Goal: Task Accomplishment & Management: Manage account settings

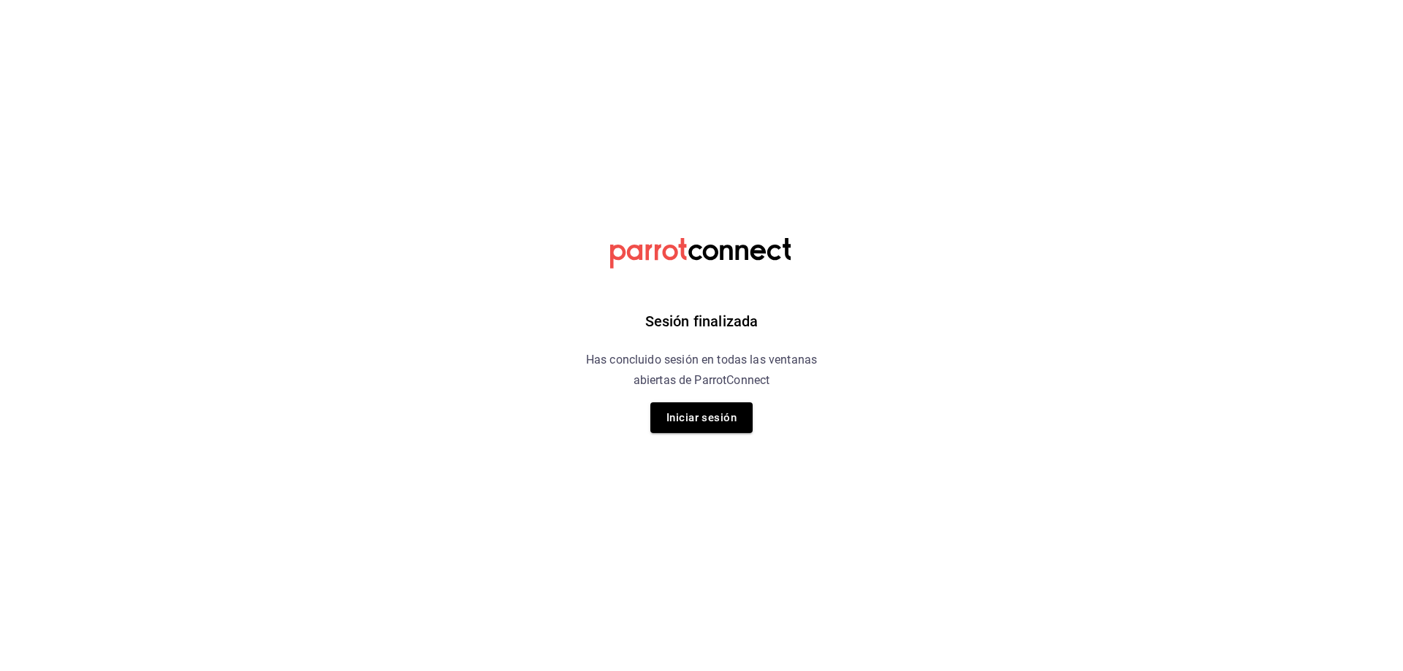
click at [621, 400] on div "Sesión finalizada Has concluido sesión en todas las ventanas abiertas de Parrot…" at bounding box center [701, 335] width 369 height 671
click at [679, 410] on button "Iniciar sesión" at bounding box center [701, 418] width 102 height 31
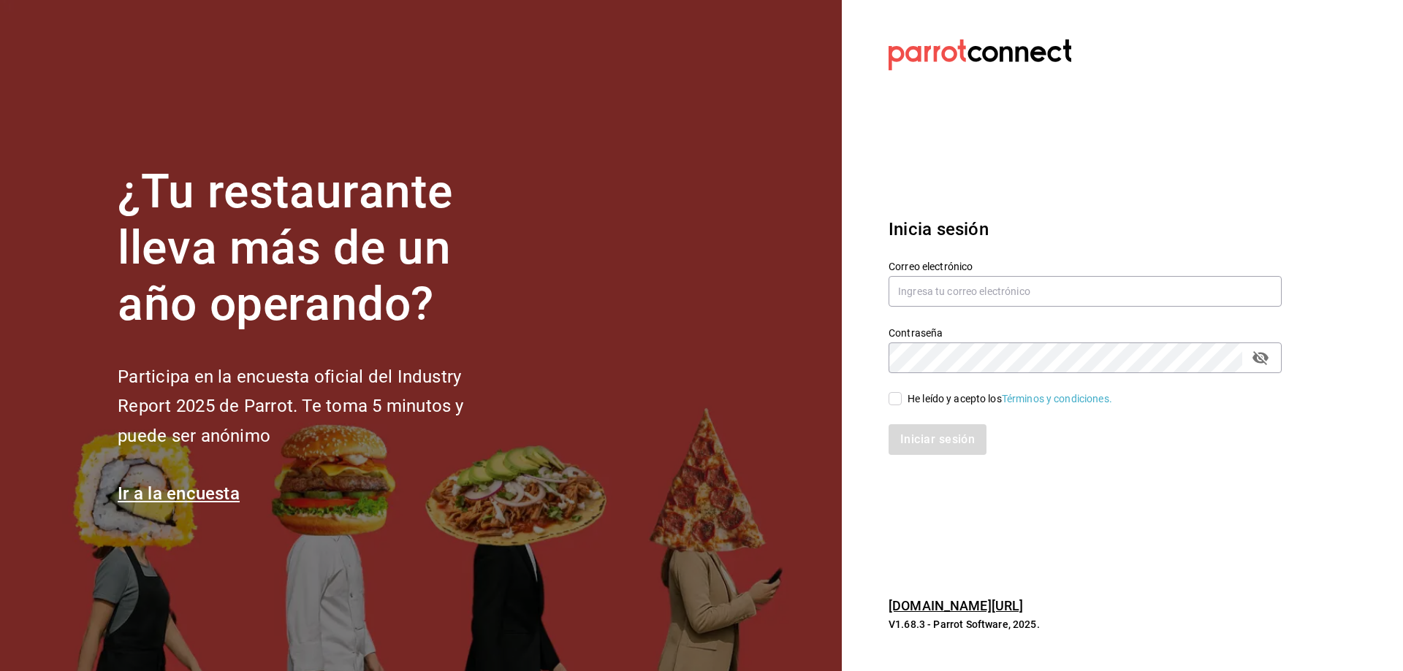
click at [1091, 262] on div "Correo electrónico" at bounding box center [1076, 276] width 411 height 66
click at [1075, 278] on input "text" at bounding box center [1084, 291] width 393 height 31
type input "oscar_ahuilar.93@hotmail.com"
click at [892, 398] on input "He leído y acepto los Términos y condiciones." at bounding box center [894, 398] width 13 height 13
checkbox input "true"
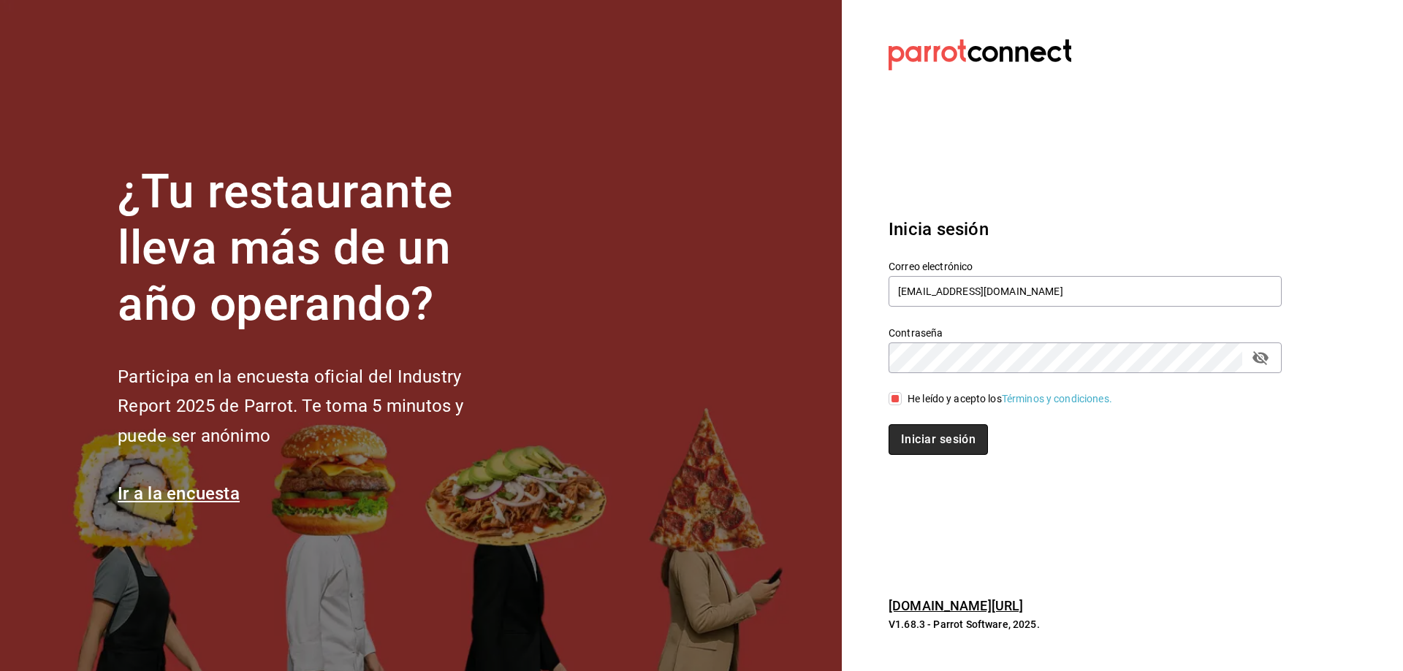
click at [907, 435] on button "Iniciar sesión" at bounding box center [937, 439] width 99 height 31
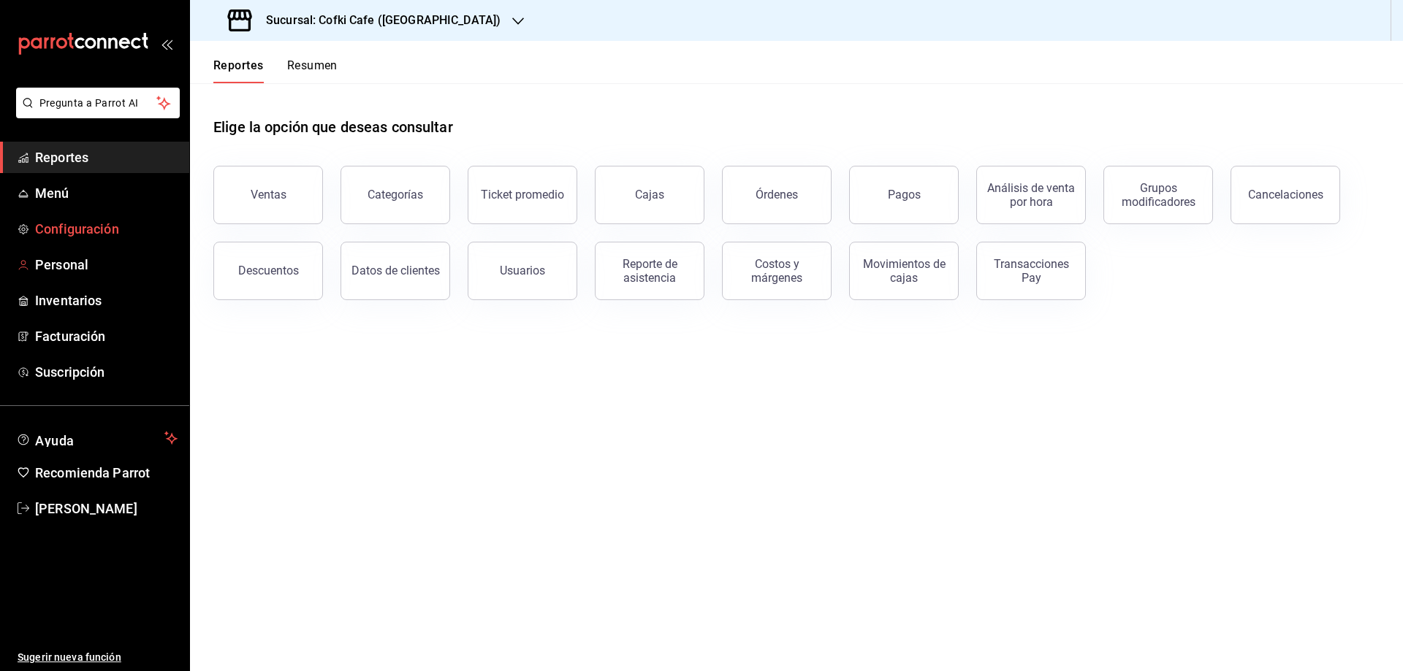
click at [50, 223] on span "Configuración" at bounding box center [106, 229] width 142 height 20
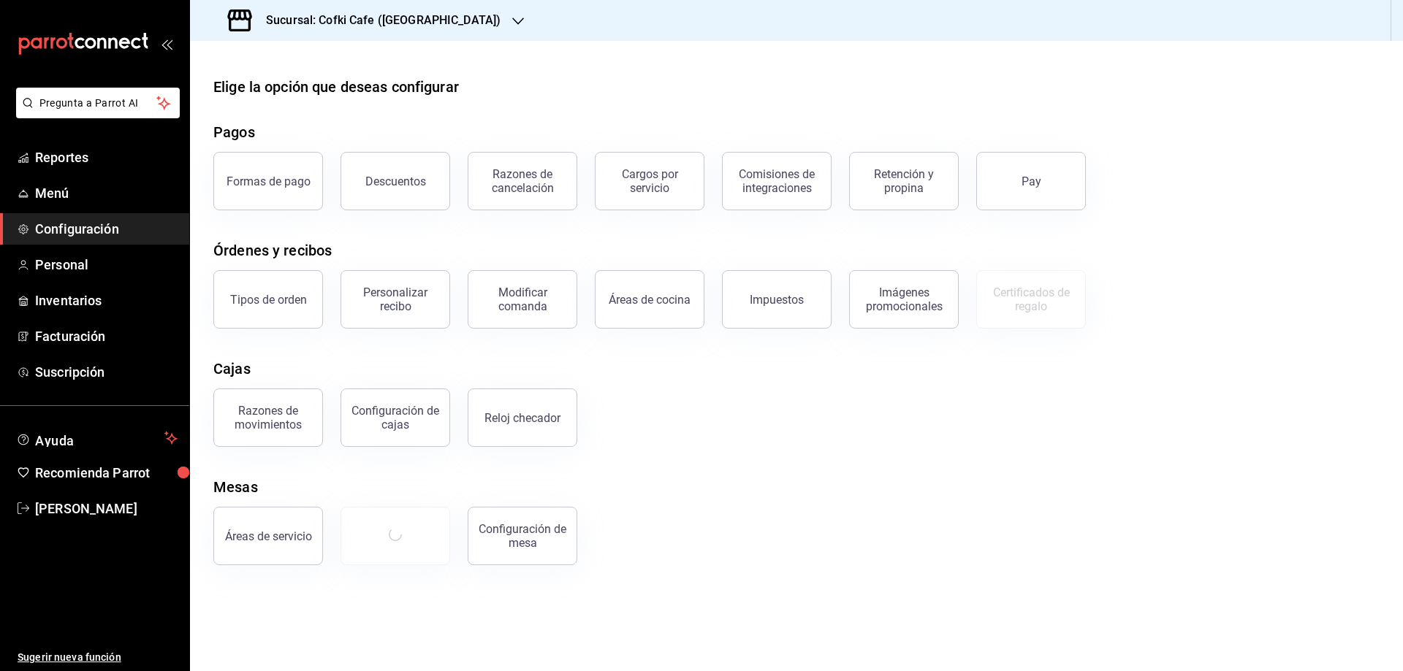
click at [65, 228] on span "Configuración" at bounding box center [106, 229] width 142 height 20
click at [449, 4] on div "Sucursal: Cofki Cafe ([GEOGRAPHIC_DATA])" at bounding box center [366, 20] width 328 height 41
click at [319, 94] on span "Cofki Kid-Friendly Café (MTY)" at bounding box center [269, 95] width 135 height 15
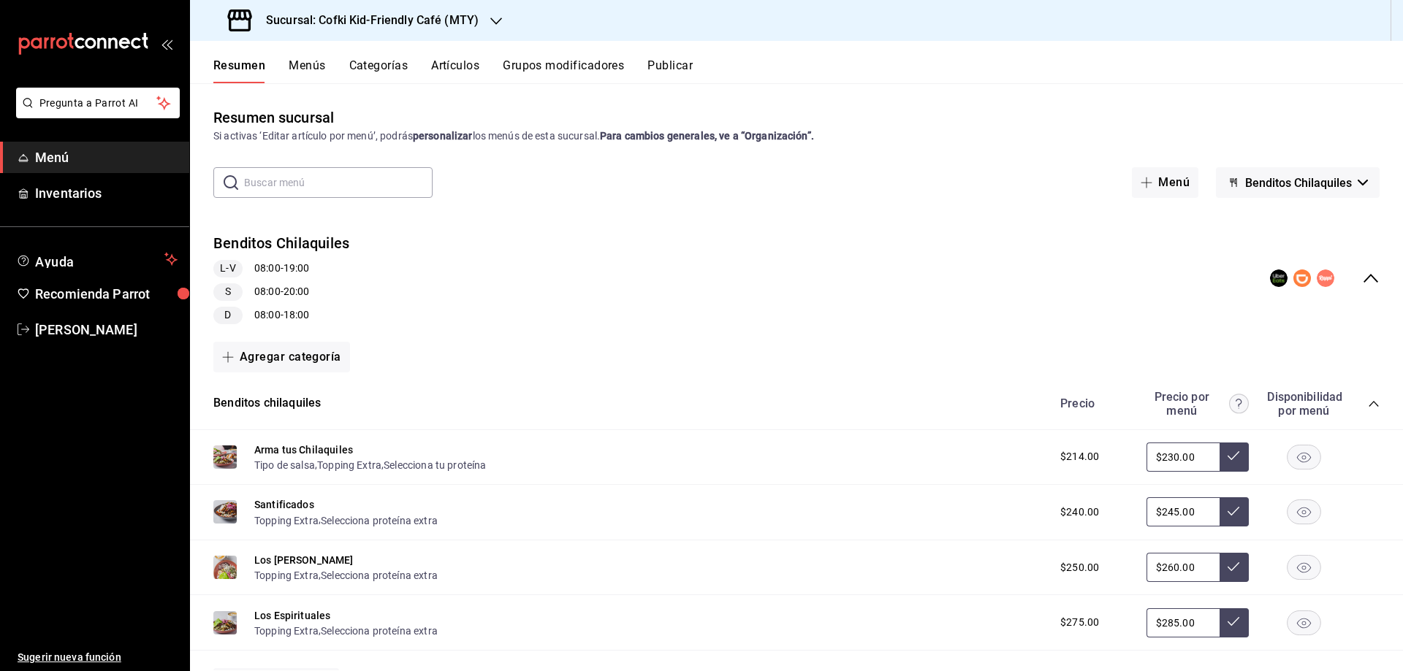
click at [1249, 178] on span "Benditos Chilaquiles" at bounding box center [1298, 183] width 107 height 14
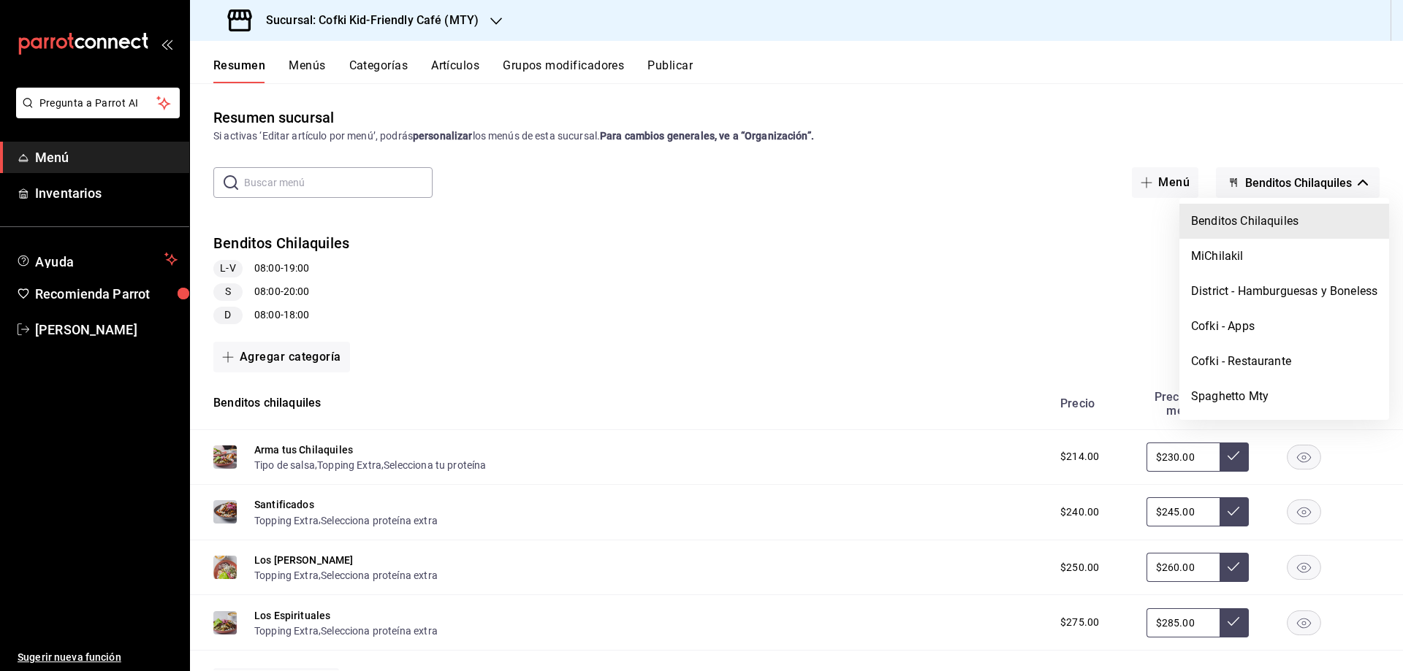
click at [1244, 144] on div at bounding box center [701, 335] width 1403 height 671
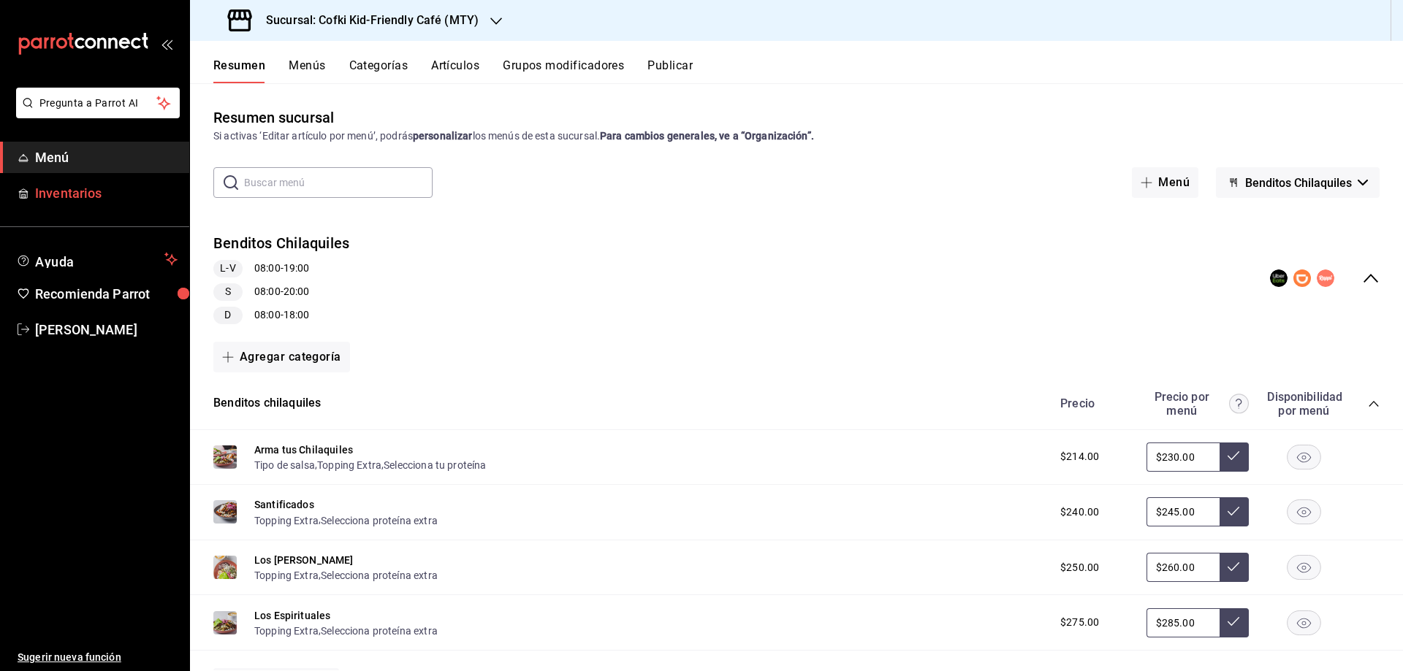
click at [79, 193] on span "Inventarios" at bounding box center [106, 193] width 142 height 20
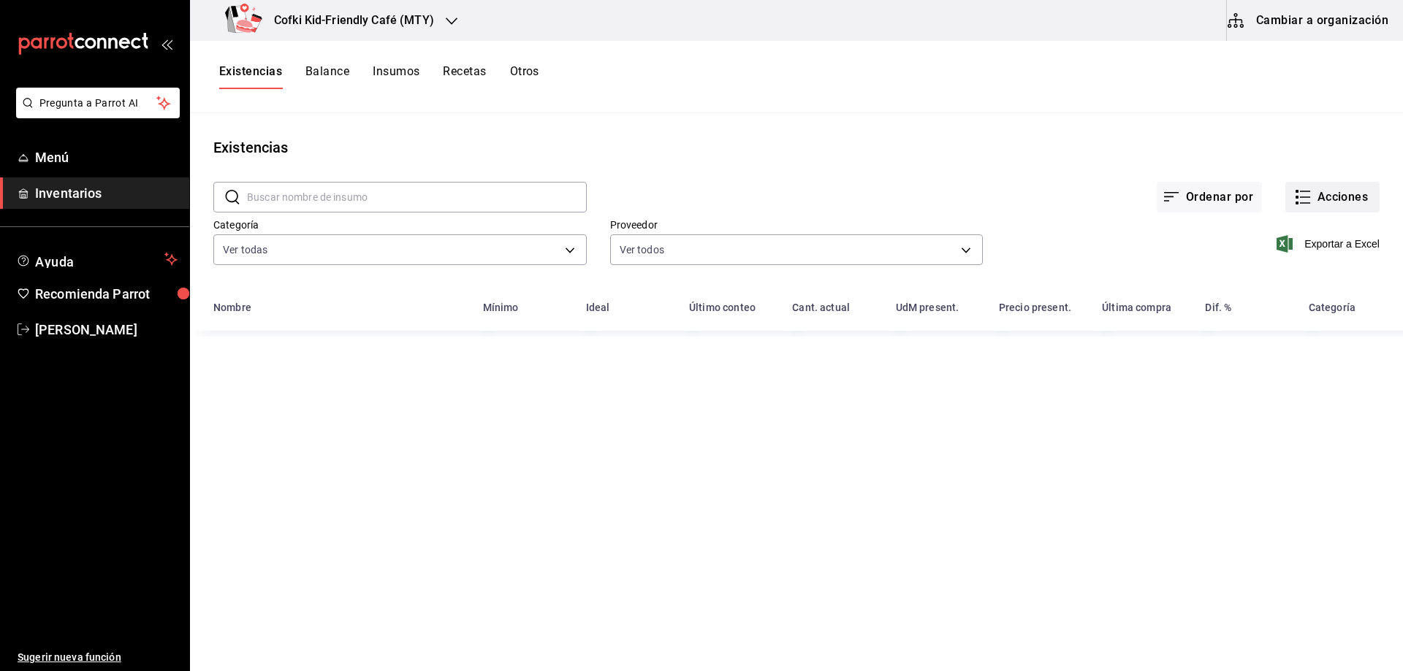
click at [1329, 186] on button "Acciones" at bounding box center [1332, 197] width 94 height 31
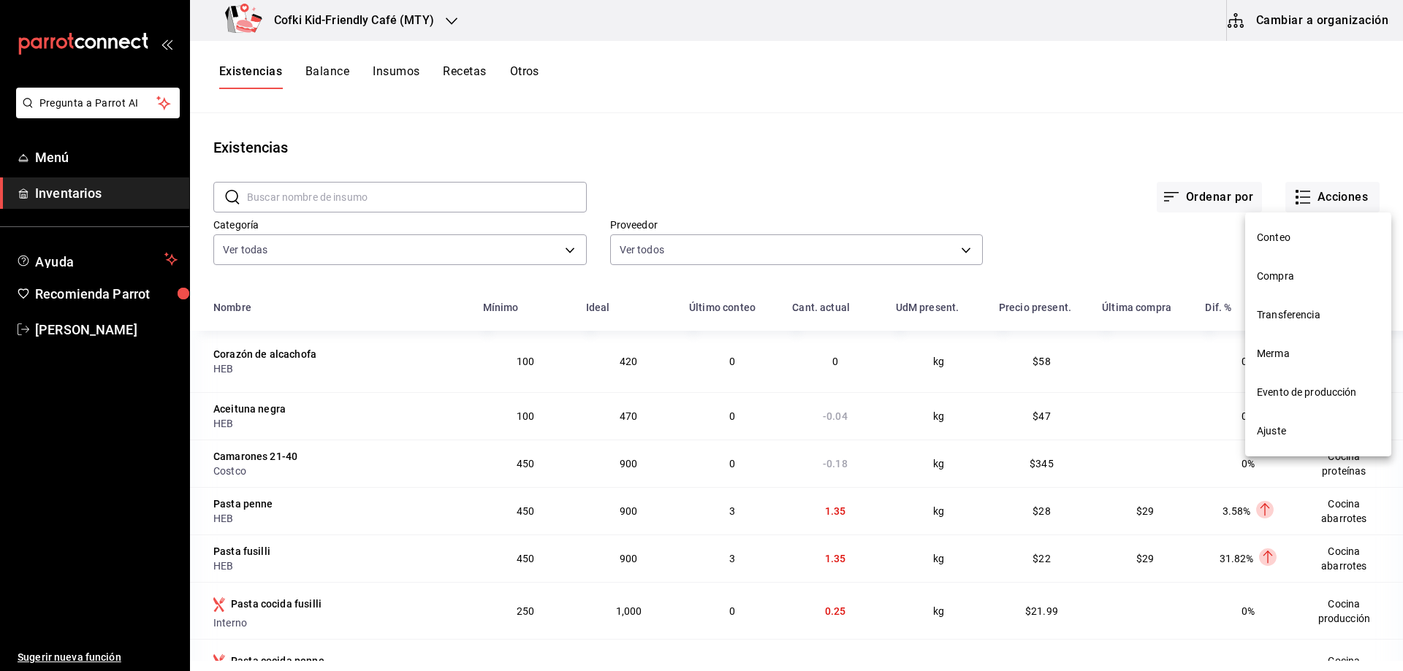
click at [1311, 278] on span "Compra" at bounding box center [1318, 276] width 123 height 15
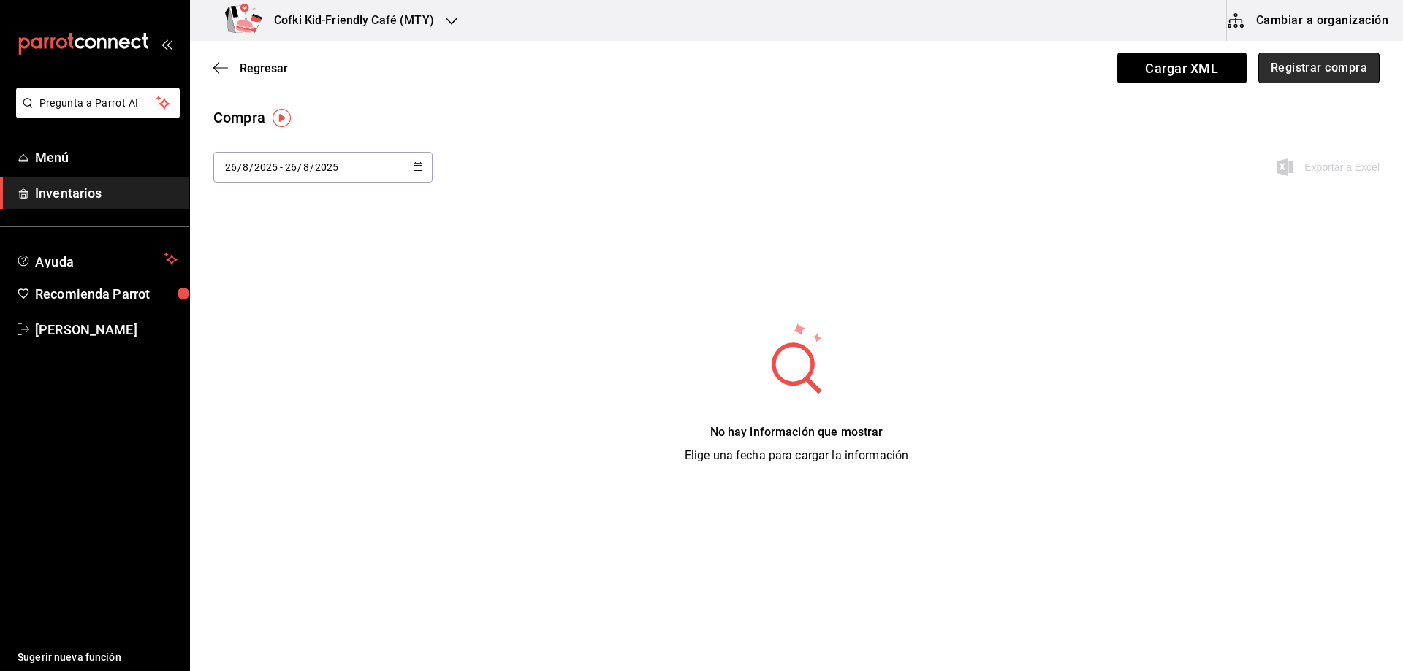
click at [1278, 75] on button "Registrar compra" at bounding box center [1318, 68] width 121 height 31
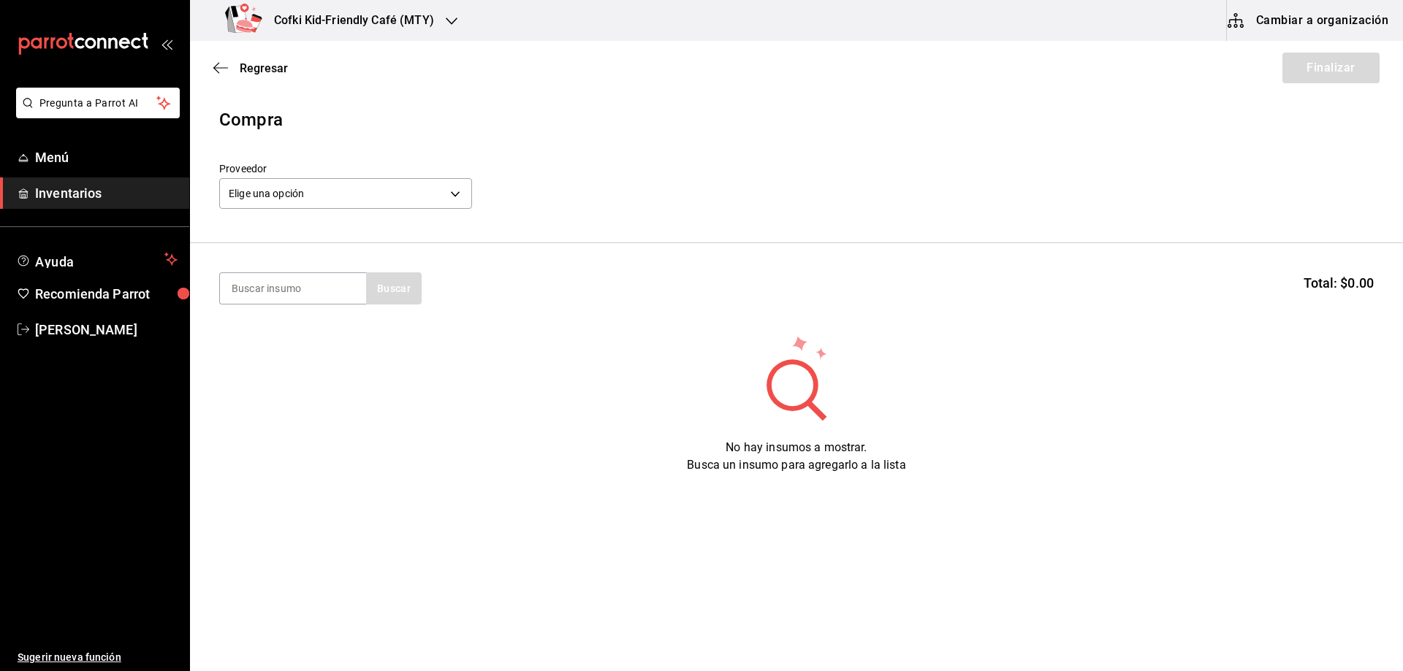
click at [300, 221] on header "Compra Proveedor Elige una opción default" at bounding box center [796, 175] width 1213 height 137
click at [301, 194] on body "Pregunta a Parrot AI Menú Inventarios Ayuda Recomienda Parrot [PERSON_NAME] Sug…" at bounding box center [701, 294] width 1403 height 589
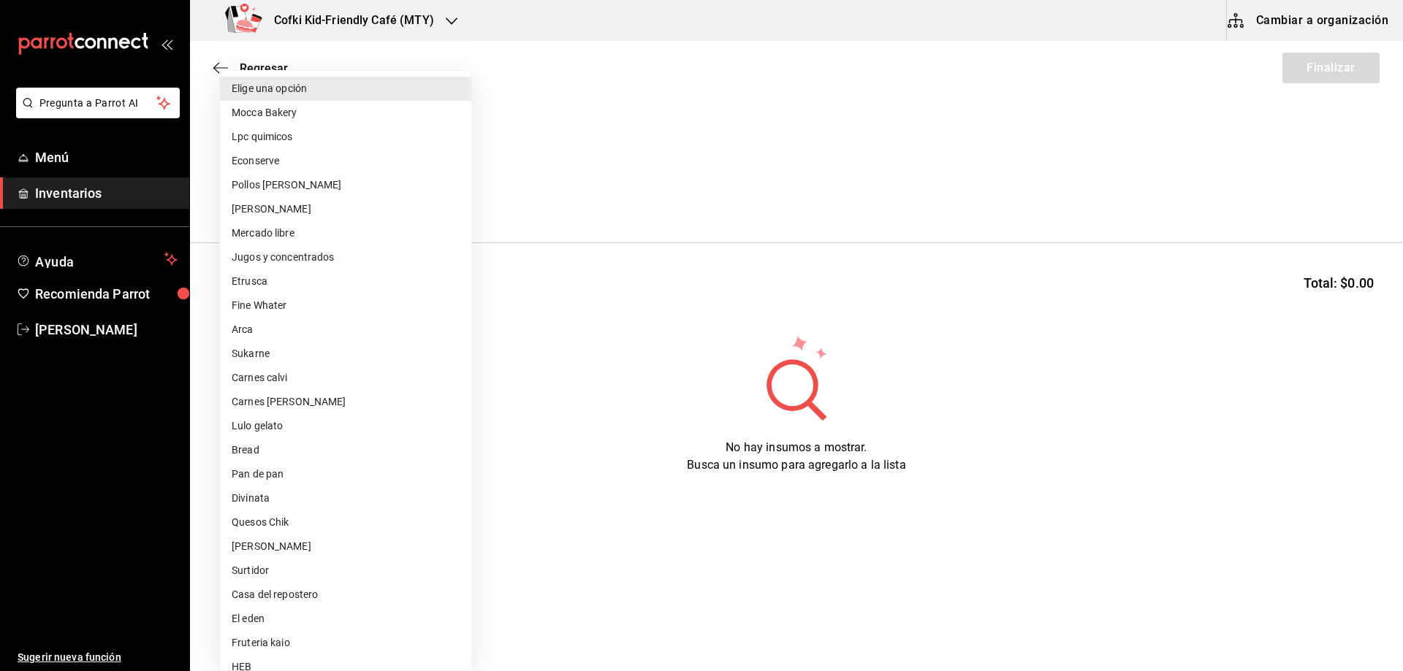
drag, startPoint x: 283, startPoint y: 524, endPoint x: 277, endPoint y: 497, distance: 27.8
click at [283, 524] on li "Quesos Chik" at bounding box center [345, 523] width 251 height 24
type input "b1c83544-3ef3-406d-bc5d-e63a877f2103"
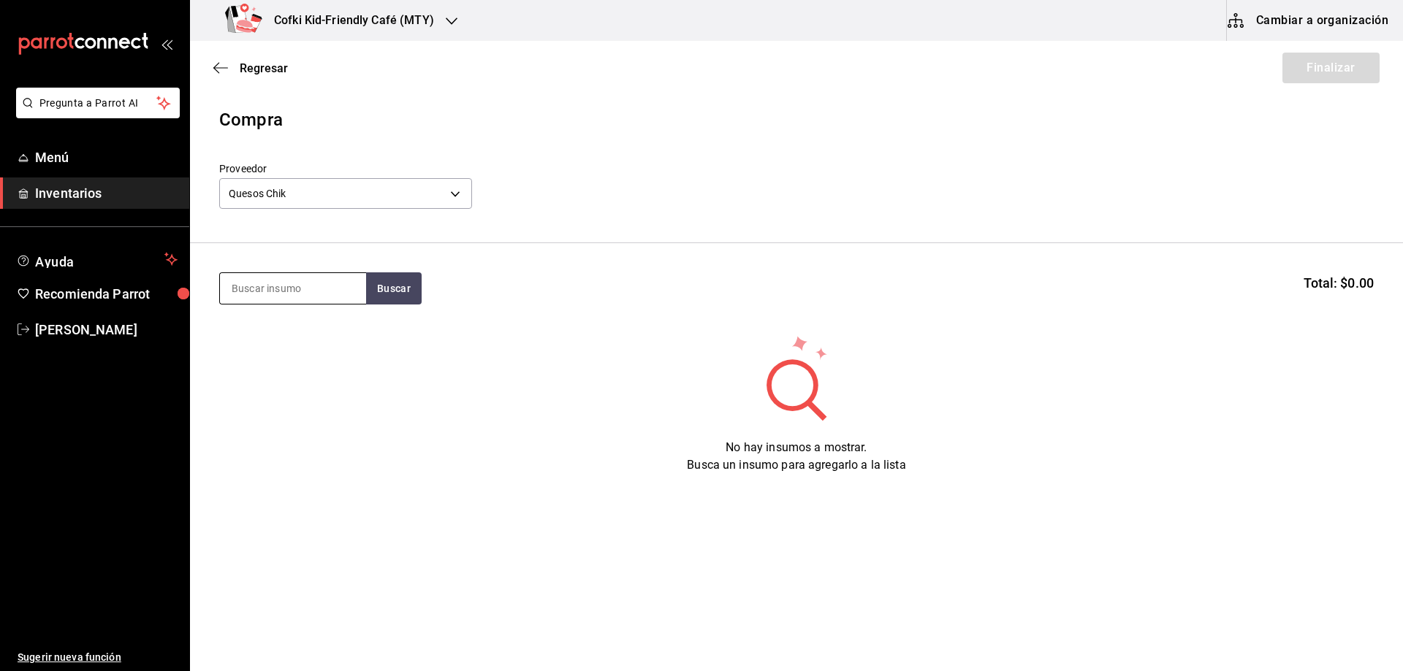
click at [300, 287] on input at bounding box center [293, 288] width 146 height 31
click at [296, 290] on input at bounding box center [293, 288] width 146 height 31
type input "queso"
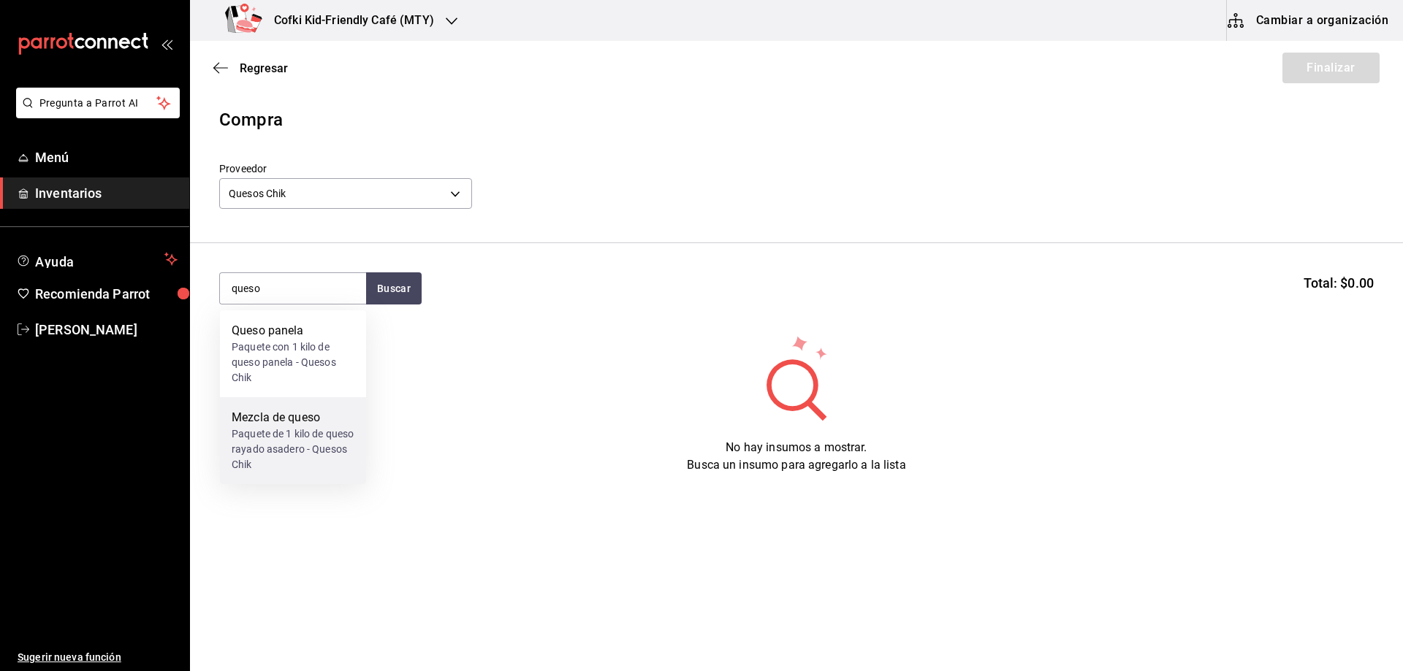
click at [301, 461] on div "Paquete de 1 kilo de queso rayado asadero - Quesos Chik" at bounding box center [293, 450] width 123 height 46
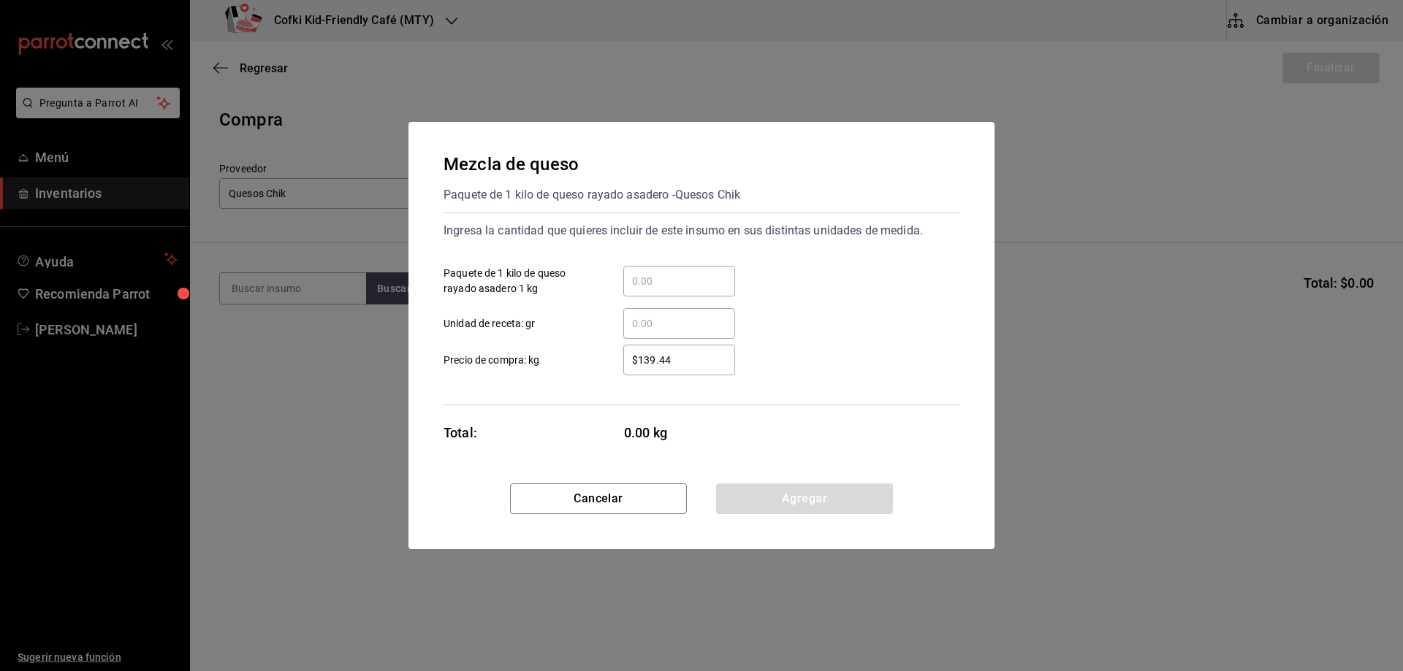
click at [682, 289] on input "​ Paquete de 1 kilo de queso rayado asadero 1 kg" at bounding box center [679, 282] width 112 height 18
type input "24"
click at [666, 361] on input "$139.44" at bounding box center [679, 360] width 112 height 18
drag, startPoint x: 706, startPoint y: 362, endPoint x: 416, endPoint y: 286, distance: 299.8
click at [494, 324] on div "Ingresa la cantidad que quieres incluir de este insumo en sus distintas unidade…" at bounding box center [701, 309] width 516 height 193
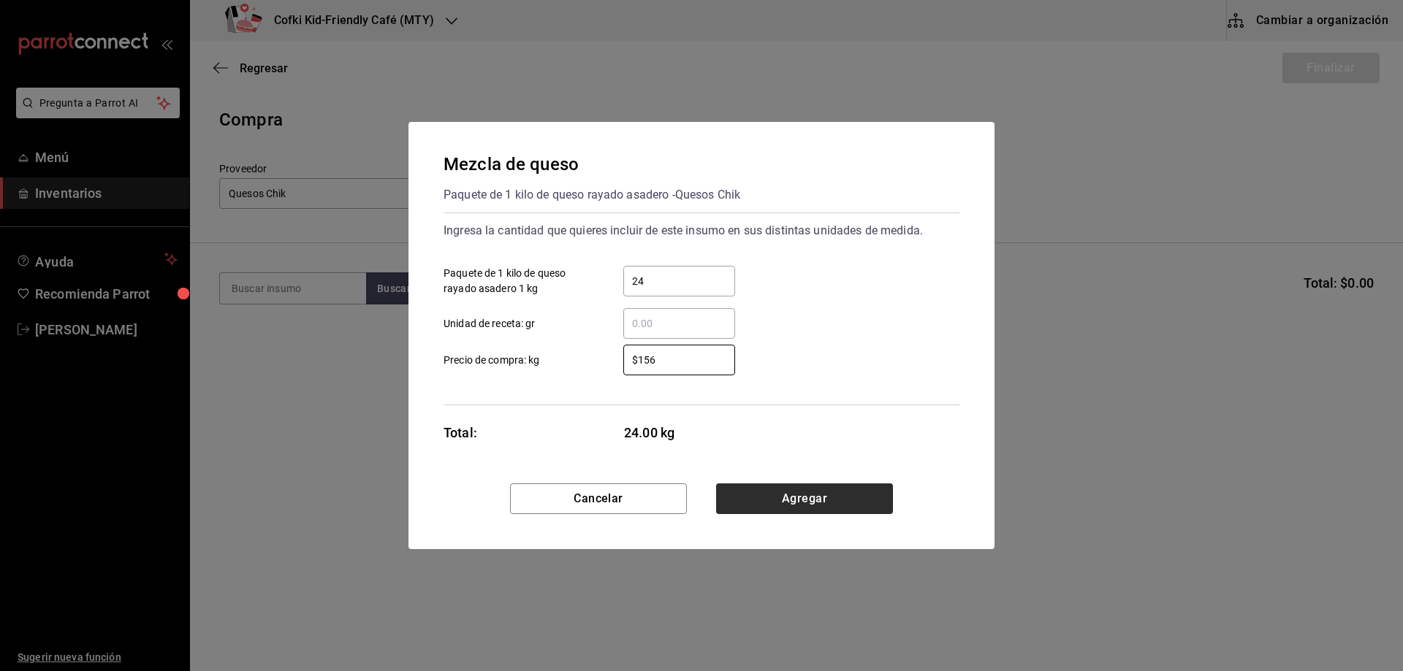
type input "$156"
click at [791, 510] on button "Agregar" at bounding box center [804, 499] width 177 height 31
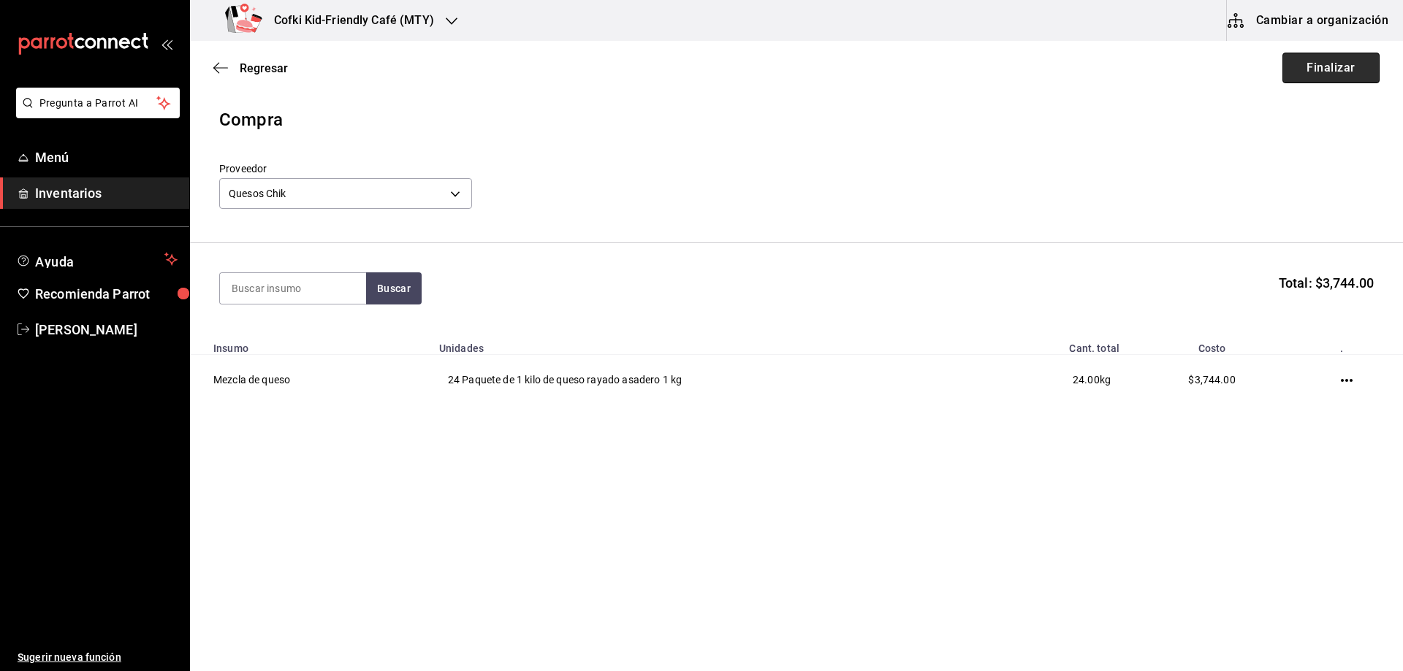
click at [1336, 69] on button "Finalizar" at bounding box center [1330, 68] width 97 height 31
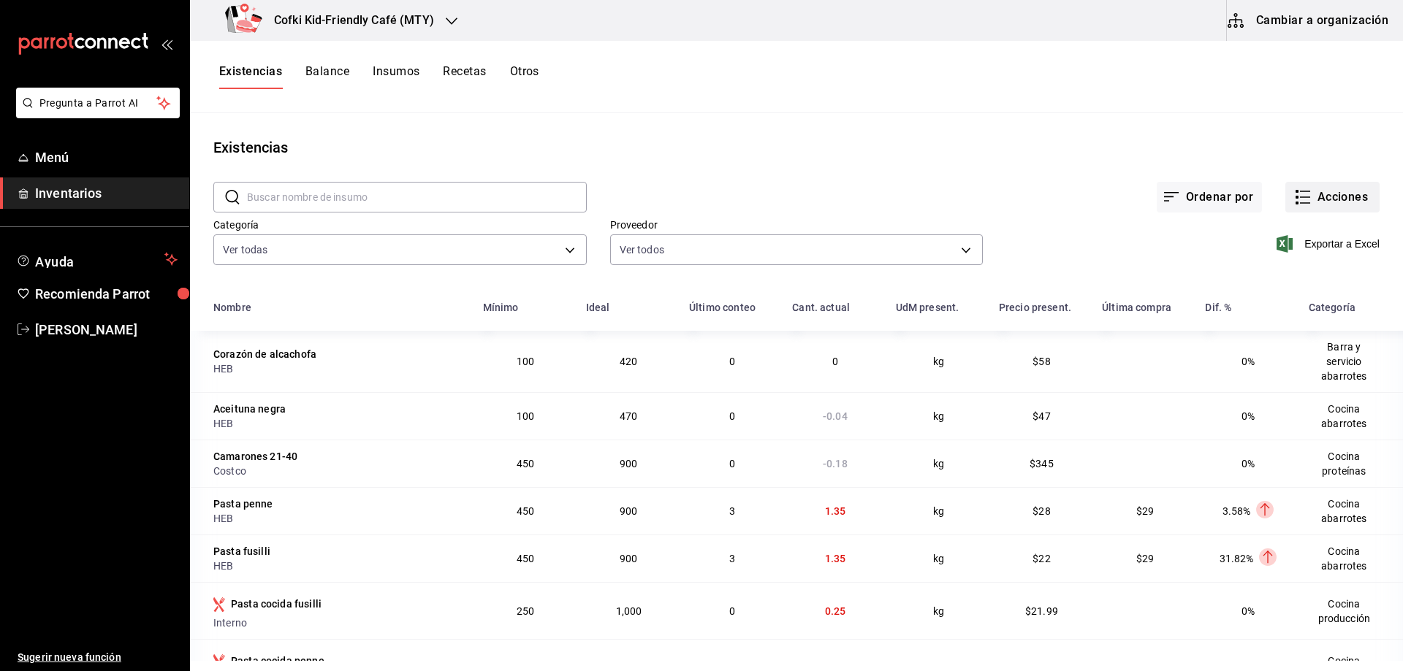
click at [1299, 193] on icon "button" at bounding box center [1303, 197] width 18 height 18
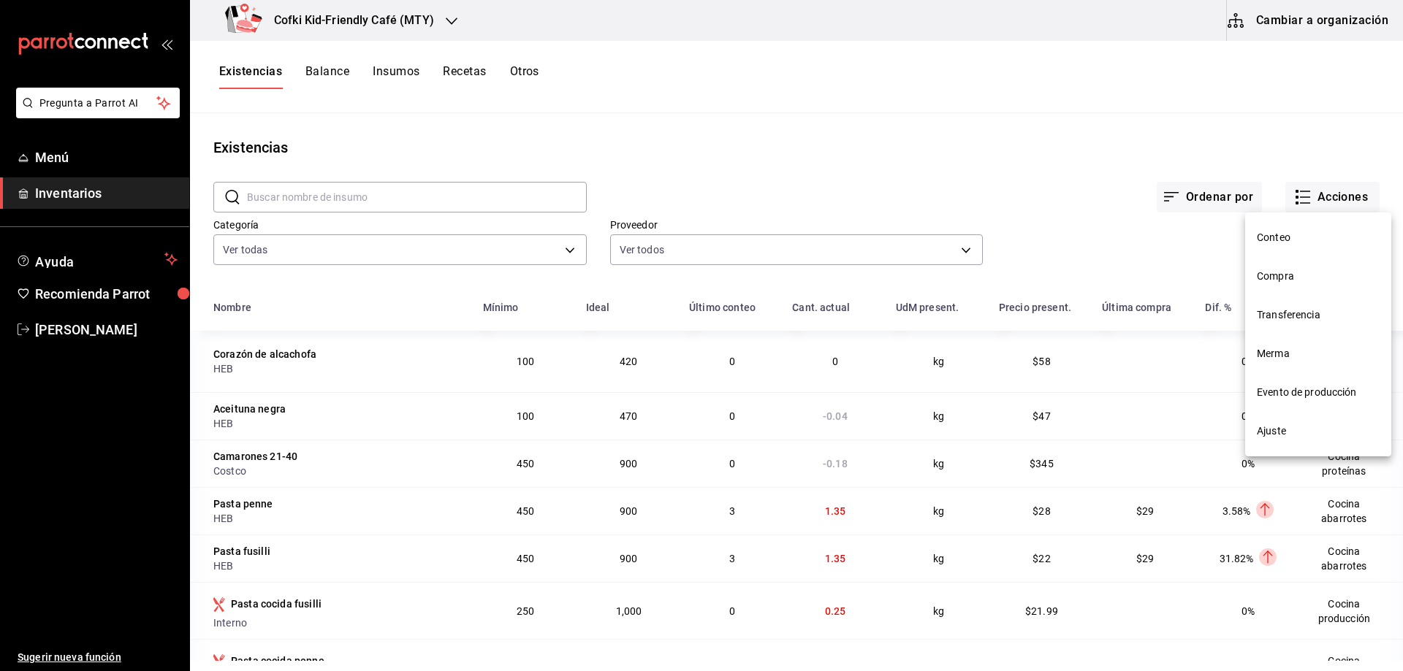
click at [1281, 274] on span "Compra" at bounding box center [1318, 276] width 123 height 15
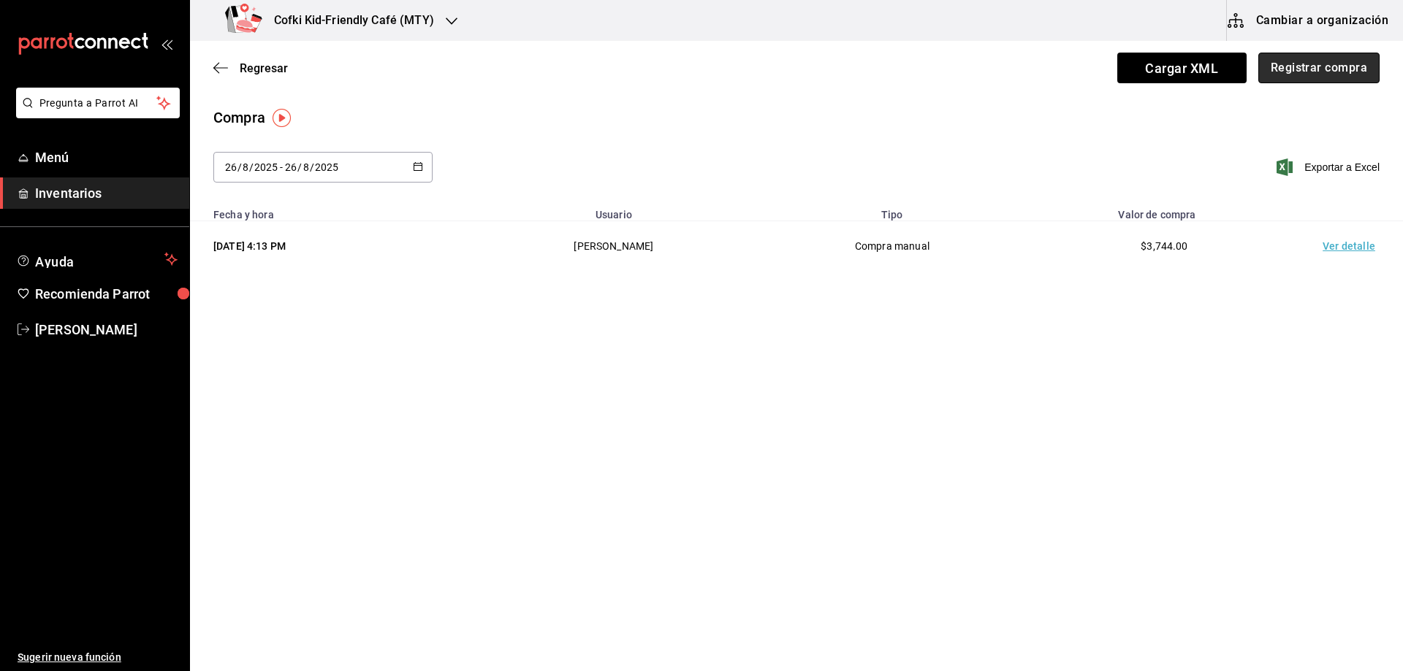
click at [1325, 74] on button "Registrar compra" at bounding box center [1318, 68] width 121 height 31
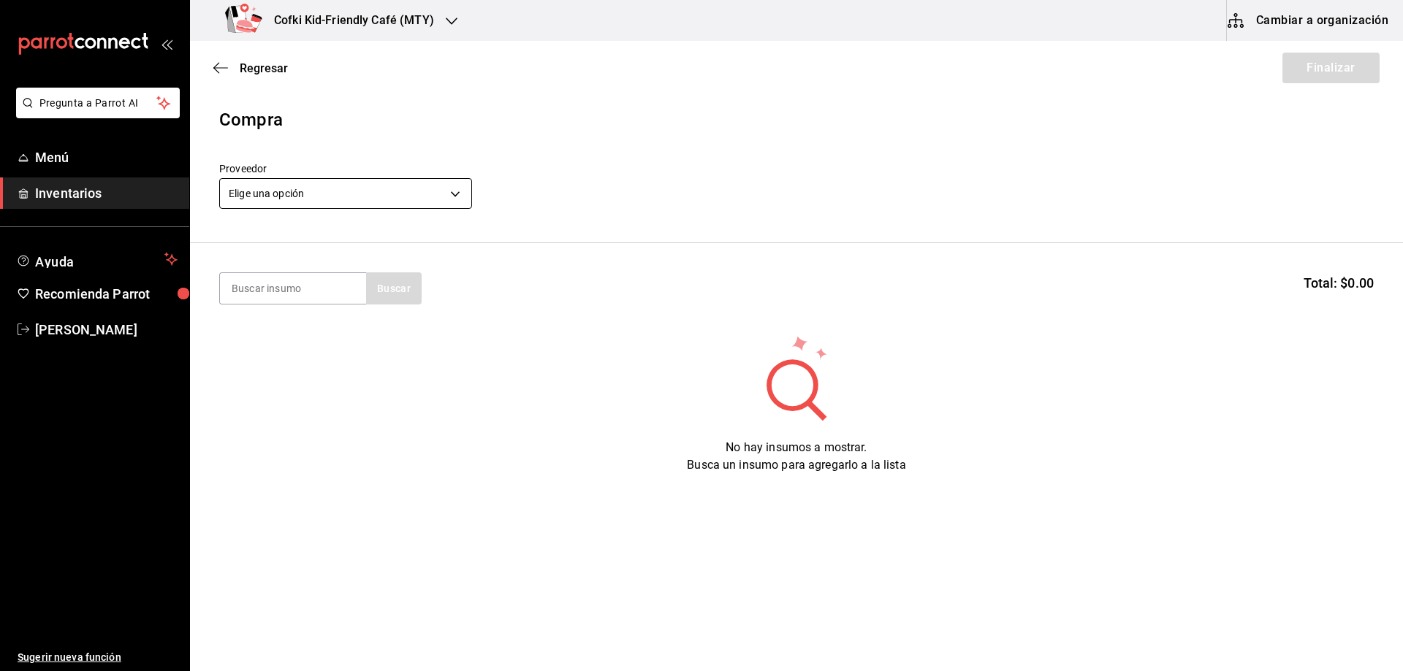
click at [291, 199] on body "Pregunta a Parrot AI Menú Inventarios Ayuda Recomienda Parrot [PERSON_NAME] Sug…" at bounding box center [701, 294] width 1403 height 589
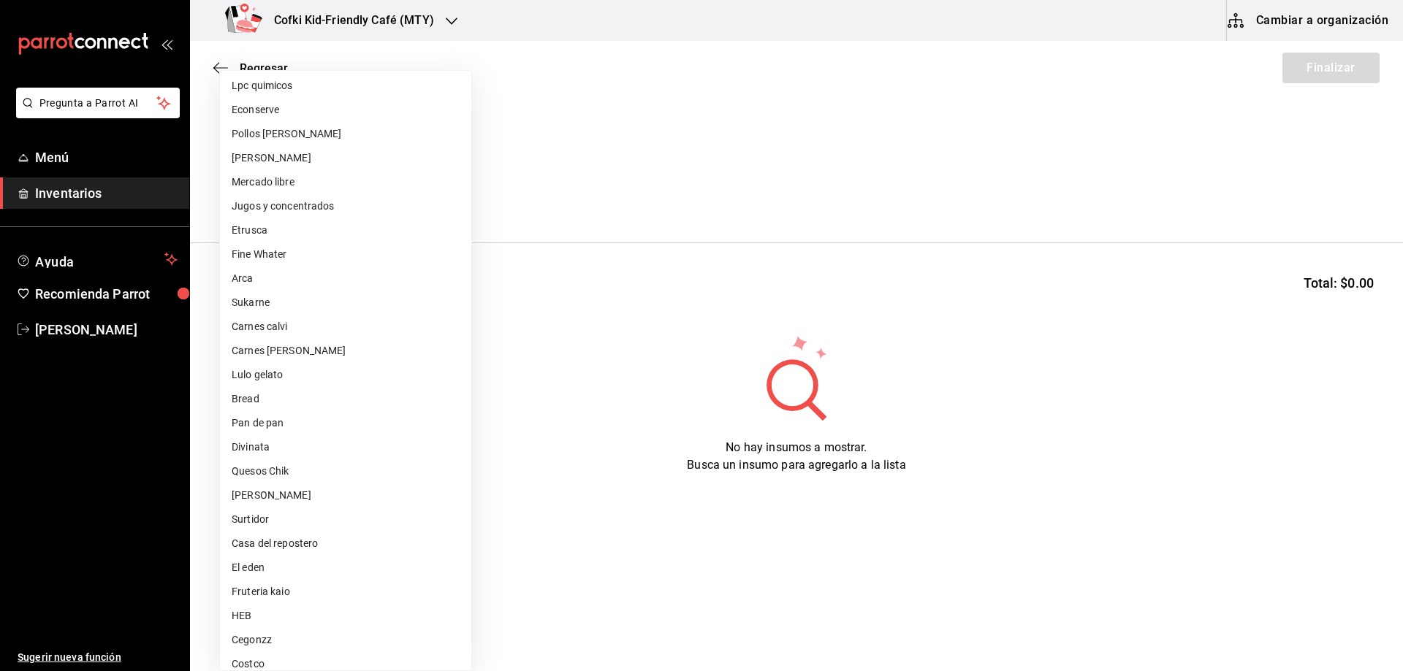
scroll to position [87, 0]
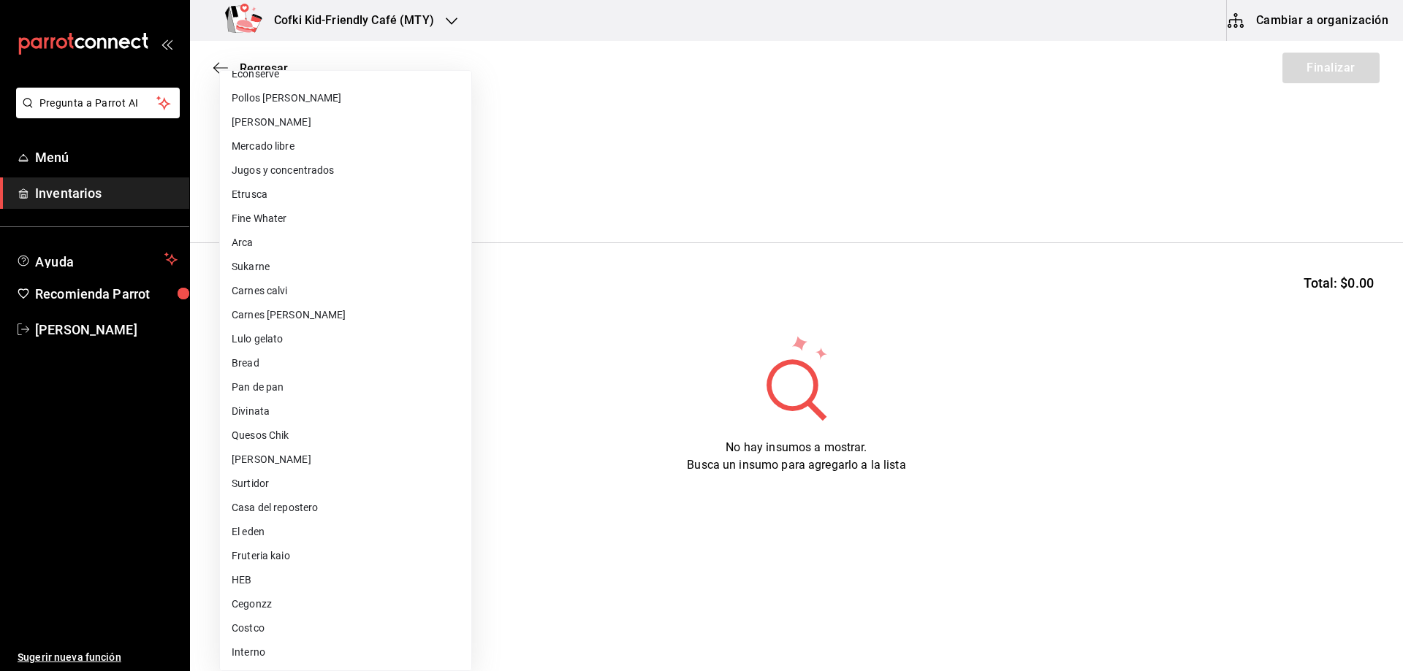
click at [290, 584] on li "HEB" at bounding box center [345, 580] width 251 height 24
type input "e35b5490-860c-41ab-9971-7674076e30f6"
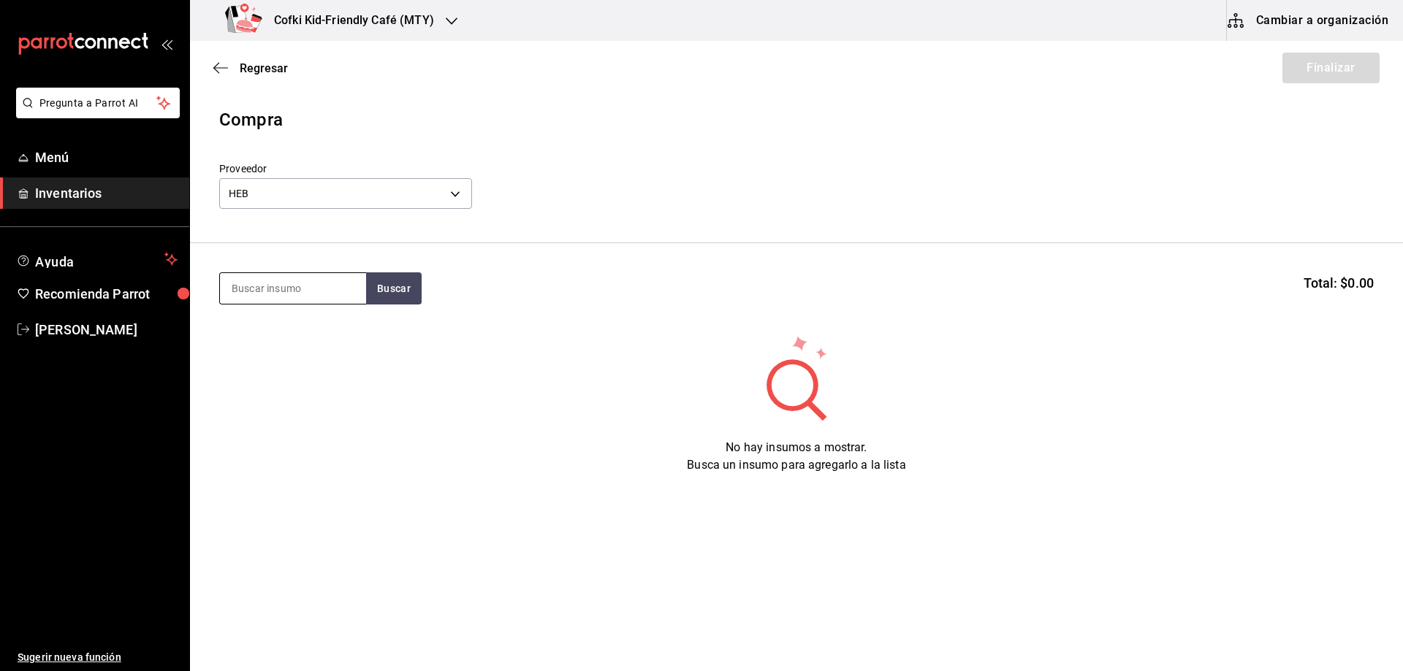
click at [291, 286] on input at bounding box center [293, 288] width 146 height 31
type input "acei"
click at [416, 291] on button "Buscar" at bounding box center [394, 289] width 56 height 32
click at [291, 336] on div "Aceituna negra" at bounding box center [276, 331] width 88 height 18
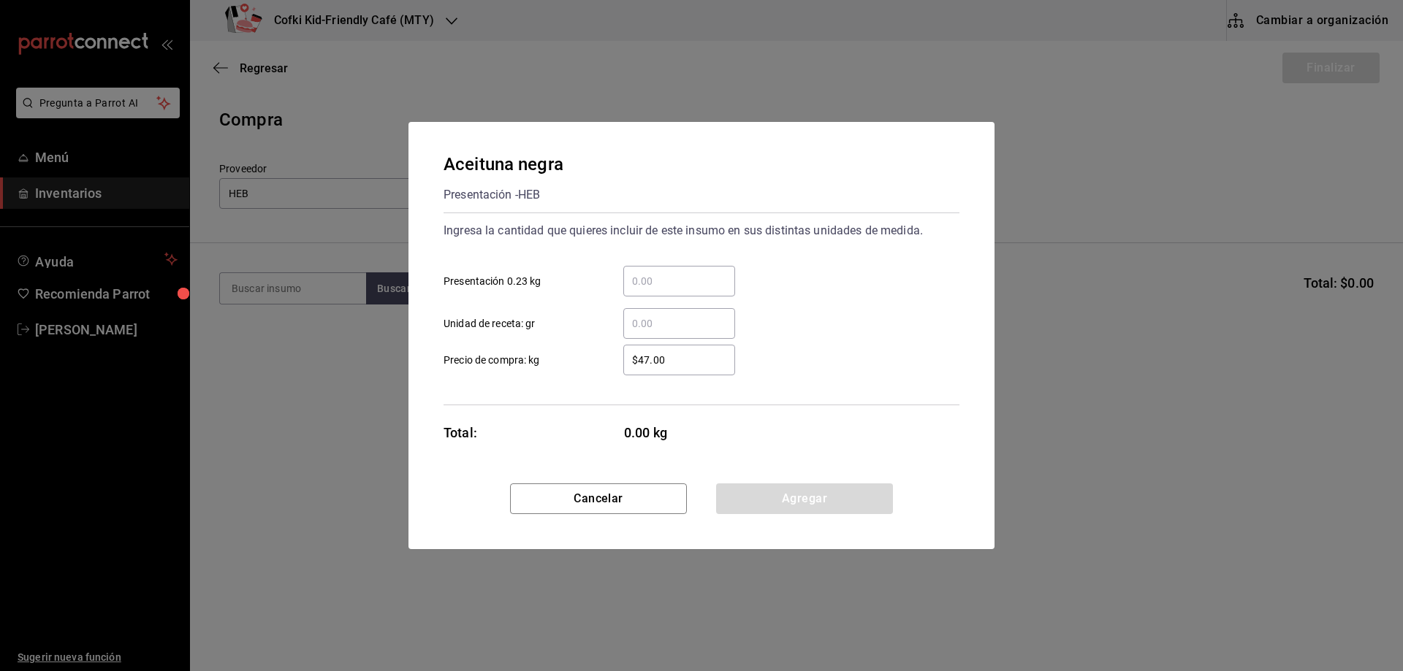
click at [685, 285] on input "​ Presentación 0.23 kg" at bounding box center [679, 282] width 112 height 18
type input "1"
click at [858, 481] on div "Aceituna negra Presentación - HEB Ingresa la cantidad que quieres incluir de es…" at bounding box center [701, 303] width 586 height 362
click at [850, 495] on button "Agregar" at bounding box center [804, 499] width 177 height 31
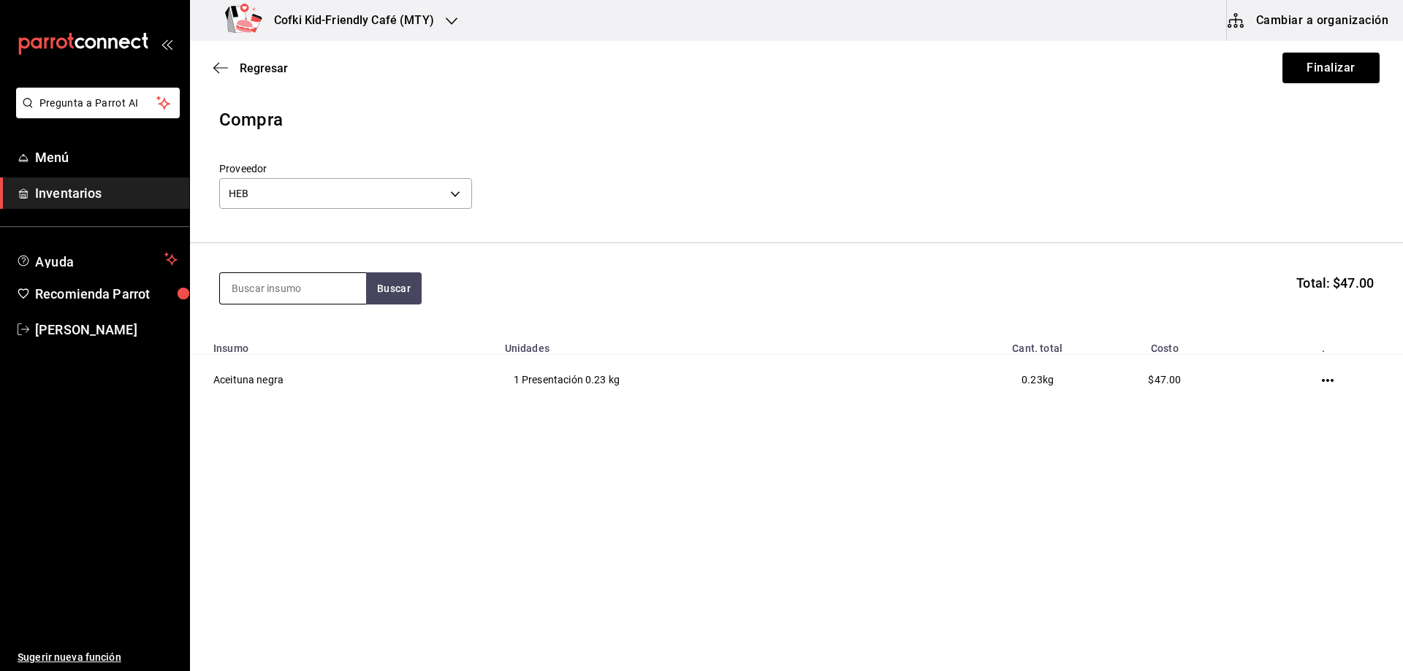
click at [275, 275] on input at bounding box center [293, 288] width 146 height 31
click at [276, 281] on input at bounding box center [293, 288] width 146 height 31
type input "coco"
click at [395, 284] on button "Buscar" at bounding box center [394, 289] width 56 height 32
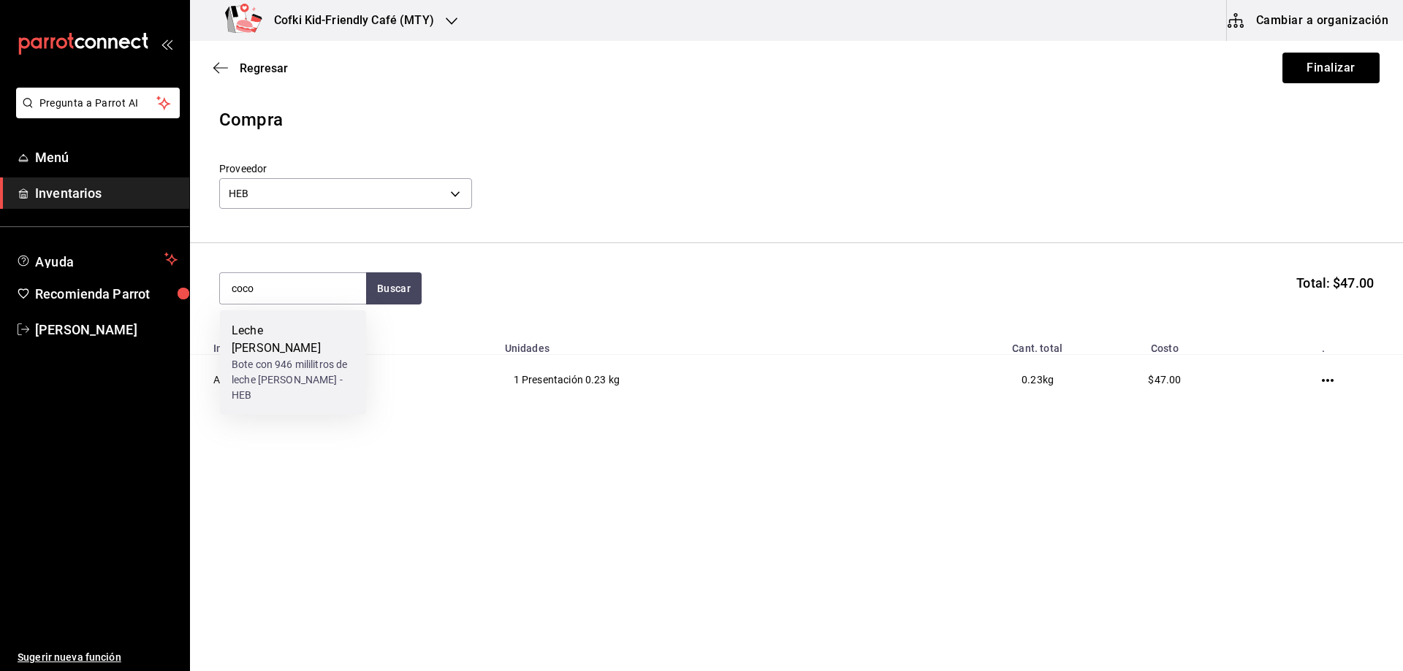
click at [301, 357] on div "Bote con 946 mililitros de leche [PERSON_NAME] - HEB" at bounding box center [293, 380] width 123 height 46
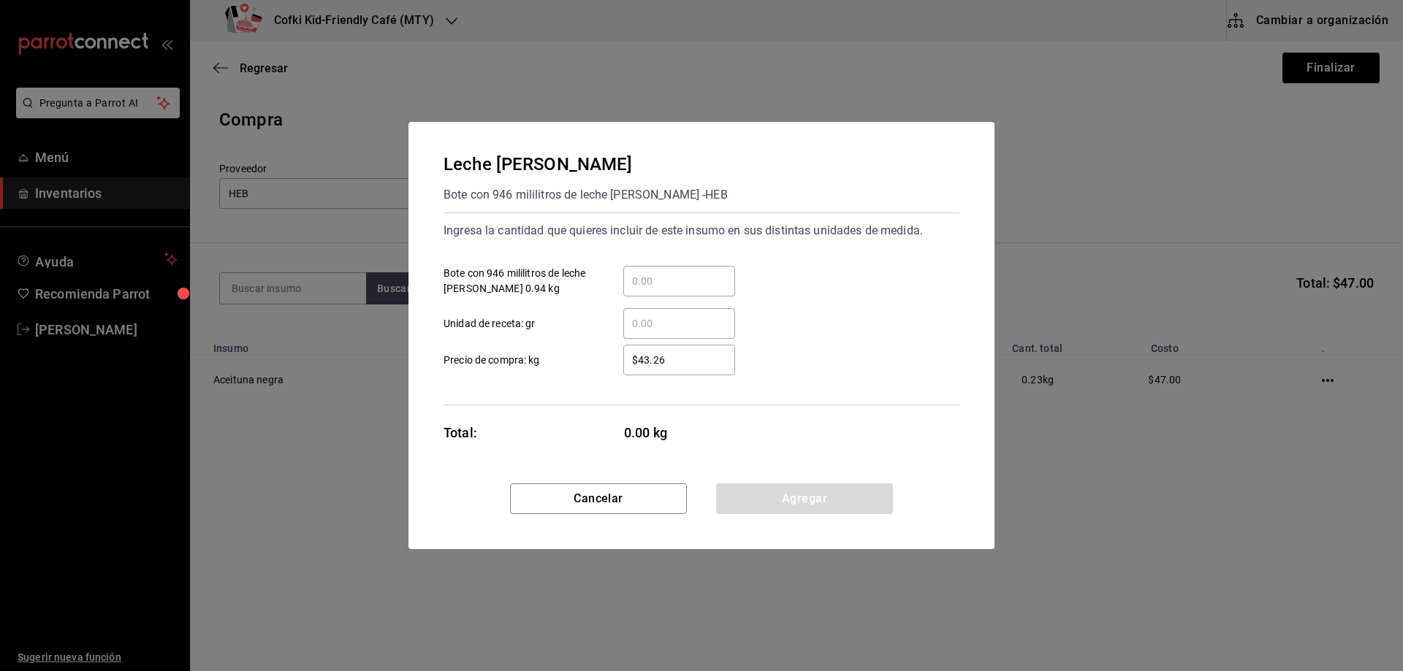
click at [640, 286] on input "​ Bote con 946 mililitros de leche [PERSON_NAME] 0.94 kg" at bounding box center [679, 282] width 112 height 18
click at [643, 316] on input "​ Unidad de receta: gr" at bounding box center [679, 324] width 112 height 18
click at [633, 365] on input "$43.26" at bounding box center [679, 360] width 112 height 18
drag, startPoint x: 682, startPoint y: 363, endPoint x: 559, endPoint y: 357, distance: 123.6
click at [572, 357] on label "$43.26 ​ Precio de compra: kg" at bounding box center [588, 360] width 291 height 31
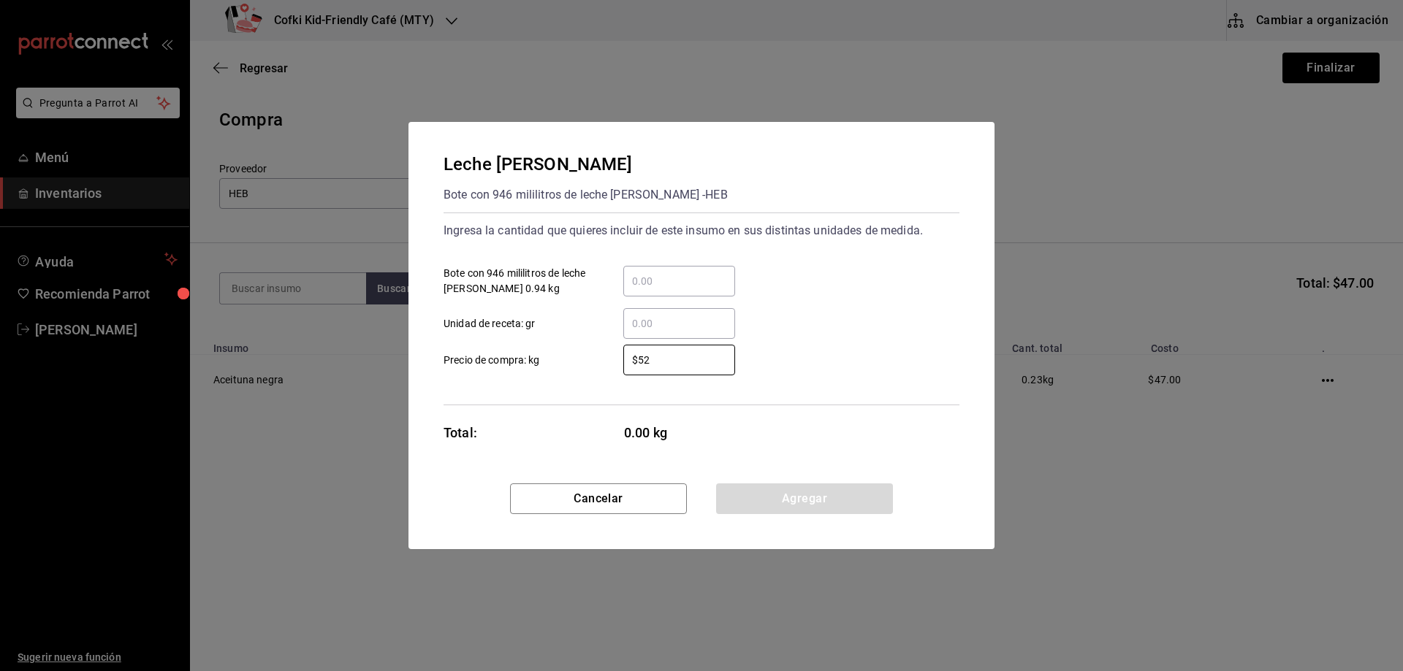
type input "$52"
click at [682, 318] on input "​ Unidad de receta: gr" at bounding box center [679, 324] width 112 height 18
type input "2,000"
click at [750, 495] on button "Agregar" at bounding box center [804, 499] width 177 height 31
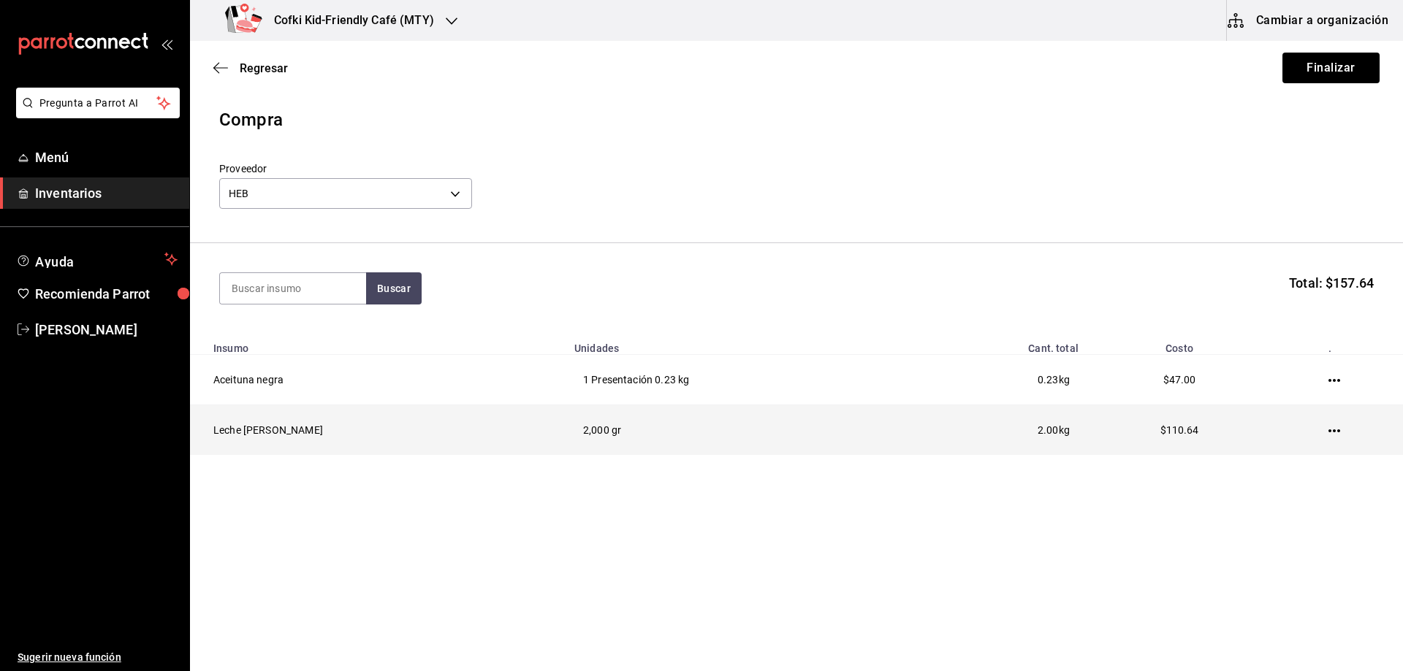
click at [1333, 425] on icon "button" at bounding box center [1334, 431] width 12 height 12
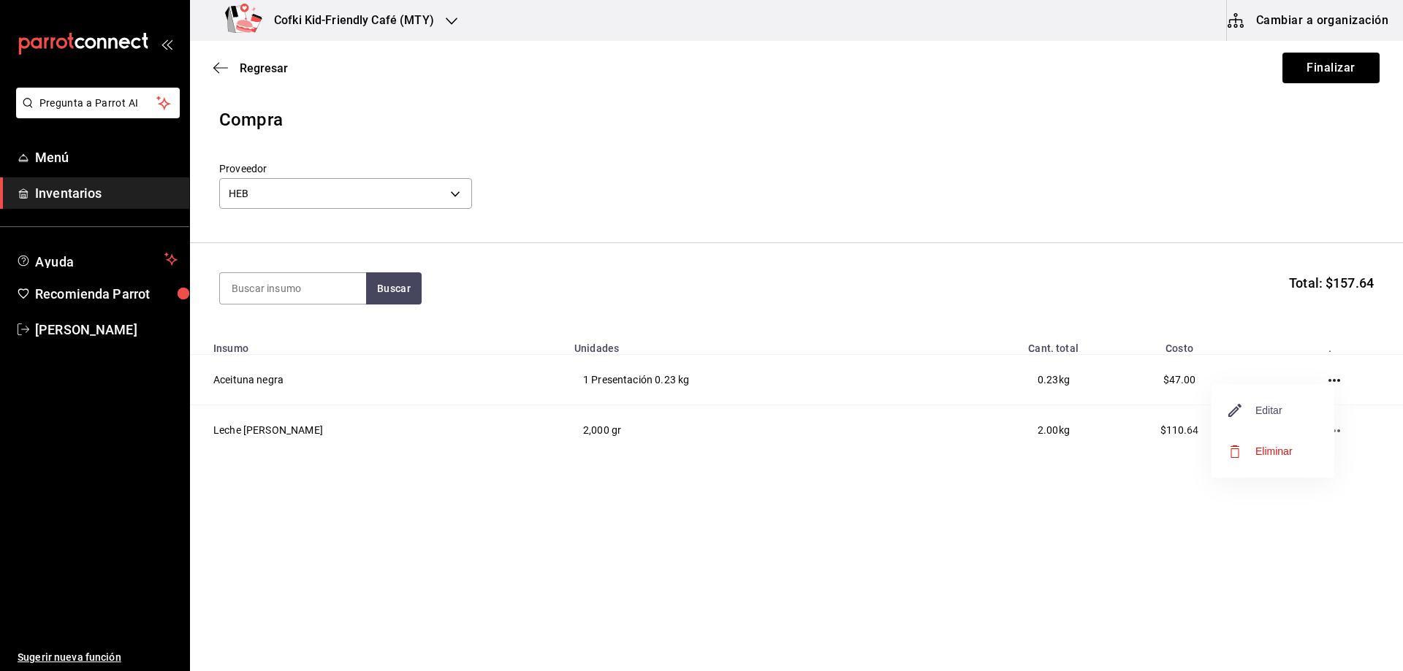
click at [1280, 411] on span "Editar" at bounding box center [1255, 411] width 53 height 18
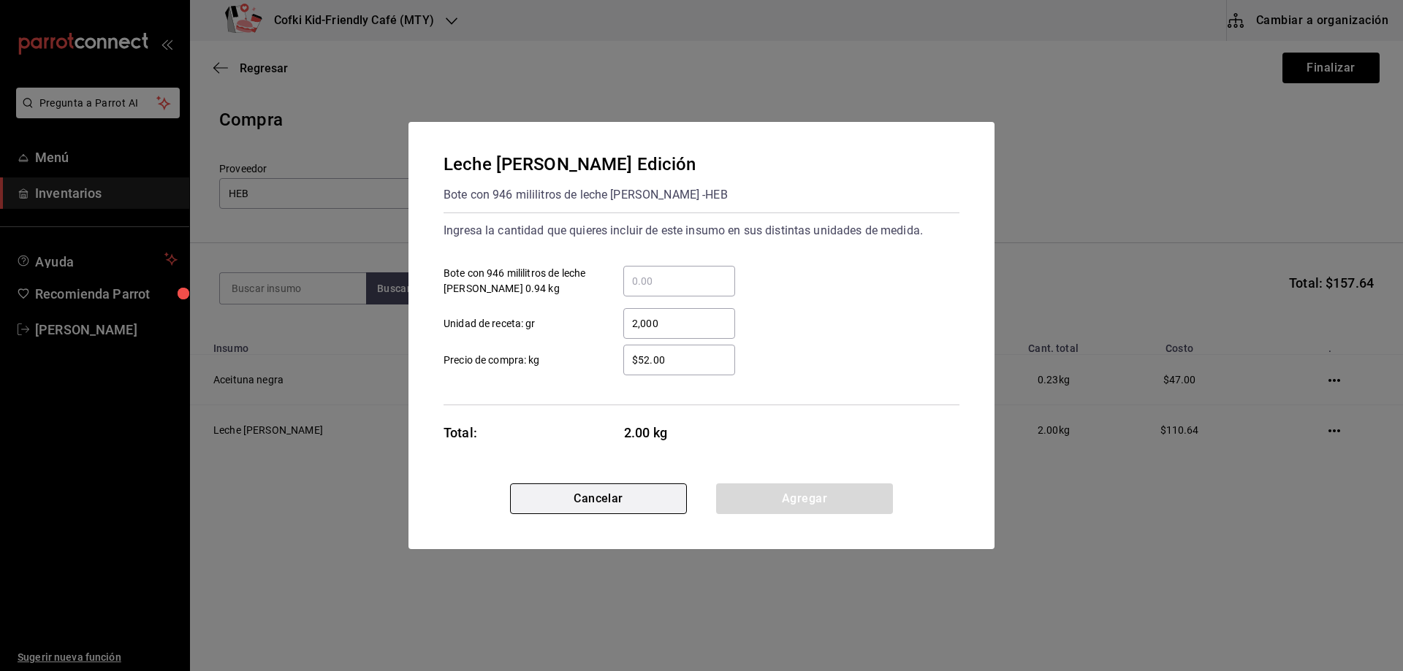
click at [630, 500] on button "Cancelar" at bounding box center [598, 499] width 177 height 31
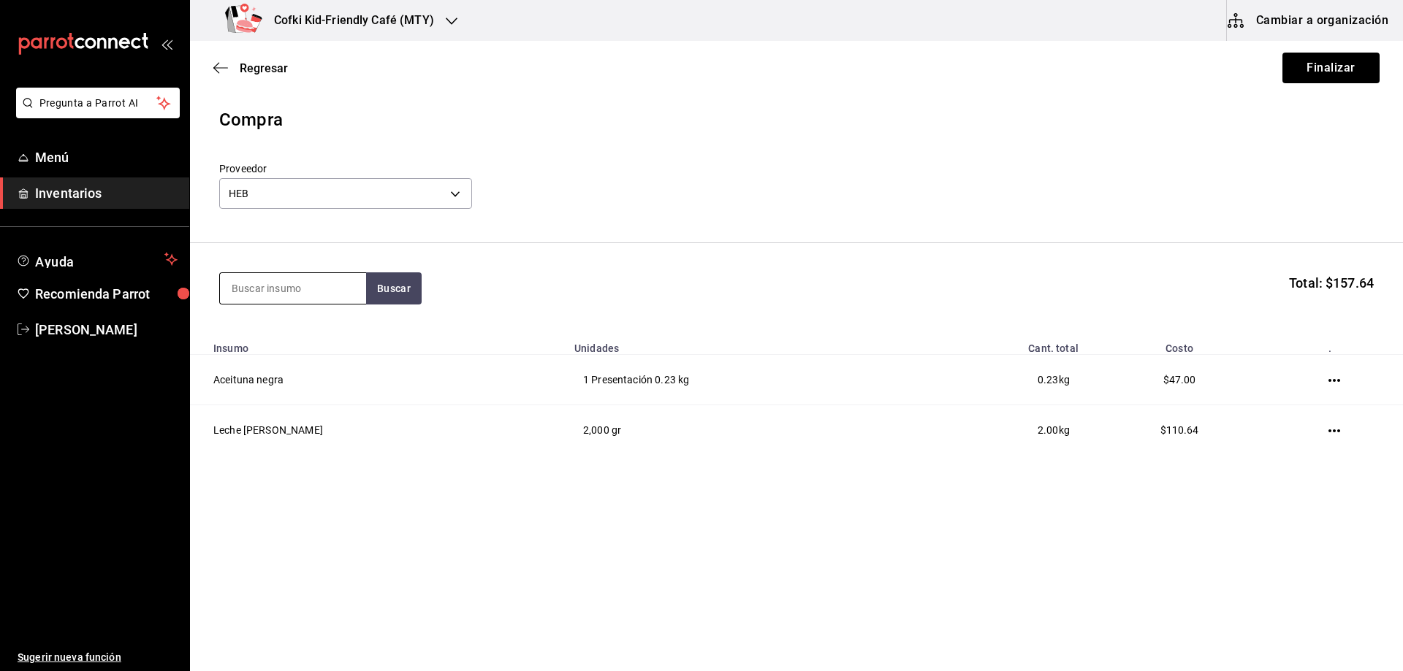
click at [268, 291] on input at bounding box center [293, 288] width 146 height 31
type input "pasta"
click at [410, 307] on section "pasta Buscar Total: $157.64" at bounding box center [796, 288] width 1213 height 91
click at [379, 277] on button "Buscar" at bounding box center [394, 289] width 56 height 32
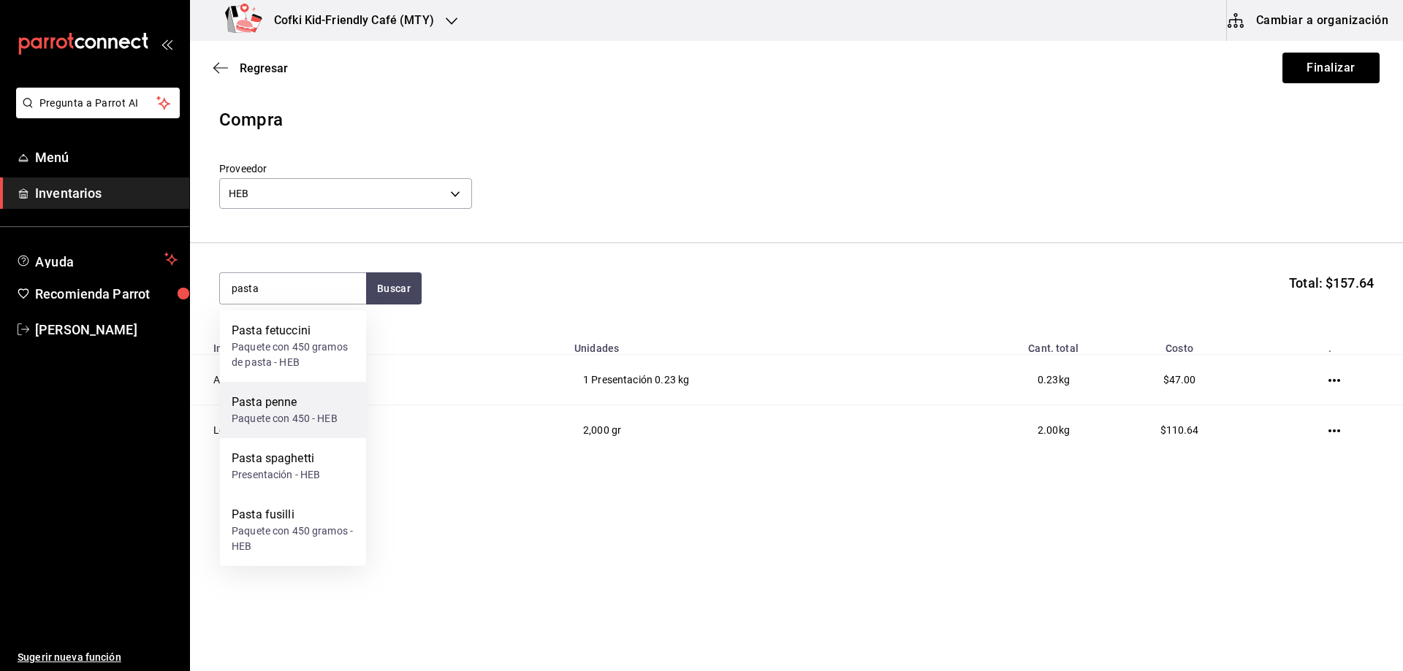
click at [324, 428] on div "Pasta penne Paquete con 450 - HEB" at bounding box center [293, 410] width 146 height 56
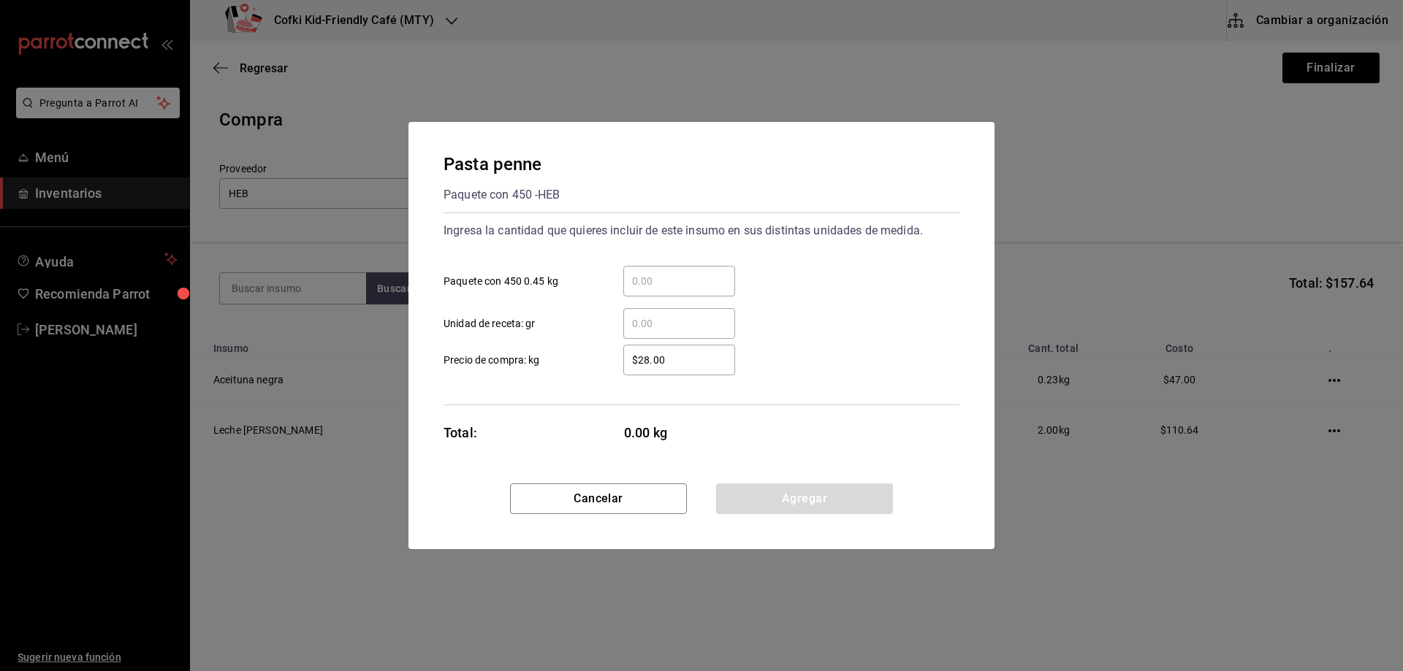
click at [666, 286] on input "​ Paquete con 450 0.45 kg" at bounding box center [679, 282] width 112 height 18
type input "3"
click at [596, 335] on div "$28.00 ​ Precio de compra: kg" at bounding box center [695, 354] width 527 height 42
drag, startPoint x: 690, startPoint y: 368, endPoint x: 470, endPoint y: 329, distance: 222.6
click at [477, 333] on div "$28.00 ​ Precio de compra: kg" at bounding box center [695, 354] width 527 height 42
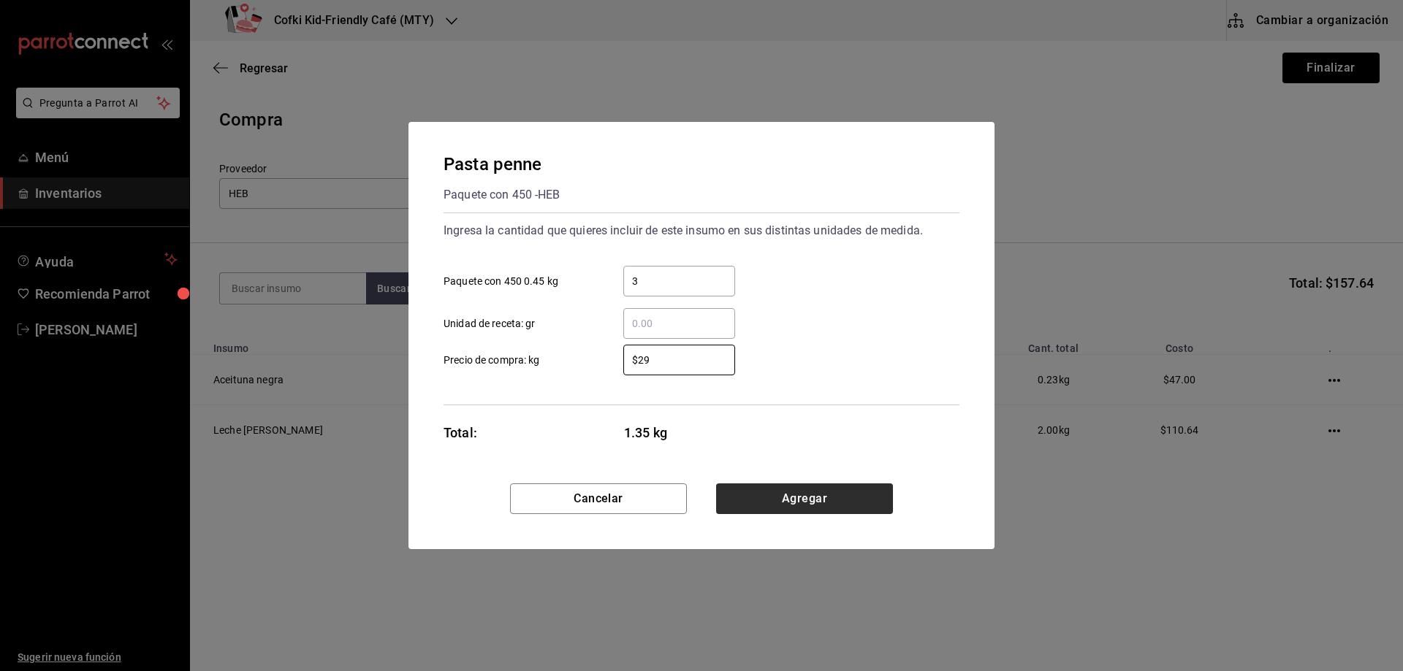
type input "$29"
click at [824, 488] on button "Agregar" at bounding box center [804, 499] width 177 height 31
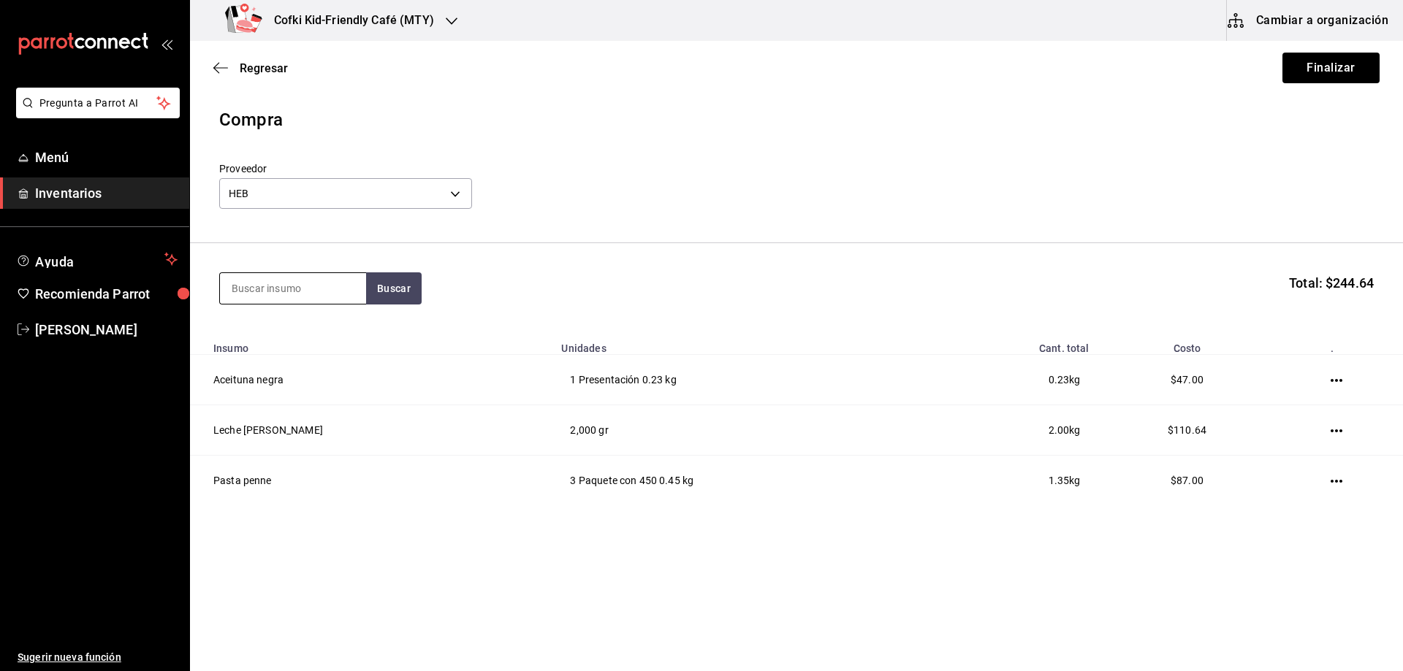
click at [282, 275] on input at bounding box center [293, 288] width 146 height 31
click at [309, 289] on input at bounding box center [293, 288] width 146 height 31
click at [337, 286] on input "san" at bounding box center [293, 288] width 146 height 31
drag, startPoint x: 320, startPoint y: 286, endPoint x: 96, endPoint y: 289, distance: 224.3
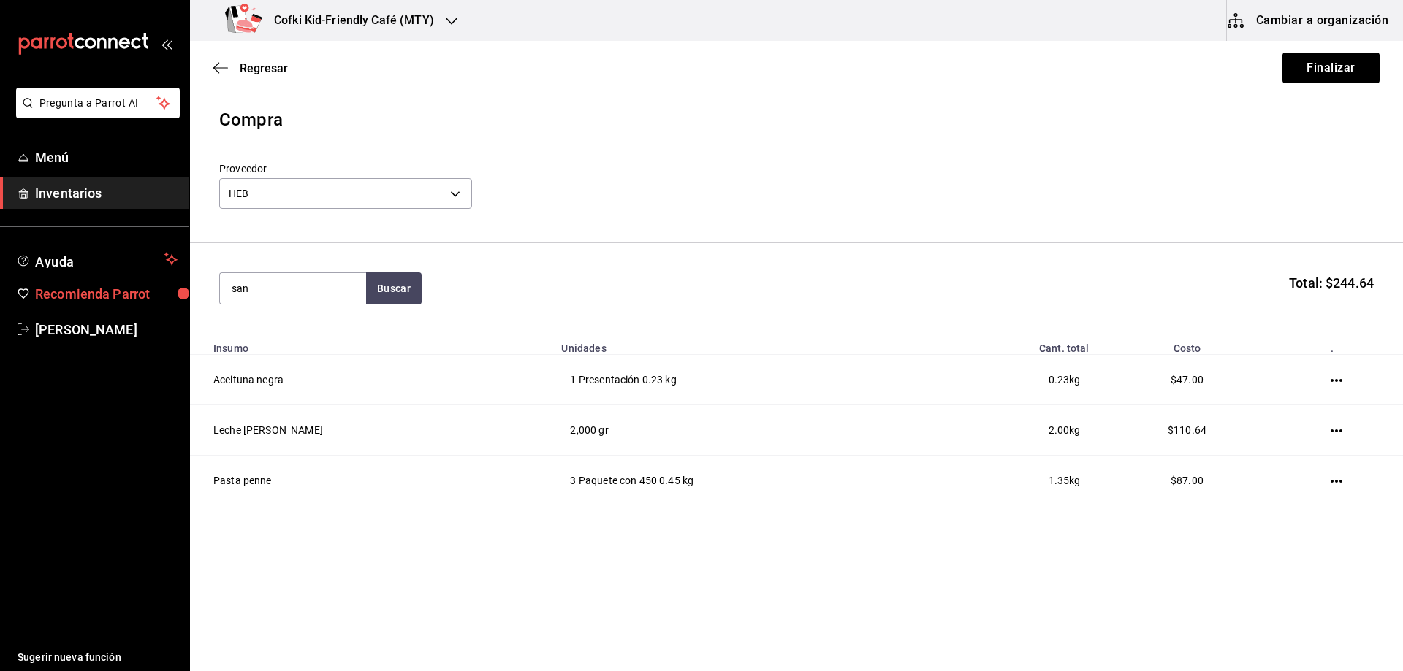
click at [99, 290] on div "Pregunta a Parrot AI Menú Inventarios Ayuda Recomienda Parrot [PERSON_NAME] Sug…" at bounding box center [701, 294] width 1403 height 589
type input "alca"
click at [400, 275] on button "Buscar" at bounding box center [394, 289] width 56 height 32
click at [378, 288] on button "button" at bounding box center [394, 289] width 56 height 32
click at [283, 288] on input "alca" at bounding box center [293, 288] width 146 height 31
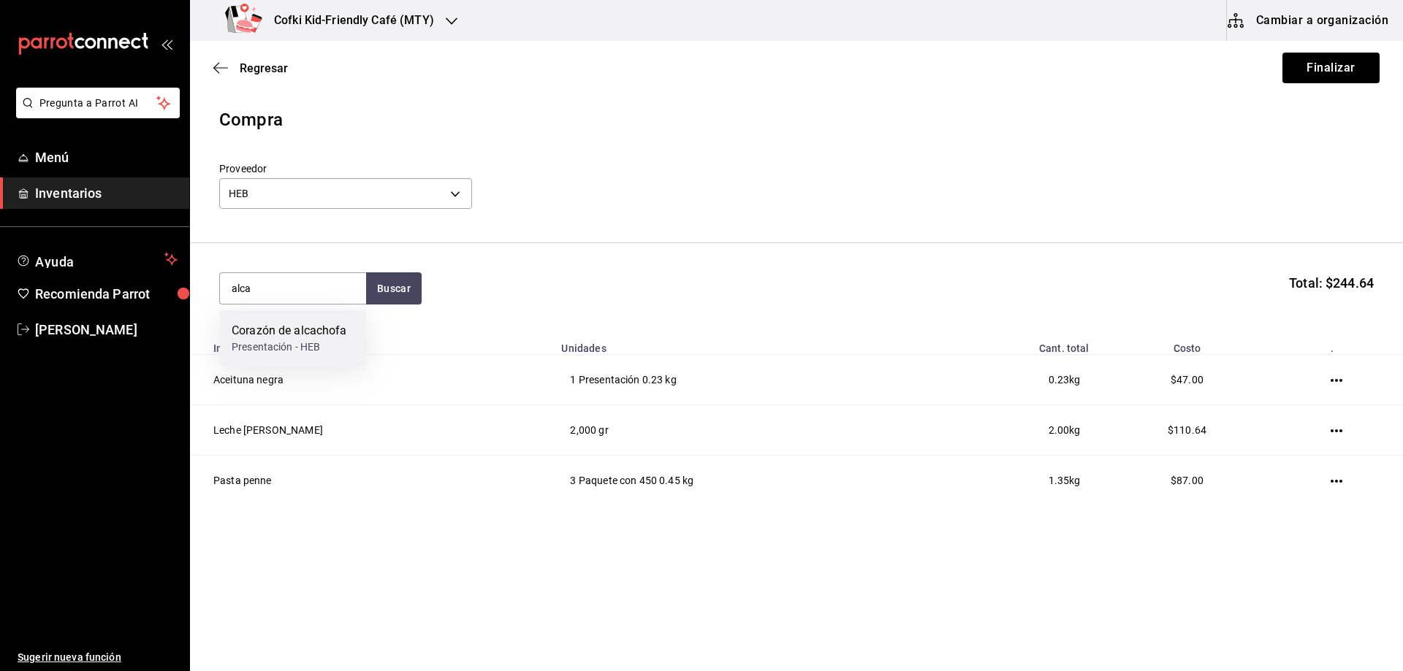
click at [291, 333] on div "Corazón de alcachofa" at bounding box center [289, 331] width 115 height 18
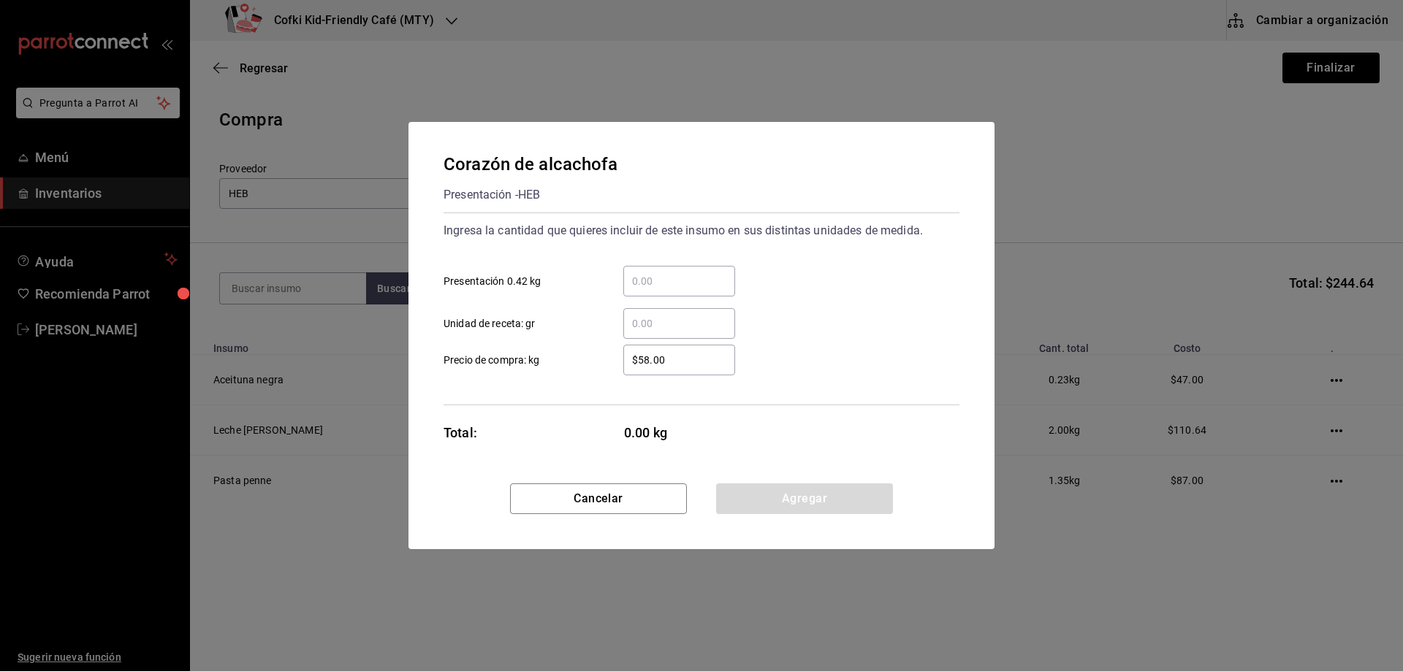
click at [649, 294] on div "​" at bounding box center [679, 281] width 112 height 31
click at [649, 290] on input "​ Presentación 0.42 kg" at bounding box center [679, 282] width 112 height 18
type input "1"
click at [606, 380] on div "Ingresa la cantidad que quieres incluir de este insumo en sus distintas unidade…" at bounding box center [701, 309] width 516 height 193
drag, startPoint x: 700, startPoint y: 366, endPoint x: 592, endPoint y: 354, distance: 108.0
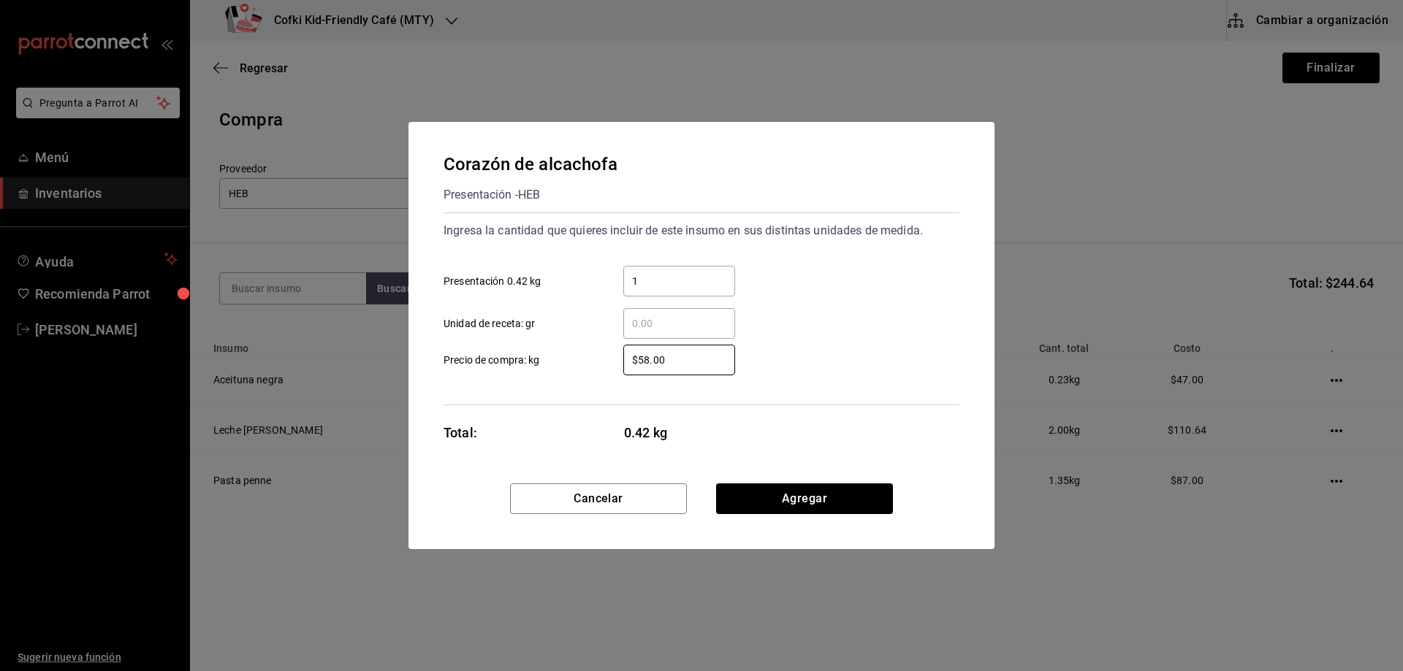
click at [605, 357] on div "$58.00 ​" at bounding box center [667, 360] width 135 height 31
type input "$61"
click at [800, 490] on button "Agregar" at bounding box center [804, 499] width 177 height 31
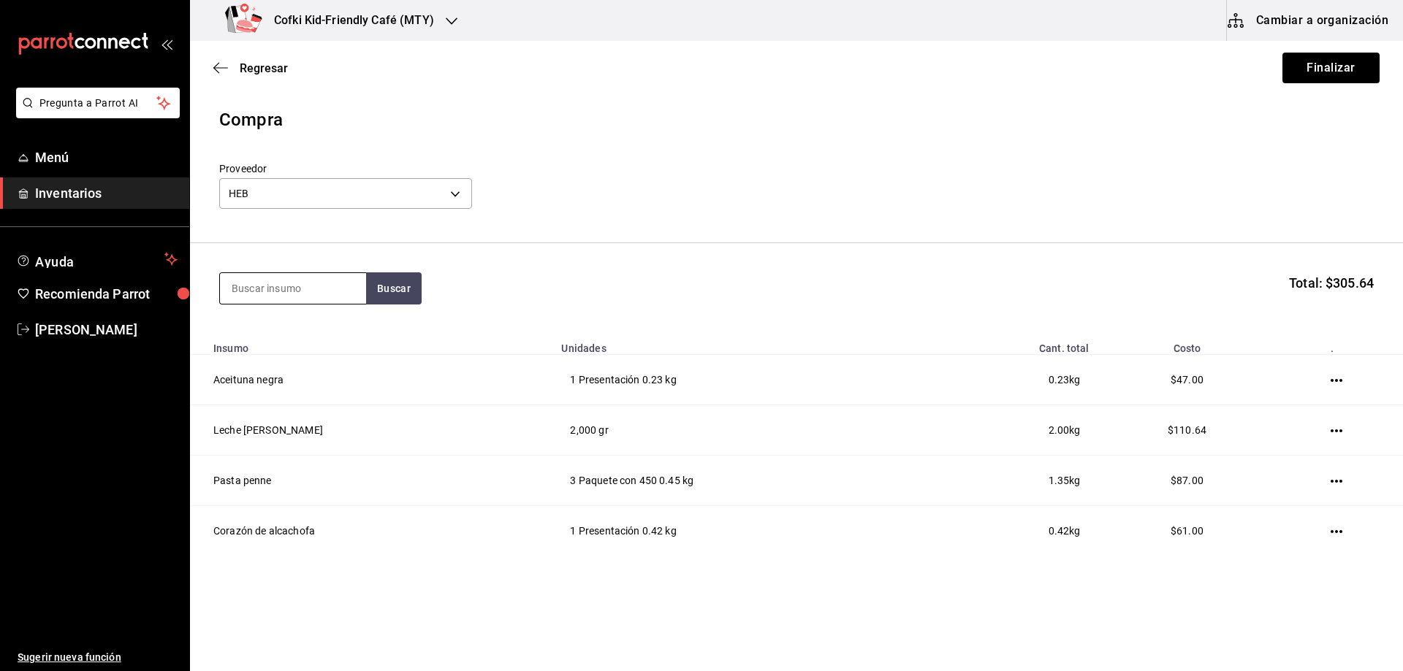
click at [267, 289] on input at bounding box center [293, 288] width 146 height 31
type input "mole"
click at [391, 285] on button "Buscar" at bounding box center [394, 289] width 56 height 32
click at [361, 301] on input "mole" at bounding box center [293, 288] width 146 height 31
click at [359, 327] on div "Mole Bote con 475 gramos de mole - HEB" at bounding box center [293, 346] width 146 height 72
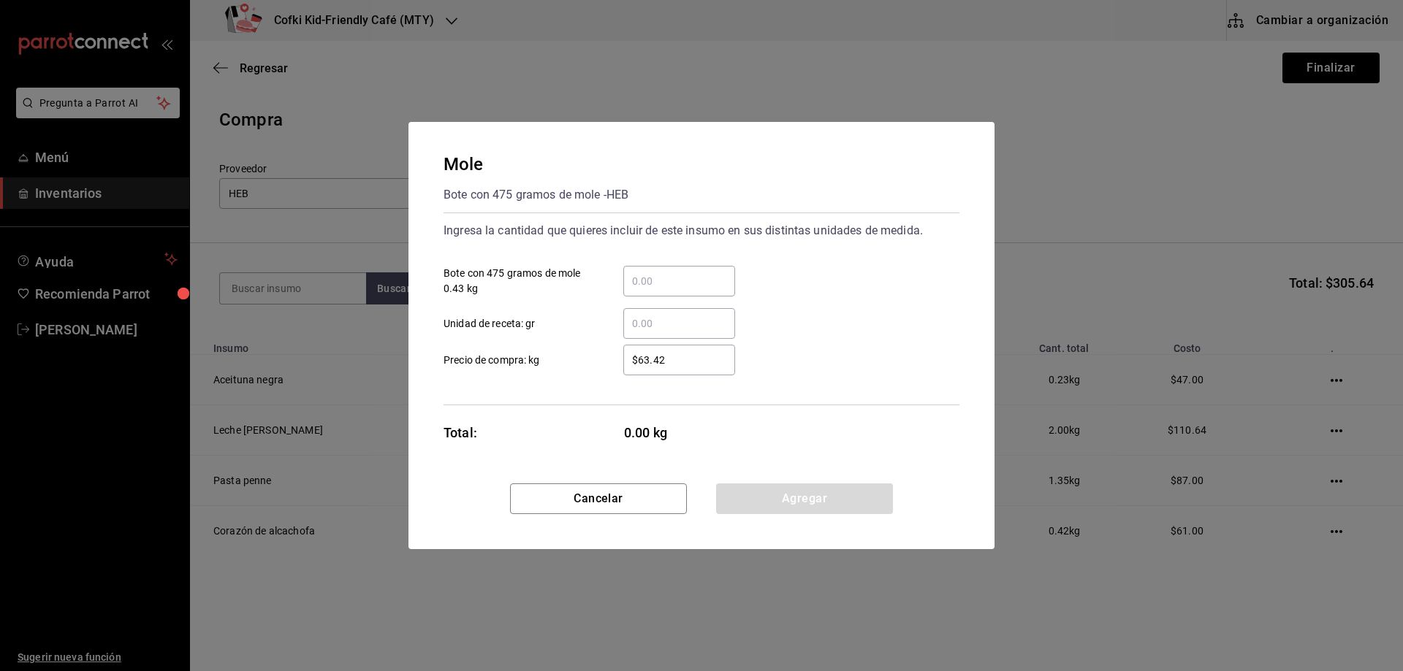
drag, startPoint x: 670, startPoint y: 281, endPoint x: 679, endPoint y: 280, distance: 8.9
click at [679, 280] on input "​ Bote con 475 gramos de mole 0.43 kg" at bounding box center [679, 282] width 112 height 18
type input "2"
click at [615, 363] on div "$63.42 ​" at bounding box center [667, 360] width 135 height 31
click at [623, 363] on input "$63.42" at bounding box center [679, 360] width 112 height 18
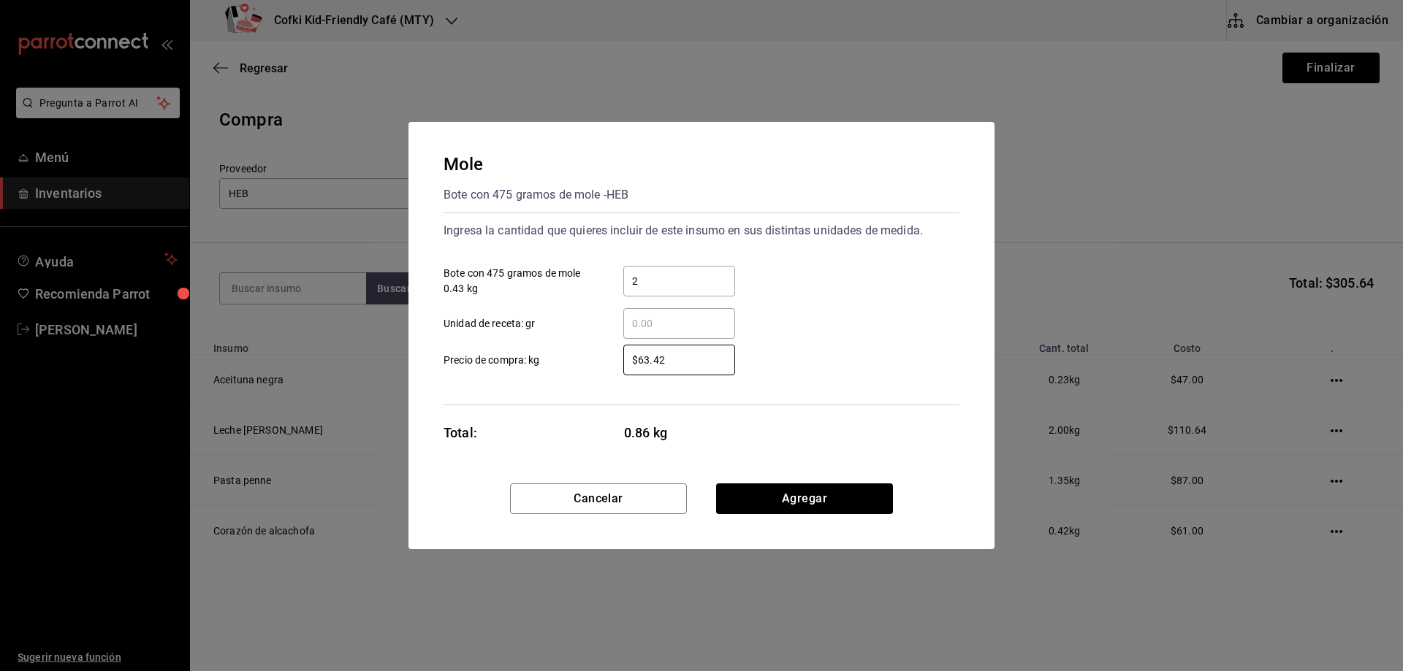
drag, startPoint x: 697, startPoint y: 363, endPoint x: 441, endPoint y: 312, distance: 260.8
click at [563, 336] on div "$63.42 ​ Precio de compra: kg" at bounding box center [695, 354] width 527 height 42
type input "$85"
click at [783, 520] on div "Cancelar Agregar" at bounding box center [701, 517] width 586 height 66
click at [782, 503] on button "Agregar" at bounding box center [804, 499] width 177 height 31
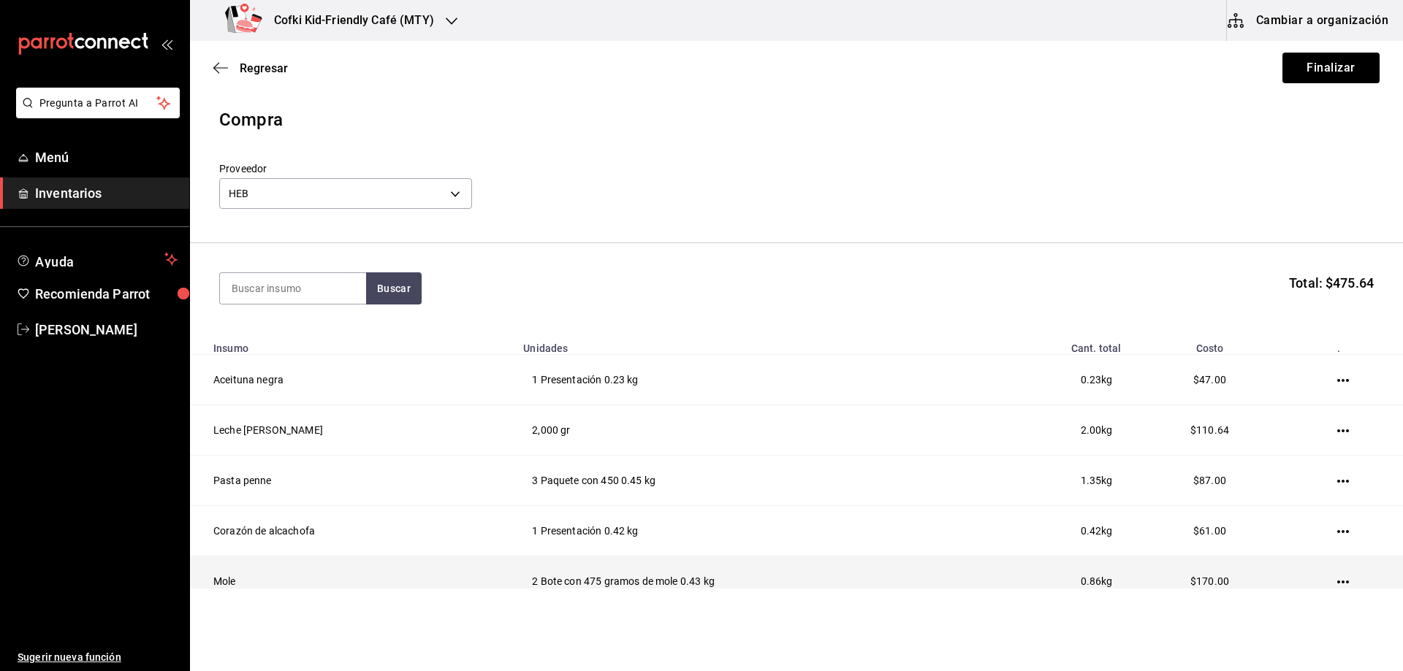
scroll to position [65, 0]
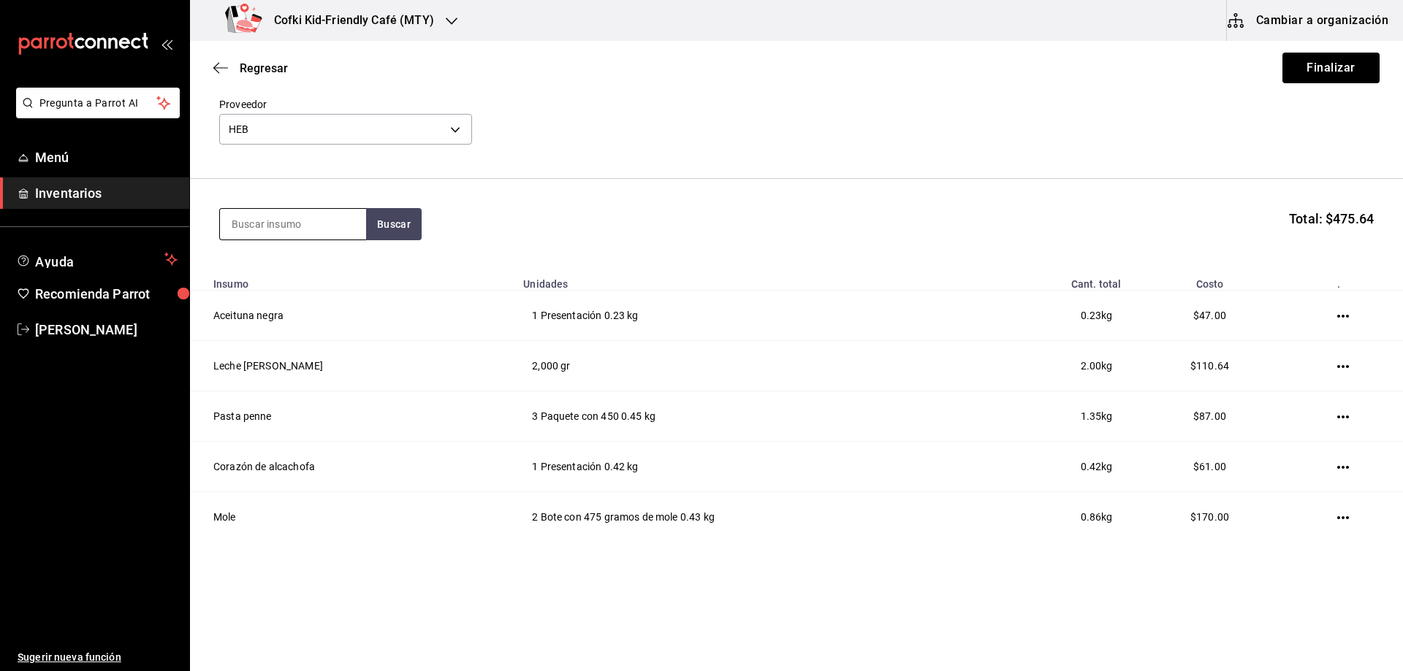
click at [241, 213] on input at bounding box center [293, 224] width 146 height 31
type input "maiz"
click at [392, 235] on button "Buscar" at bounding box center [394, 224] width 56 height 32
click at [294, 283] on div "Paquete con 750 gramos de tortillas de maiz - HEB" at bounding box center [293, 290] width 123 height 31
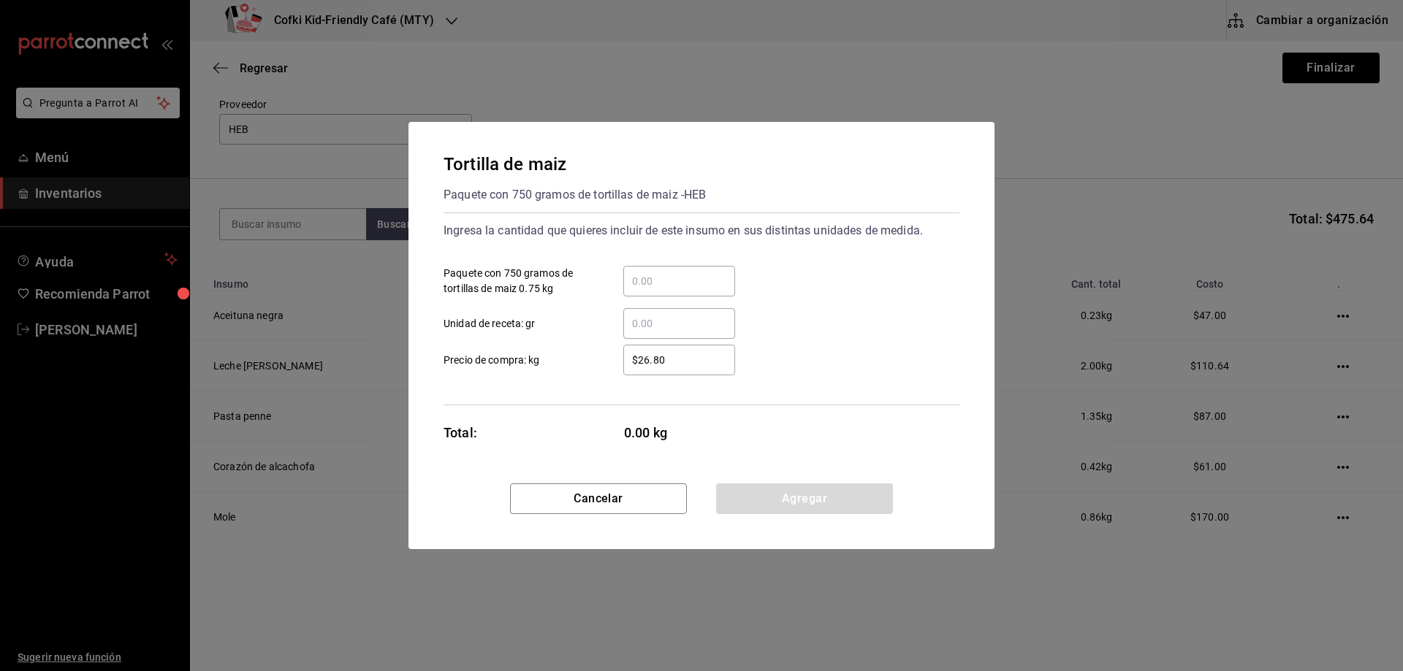
click at [668, 283] on input "​ Paquete con 750 gramos de tortillas de maiz 0.75 kg" at bounding box center [679, 282] width 112 height 18
type input "6"
click at [626, 369] on div "$26.80 ​" at bounding box center [679, 360] width 112 height 31
click at [626, 369] on input "$26.80" at bounding box center [679, 360] width 112 height 18
drag, startPoint x: 710, startPoint y: 367, endPoint x: 528, endPoint y: 359, distance: 182.1
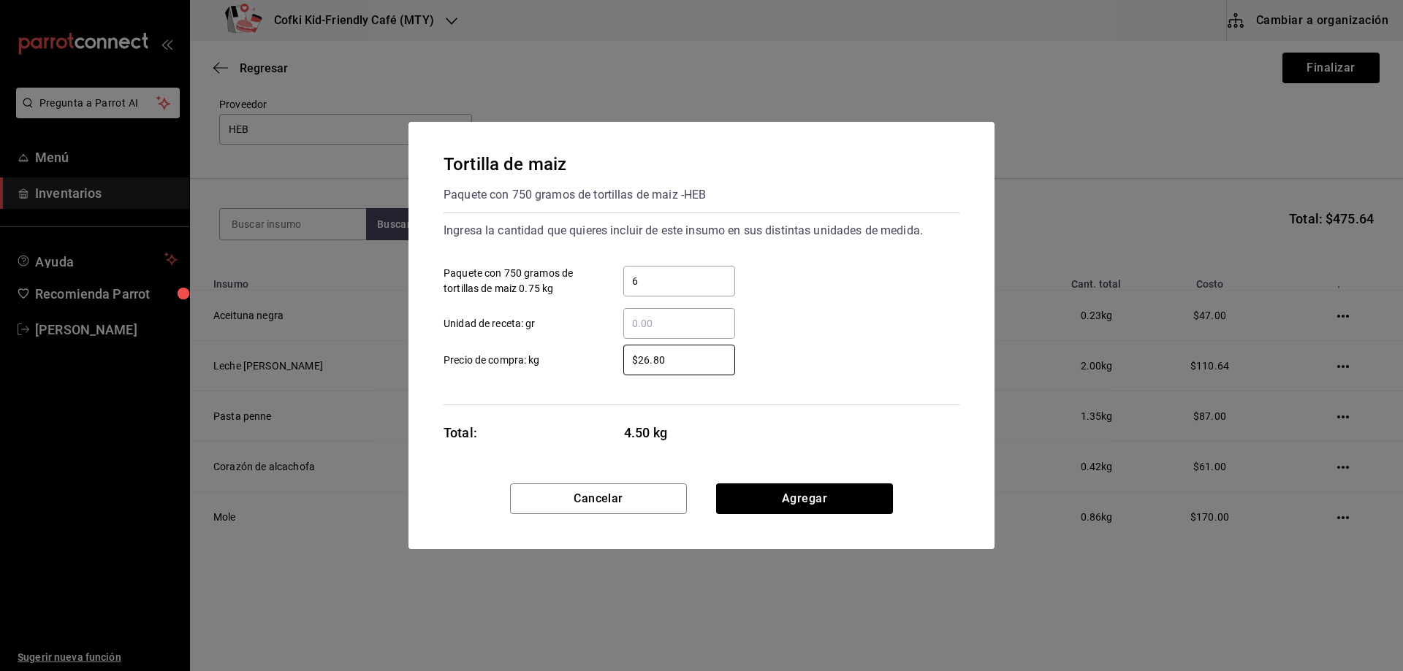
click at [582, 365] on label "$26.80 ​ Precio de compra: kg" at bounding box center [588, 360] width 291 height 31
type input "$32"
click at [826, 498] on button "Agregar" at bounding box center [804, 499] width 177 height 31
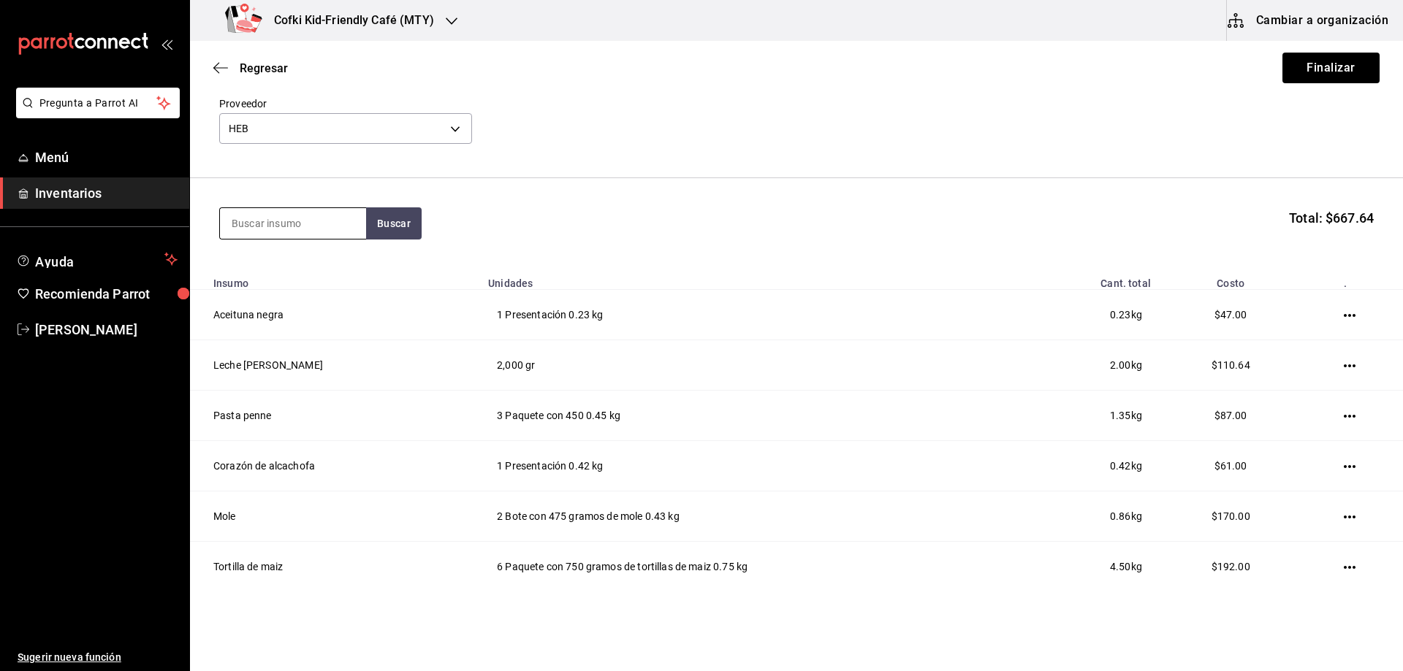
click at [286, 206] on section "Buscar Total: $667.64" at bounding box center [796, 223] width 1213 height 91
click at [286, 221] on input at bounding box center [293, 223] width 146 height 31
click at [265, 217] on input at bounding box center [293, 223] width 146 height 31
click at [397, 211] on button "Buscar" at bounding box center [394, 223] width 56 height 32
click at [376, 229] on button "Buscar" at bounding box center [394, 223] width 56 height 32
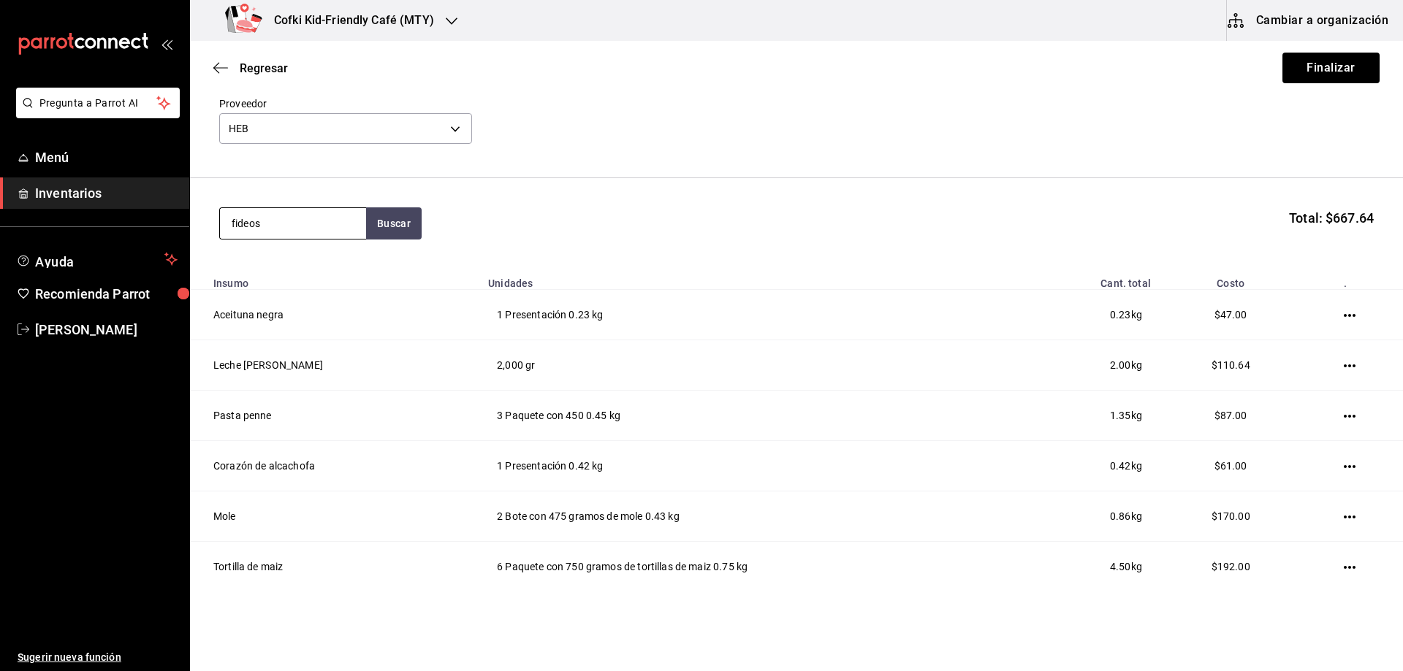
click at [342, 214] on input "fideos" at bounding box center [293, 223] width 146 height 31
type input "fideo"
click at [292, 302] on div "Bolsa con 143 gramos con sopa de fideo - HEB" at bounding box center [293, 290] width 123 height 31
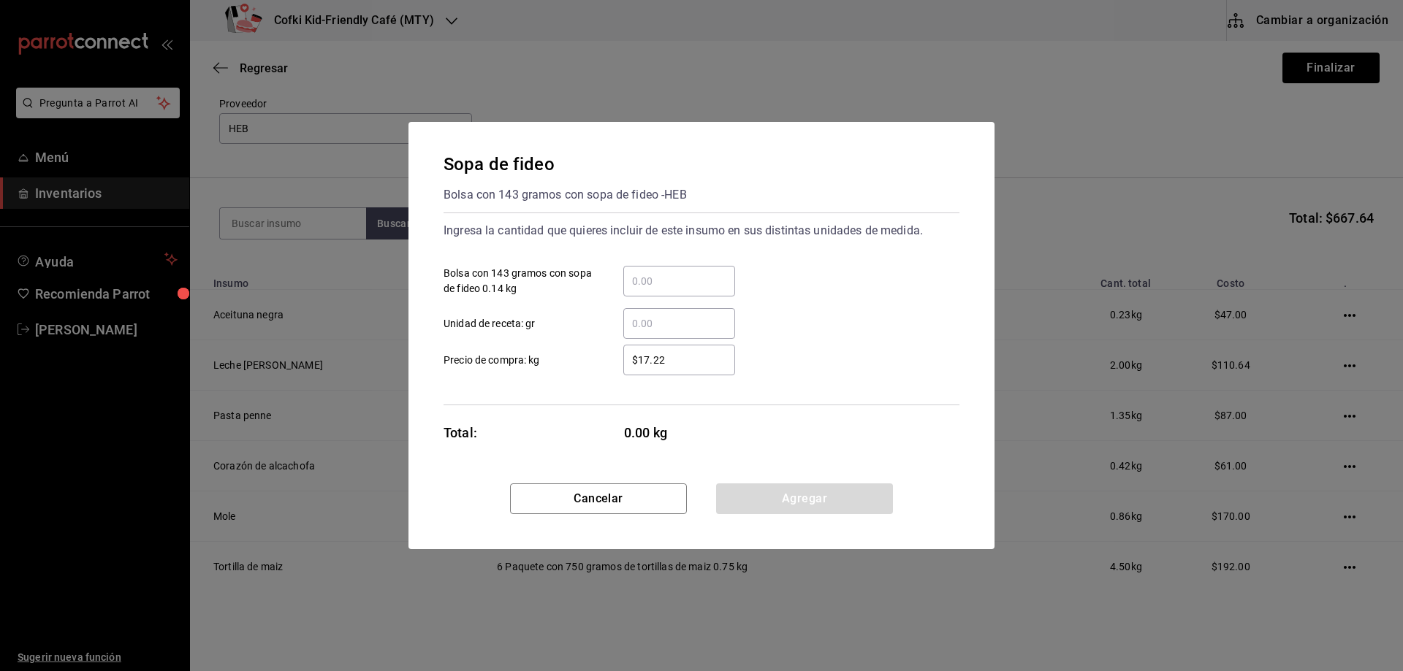
click at [655, 286] on input "​ Bolsa con 143 gramos con sopa de fideo 0.14 kg" at bounding box center [679, 282] width 112 height 18
type input "5"
click at [630, 363] on input "$17.22" at bounding box center [679, 360] width 112 height 18
drag, startPoint x: 676, startPoint y: 364, endPoint x: 559, endPoint y: 354, distance: 117.3
click at [563, 354] on label "$17.22 ​ Precio de compra: kg" at bounding box center [588, 360] width 291 height 31
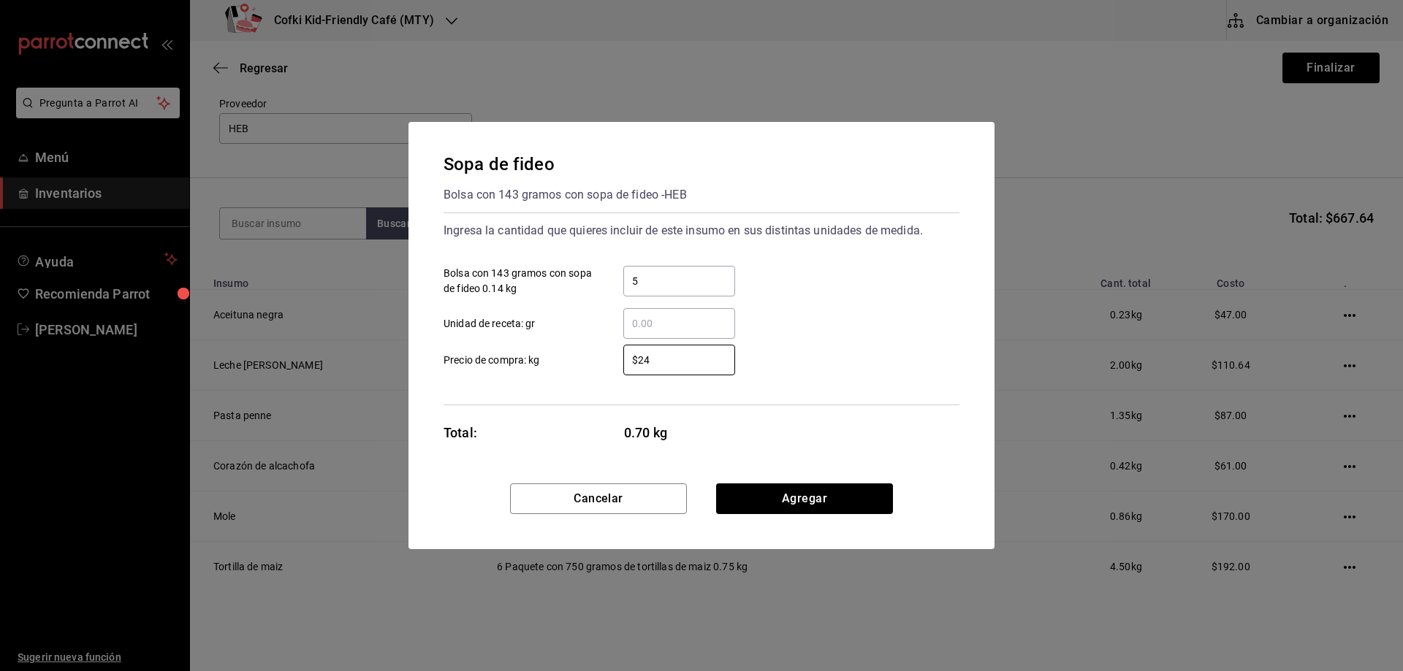
type input "$24"
drag, startPoint x: 579, startPoint y: 465, endPoint x: 601, endPoint y: 466, distance: 21.2
click at [580, 465] on div "Sopa de fideo Bolsa con 143 gramos con sopa de fideo - HEB Ingresa la cantidad …" at bounding box center [701, 303] width 586 height 362
drag, startPoint x: 761, startPoint y: 483, endPoint x: 769, endPoint y: 487, distance: 8.8
click at [761, 483] on div "Sopa de fideo Bolsa con 143 gramos con sopa de fideo - HEB Ingresa la cantidad …" at bounding box center [701, 303] width 586 height 362
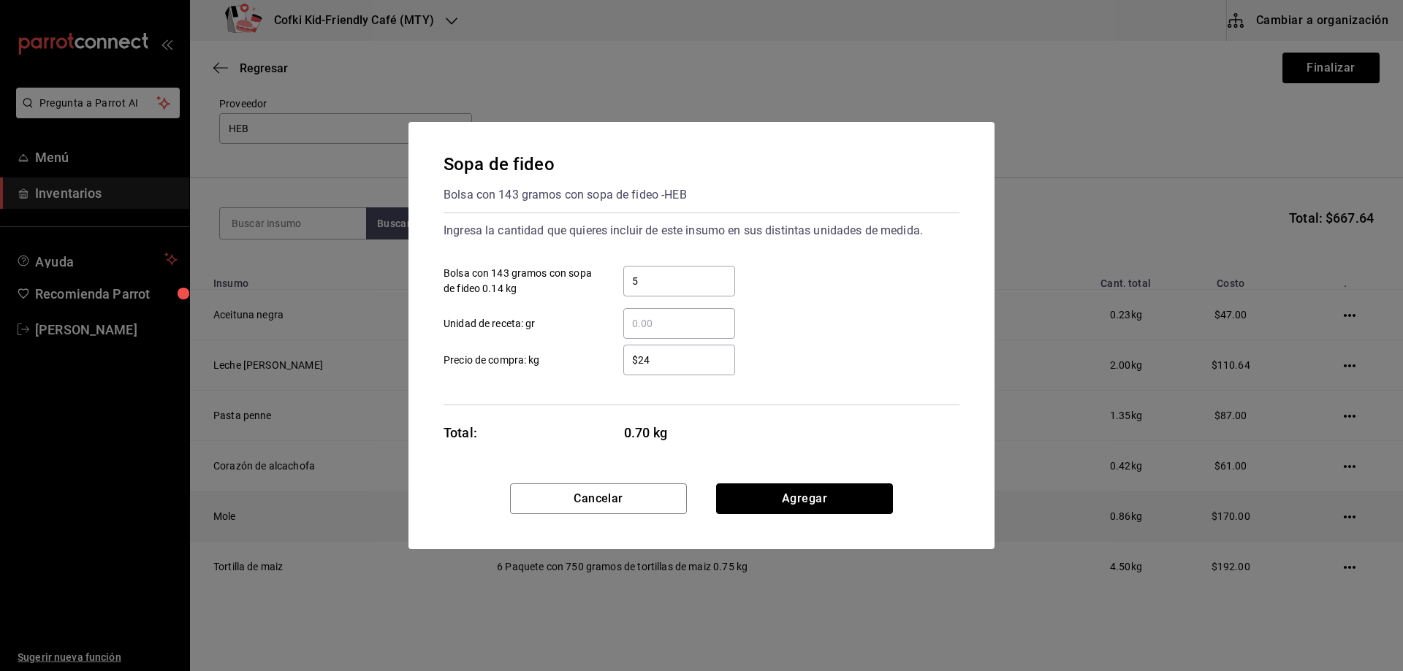
click at [771, 494] on button "Agregar" at bounding box center [804, 499] width 177 height 31
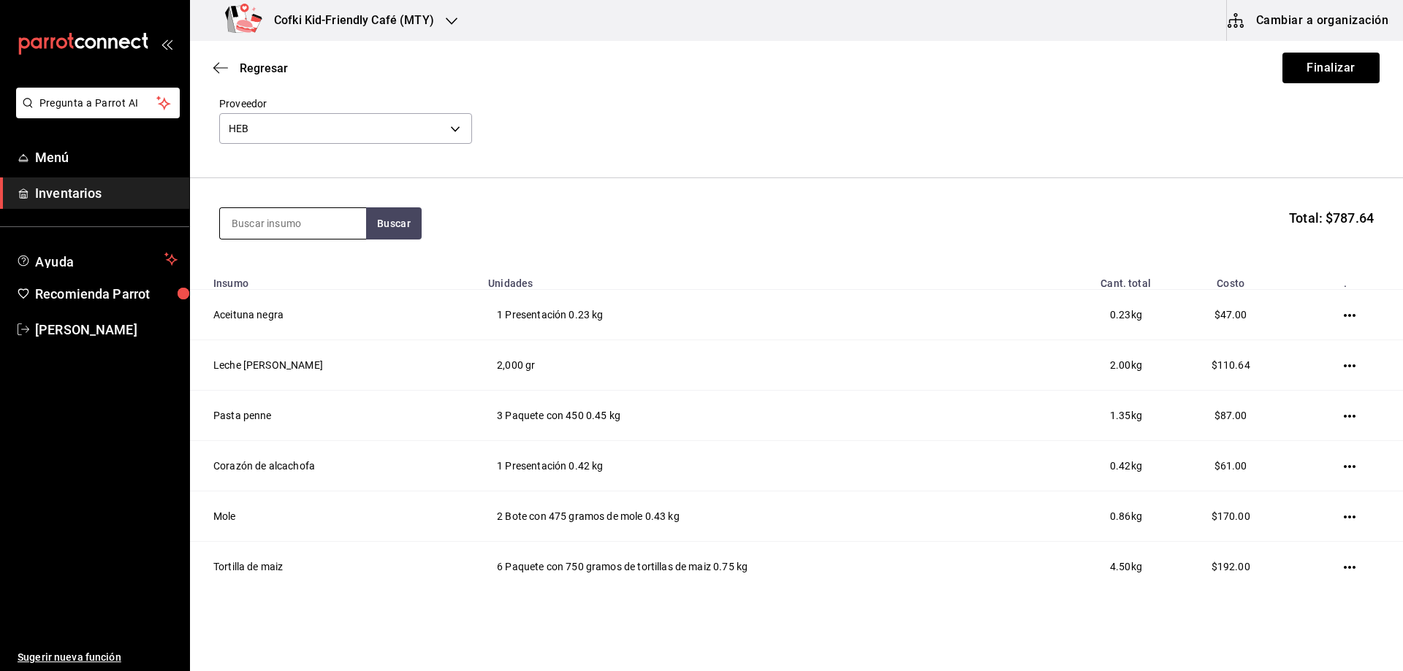
click at [294, 224] on input at bounding box center [293, 223] width 146 height 31
click at [320, 220] on input at bounding box center [293, 223] width 146 height 31
click at [362, 221] on input "botanera" at bounding box center [293, 223] width 146 height 31
type input "botanera"
click at [386, 232] on button "Buscar" at bounding box center [394, 223] width 56 height 32
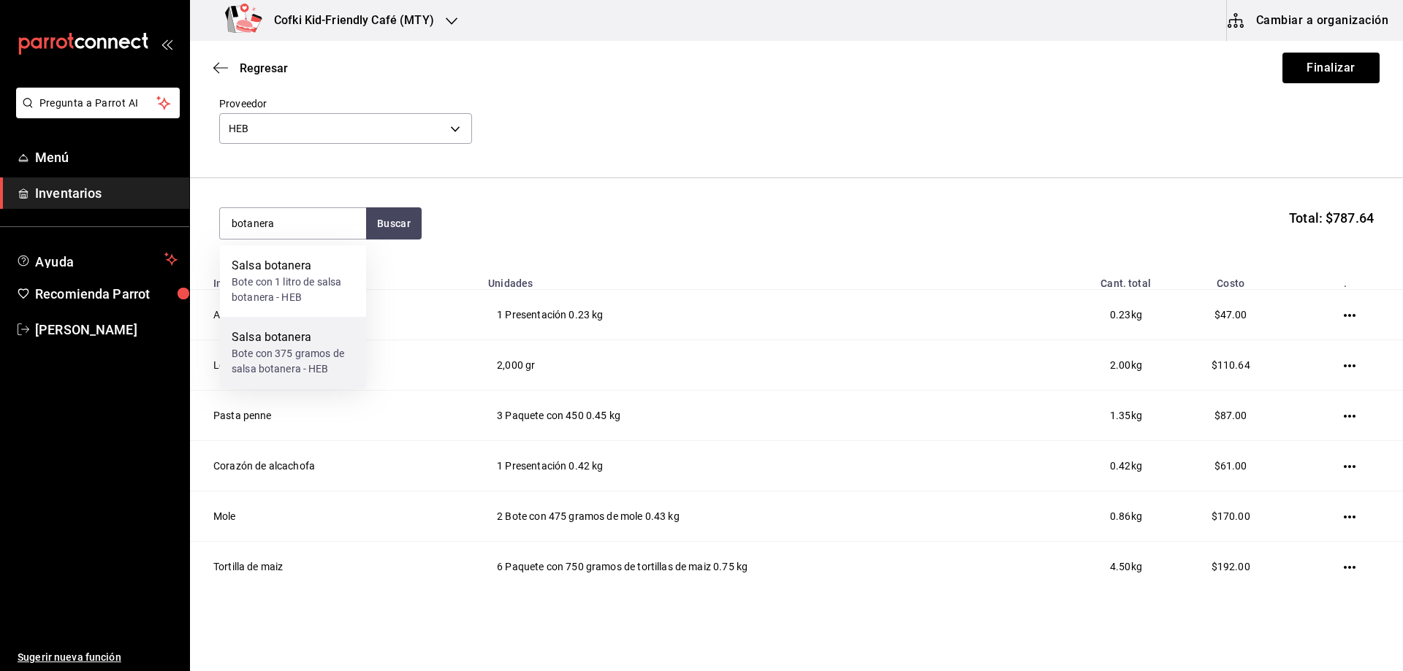
click at [325, 339] on div "Salsa botanera" at bounding box center [293, 338] width 123 height 18
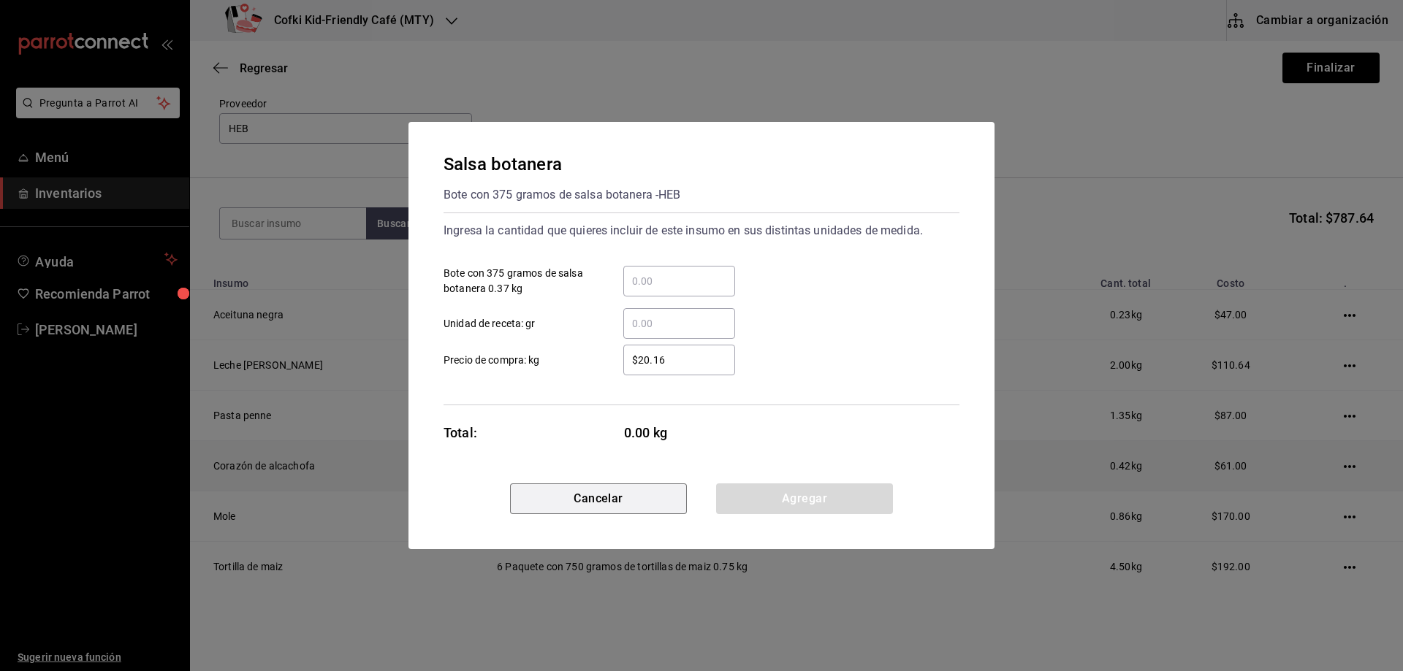
drag, startPoint x: 611, startPoint y: 490, endPoint x: 685, endPoint y: 489, distance: 73.1
click at [611, 490] on button "Cancelar" at bounding box center [598, 499] width 177 height 31
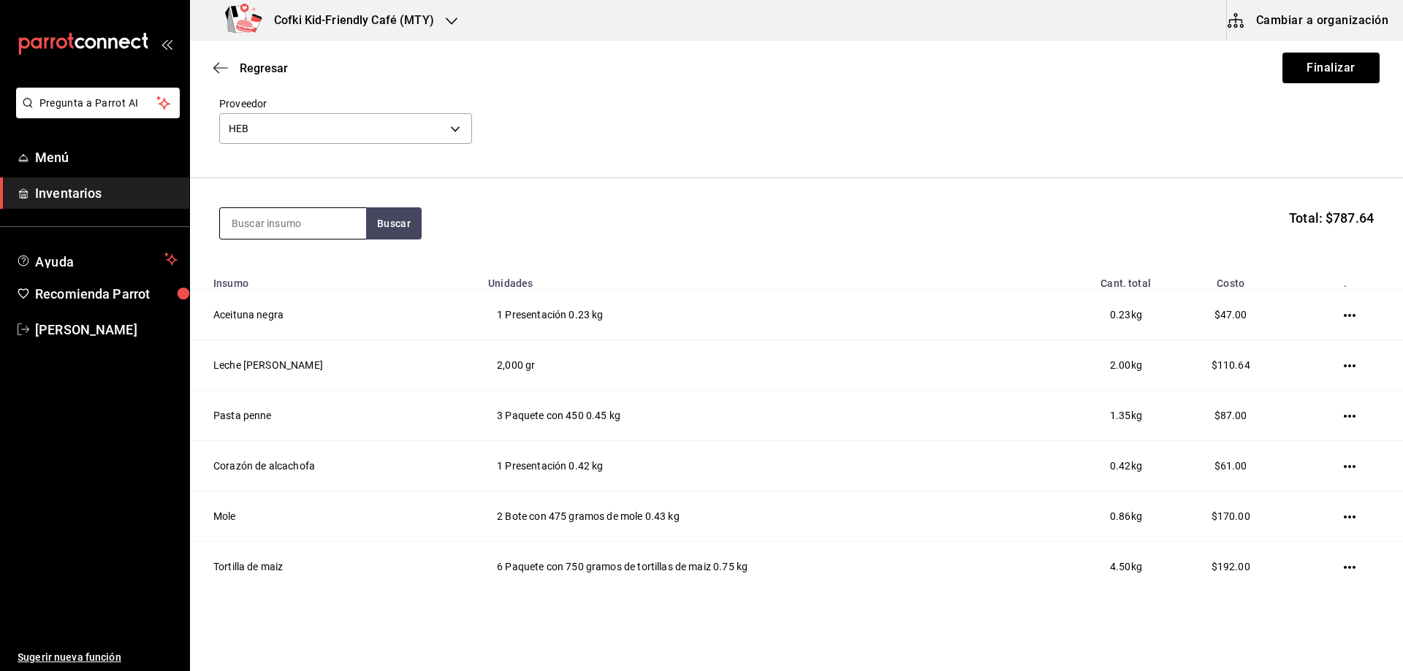
click at [328, 225] on input at bounding box center [293, 223] width 146 height 31
type input "botan"
click at [376, 215] on button "Buscar" at bounding box center [394, 223] width 56 height 32
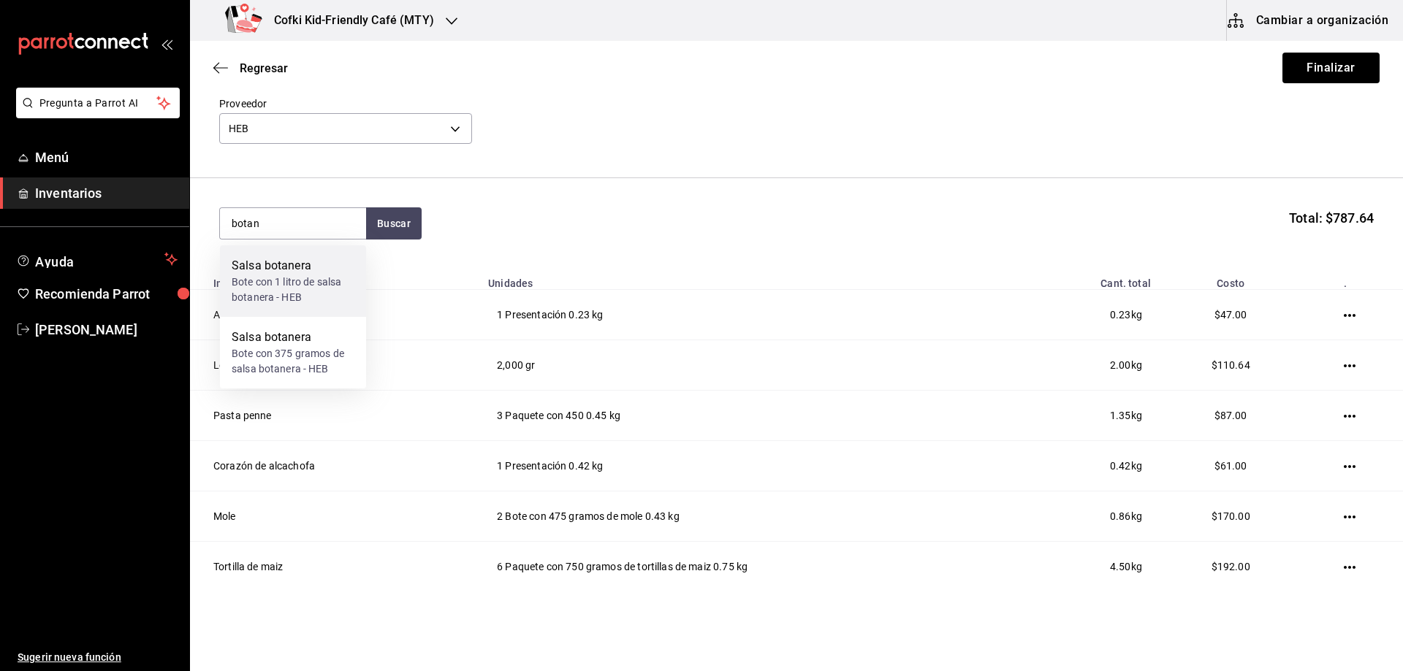
click at [321, 285] on div "Bote con 1 litro de salsa botanera - HEB" at bounding box center [293, 290] width 123 height 31
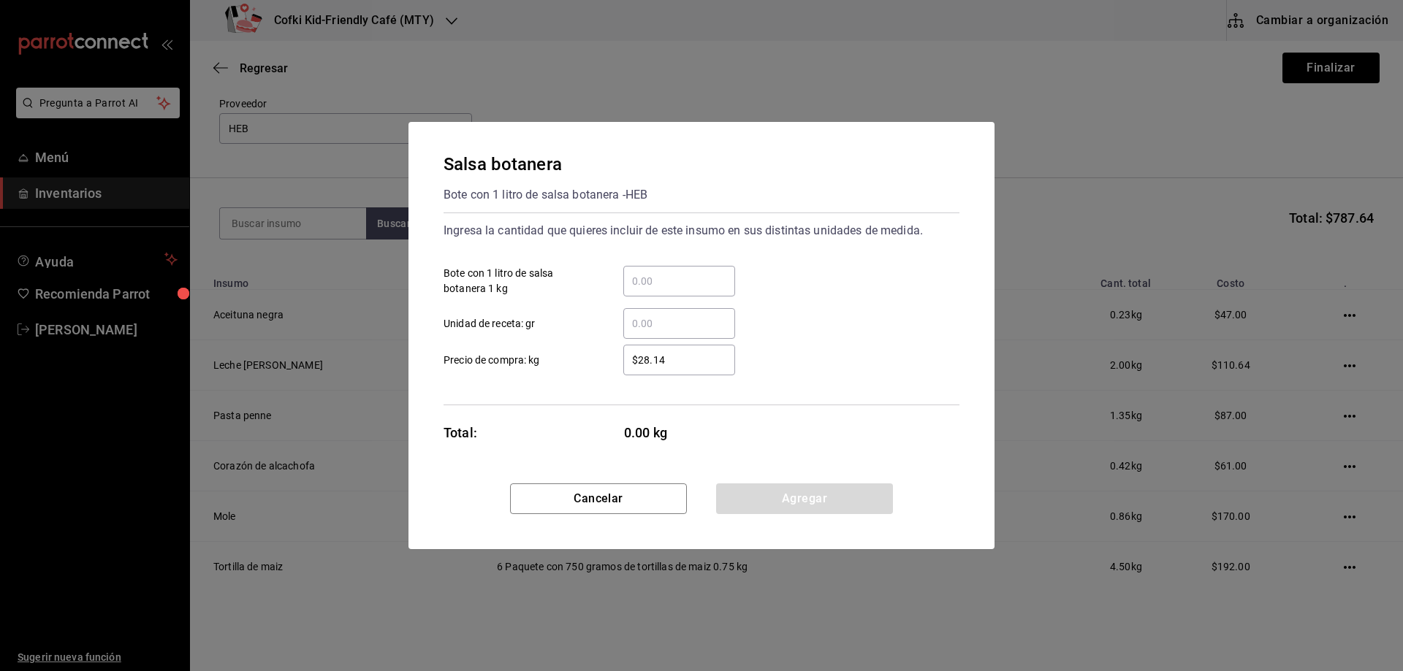
drag, startPoint x: 691, startPoint y: 259, endPoint x: 687, endPoint y: 270, distance: 12.5
click at [692, 260] on div "​ Bote con 1 litro de salsa botanera 1 kg" at bounding box center [695, 275] width 527 height 42
click at [665, 280] on input "​ Bote con 1 litro de salsa botanera 1 kg" at bounding box center [679, 282] width 112 height 18
type input "1"
click at [617, 381] on div "Ingresa la cantidad que quieres incluir de este insumo en sus distintas unidade…" at bounding box center [701, 309] width 516 height 193
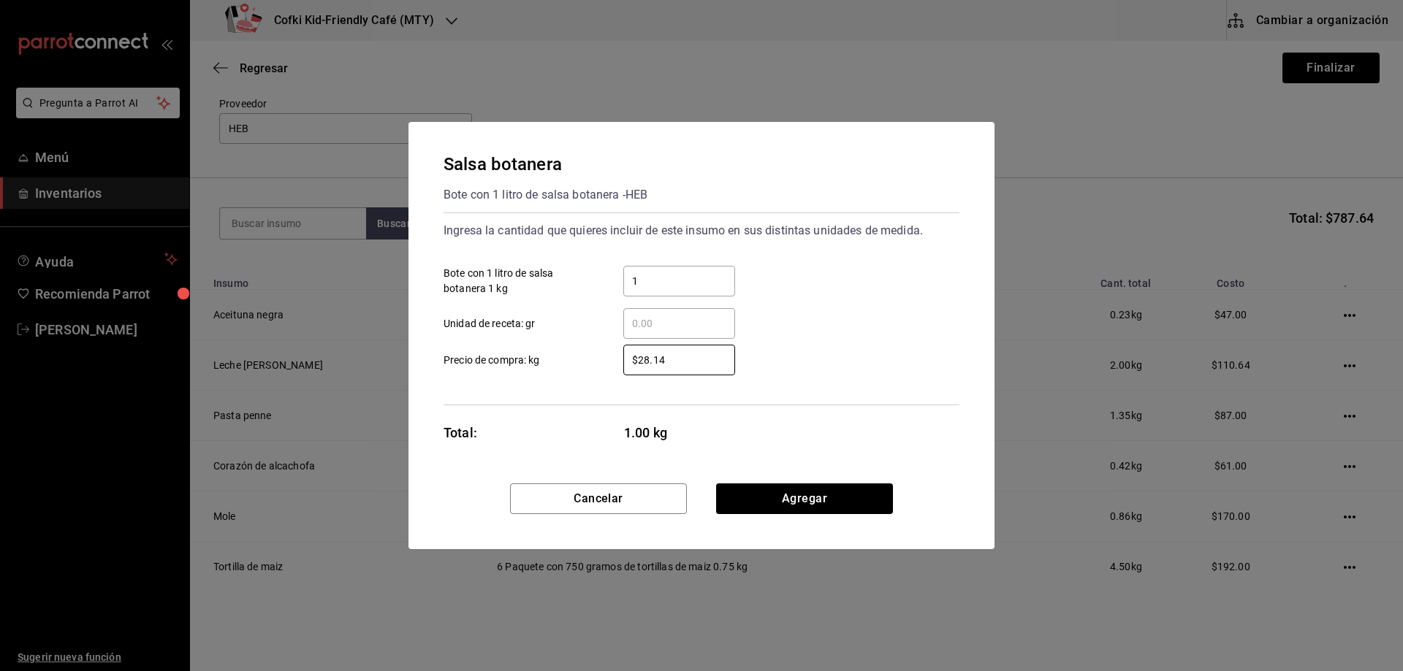
drag, startPoint x: 693, startPoint y: 359, endPoint x: 598, endPoint y: 358, distance: 95.7
click at [599, 358] on label "$28.14 ​ Precio de compra: kg" at bounding box center [588, 360] width 291 height 31
type input "$31"
click at [762, 503] on button "Agregar" at bounding box center [804, 499] width 177 height 31
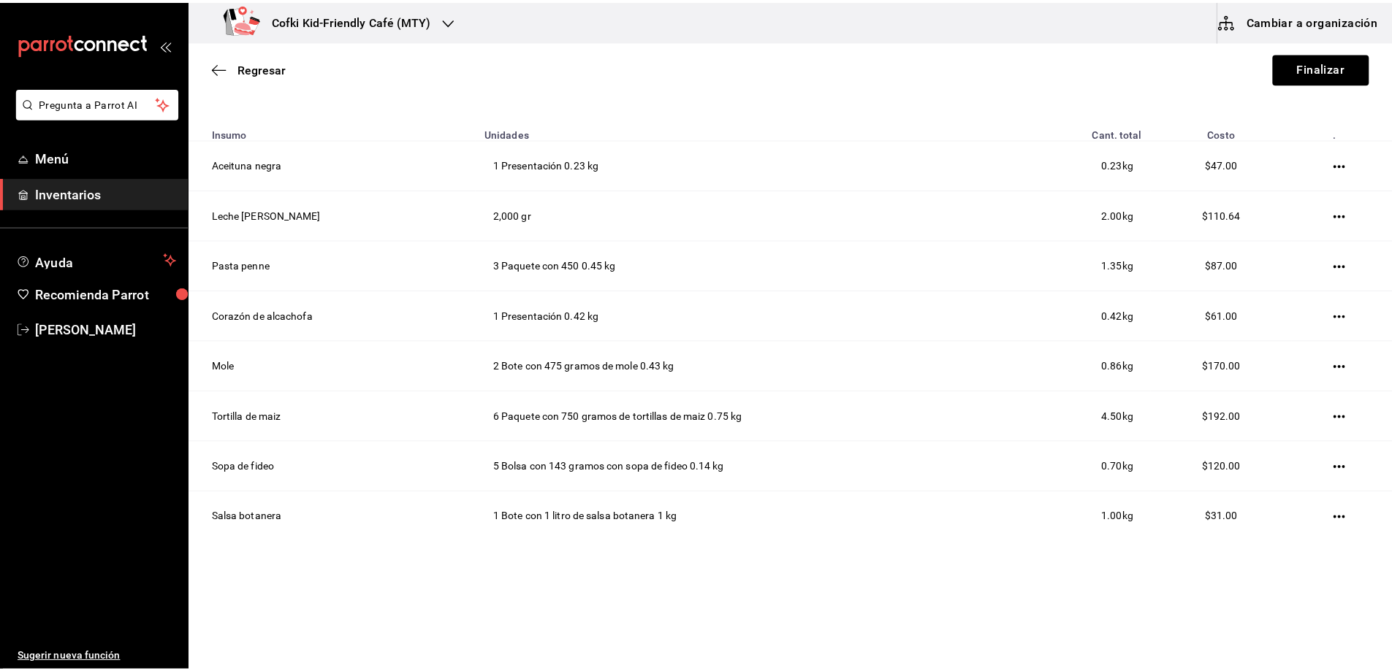
scroll to position [0, 0]
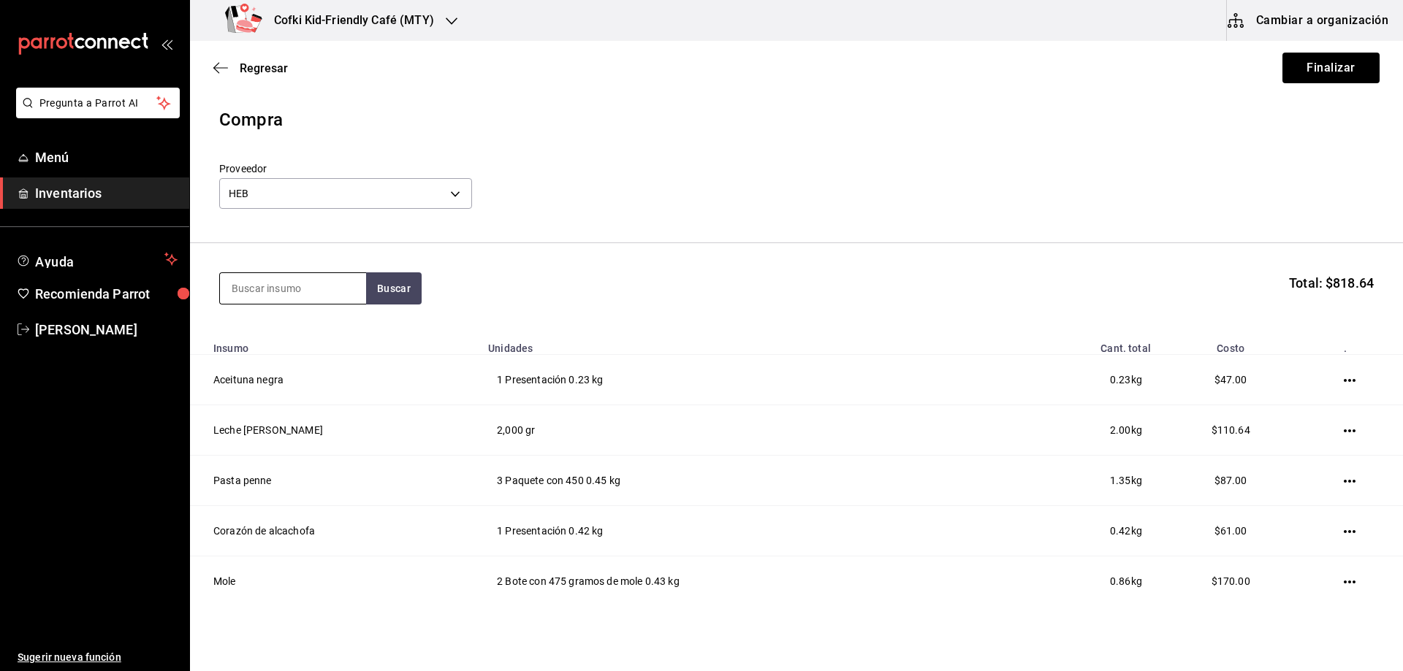
click at [275, 289] on input at bounding box center [293, 288] width 146 height 31
drag, startPoint x: 381, startPoint y: 300, endPoint x: 389, endPoint y: 301, distance: 7.5
click at [383, 299] on button "Buscar" at bounding box center [394, 289] width 56 height 32
click at [395, 289] on button "Buscar" at bounding box center [394, 289] width 56 height 32
click at [305, 288] on input "marga" at bounding box center [293, 288] width 146 height 31
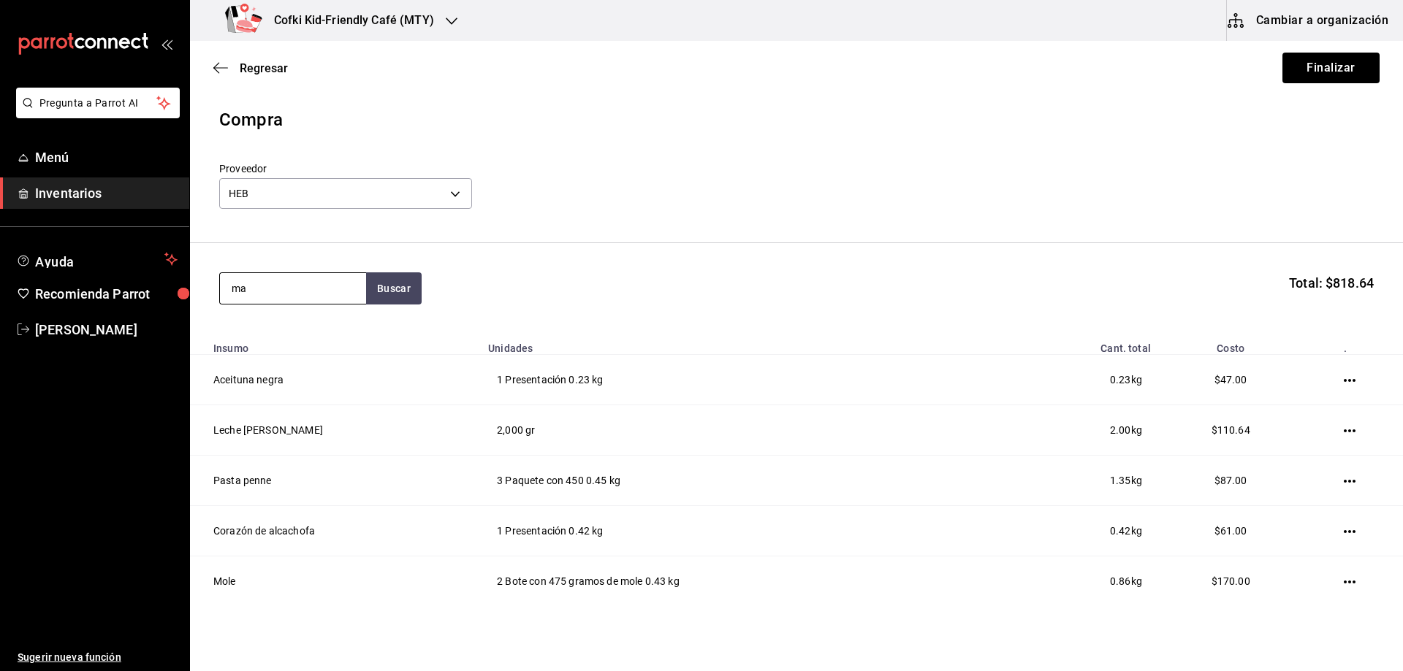
type input "m"
click at [413, 312] on section "Buscar Total: $818.64" at bounding box center [796, 288] width 1213 height 91
click at [386, 286] on button "Buscar" at bounding box center [394, 289] width 56 height 32
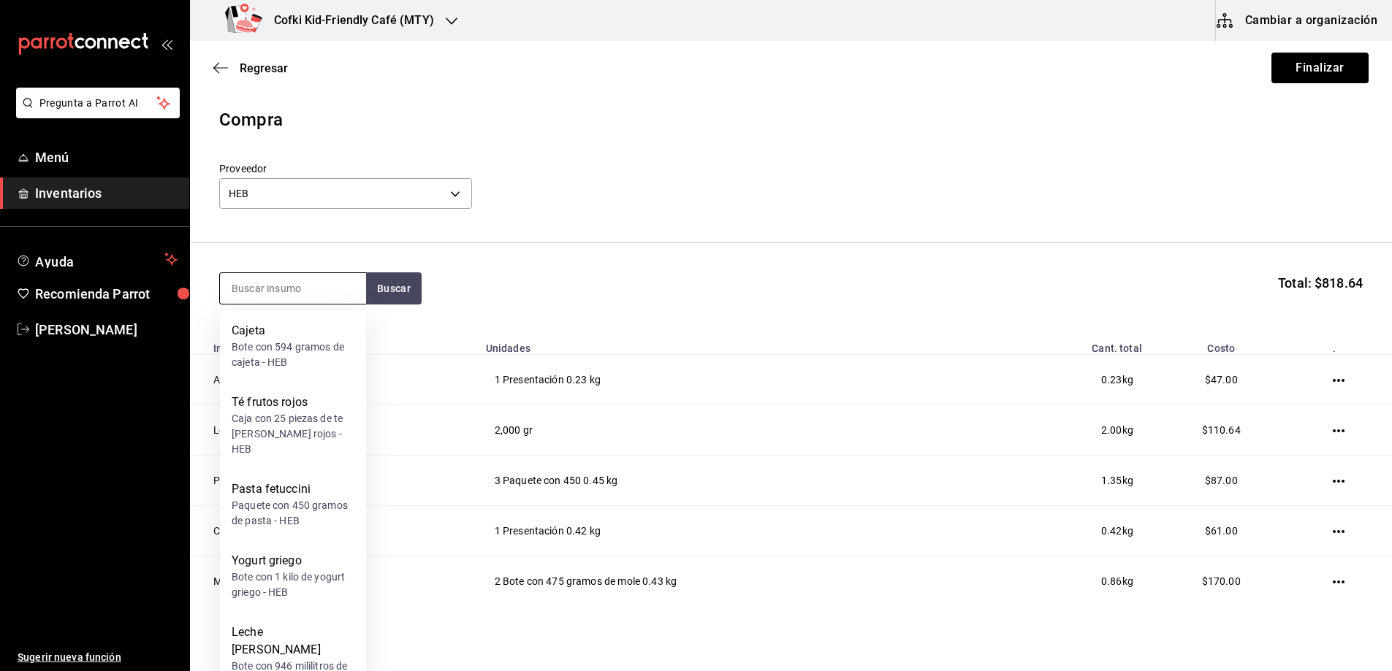
click at [295, 286] on input at bounding box center [293, 288] width 146 height 31
click at [296, 292] on input at bounding box center [293, 288] width 146 height 31
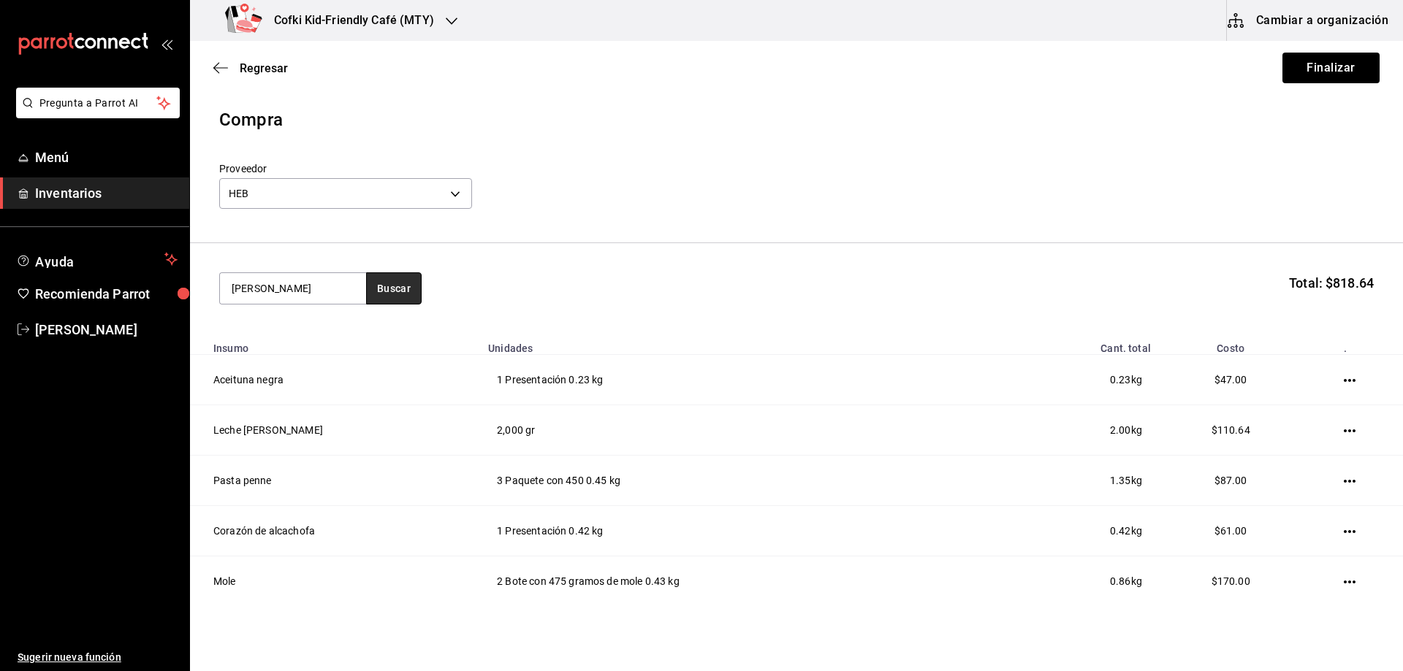
click at [412, 295] on button "Buscar" at bounding box center [394, 289] width 56 height 32
click at [397, 295] on button "Buscar" at bounding box center [394, 289] width 56 height 32
drag, startPoint x: 342, startPoint y: 288, endPoint x: 6, endPoint y: 282, distance: 336.1
click at [128, 285] on div "Pregunta a Parrot AI Menú Inventarios Ayuda Recomienda Parrot [PERSON_NAME] Sug…" at bounding box center [701, 294] width 1403 height 589
type input "pan"
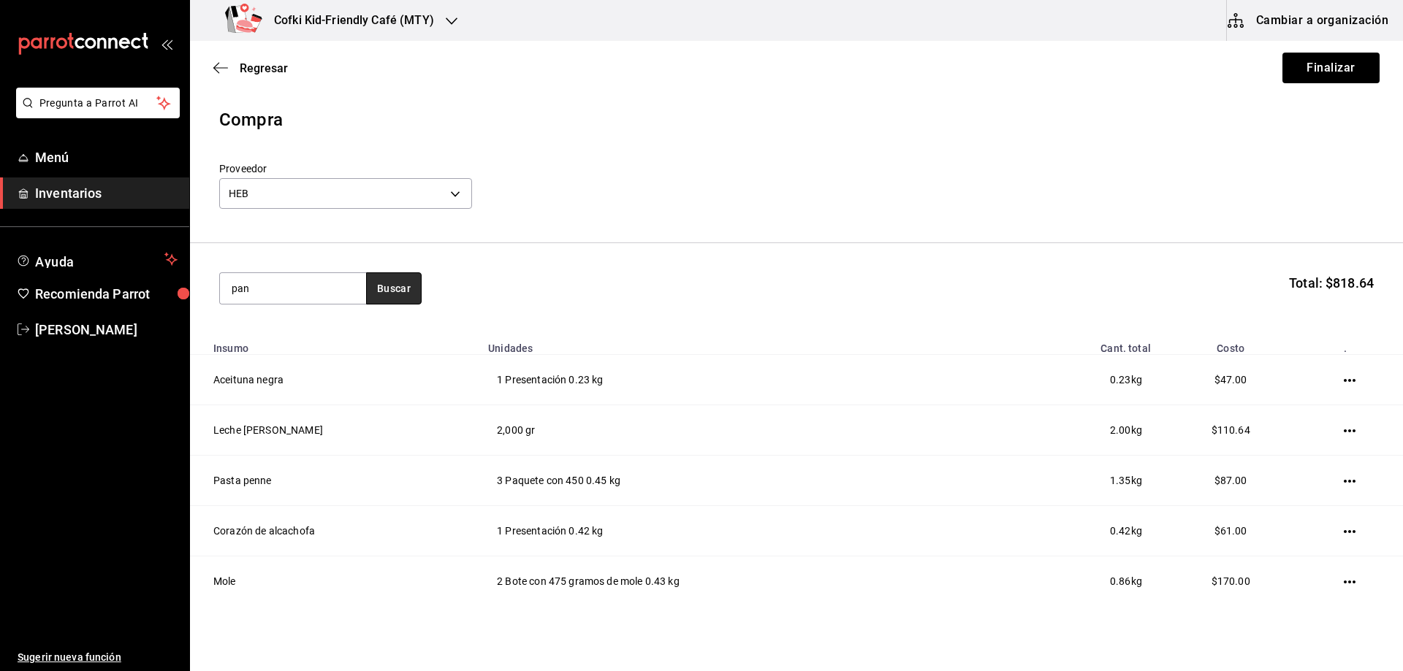
click at [415, 300] on button "Buscar" at bounding box center [394, 289] width 56 height 32
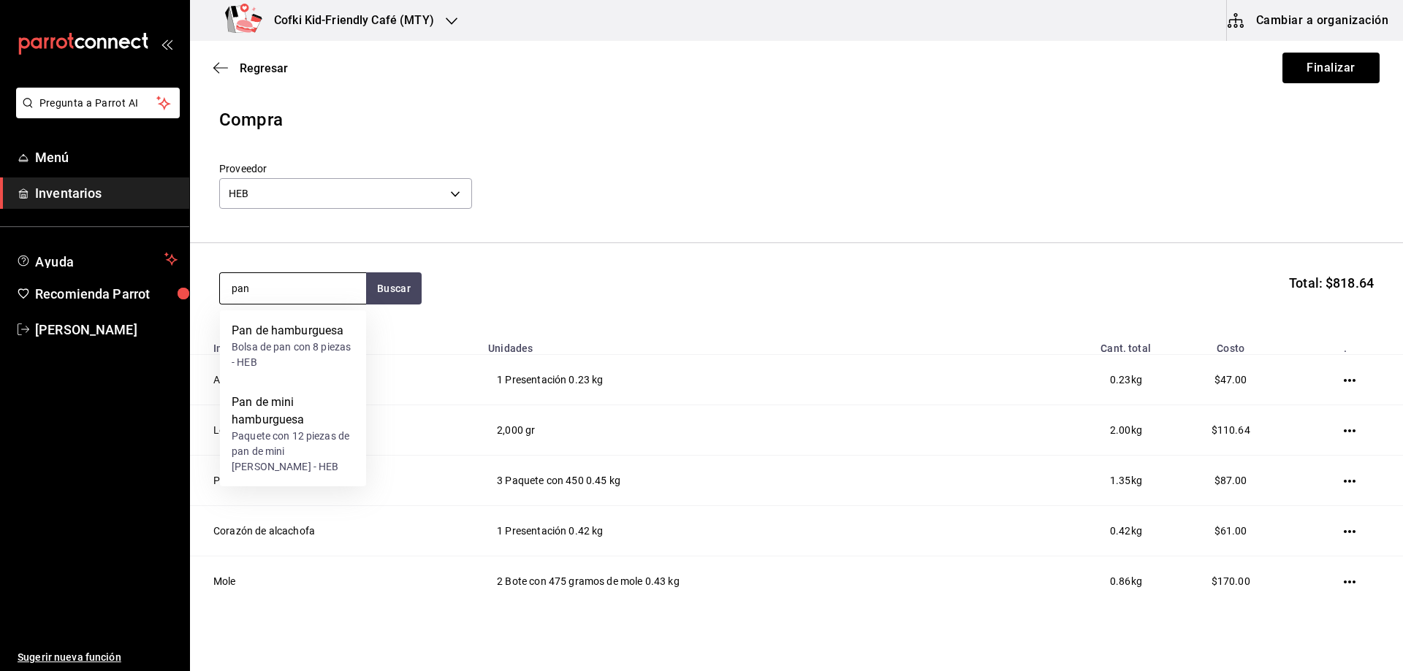
click at [310, 299] on input "pan" at bounding box center [293, 288] width 146 height 31
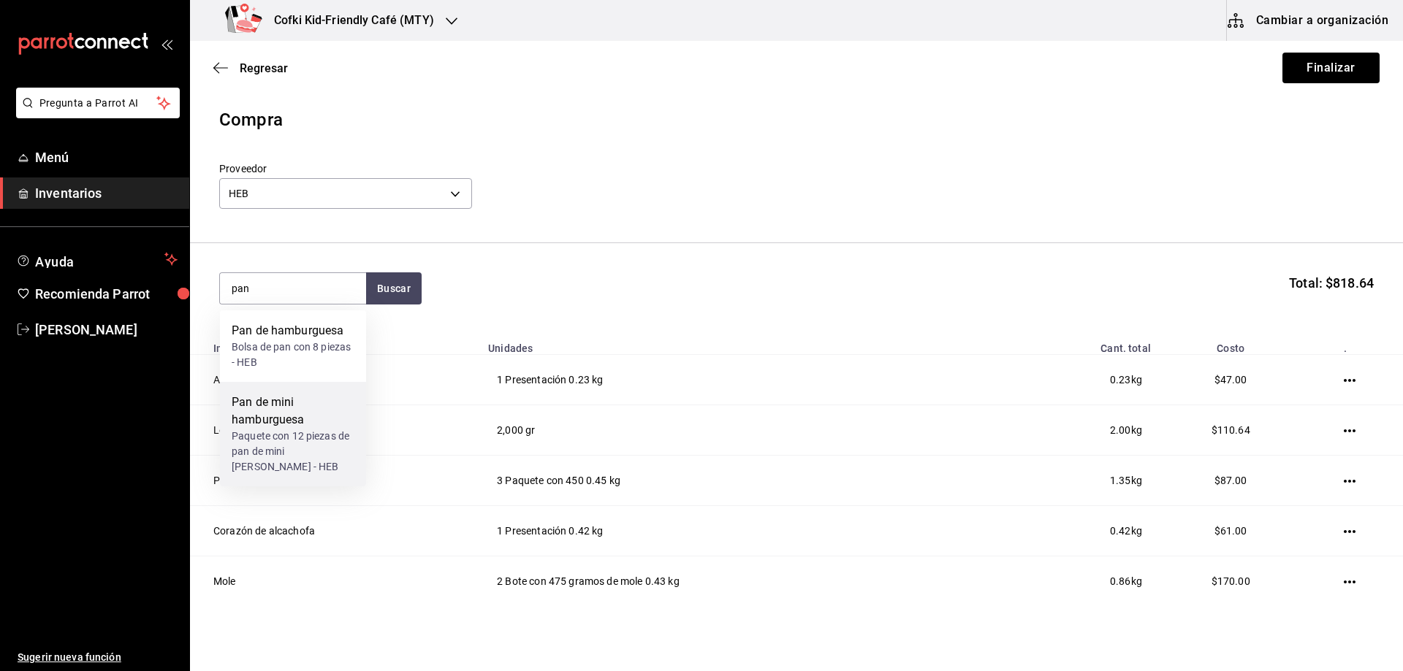
click at [310, 419] on div "Pan de mini hamburguesa" at bounding box center [293, 411] width 123 height 35
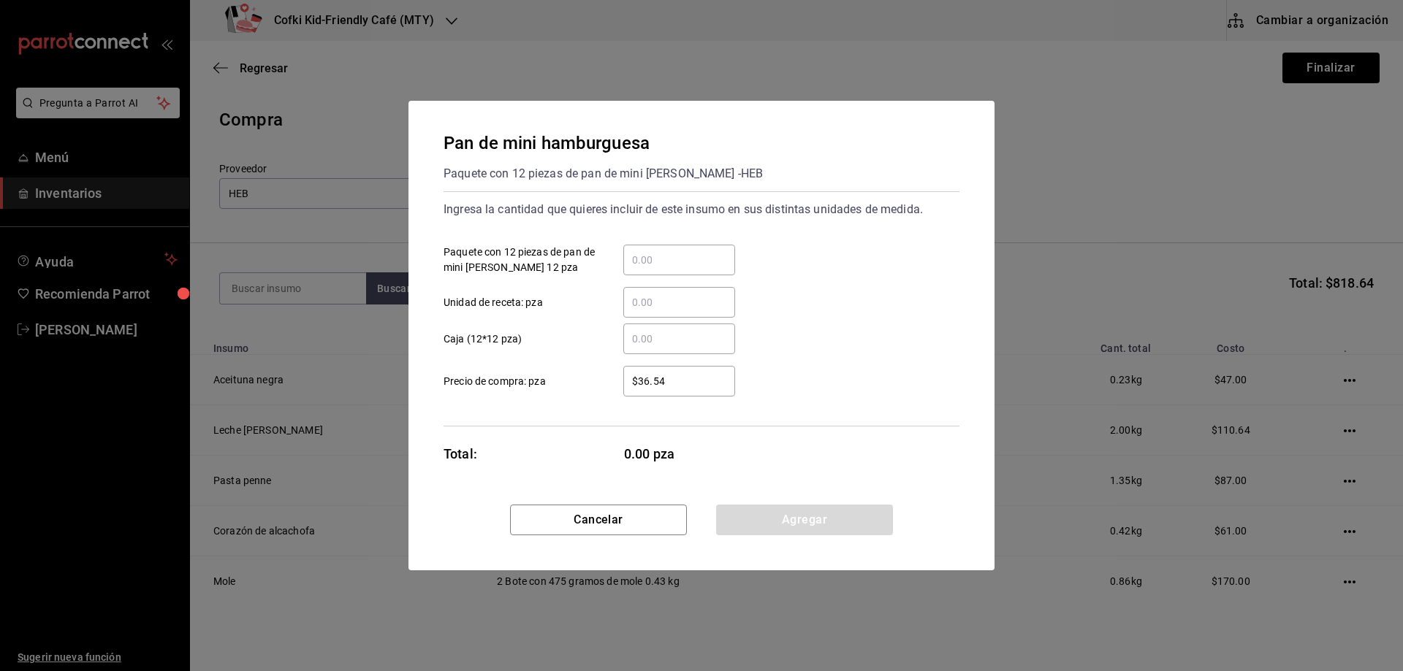
click at [658, 262] on input "​ Paquete con 12 piezas de pan de mini [PERSON_NAME] 12 pza" at bounding box center [679, 260] width 112 height 18
click at [657, 262] on input "​ Paquete con 12 piezas de pan de mini [PERSON_NAME] 12 pza" at bounding box center [679, 260] width 112 height 18
type input "1"
click at [613, 407] on div "Ingresa la cantidad que quieres incluir de este insumo en sus distintas unidade…" at bounding box center [701, 308] width 516 height 235
drag, startPoint x: 686, startPoint y: 373, endPoint x: 573, endPoint y: 371, distance: 113.3
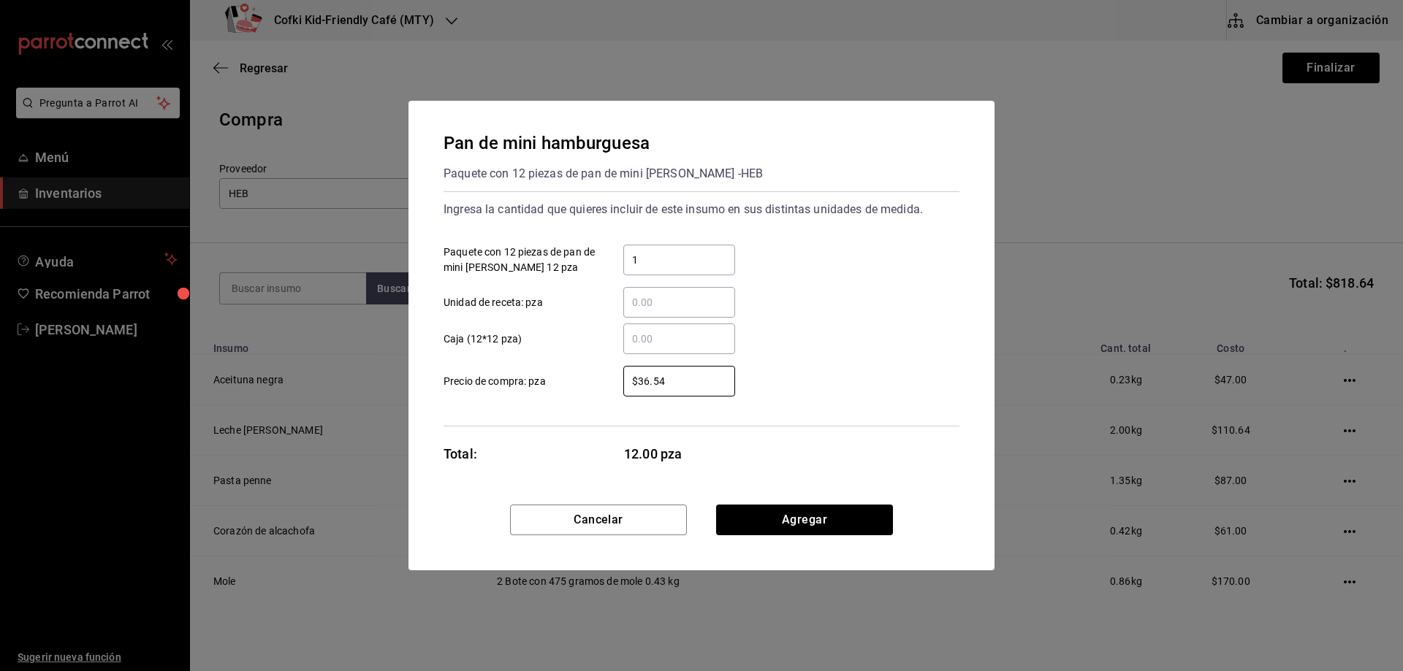
click at [573, 371] on label "$36.54 ​ Precio de compra: pza" at bounding box center [588, 381] width 291 height 31
type input "$48"
drag, startPoint x: 600, startPoint y: 454, endPoint x: 716, endPoint y: 486, distance: 120.5
click at [601, 454] on div "Total: 12.00 pza" at bounding box center [589, 454] width 292 height 20
click at [790, 506] on div "Pan de mini hamburguesa Paquete con 12 piezas de pan de mini [PERSON_NAME] - HE…" at bounding box center [701, 336] width 586 height 470
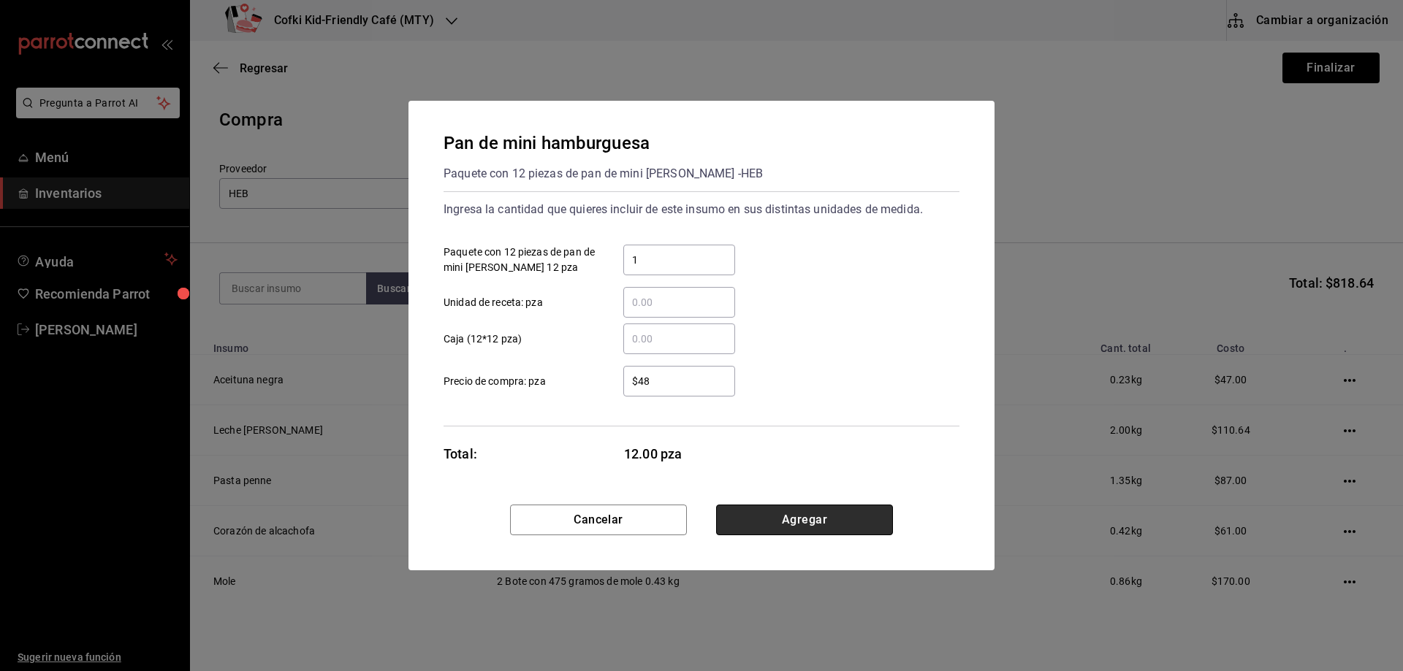
click at [789, 510] on button "Agregar" at bounding box center [804, 520] width 177 height 31
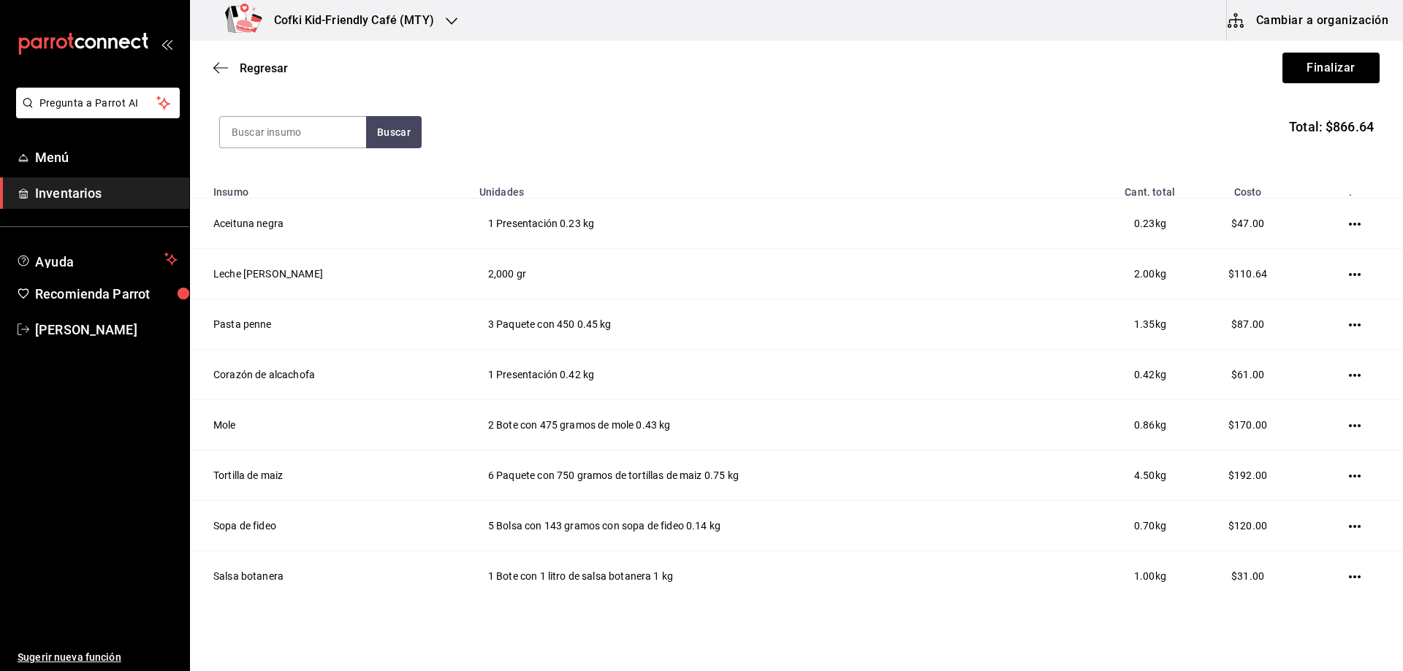
scroll to position [121, 0]
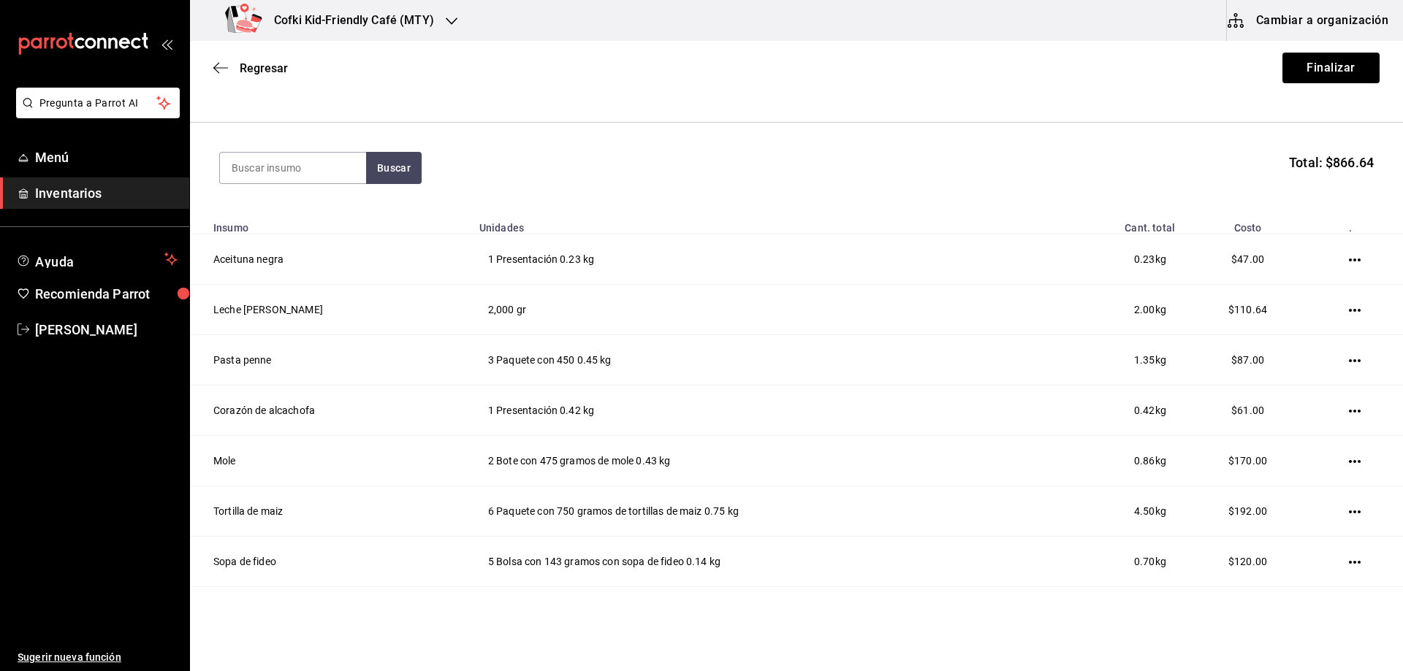
drag, startPoint x: 289, startPoint y: 202, endPoint x: 329, endPoint y: 76, distance: 132.6
click at [329, 76] on div "Regresar Finalizar" at bounding box center [796, 68] width 1213 height 54
click at [271, 161] on input at bounding box center [293, 168] width 146 height 31
click at [272, 164] on input at bounding box center [293, 168] width 146 height 31
type input "pasta"
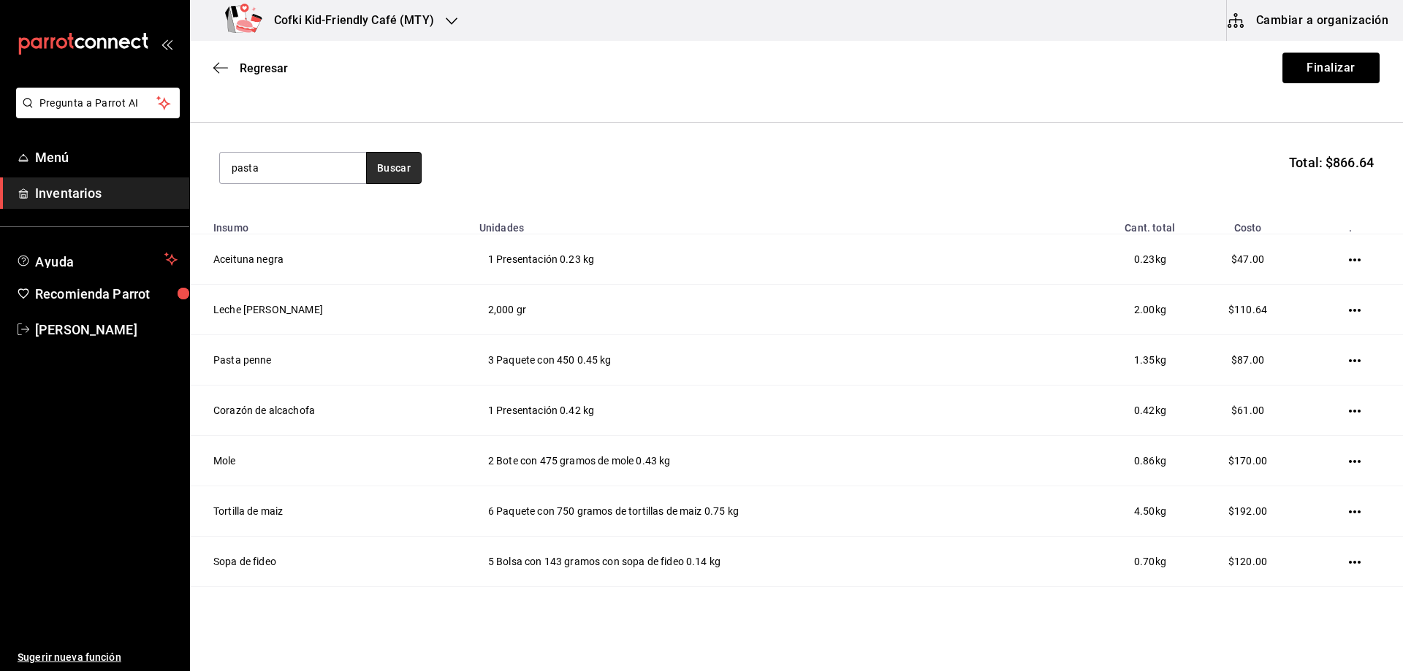
click at [389, 178] on button "Buscar" at bounding box center [394, 168] width 56 height 32
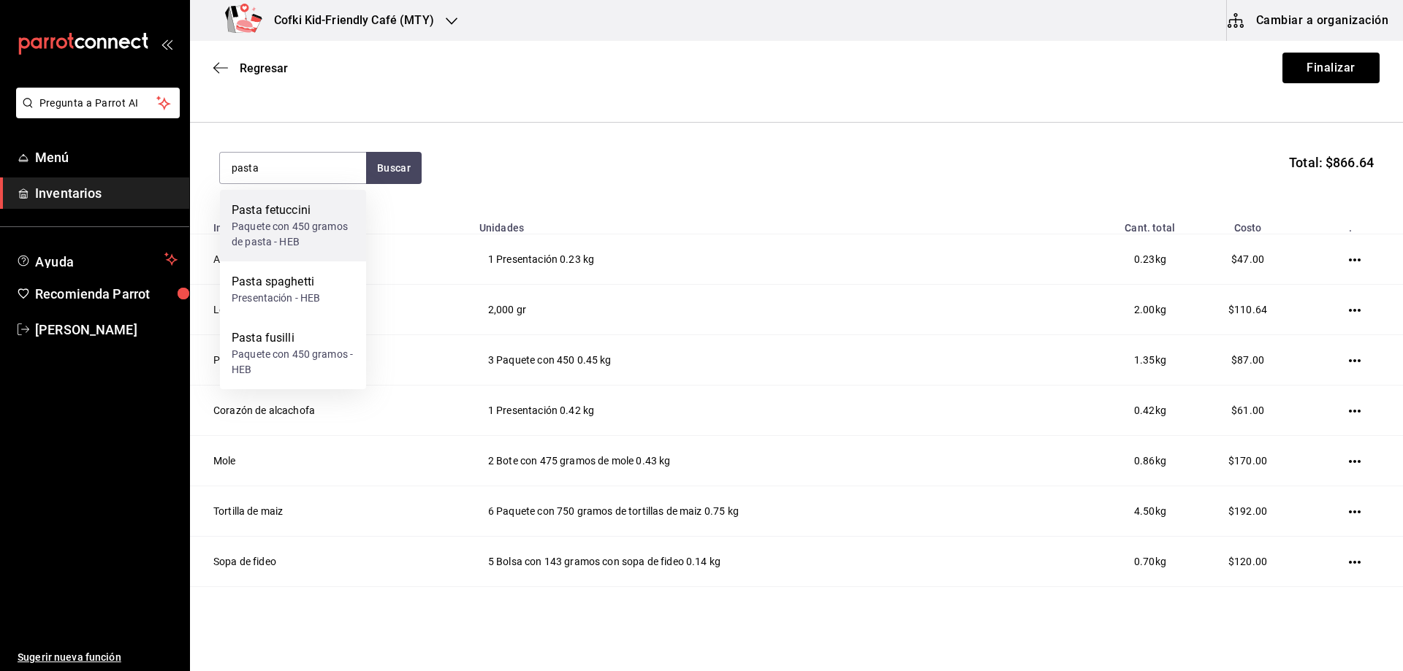
click at [314, 247] on div "Paquete con 450 gramos de pasta - HEB" at bounding box center [293, 234] width 123 height 31
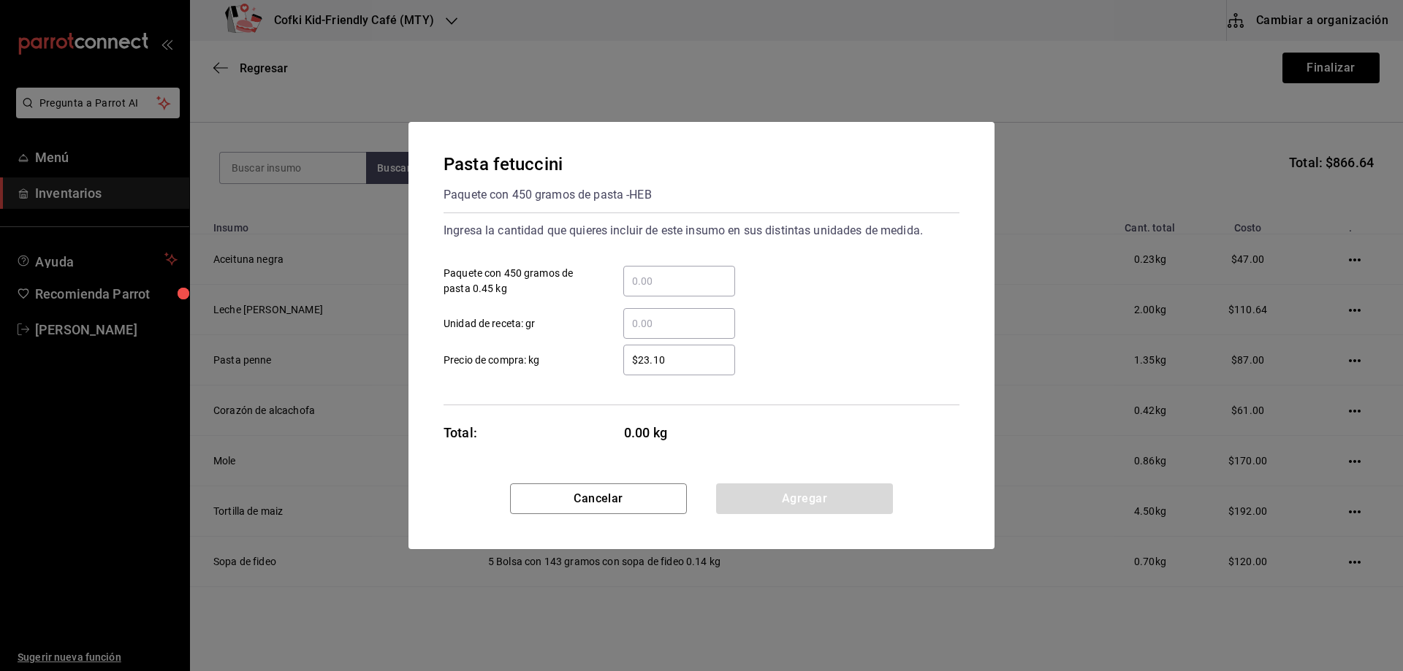
click at [643, 270] on div "​" at bounding box center [679, 281] width 112 height 31
click at [643, 273] on input "​ Paquete con 450 gramos de pasta 0.45 kg" at bounding box center [679, 282] width 112 height 18
type input "1"
click at [636, 353] on input "$23.10" at bounding box center [679, 360] width 112 height 18
drag, startPoint x: 670, startPoint y: 356, endPoint x: 595, endPoint y: 352, distance: 74.6
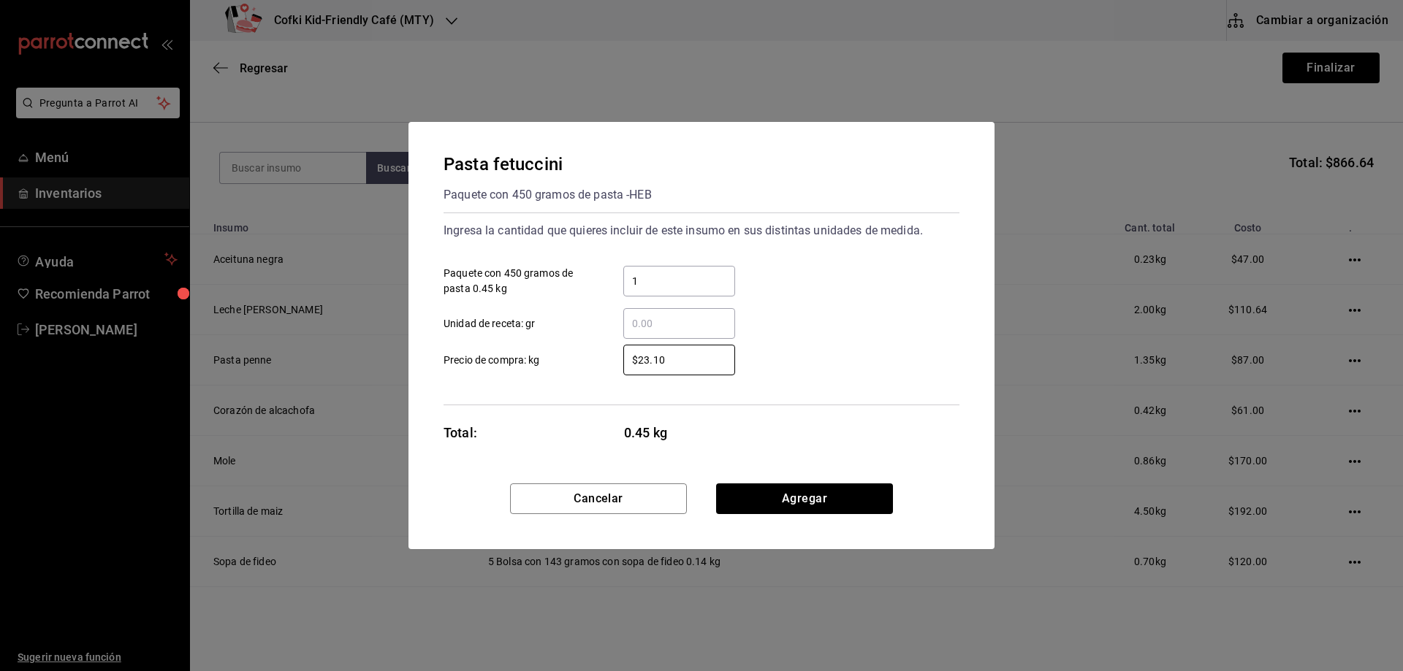
click at [595, 352] on label "$23.10 ​ Precio de compra: kg" at bounding box center [588, 360] width 291 height 31
type input "$29"
click at [845, 500] on button "Agregar" at bounding box center [804, 499] width 177 height 31
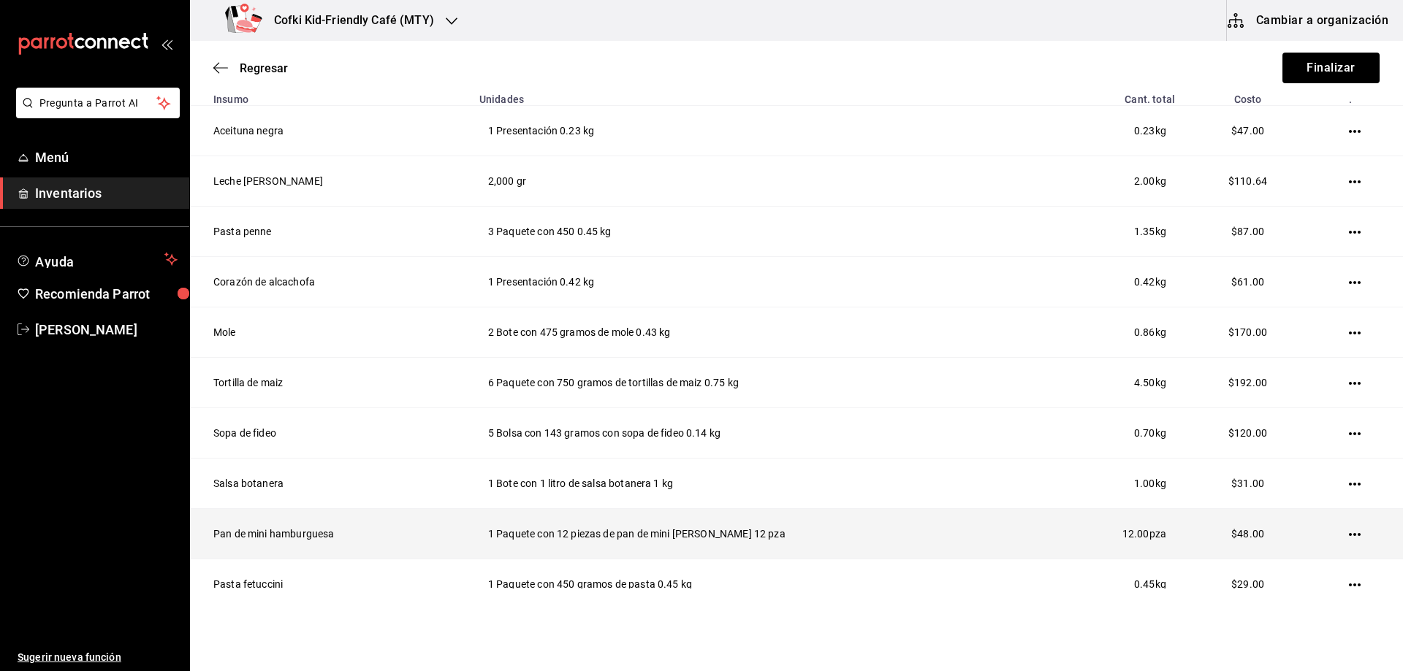
scroll to position [317, 0]
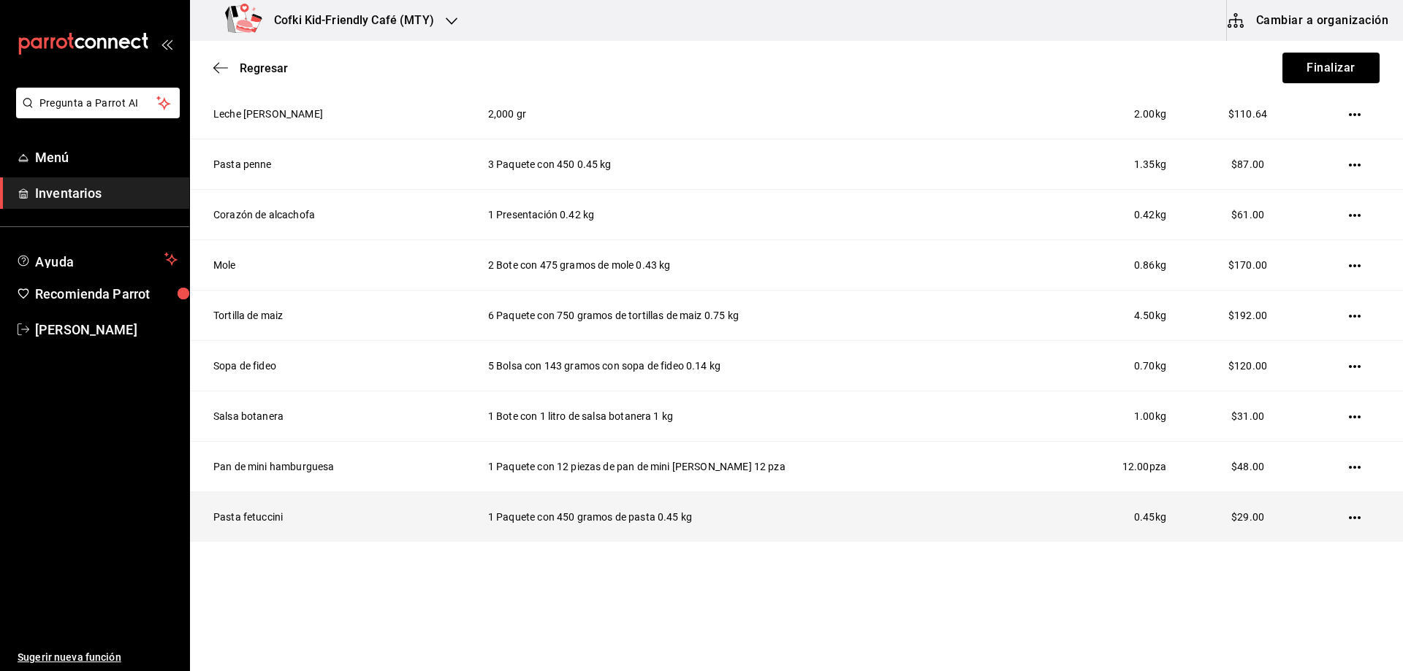
click at [1333, 521] on td at bounding box center [1356, 517] width 91 height 50
click at [1349, 518] on icon "button" at bounding box center [1355, 518] width 12 height 12
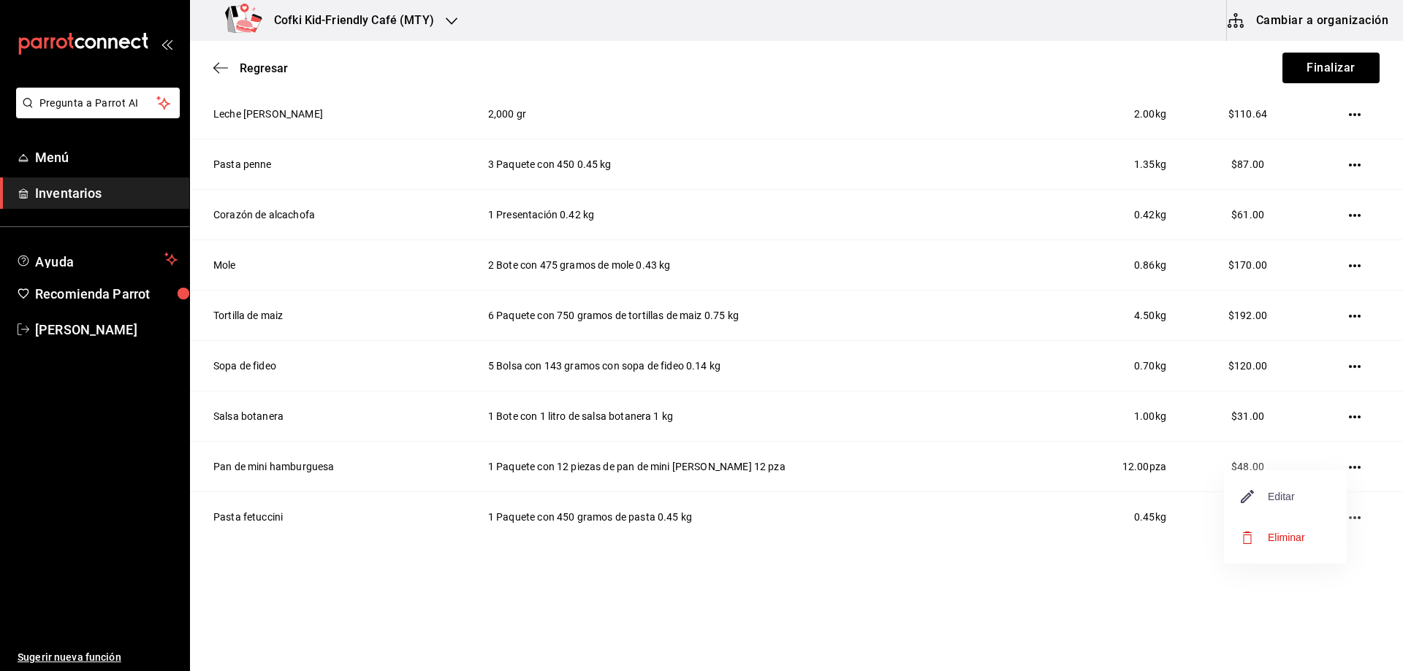
click at [1269, 498] on span "Editar" at bounding box center [1267, 497] width 53 height 18
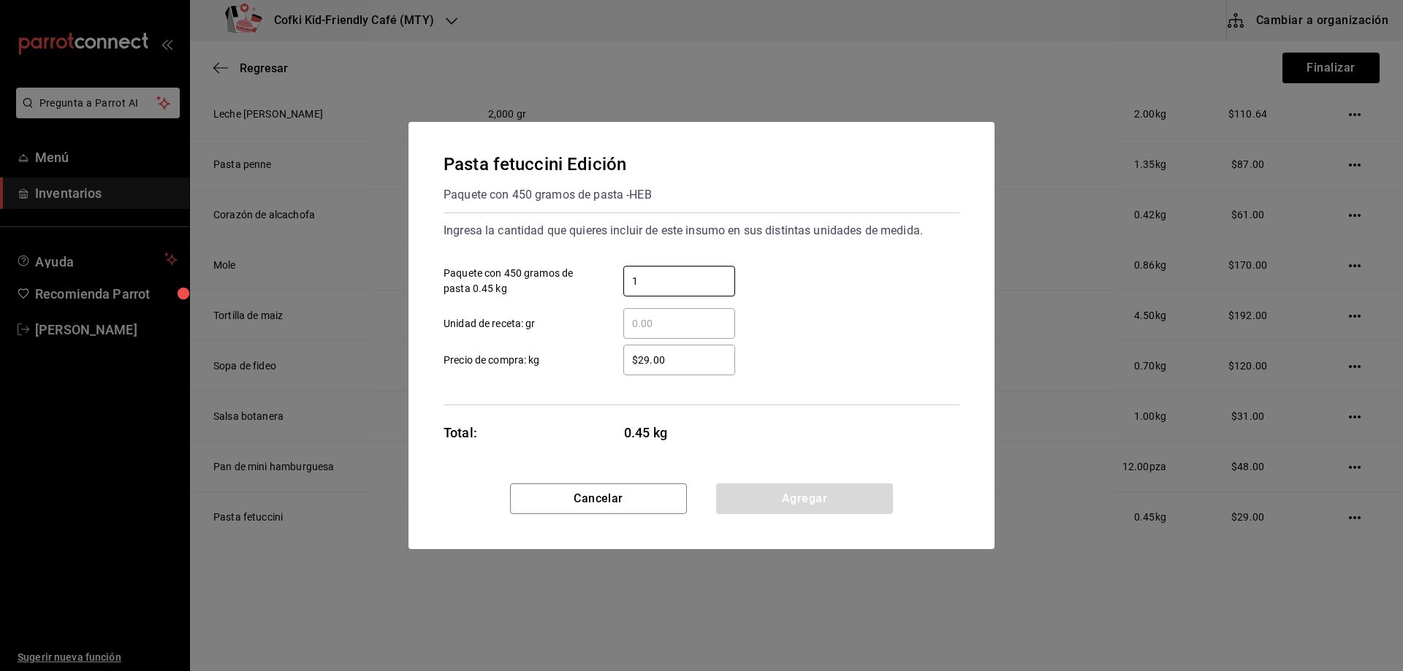
drag, startPoint x: 661, startPoint y: 279, endPoint x: 617, endPoint y: 278, distance: 44.6
click at [617, 278] on div "1 ​" at bounding box center [667, 281] width 135 height 31
type input "10"
click at [798, 484] on button "Agregar" at bounding box center [804, 499] width 177 height 31
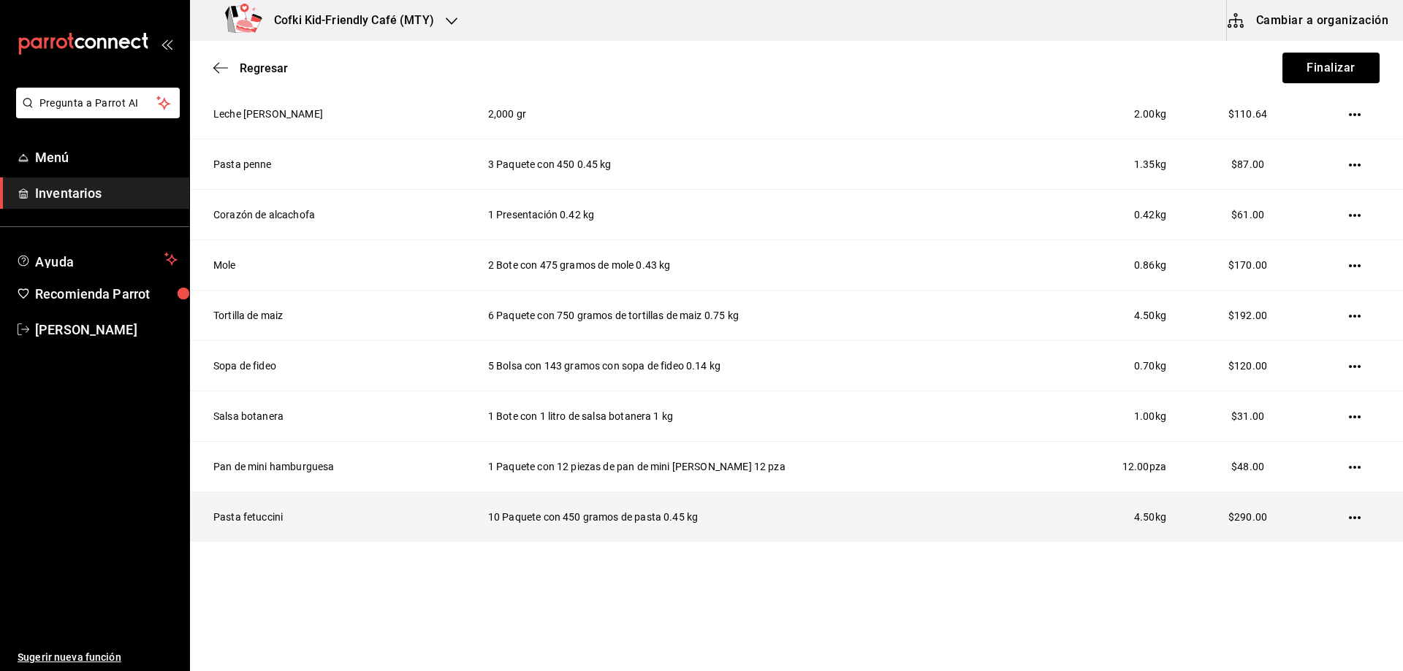
scroll to position [25, 0]
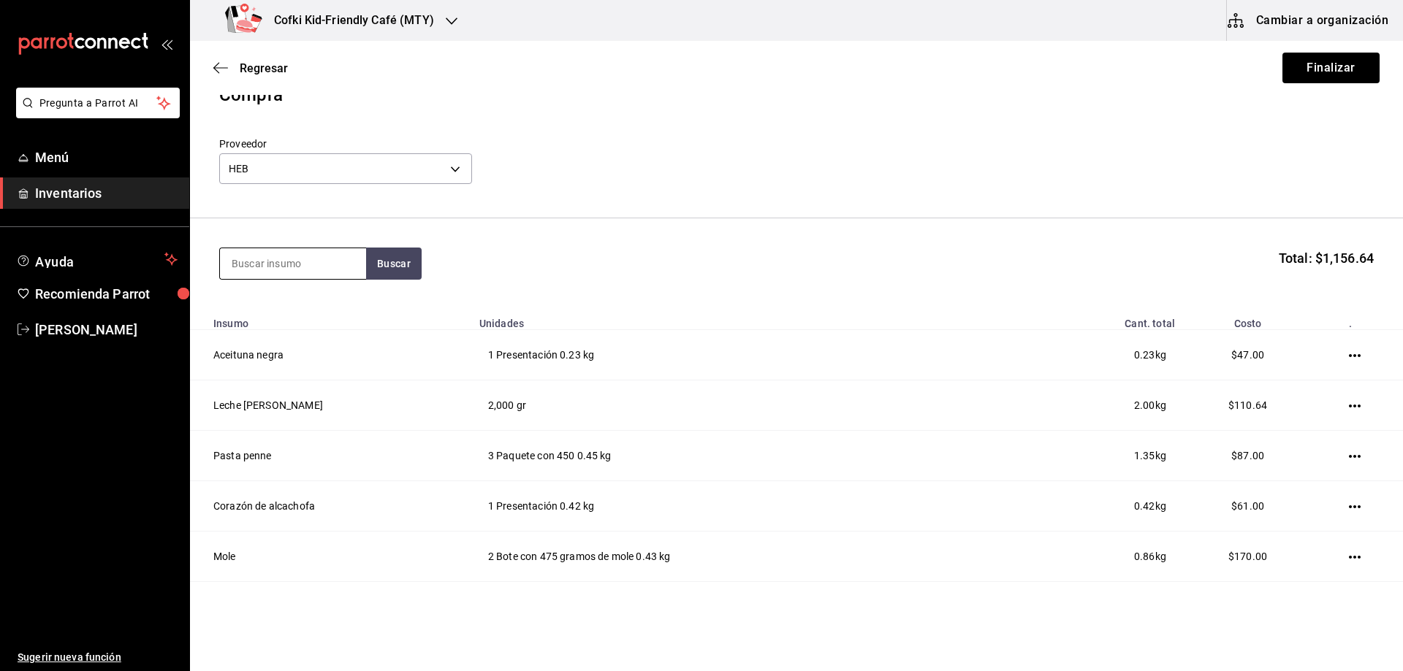
click at [259, 262] on input at bounding box center [293, 263] width 146 height 31
type input "pasta"
click at [302, 372] on div "Paquete con 450 gramos - HEB" at bounding box center [293, 386] width 123 height 31
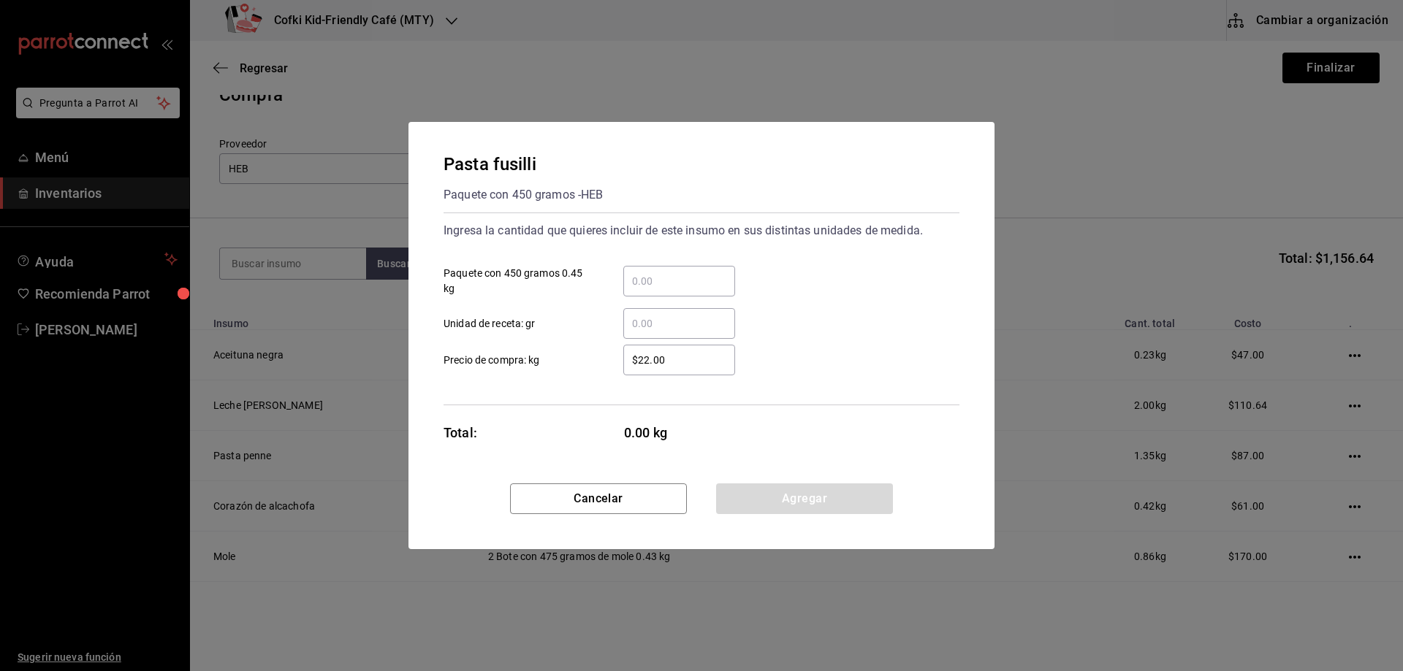
click at [696, 272] on div "​" at bounding box center [679, 281] width 112 height 31
click at [696, 273] on input "​ Paquete con 450 gramos 0.45 kg" at bounding box center [679, 282] width 112 height 18
drag, startPoint x: 665, startPoint y: 275, endPoint x: 666, endPoint y: 284, distance: 8.8
click at [665, 278] on input "​ Paquete con 450 gramos 0.45 kg" at bounding box center [679, 282] width 112 height 18
type input "3"
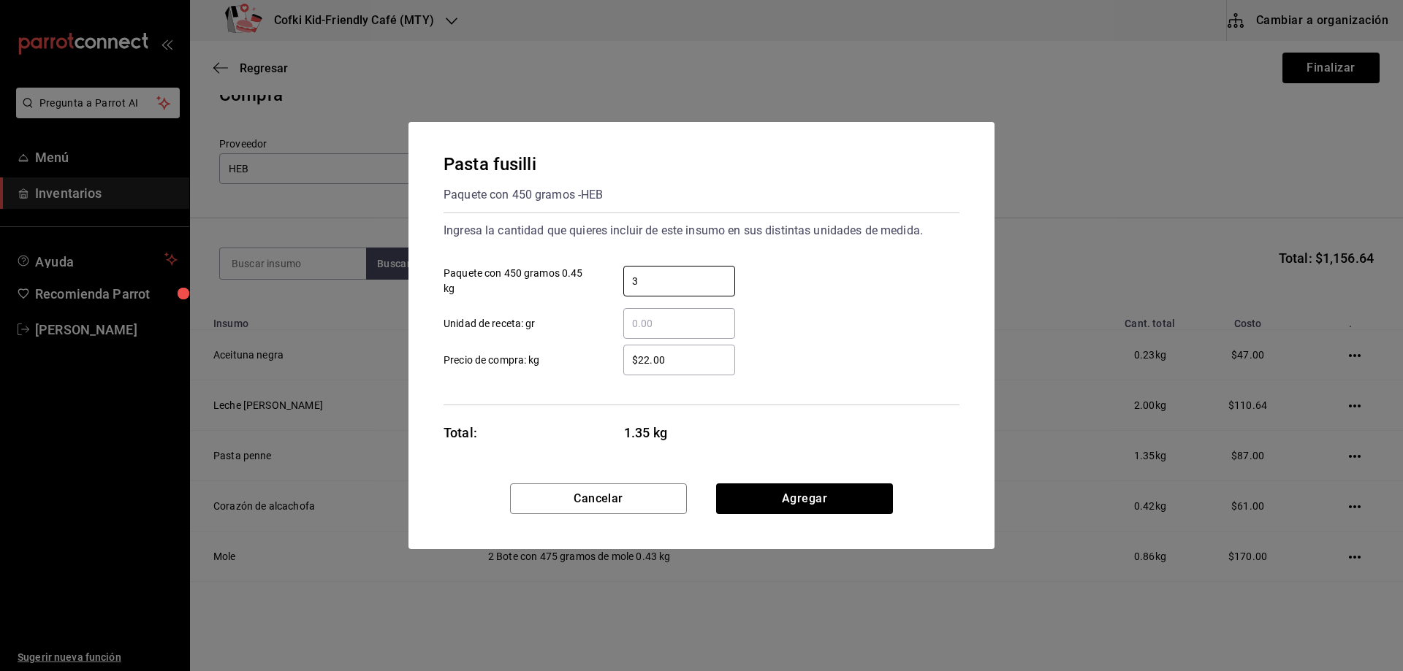
click at [603, 351] on div "$22.00 ​" at bounding box center [667, 360] width 135 height 31
click at [623, 351] on input "$22.00" at bounding box center [679, 360] width 112 height 18
drag, startPoint x: 675, startPoint y: 358, endPoint x: 365, endPoint y: 324, distance: 311.6
click at [430, 332] on div "Pasta fusilli Paquete con 450 gramos - HEB Ingresa la cantidad que quieres incl…" at bounding box center [701, 303] width 586 height 362
type input "$29"
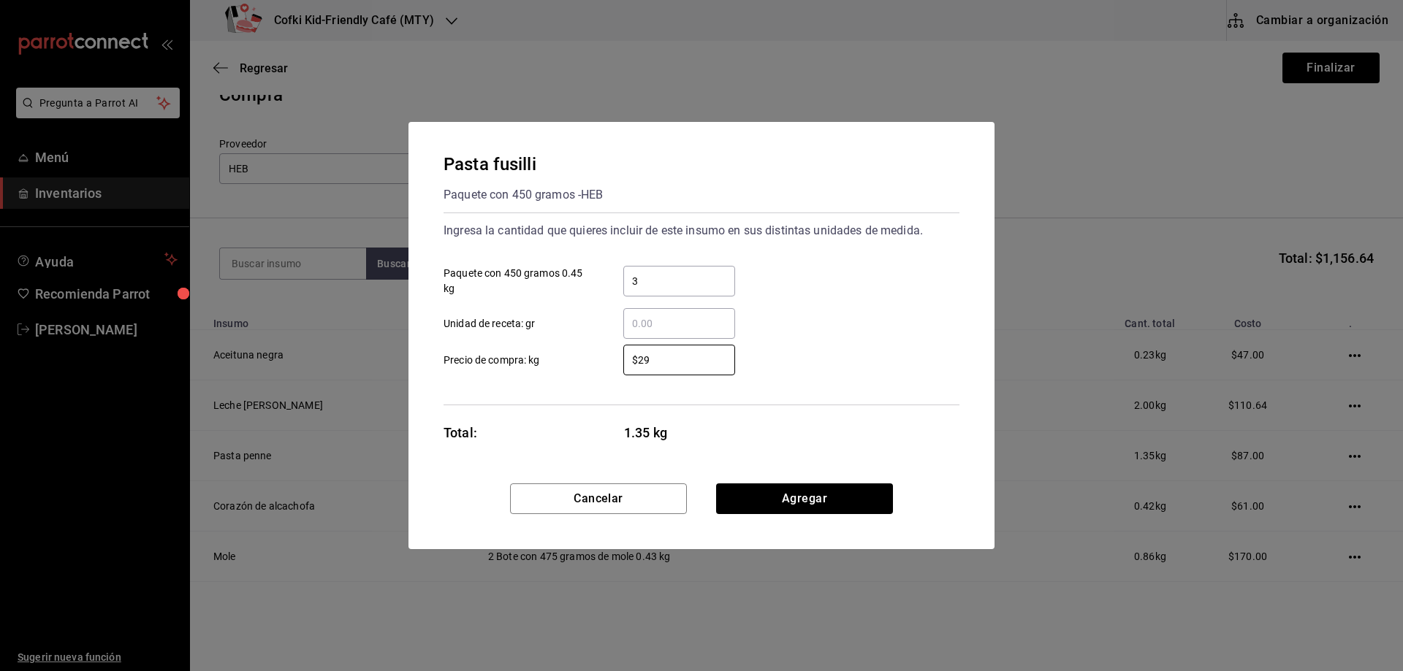
click at [890, 456] on div "Pasta fusilli Paquete con 450 gramos - HEB Ingresa la cantidad que quieres incl…" at bounding box center [701, 303] width 586 height 362
click at [854, 502] on button "Agregar" at bounding box center [804, 499] width 177 height 31
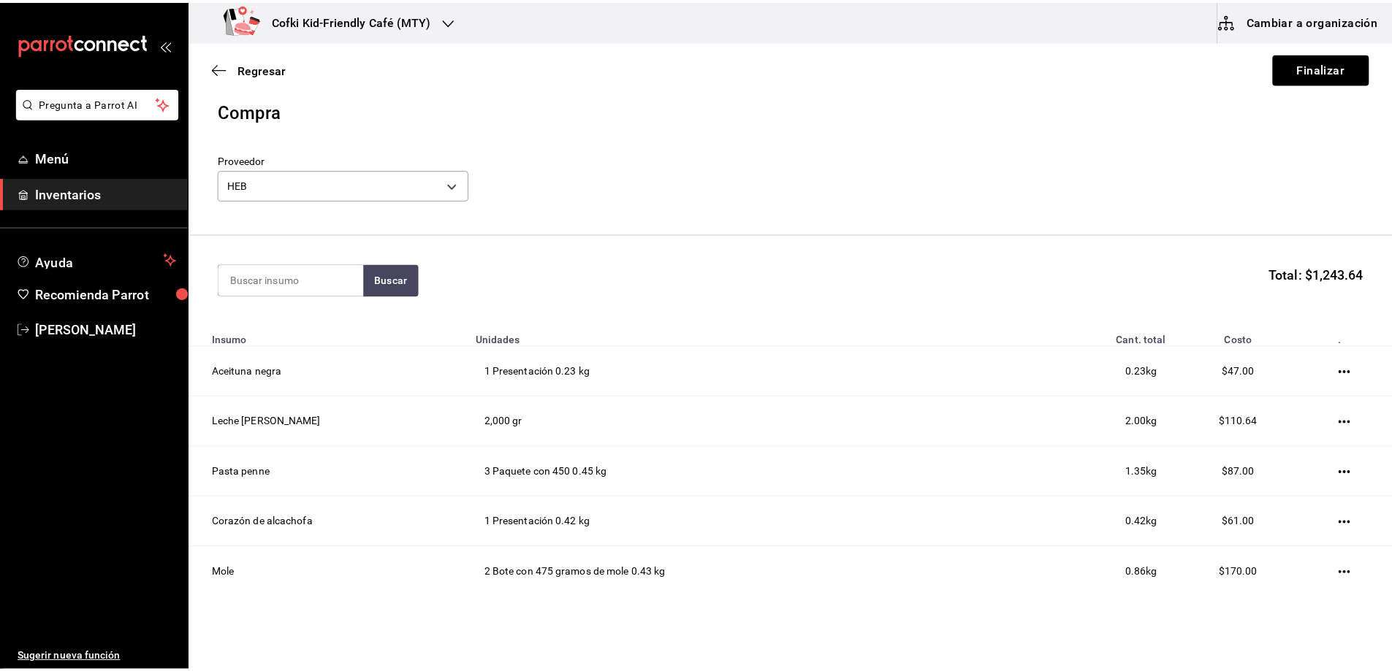
scroll to position [0, 0]
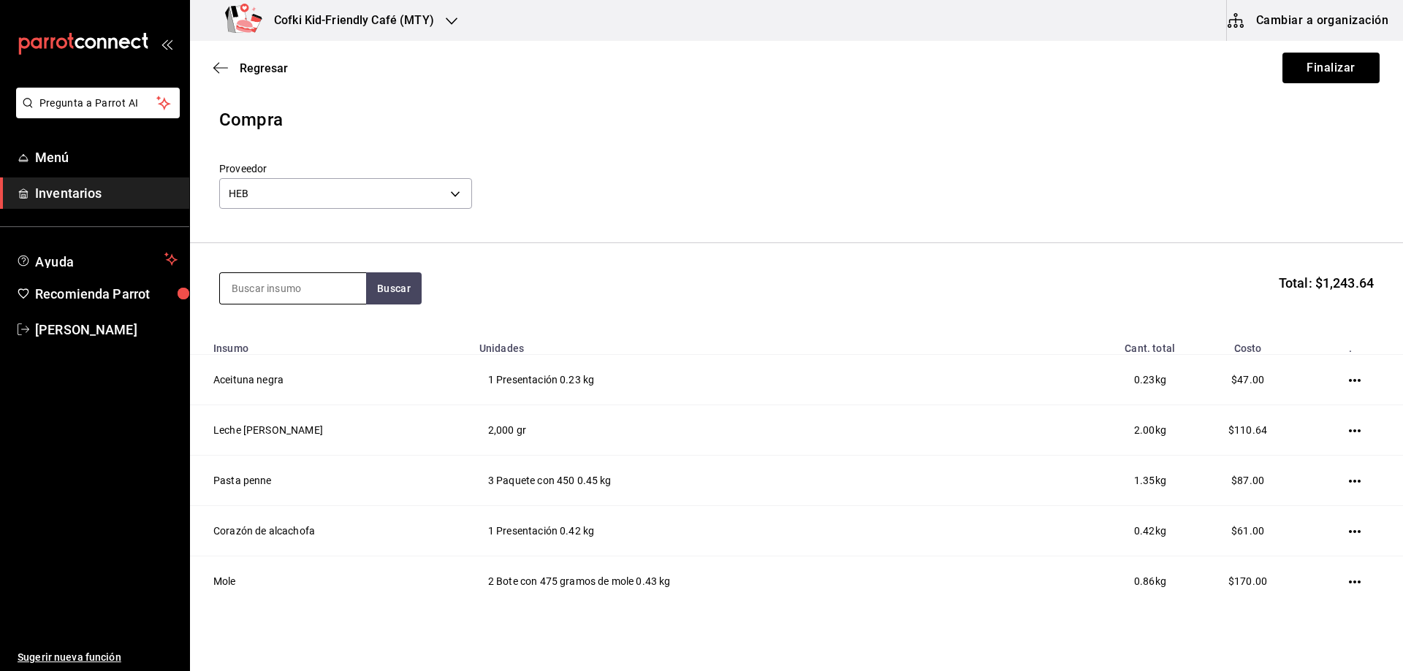
click at [278, 294] on input at bounding box center [293, 288] width 146 height 31
type input "pasta"
click at [300, 340] on div "Presentación - HEB" at bounding box center [276, 347] width 88 height 15
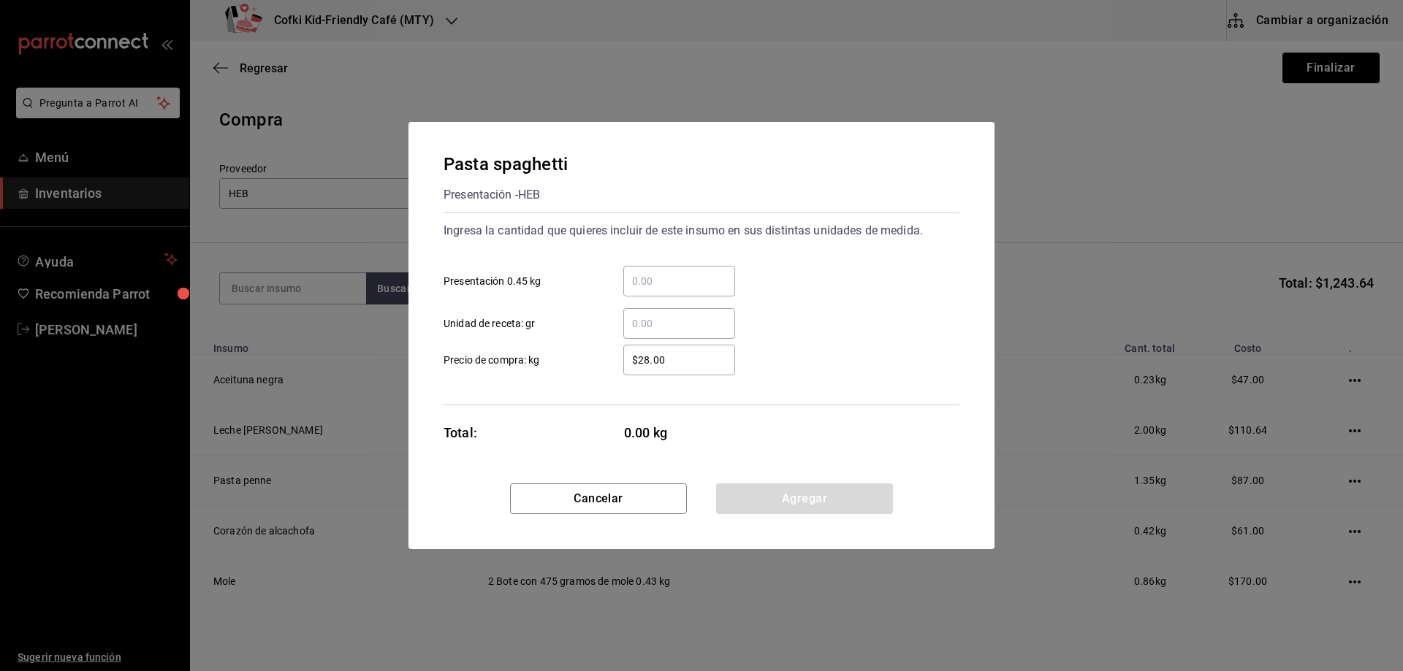
click at [676, 279] on input "​ Presentación 0.45 kg" at bounding box center [679, 282] width 112 height 18
type input "7"
click at [648, 351] on div "$28.00 ​" at bounding box center [679, 360] width 112 height 31
click at [648, 351] on input "$28.00" at bounding box center [679, 360] width 112 height 18
drag, startPoint x: 670, startPoint y: 354, endPoint x: 544, endPoint y: 358, distance: 126.4
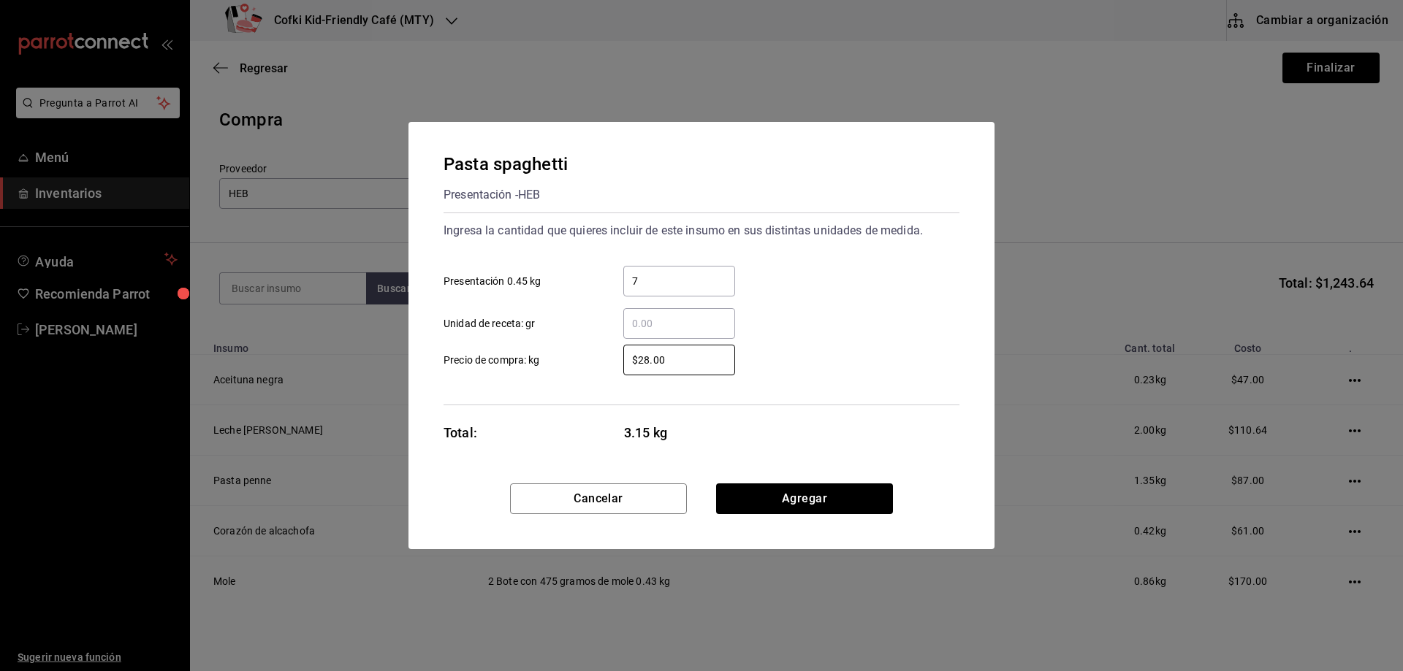
click at [566, 360] on label "$28.00 ​ Precio de compra: kg" at bounding box center [588, 360] width 291 height 31
type input "$29"
click at [858, 496] on button "Agregar" at bounding box center [804, 499] width 177 height 31
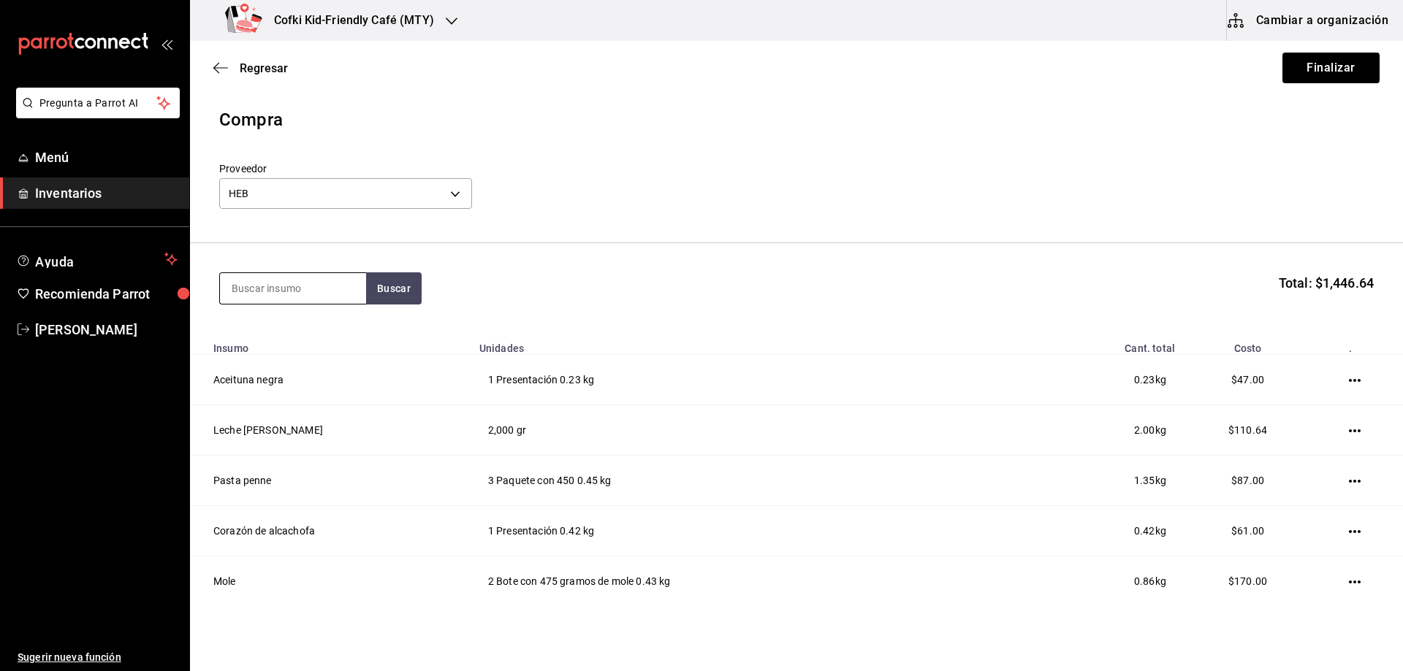
click at [252, 289] on input at bounding box center [293, 288] width 146 height 31
click at [258, 291] on input at bounding box center [293, 288] width 146 height 31
click at [390, 286] on button "Buscar" at bounding box center [394, 289] width 56 height 32
drag, startPoint x: 329, startPoint y: 289, endPoint x: 40, endPoint y: 258, distance: 291.0
click at [112, 286] on div "Pregunta a Parrot AI Menú Inventarios Ayuda Recomienda Parrot [PERSON_NAME] Sug…" at bounding box center [701, 294] width 1403 height 589
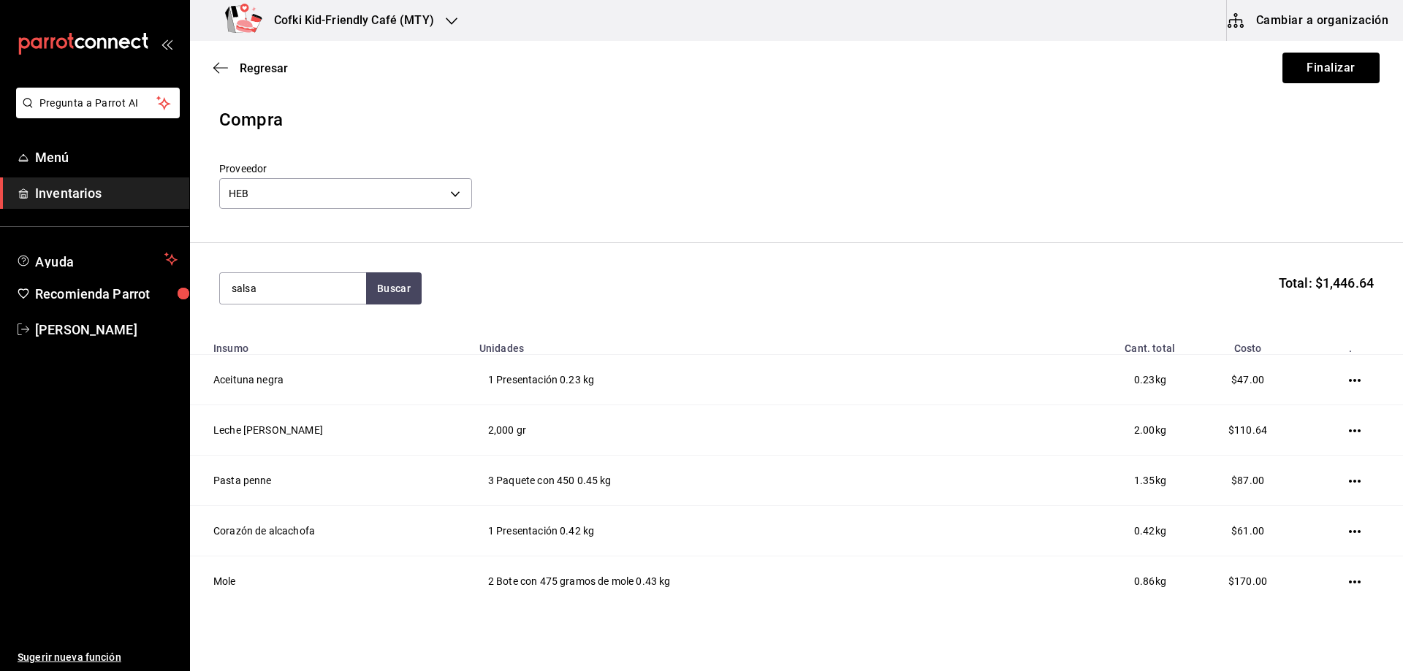
type input "salsa"
click at [384, 310] on section "salsa Buscar Total: $1,446.64" at bounding box center [796, 288] width 1213 height 91
click at [385, 286] on button "Buscar" at bounding box center [394, 289] width 56 height 32
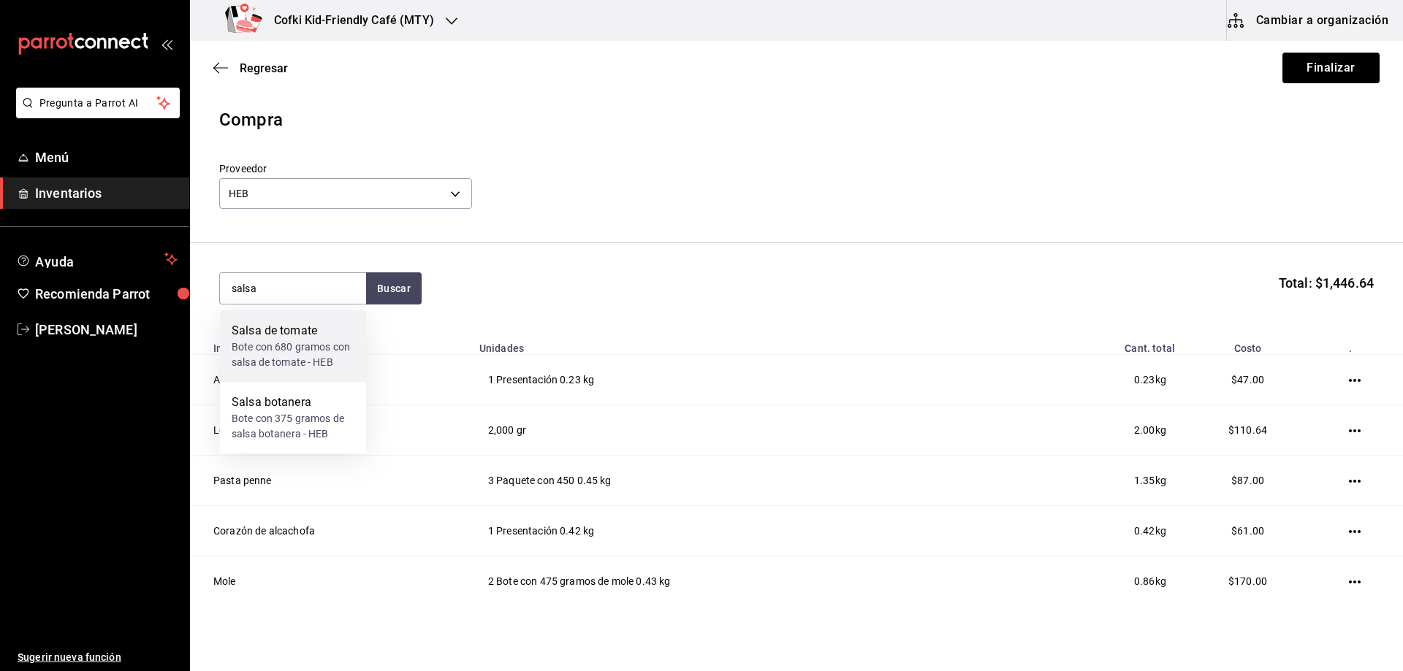
click at [343, 353] on div "Bote con 680 gramos con salsa de tomate - HEB" at bounding box center [293, 355] width 123 height 31
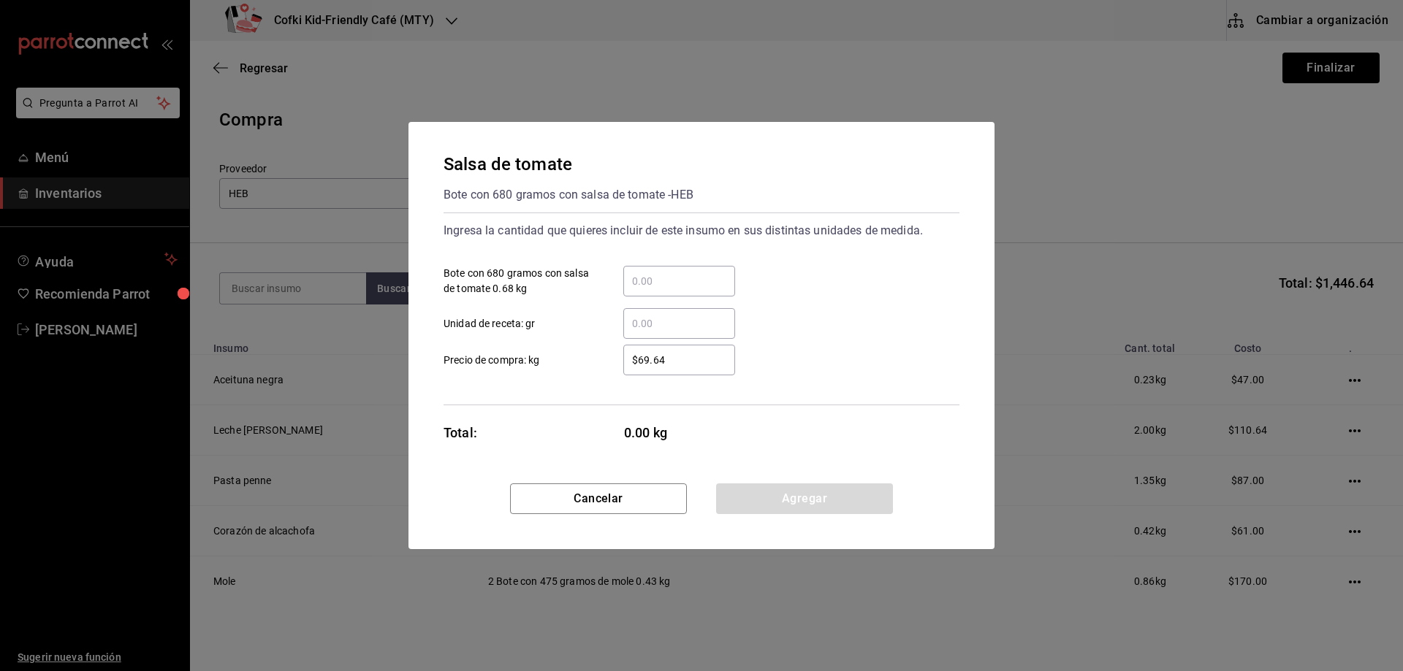
click at [655, 277] on input "​ Bote con 680 gramos con salsa de tomate 0.68 kg" at bounding box center [679, 282] width 112 height 18
click at [658, 280] on input "​ Bote con 680 gramos con salsa de tomate 0.68 kg" at bounding box center [679, 282] width 112 height 18
type input "3"
click at [625, 309] on div "​" at bounding box center [679, 323] width 112 height 31
click at [625, 315] on input "​ Unidad de receta: gr" at bounding box center [679, 324] width 112 height 18
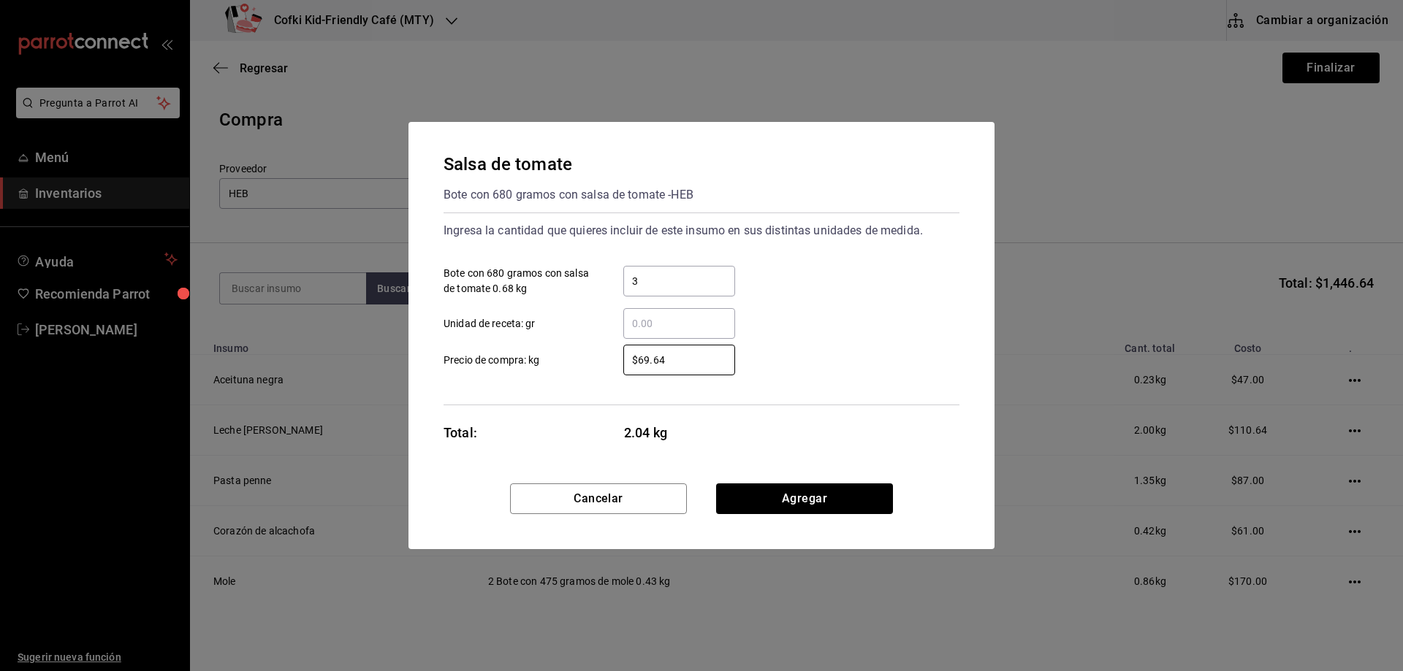
drag, startPoint x: 682, startPoint y: 356, endPoint x: 343, endPoint y: 349, distance: 339.0
click at [493, 358] on label "$69.64 ​ Precio de compra: kg" at bounding box center [588, 360] width 291 height 31
click at [572, 491] on button "Cancelar" at bounding box center [598, 499] width 177 height 31
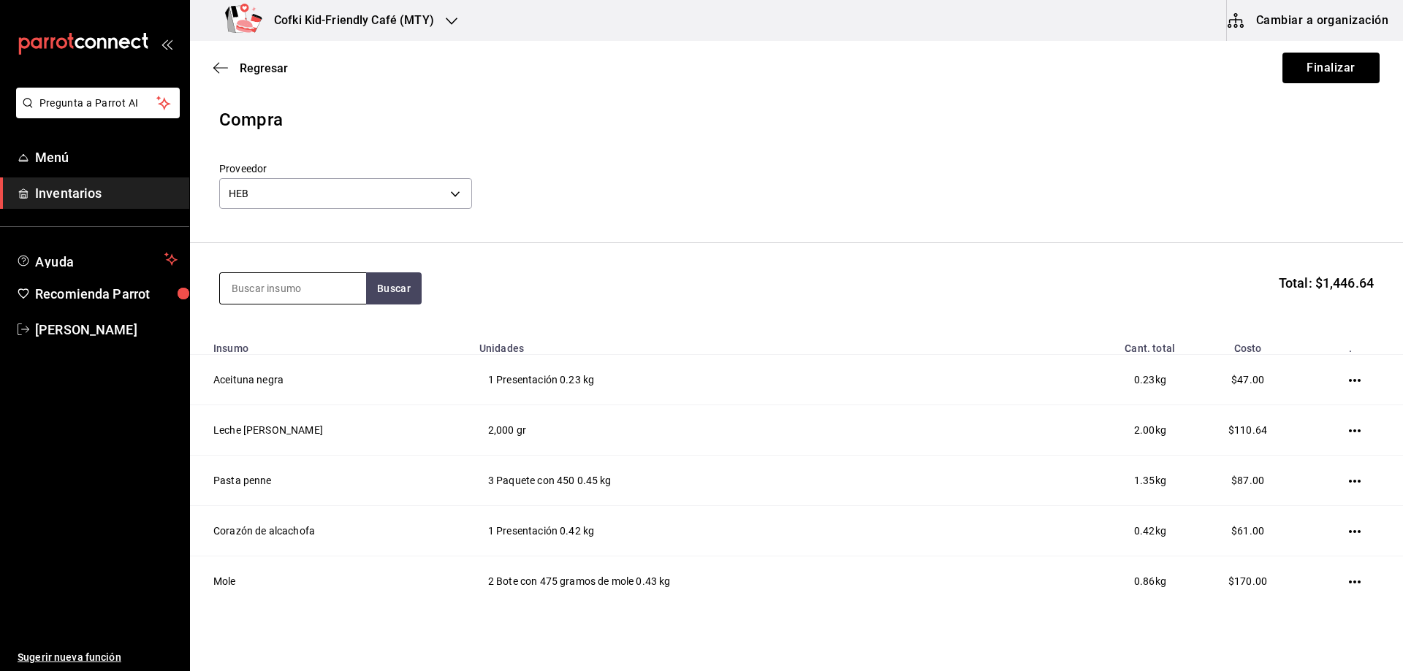
click at [291, 300] on input at bounding box center [293, 288] width 146 height 31
click at [389, 277] on button "Buscar" at bounding box center [394, 289] width 56 height 32
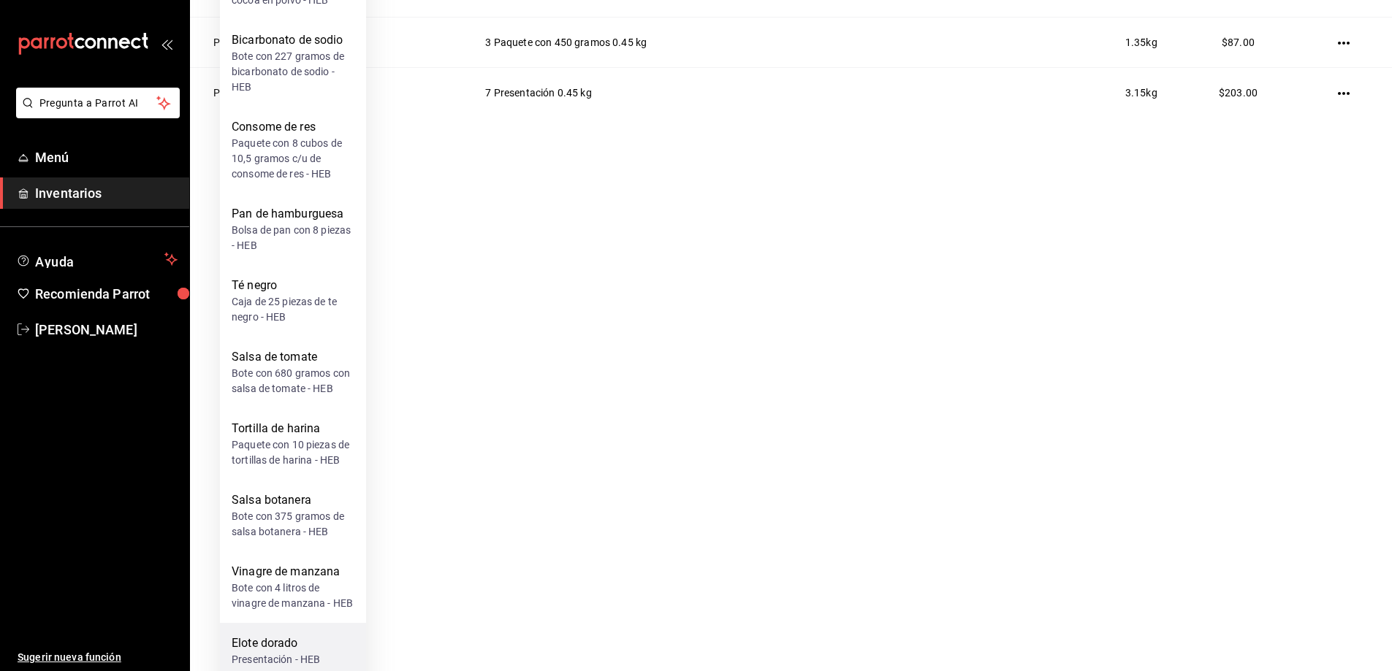
scroll to position [424, 0]
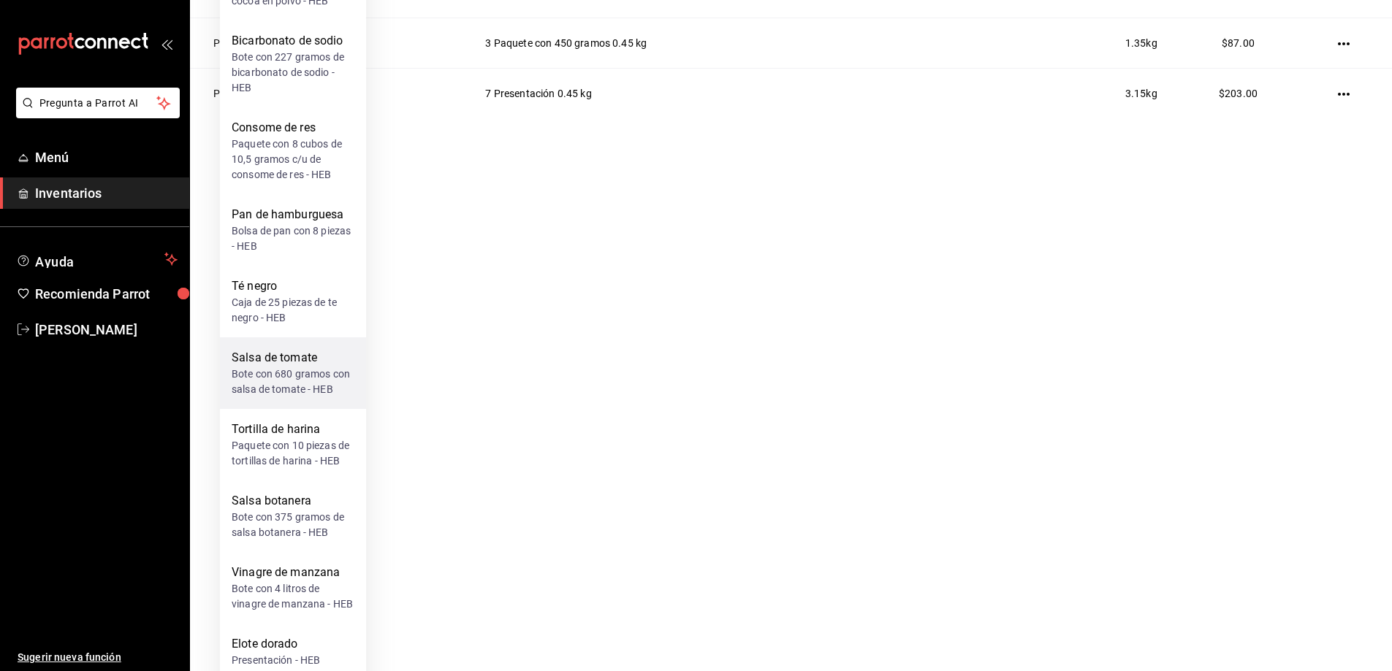
click at [294, 367] on div "Bote con 680 gramos con salsa de tomate - HEB" at bounding box center [293, 382] width 123 height 31
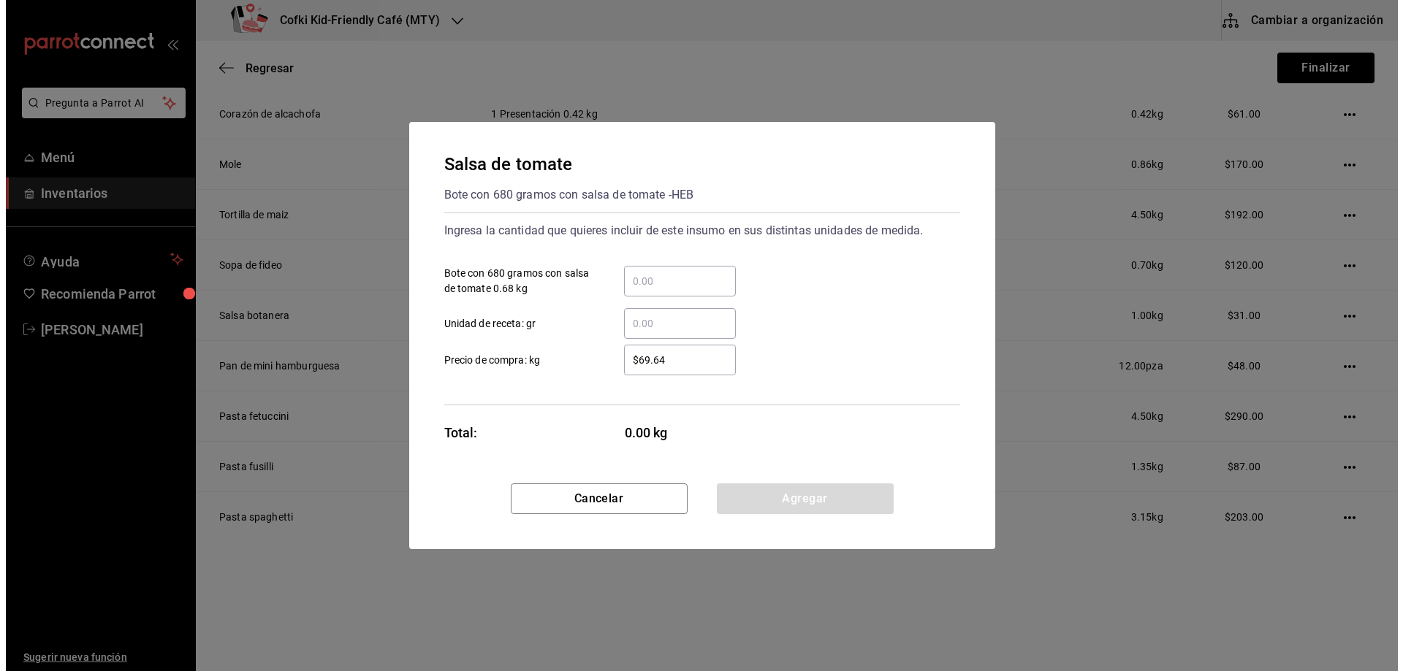
scroll to position [0, 0]
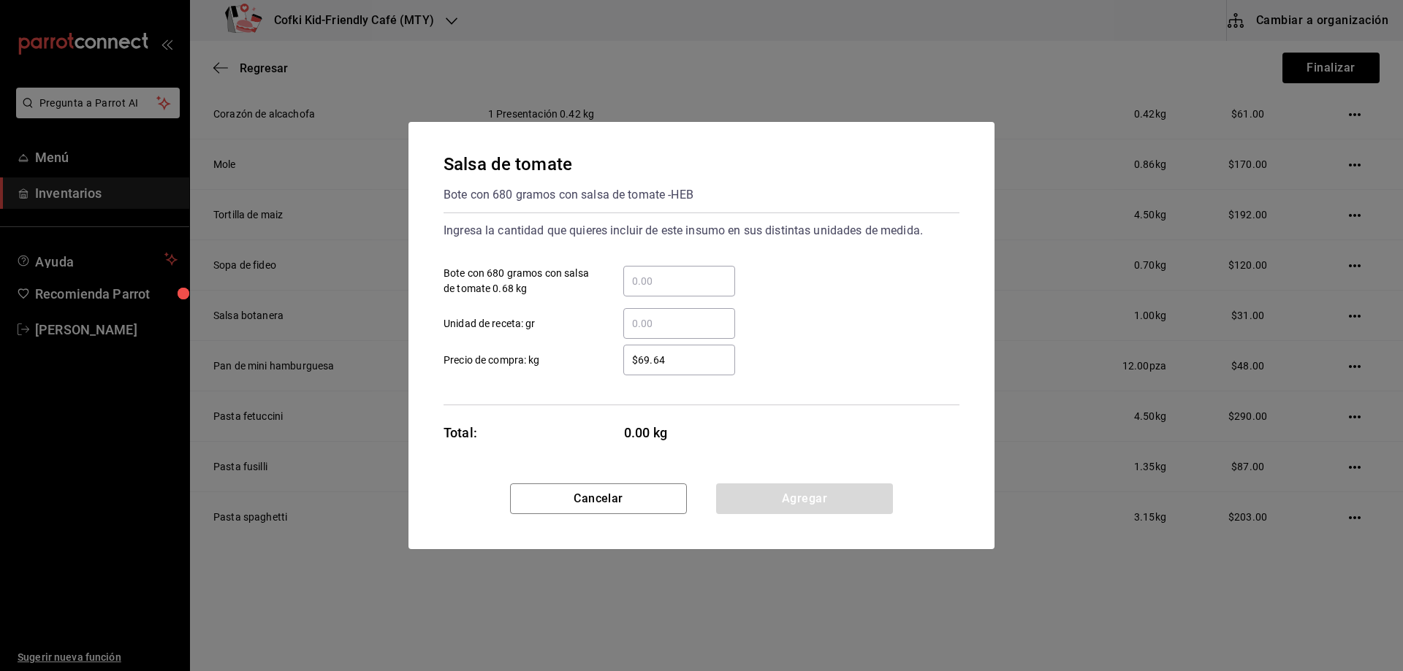
drag, startPoint x: 693, startPoint y: 258, endPoint x: 684, endPoint y: 270, distance: 15.6
click at [690, 264] on div "​ Bote con 680 gramos con salsa de tomate 0.68 kg" at bounding box center [695, 275] width 527 height 42
click at [674, 275] on input "​ Bote con 680 gramos con salsa de tomate 0.68 kg" at bounding box center [679, 282] width 112 height 18
type input "3"
click at [630, 369] on div "$69.64 ​" at bounding box center [679, 360] width 112 height 31
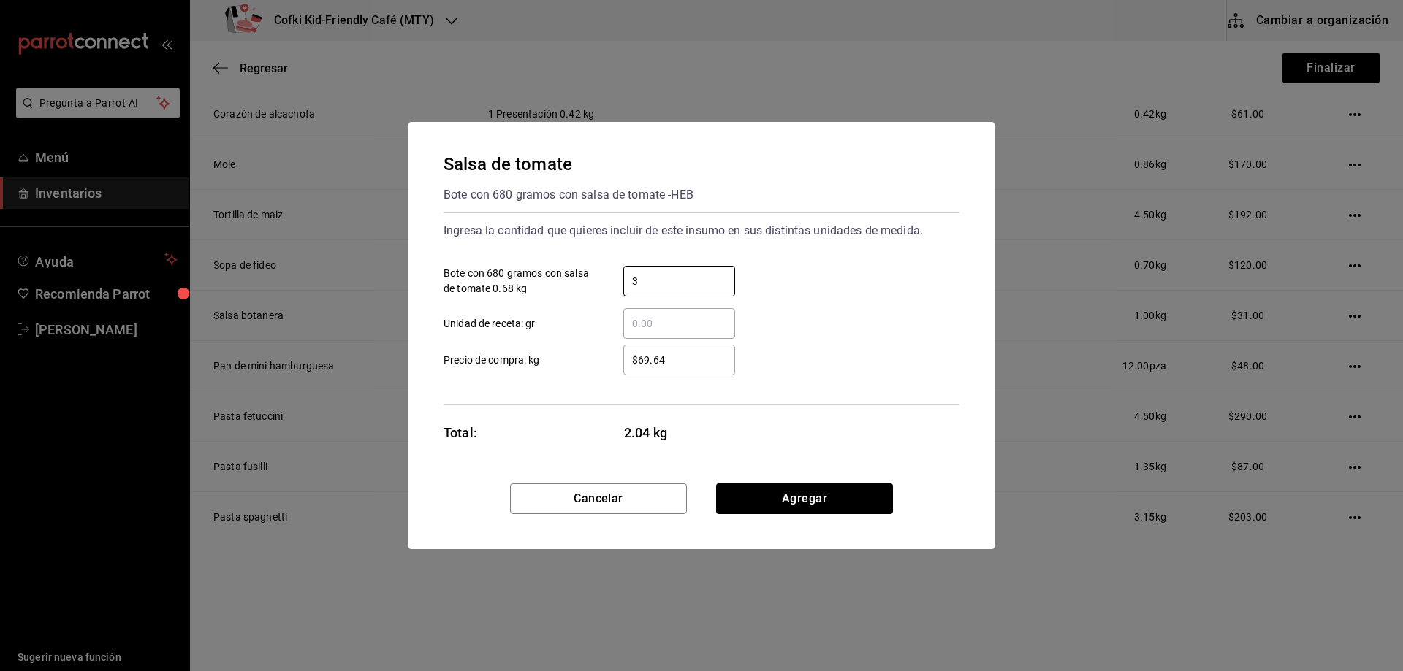
click at [630, 369] on input "$69.64" at bounding box center [679, 360] width 112 height 18
drag, startPoint x: 696, startPoint y: 369, endPoint x: 561, endPoint y: 359, distance: 134.8
click at [612, 367] on div "$69.64 ​" at bounding box center [667, 360] width 135 height 31
click at [689, 363] on input "$69.64" at bounding box center [679, 360] width 112 height 18
drag, startPoint x: 697, startPoint y: 360, endPoint x: 489, endPoint y: 359, distance: 207.5
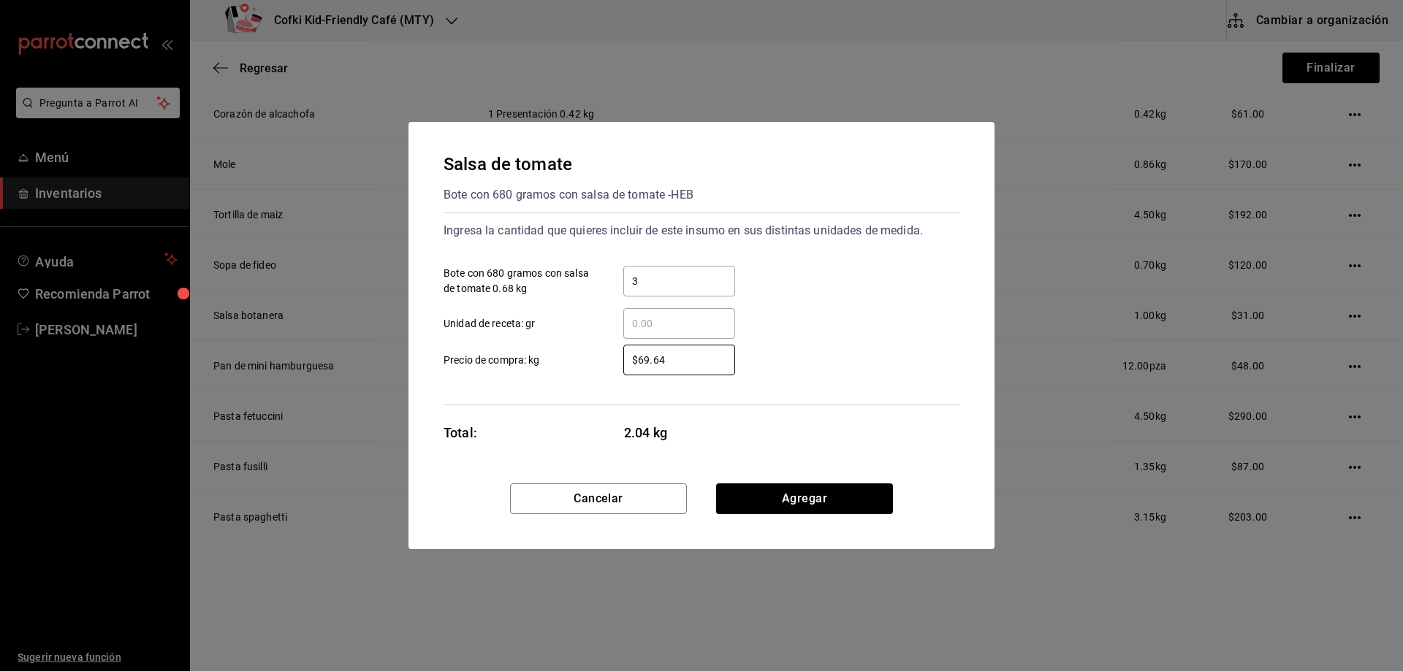
click at [496, 362] on label "$69.64 ​ Precio de compra: kg" at bounding box center [588, 360] width 291 height 31
type input "$84"
drag, startPoint x: 807, startPoint y: 476, endPoint x: 809, endPoint y: 492, distance: 17.1
click at [807, 481] on div "Salsa de tomate Bote con 680 gramos con salsa de tomate - HEB Ingresa la cantid…" at bounding box center [701, 303] width 586 height 362
click at [809, 495] on button "Agregar" at bounding box center [804, 499] width 177 height 31
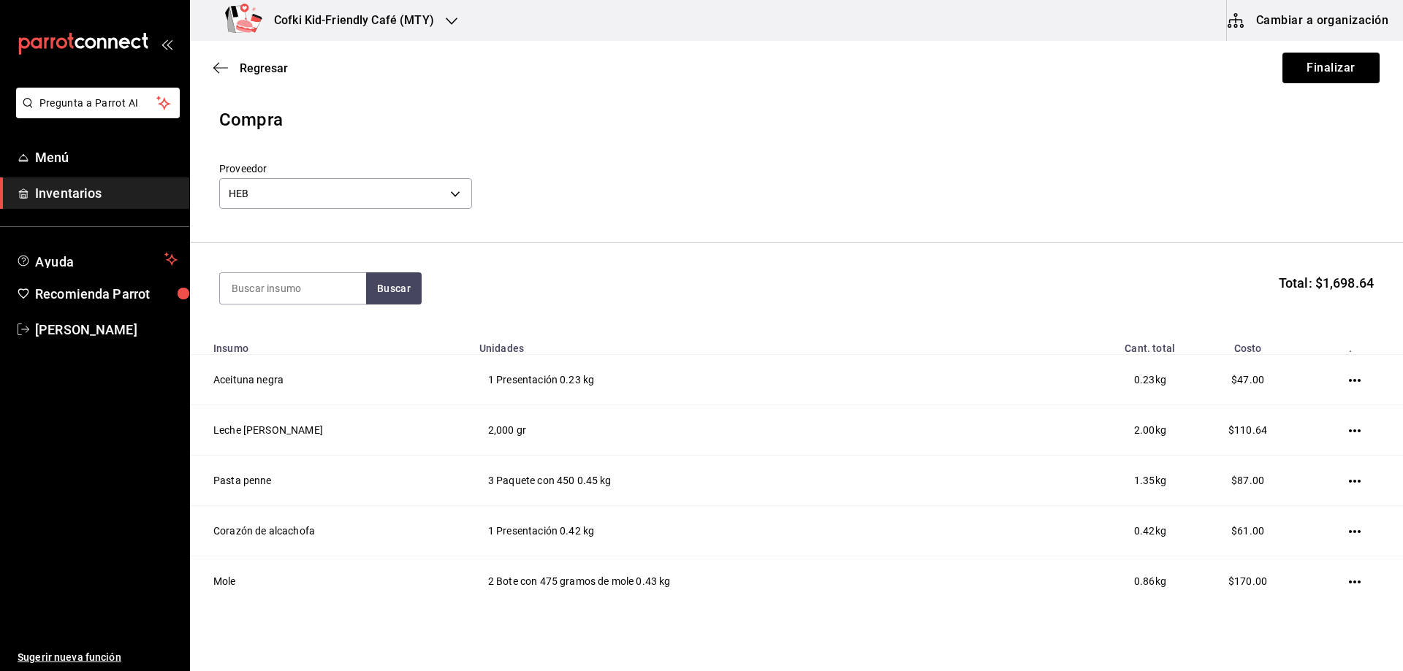
click at [286, 267] on section "Buscar Total: $1,698.64" at bounding box center [796, 288] width 1213 height 91
click at [283, 280] on input at bounding box center [293, 288] width 146 height 31
click at [393, 293] on button "Buscar" at bounding box center [394, 289] width 56 height 32
click at [326, 289] on input "valent" at bounding box center [293, 288] width 146 height 31
click at [321, 284] on input "valent" at bounding box center [293, 288] width 146 height 31
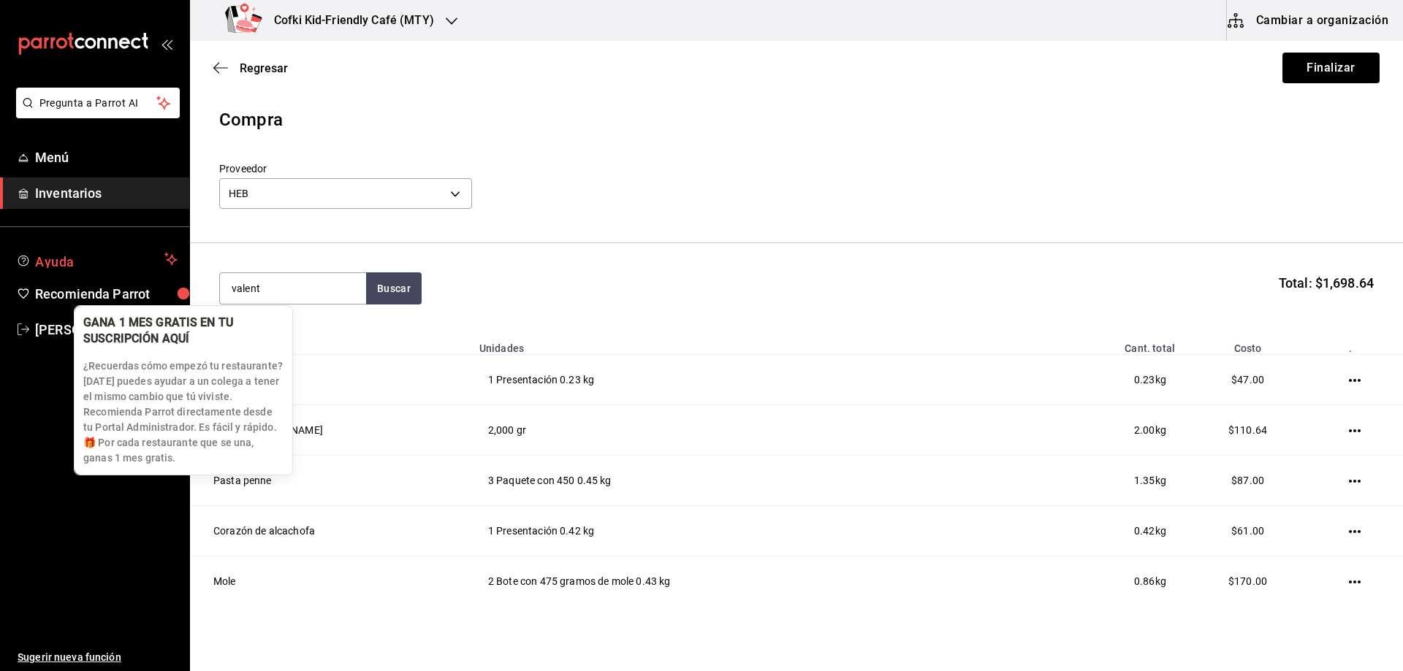
drag, startPoint x: 321, startPoint y: 284, endPoint x: 137, endPoint y: 266, distance: 184.3
click at [161, 276] on div "Pregunta a Parrot AI Menú Inventarios Ayuda Recomienda Parrot [PERSON_NAME] Sug…" at bounding box center [701, 294] width 1403 height 589
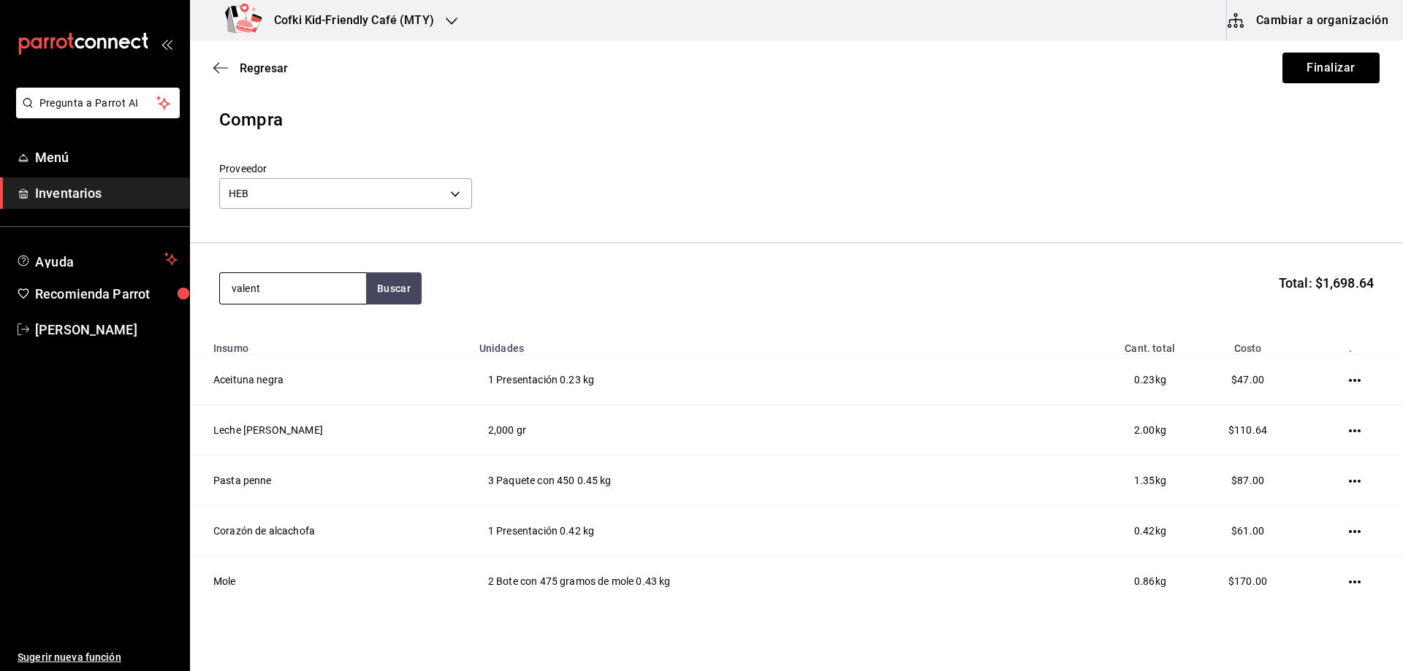
click at [286, 289] on input "valent" at bounding box center [293, 288] width 146 height 31
click at [388, 289] on button "Buscar" at bounding box center [394, 289] width 56 height 32
click at [389, 289] on button "Buscar" at bounding box center [394, 289] width 56 height 32
click at [392, 289] on button "Buscar" at bounding box center [394, 289] width 56 height 32
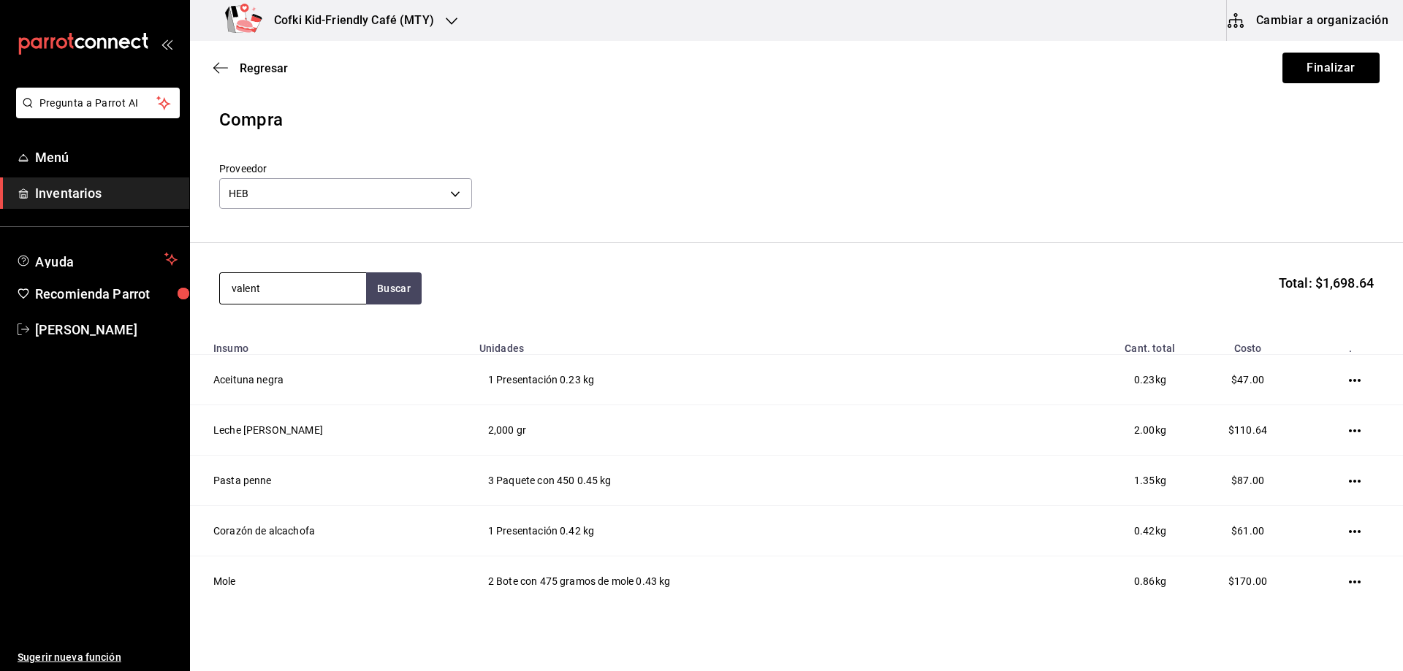
click at [254, 288] on input "valent" at bounding box center [293, 288] width 146 height 31
drag, startPoint x: 270, startPoint y: 288, endPoint x: 193, endPoint y: 284, distance: 76.8
click at [207, 286] on section "valent Buscar Total: $1,698.64" at bounding box center [796, 288] width 1213 height 91
type input "s"
click at [291, 291] on input at bounding box center [293, 288] width 146 height 31
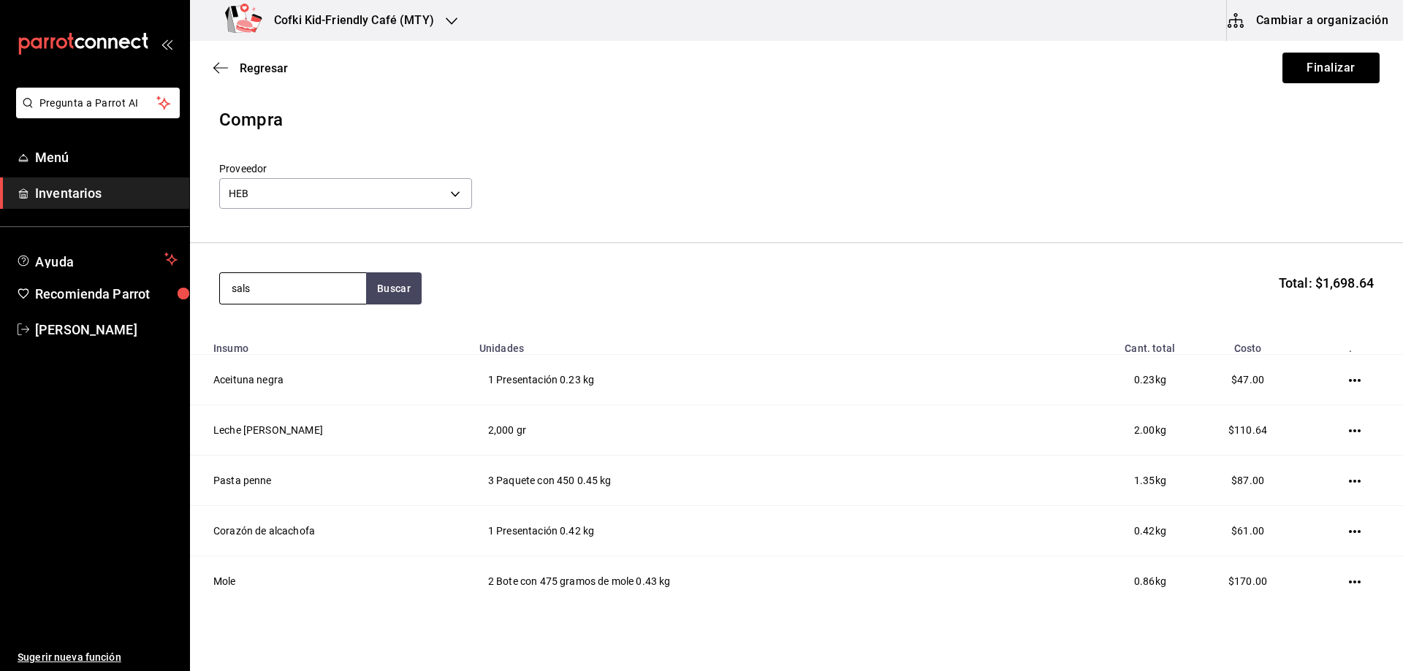
type input "salsa"
click at [301, 337] on div "Salsa botanera" at bounding box center [293, 331] width 123 height 18
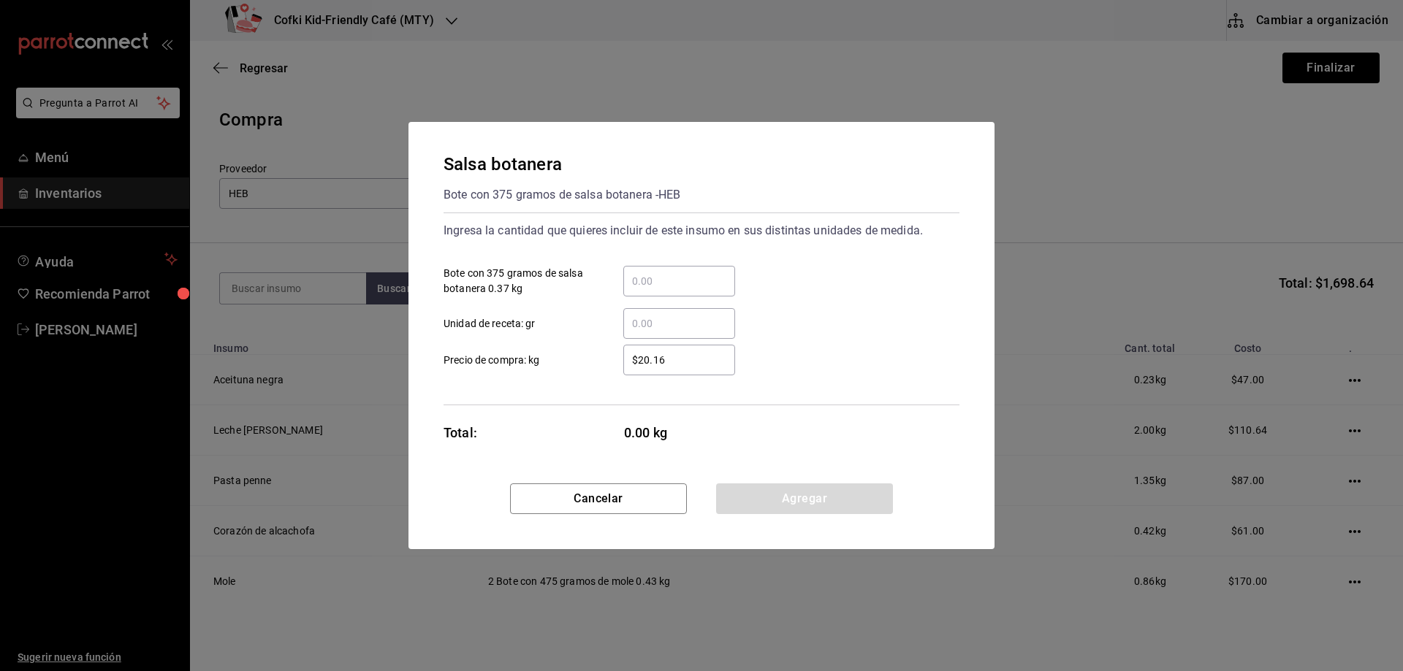
click at [743, 284] on div "​ Bote con 375 gramos de salsa botanera 0.37 kg" at bounding box center [695, 275] width 527 height 42
click at [698, 278] on input "​ Bote con 375 gramos de salsa botanera 0.37 kg" at bounding box center [679, 282] width 112 height 18
type input "1"
drag, startPoint x: 674, startPoint y: 284, endPoint x: 614, endPoint y: 284, distance: 59.9
click at [614, 284] on div "1 ​" at bounding box center [667, 281] width 135 height 31
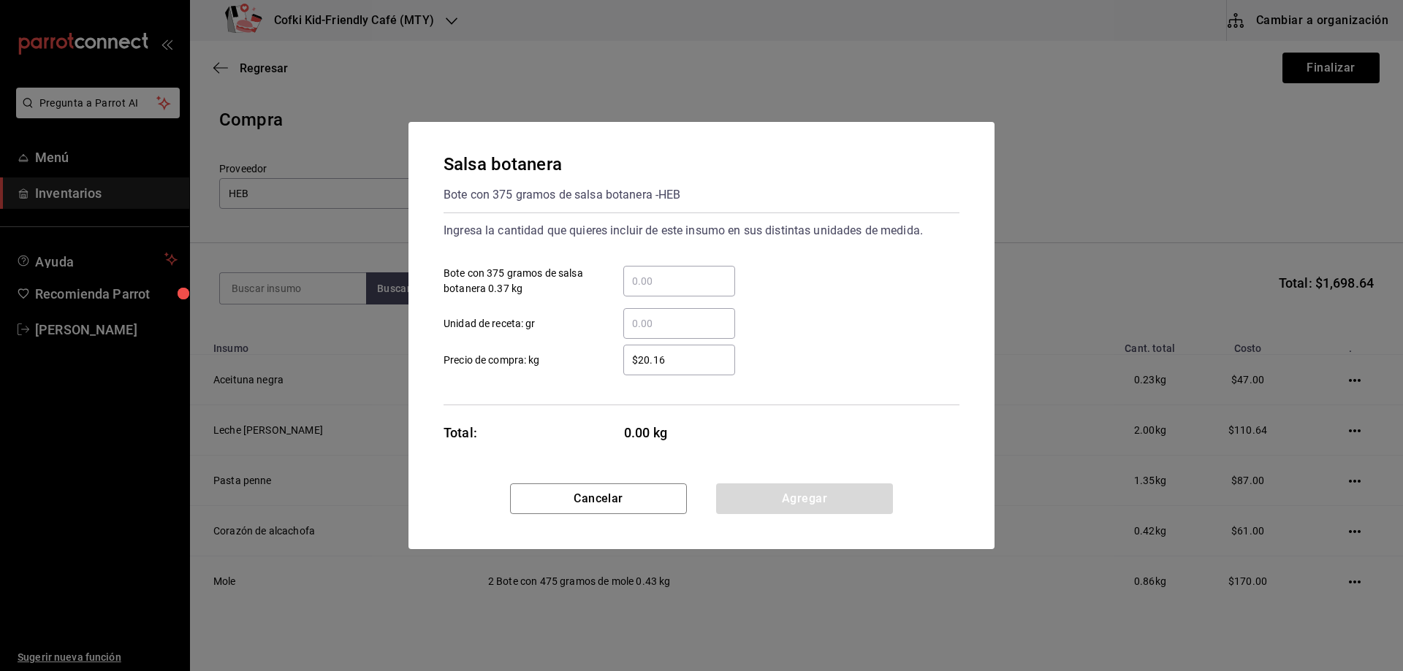
click at [639, 316] on input "​ Unidad de receta: gr" at bounding box center [679, 324] width 112 height 18
type input "3"
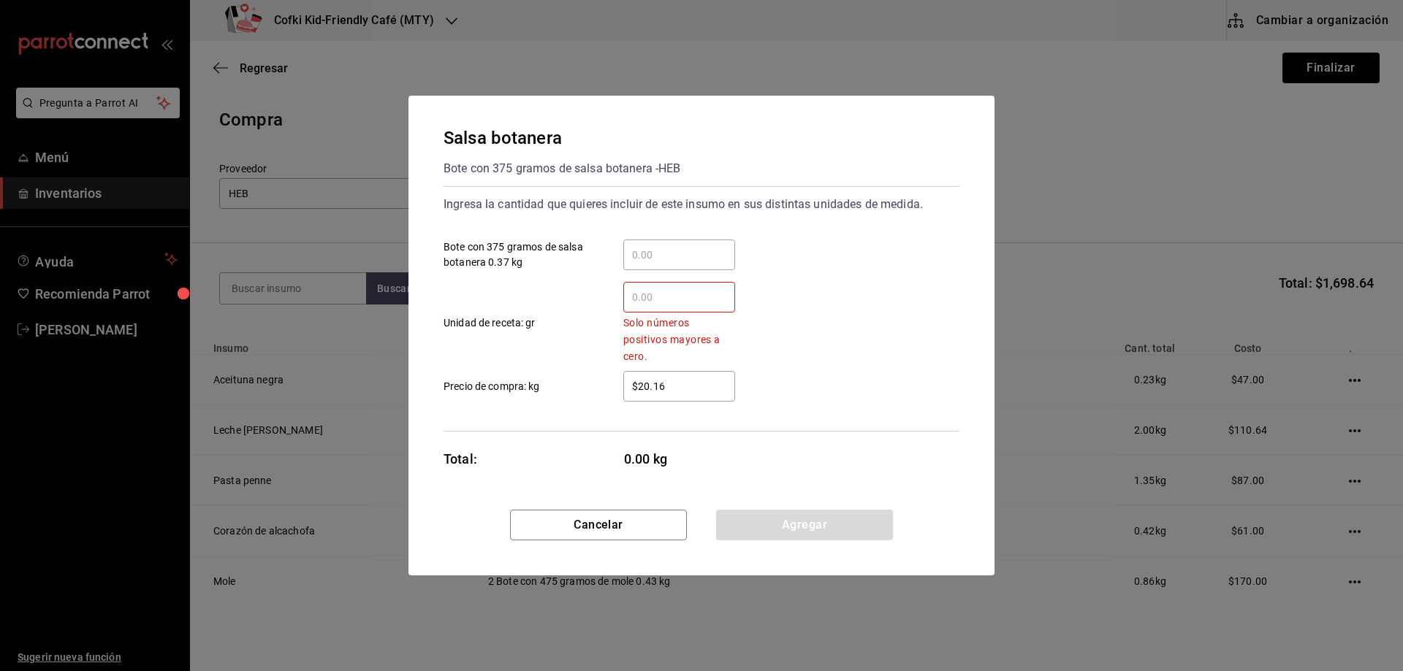
type input "0"
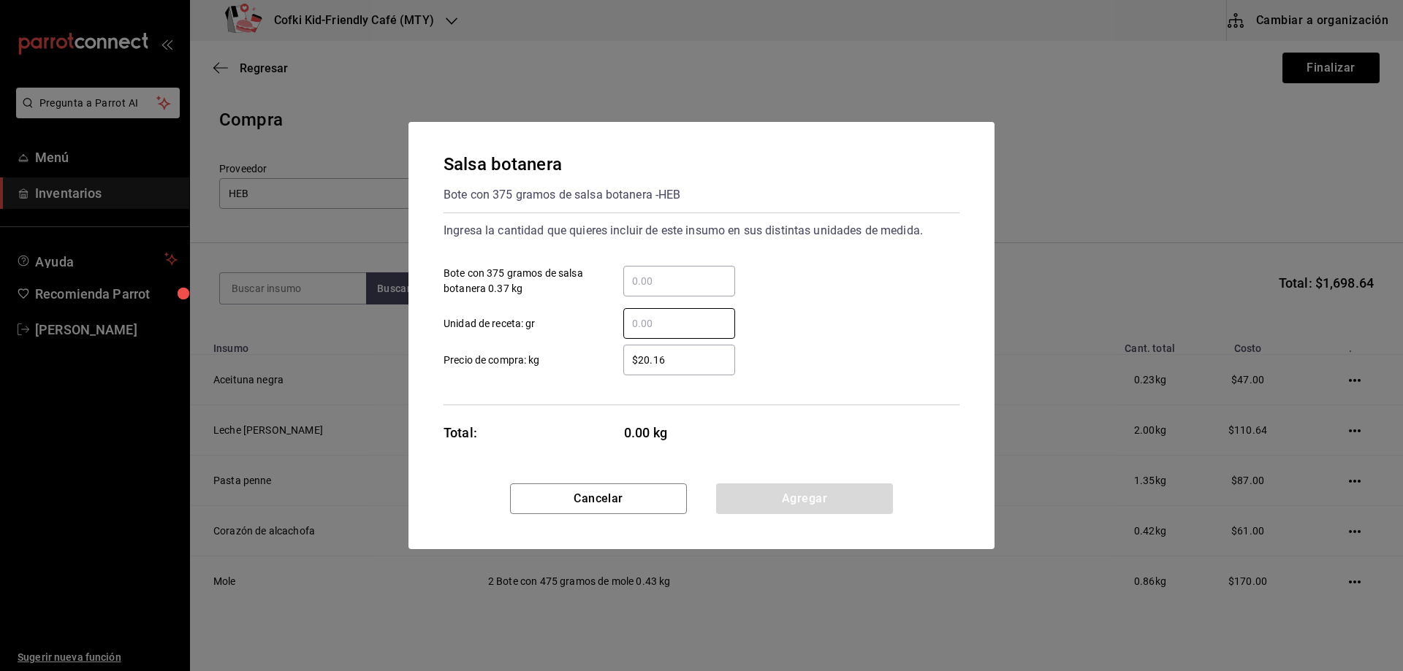
click at [633, 276] on input "​ Bote con 375 gramos de salsa botanera 0.37 kg" at bounding box center [679, 282] width 112 height 18
type input "1"
click at [617, 373] on div "$20.16 ​" at bounding box center [667, 360] width 135 height 31
click at [623, 369] on input "$20.16" at bounding box center [679, 360] width 112 height 18
drag, startPoint x: 674, startPoint y: 368, endPoint x: 149, endPoint y: 344, distance: 525.1
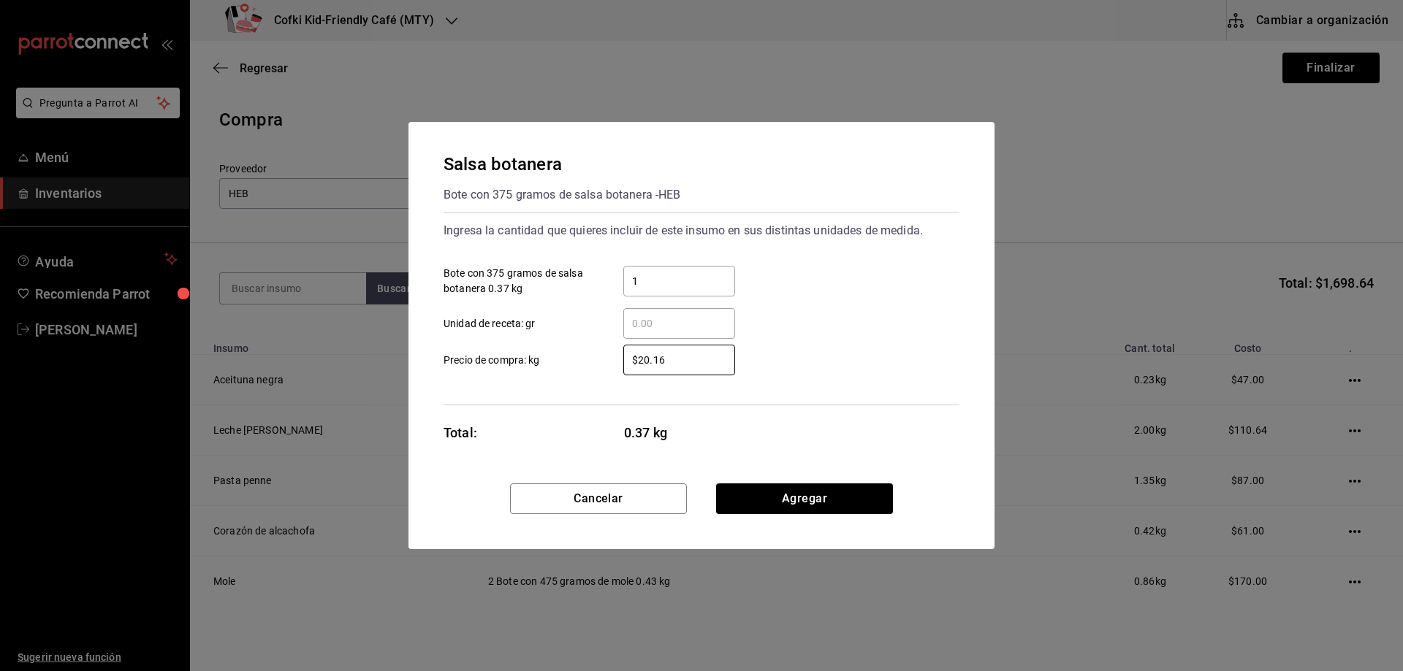
click at [536, 347] on label "$20.16 ​ Precio de compra: kg" at bounding box center [588, 360] width 291 height 31
type input "$25.90"
click at [725, 492] on button "Agregar" at bounding box center [804, 499] width 177 height 31
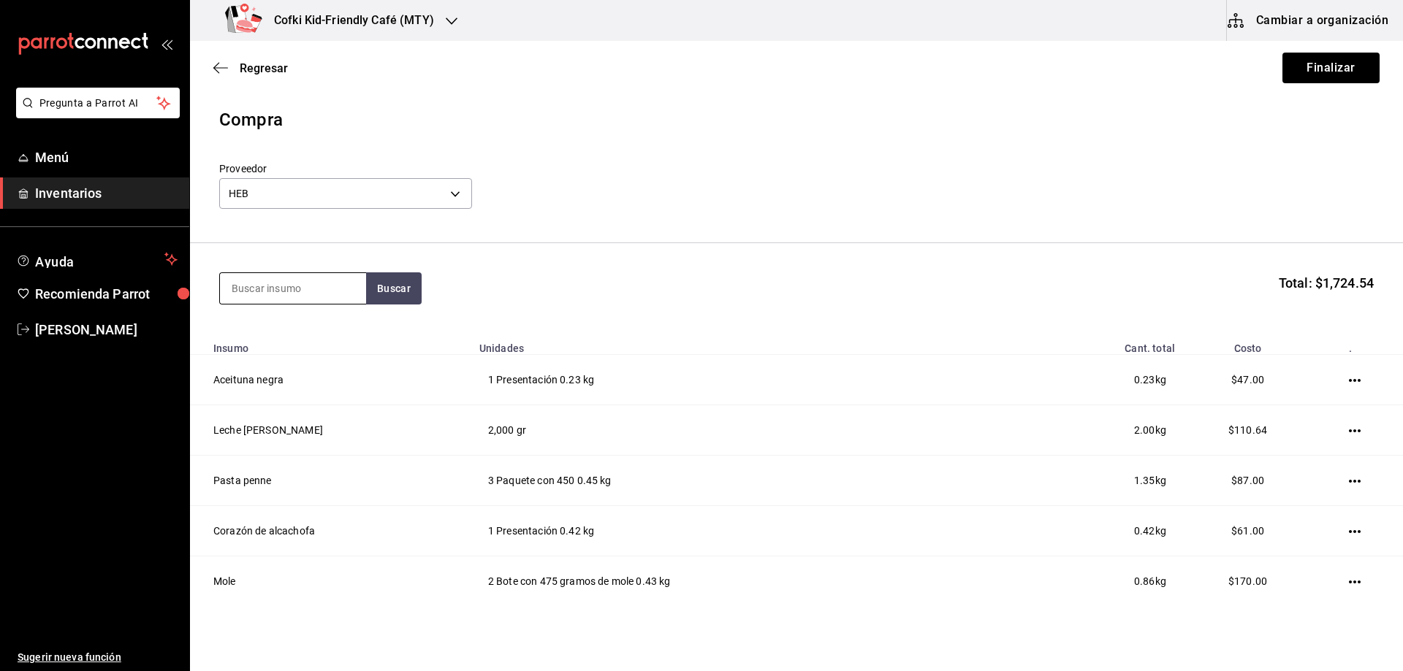
click at [269, 297] on input at bounding box center [293, 288] width 146 height 31
type input "avena"
click at [373, 270] on section "avena Buscar Total: $1,724.54" at bounding box center [796, 288] width 1213 height 91
click at [376, 274] on button "Buscar" at bounding box center [394, 289] width 56 height 32
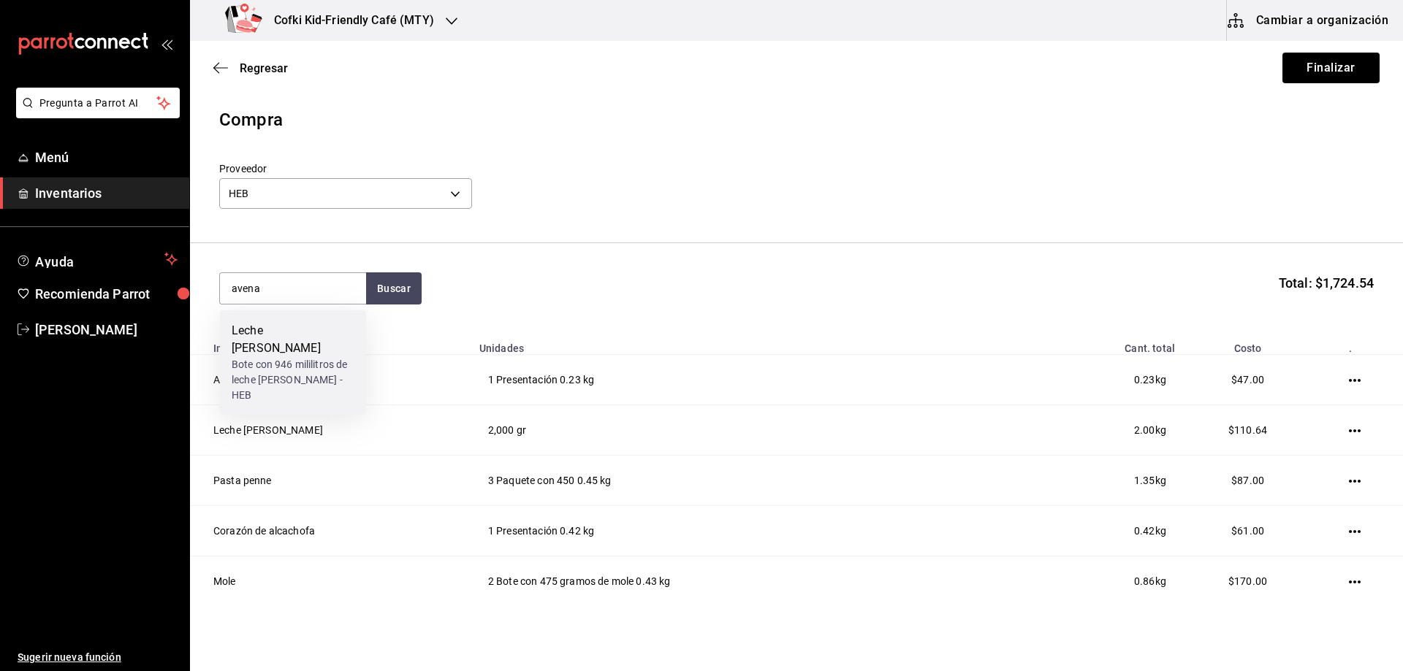
click at [301, 361] on div "Bote con 946 mililitros de leche [PERSON_NAME] - HEB" at bounding box center [293, 380] width 123 height 46
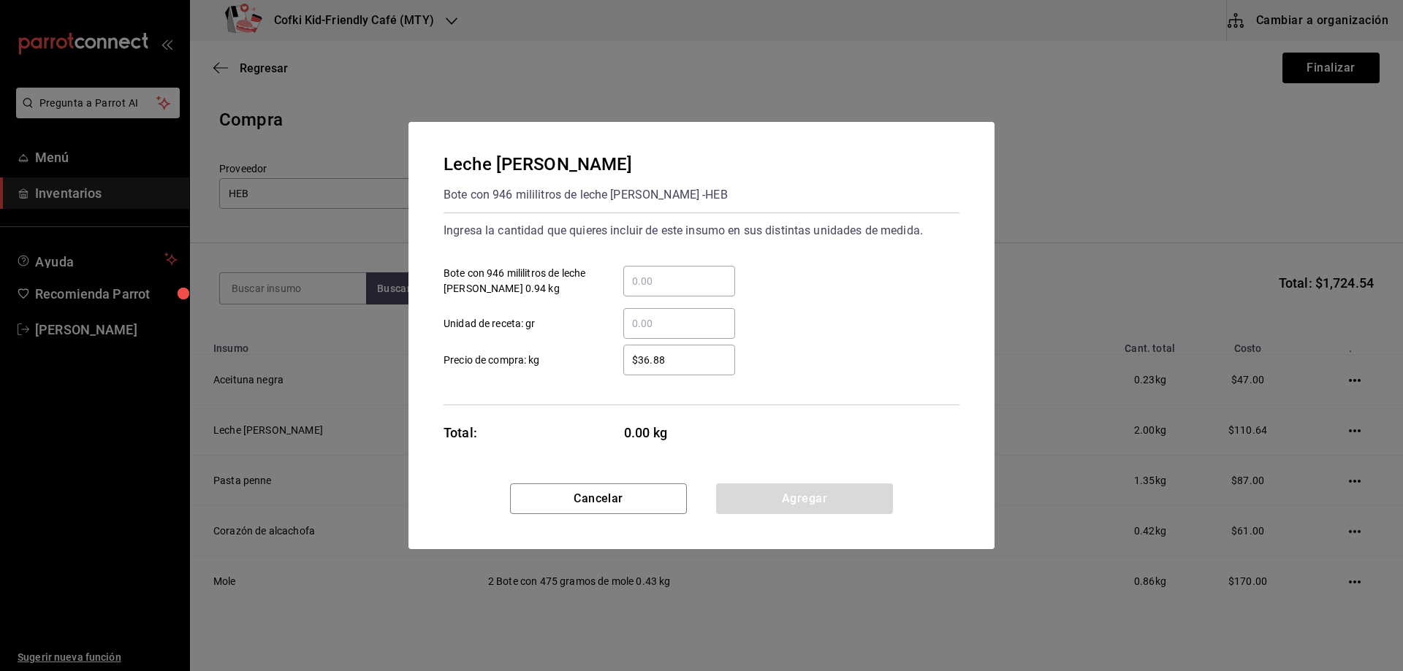
click at [663, 296] on div "​" at bounding box center [679, 281] width 112 height 31
click at [663, 290] on input "​ Bote con 946 mililitros de leche [PERSON_NAME] 0.94 kg" at bounding box center [679, 282] width 112 height 18
click at [659, 285] on input "​ Bote con 946 mililitros de leche [PERSON_NAME] 0.94 kg" at bounding box center [679, 282] width 112 height 18
type input "1"
click at [652, 352] on input "$36.88" at bounding box center [679, 360] width 112 height 18
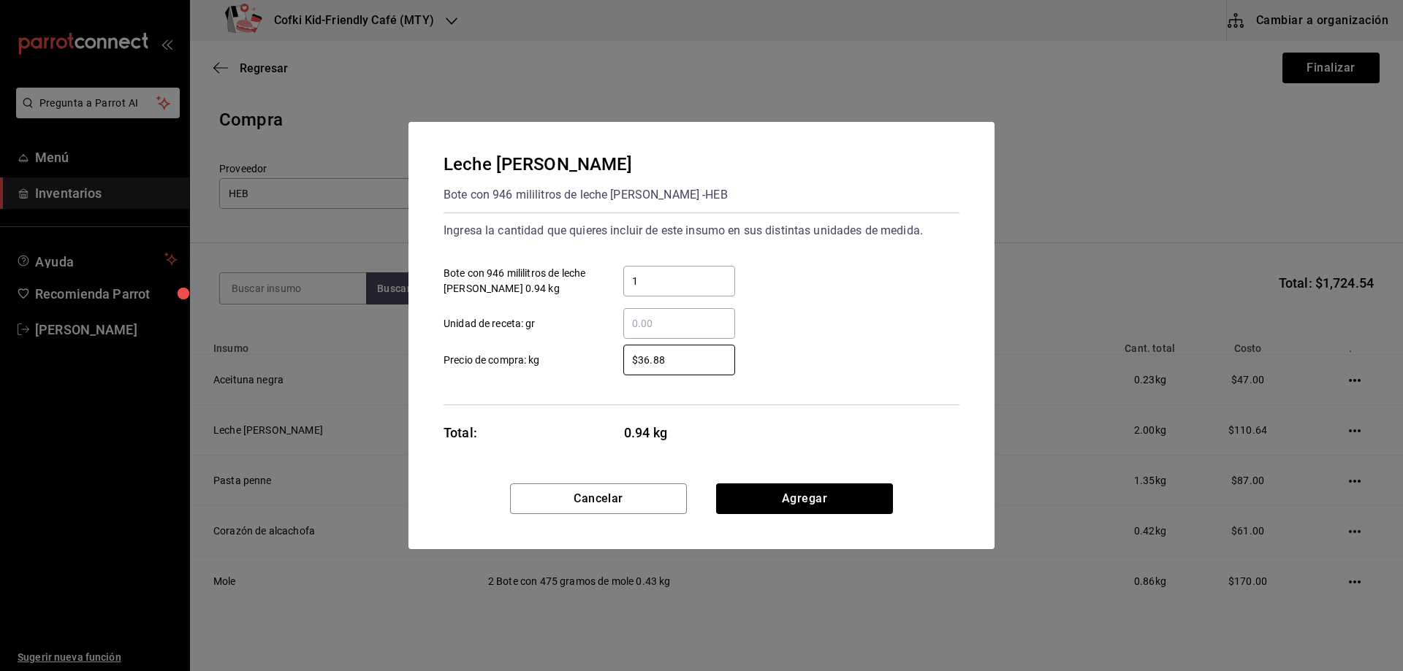
drag, startPoint x: 682, startPoint y: 354, endPoint x: 442, endPoint y: 319, distance: 242.2
click at [482, 343] on div "$36.88 ​ Precio de compra: kg" at bounding box center [695, 354] width 527 height 42
type input "$48"
click at [793, 508] on button "Agregar" at bounding box center [804, 499] width 177 height 31
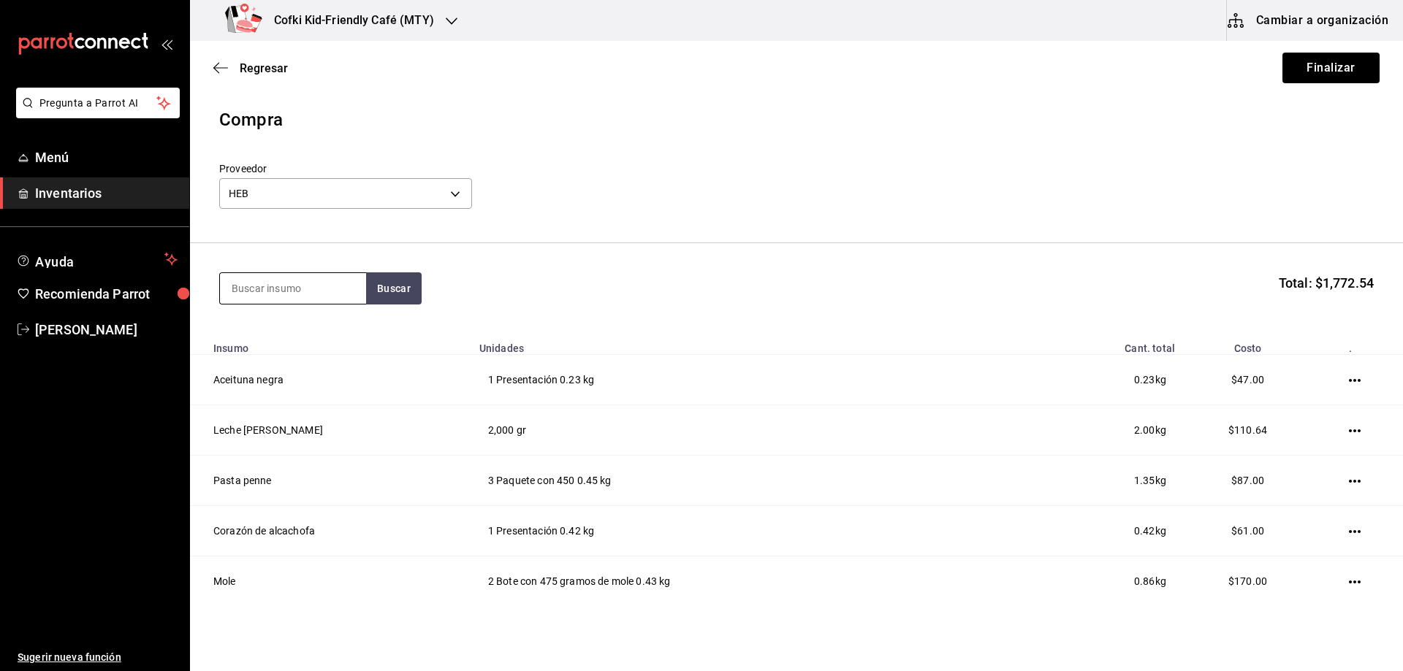
click at [284, 294] on input at bounding box center [293, 288] width 146 height 31
type input "[PERSON_NAME]"
click at [403, 281] on button "Buscar" at bounding box center [394, 289] width 56 height 32
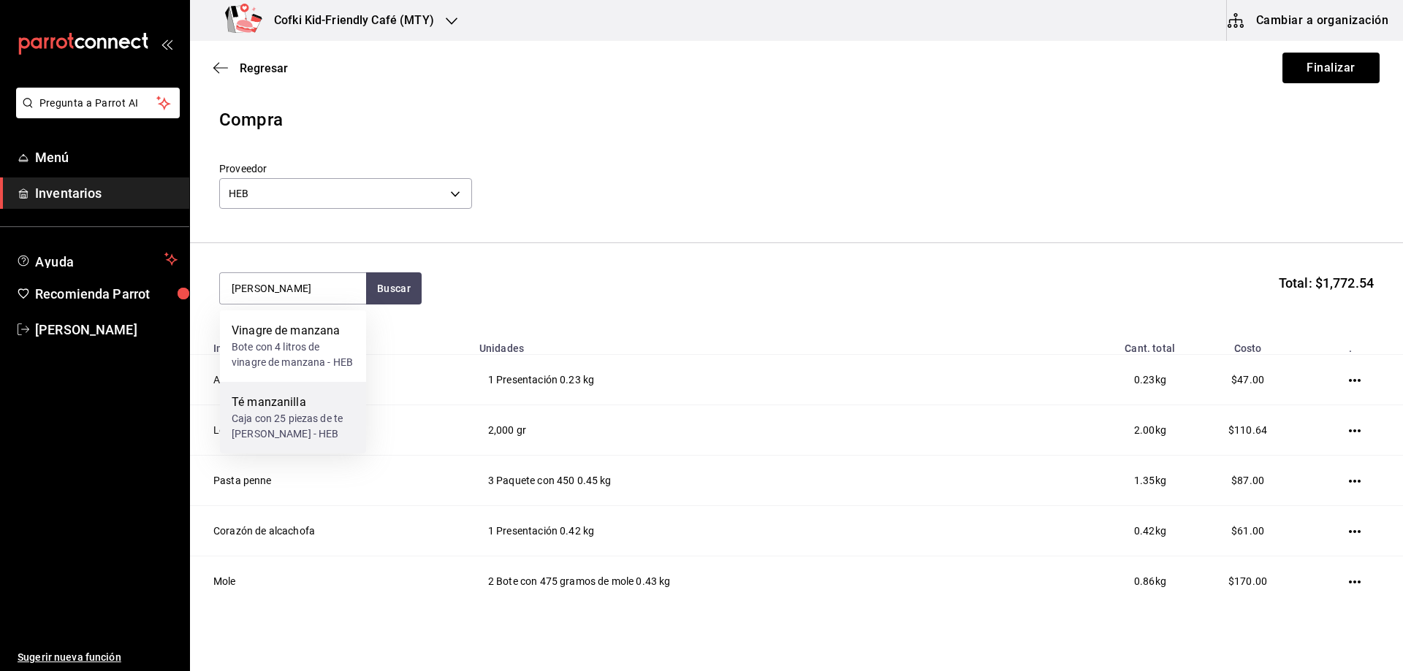
click at [312, 411] on div "Té manzanilla" at bounding box center [293, 403] width 123 height 18
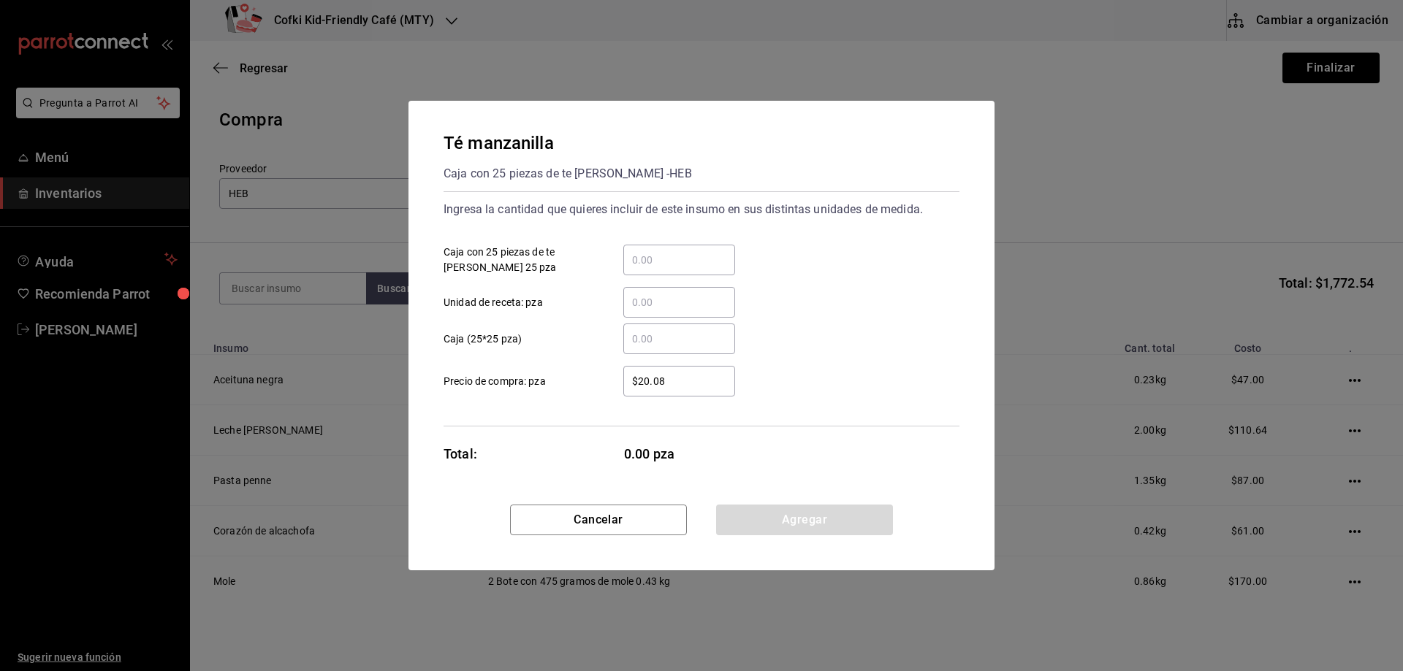
click at [671, 268] on input "​ Caja con 25 piezas de te [PERSON_NAME] 25 pza" at bounding box center [679, 260] width 112 height 18
type input "1"
drag, startPoint x: 624, startPoint y: 374, endPoint x: 631, endPoint y: 392, distance: 19.0
click at [627, 391] on div "$20.08 ​" at bounding box center [667, 381] width 135 height 31
click at [627, 390] on input "$20.08" at bounding box center [679, 382] width 112 height 18
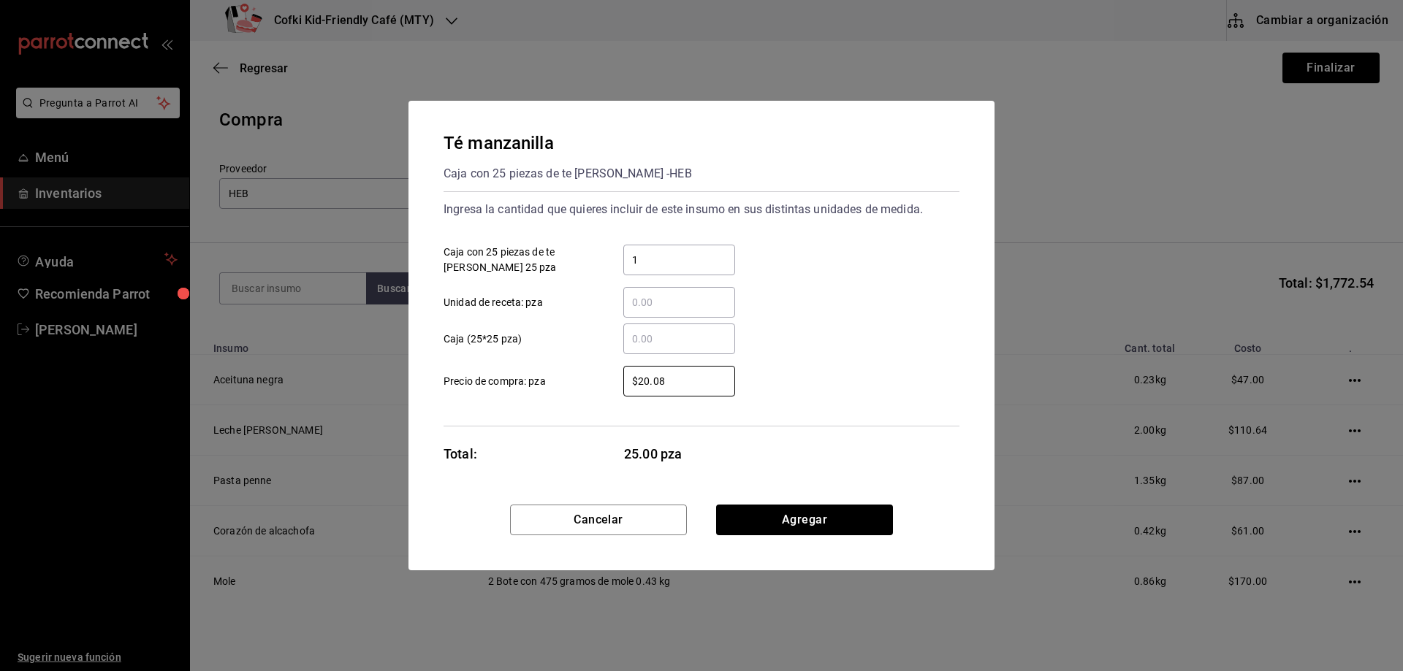
drag, startPoint x: 689, startPoint y: 387, endPoint x: 527, endPoint y: 365, distance: 163.8
click at [584, 384] on label "$20.08 ​ Precio de compra: pza" at bounding box center [588, 381] width 291 height 31
type input "$53"
click at [831, 511] on button "Agregar" at bounding box center [804, 520] width 177 height 31
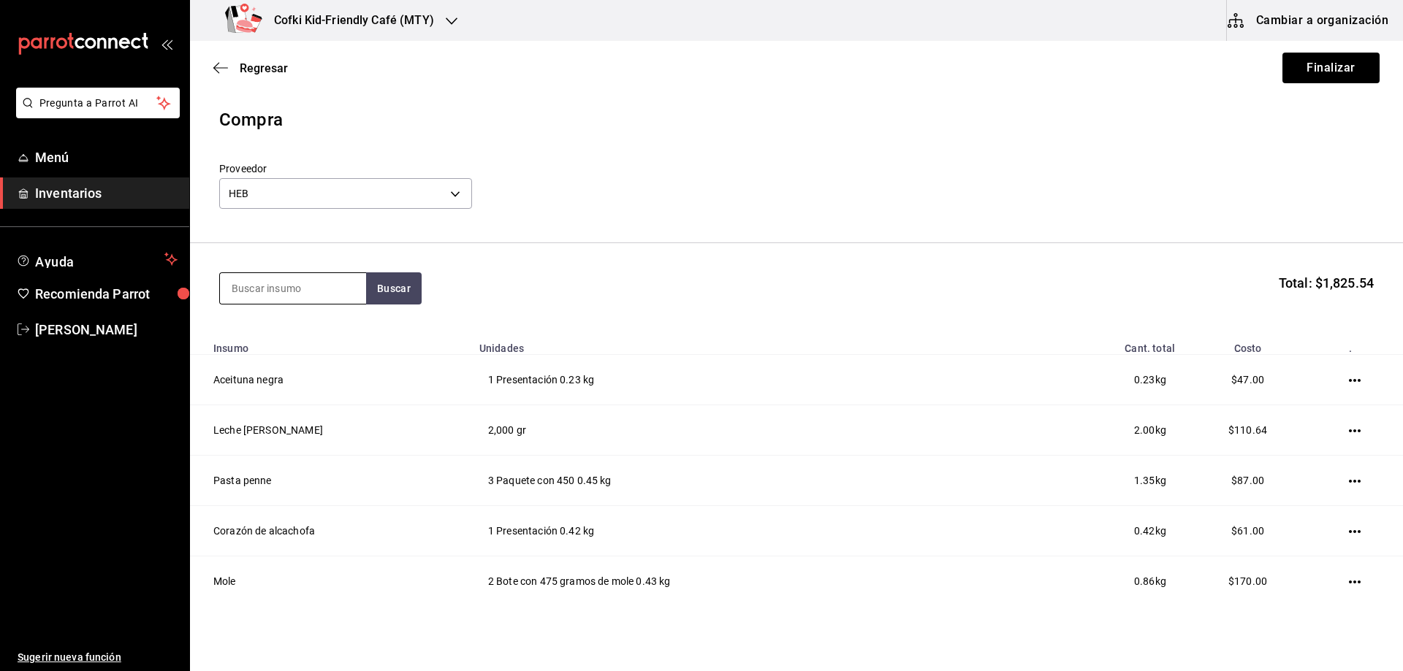
click at [245, 292] on input at bounding box center [293, 288] width 146 height 31
type input "toma"
click at [392, 283] on button "Buscar" at bounding box center [394, 289] width 56 height 32
click at [309, 343] on div "Presentación - HEB" at bounding box center [276, 347] width 88 height 15
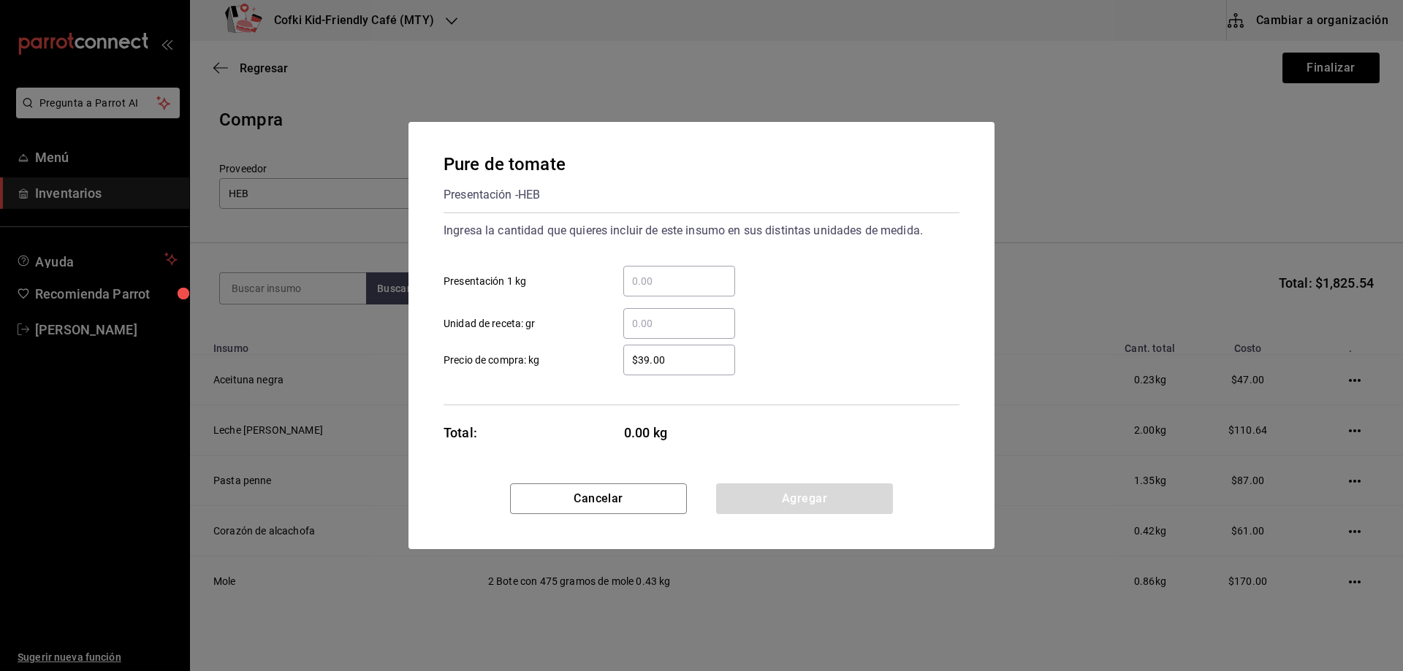
click at [666, 290] on div "​" at bounding box center [679, 281] width 112 height 31
click at [666, 290] on input "​ Presentación 1 kg" at bounding box center [679, 282] width 112 height 18
click at [658, 280] on input "​ Presentación 1 kg" at bounding box center [679, 282] width 112 height 18
type input "3"
click at [590, 346] on label "$39.00 ​ Precio de compra: kg" at bounding box center [588, 360] width 291 height 31
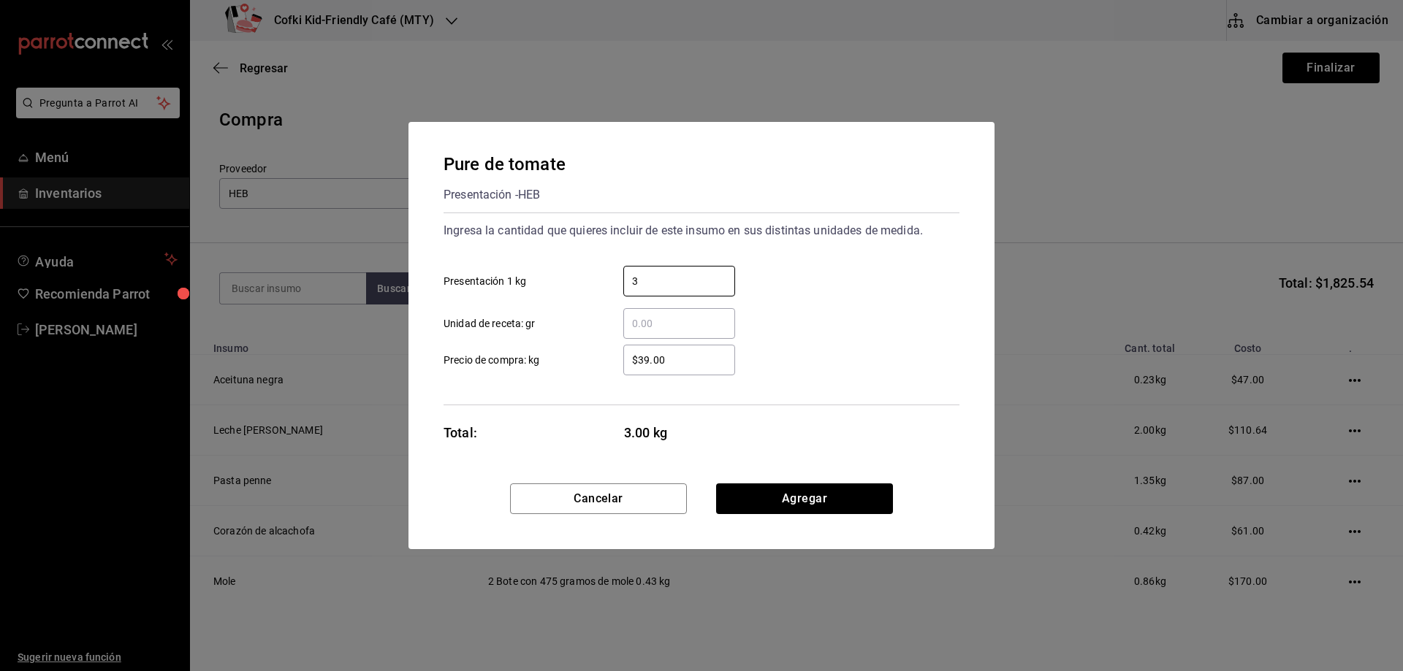
click at [623, 351] on input "$39.00" at bounding box center [679, 360] width 112 height 18
drag, startPoint x: 696, startPoint y: 352, endPoint x: 627, endPoint y: 351, distance: 68.7
click at [627, 351] on input "$39.00" at bounding box center [679, 360] width 112 height 18
type input "$42.50"
click at [831, 501] on button "Agregar" at bounding box center [804, 499] width 177 height 31
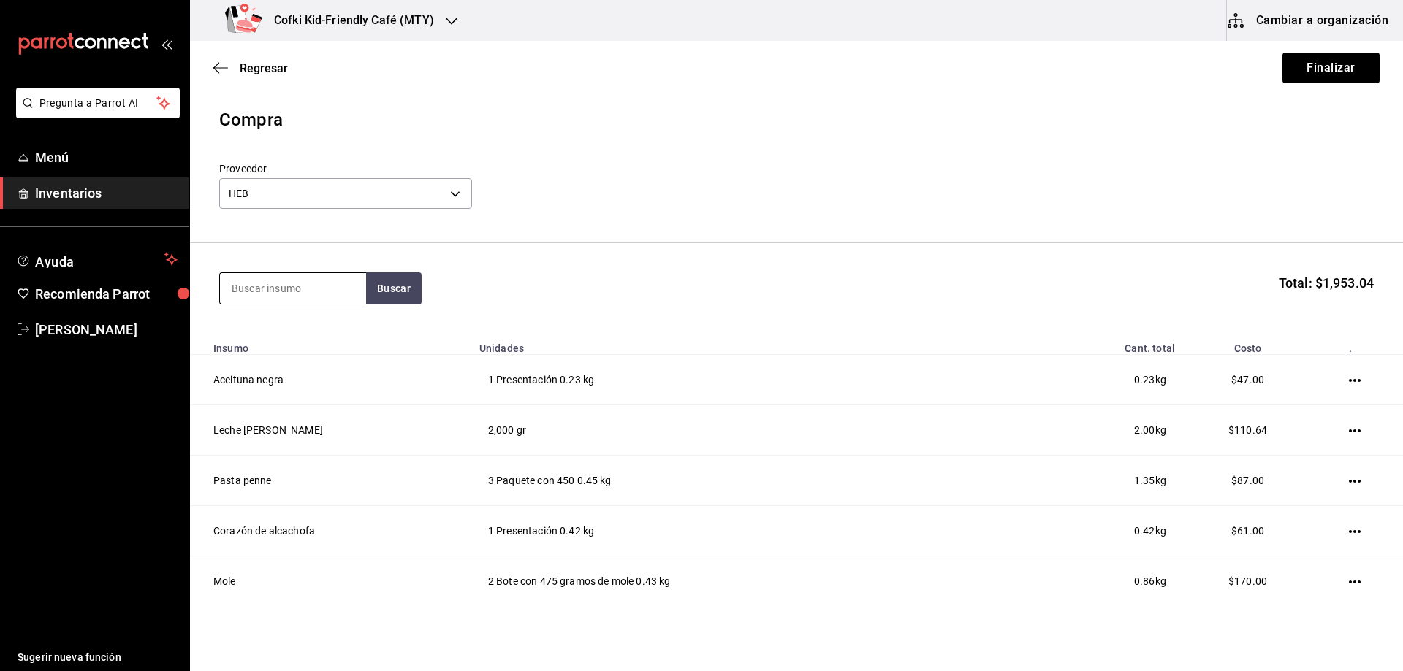
drag, startPoint x: 270, startPoint y: 305, endPoint x: 264, endPoint y: 297, distance: 9.9
click at [267, 302] on section "Buscar Total: $1,953.04" at bounding box center [796, 288] width 1213 height 91
click at [270, 283] on input at bounding box center [293, 288] width 146 height 31
click at [370, 295] on button "Buscar" at bounding box center [394, 289] width 56 height 32
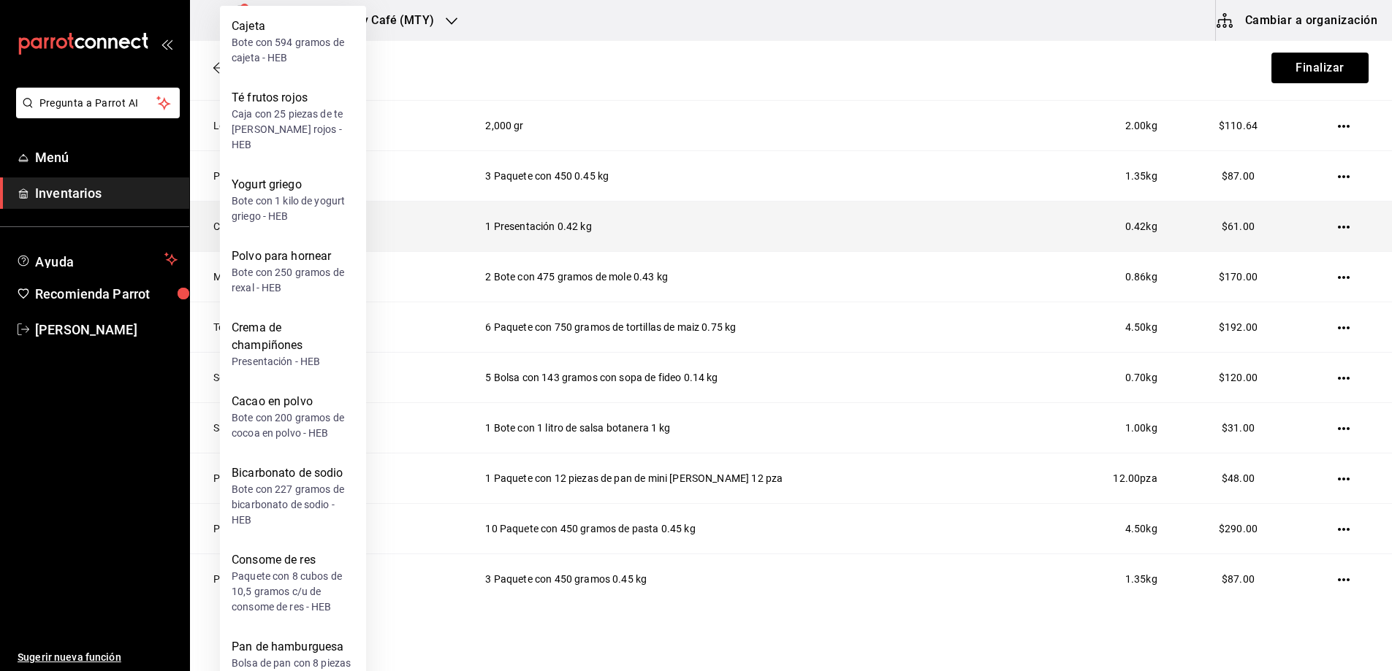
click at [411, 317] on td "Tortilla de maiz" at bounding box center [329, 327] width 278 height 50
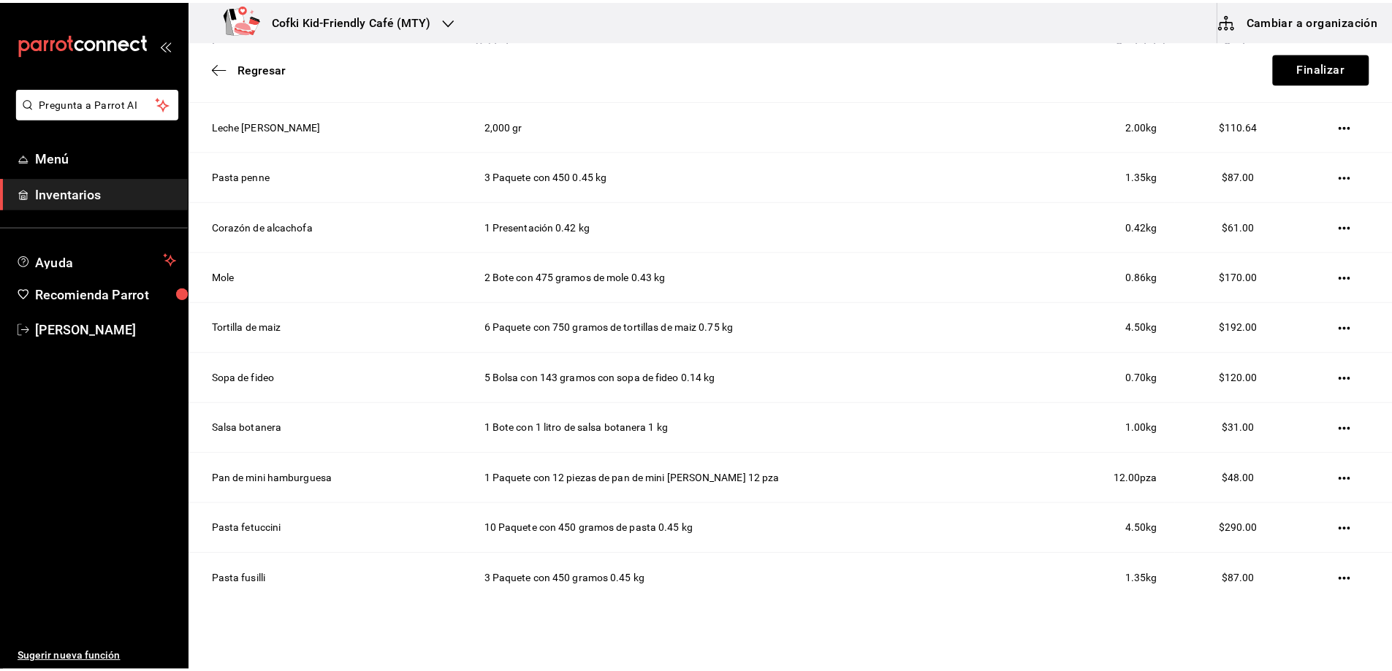
scroll to position [12, 0]
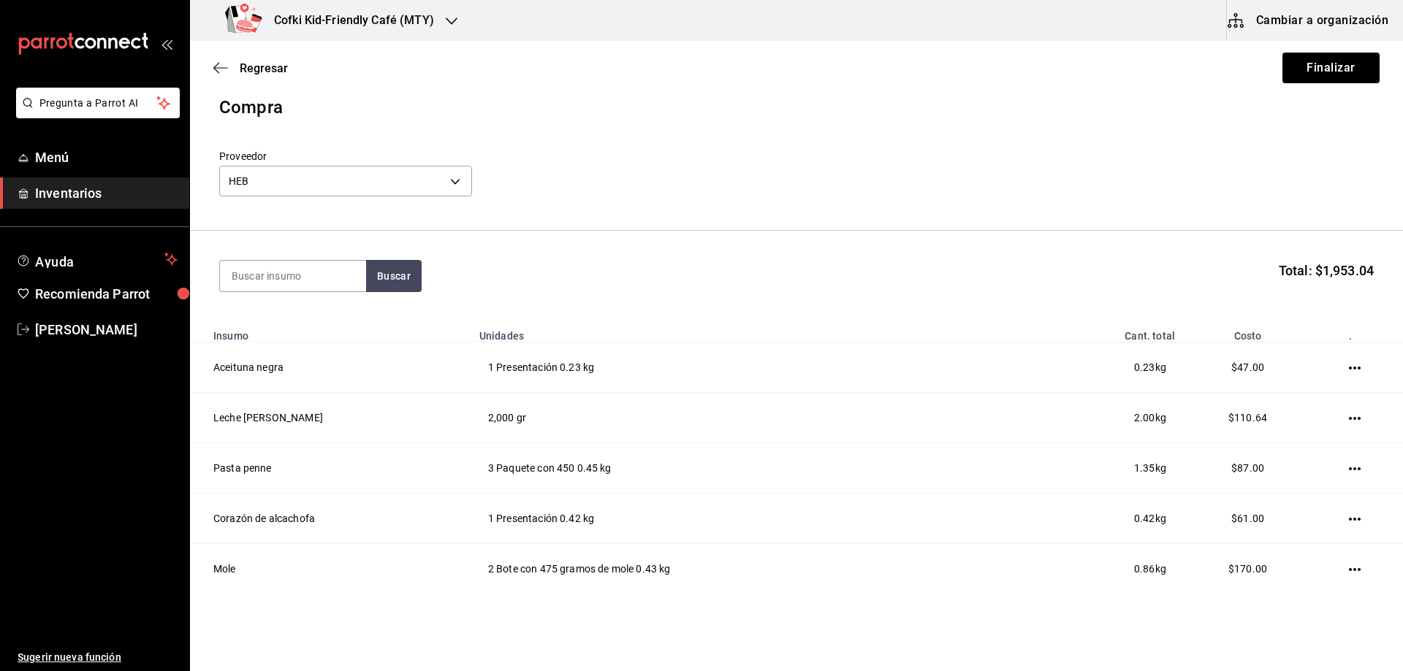
click at [555, 202] on header "Compra Proveedor HEB e35b5490-860c-41ab-9971-7674076e30f6" at bounding box center [796, 162] width 1213 height 137
click at [270, 308] on section "Buscar Total: $1,953.04" at bounding box center [796, 276] width 1213 height 91
click at [283, 278] on input at bounding box center [293, 276] width 146 height 31
click at [407, 279] on button "Buscar" at bounding box center [394, 276] width 56 height 32
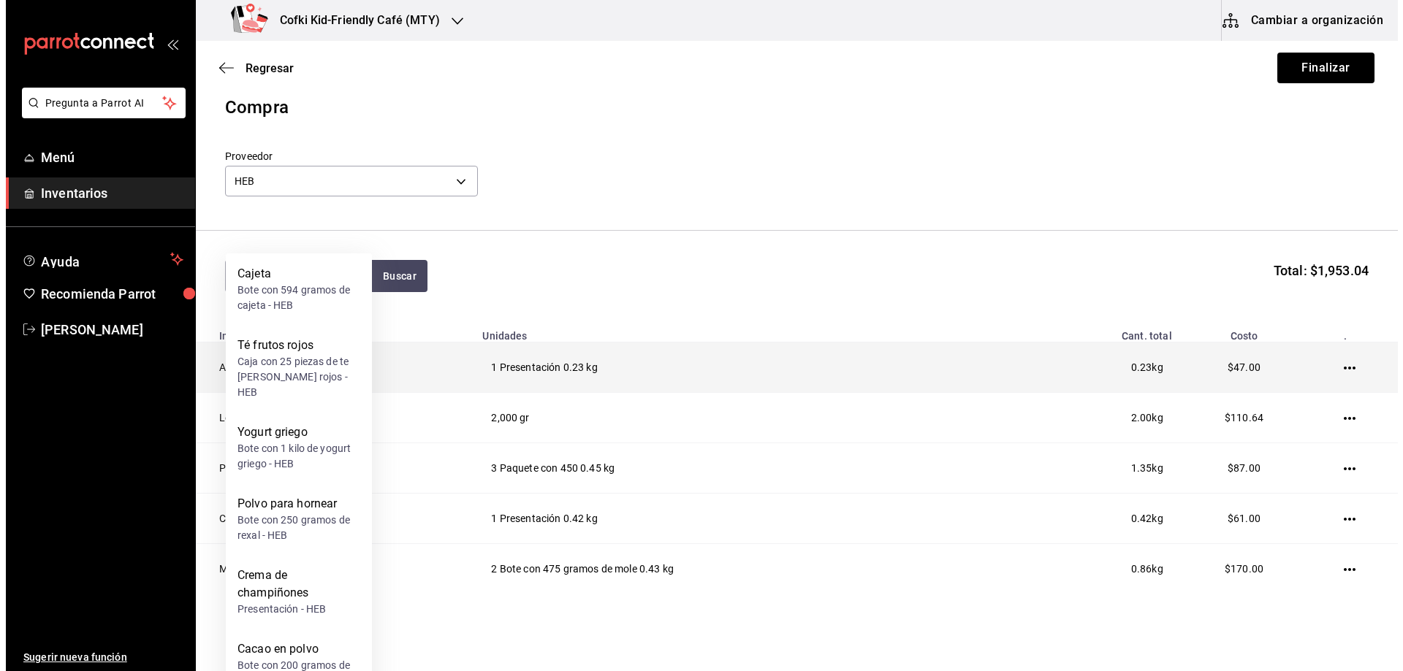
scroll to position [159, 0]
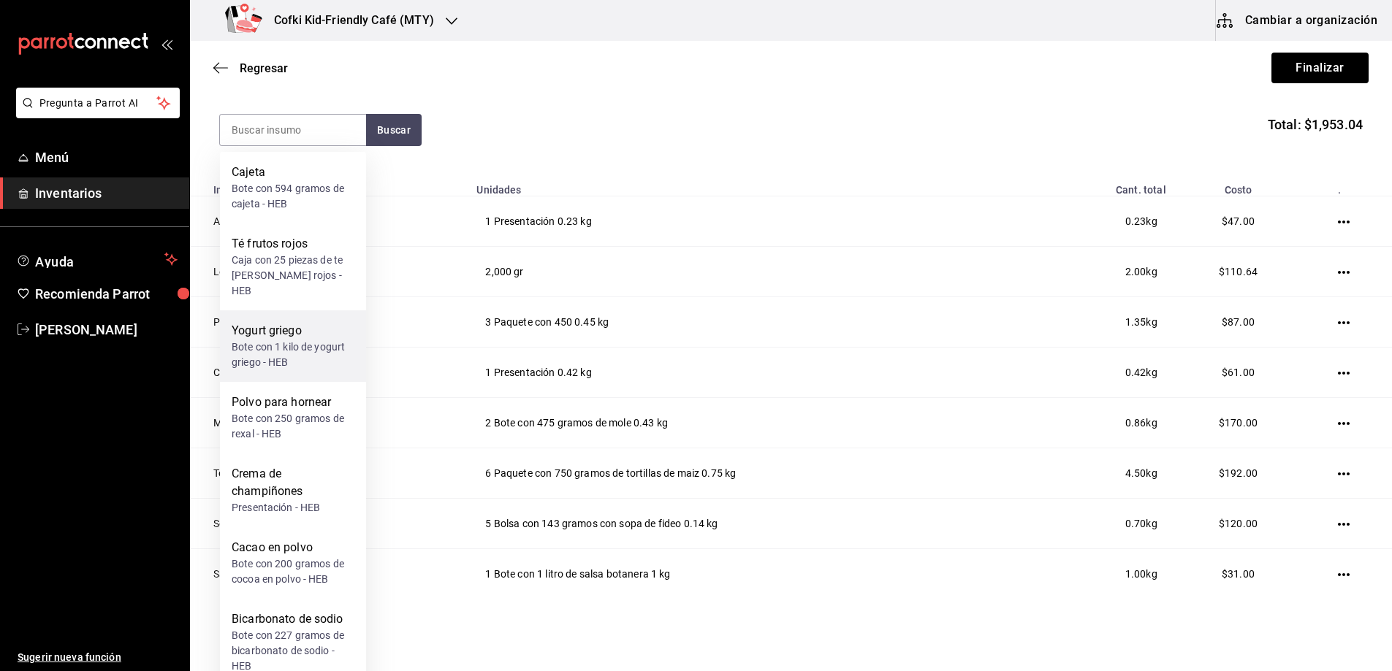
click at [297, 322] on div "Yogurt griego" at bounding box center [293, 331] width 123 height 18
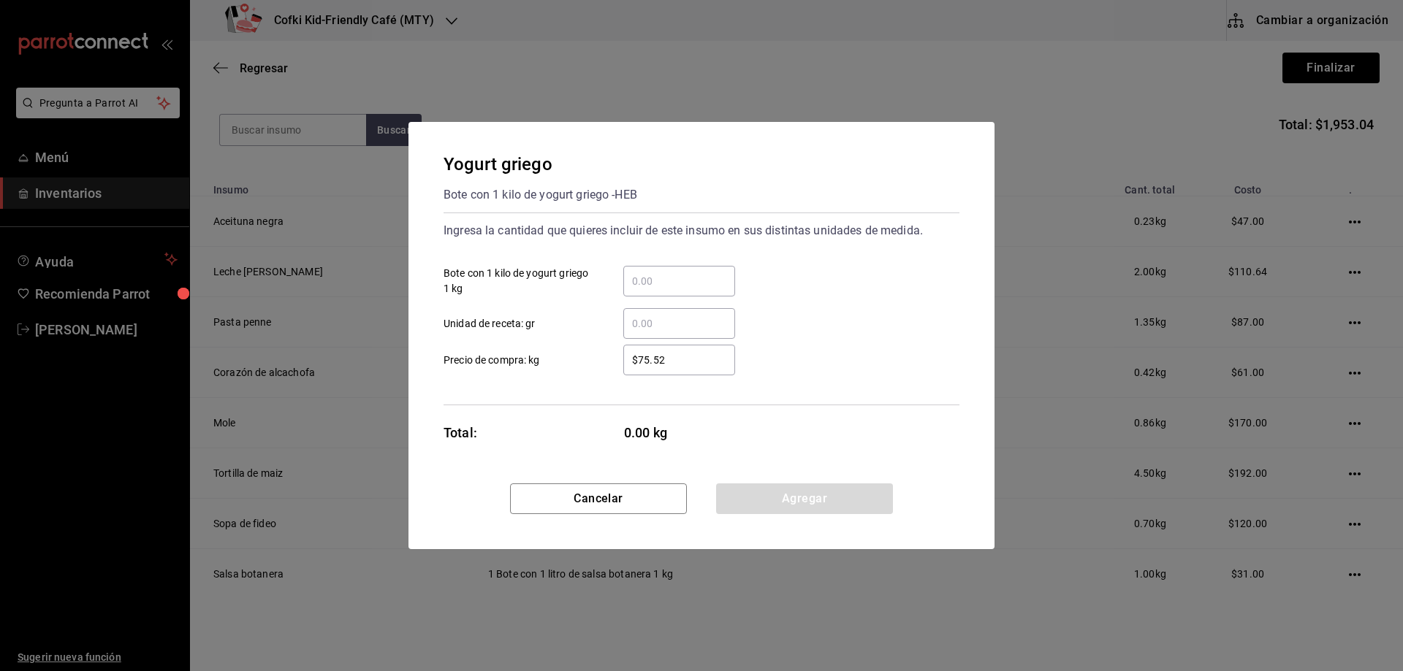
click at [639, 286] on input "​ Bote con 1 kilo de yogurt griego 1 kg" at bounding box center [679, 282] width 112 height 18
type input "1"
drag, startPoint x: 629, startPoint y: 382, endPoint x: 688, endPoint y: 376, distance: 59.5
click at [633, 380] on div "Ingresa la cantidad que quieres incluir de este insumo en sus distintas unidade…" at bounding box center [701, 309] width 516 height 193
drag, startPoint x: 712, startPoint y: 363, endPoint x: 560, endPoint y: 366, distance: 152.0
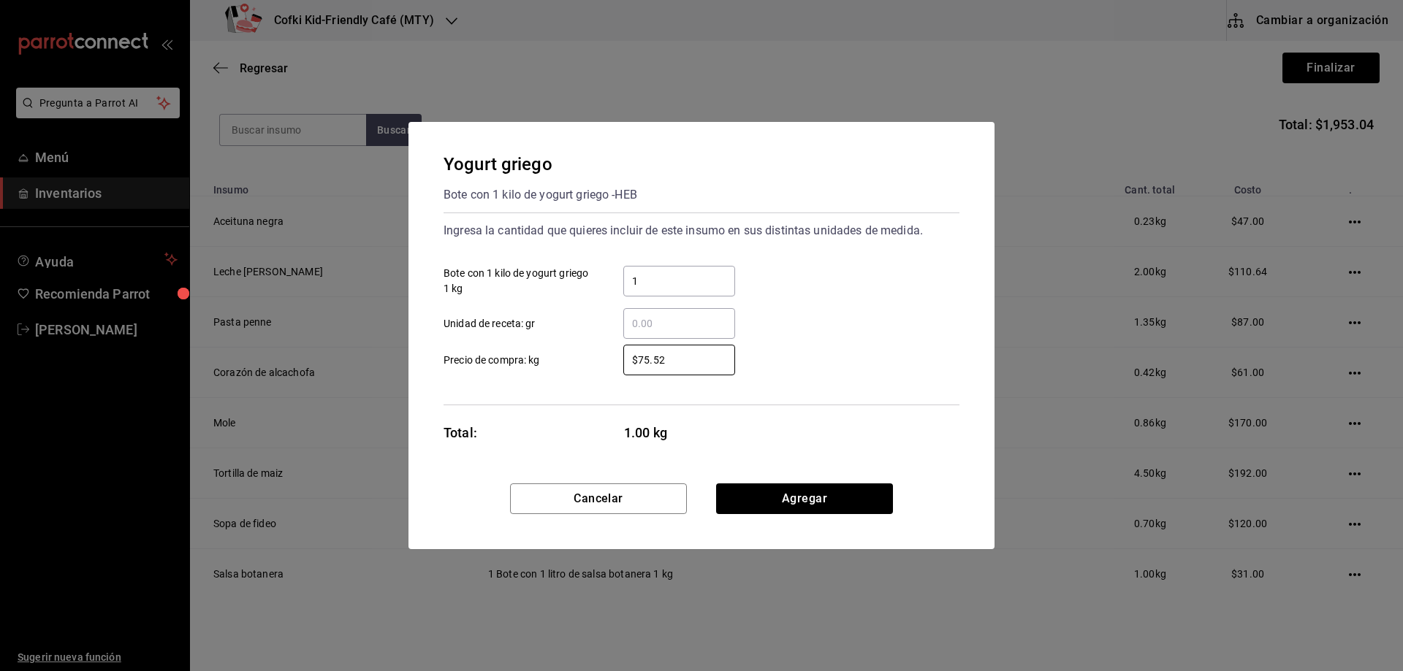
click at [581, 373] on label "$75.52 ​ Precio de compra: kg" at bounding box center [588, 360] width 291 height 31
type input "$105"
drag, startPoint x: 776, startPoint y: 499, endPoint x: 774, endPoint y: 489, distance: 9.7
click at [777, 496] on button "Agregar" at bounding box center [804, 499] width 177 height 31
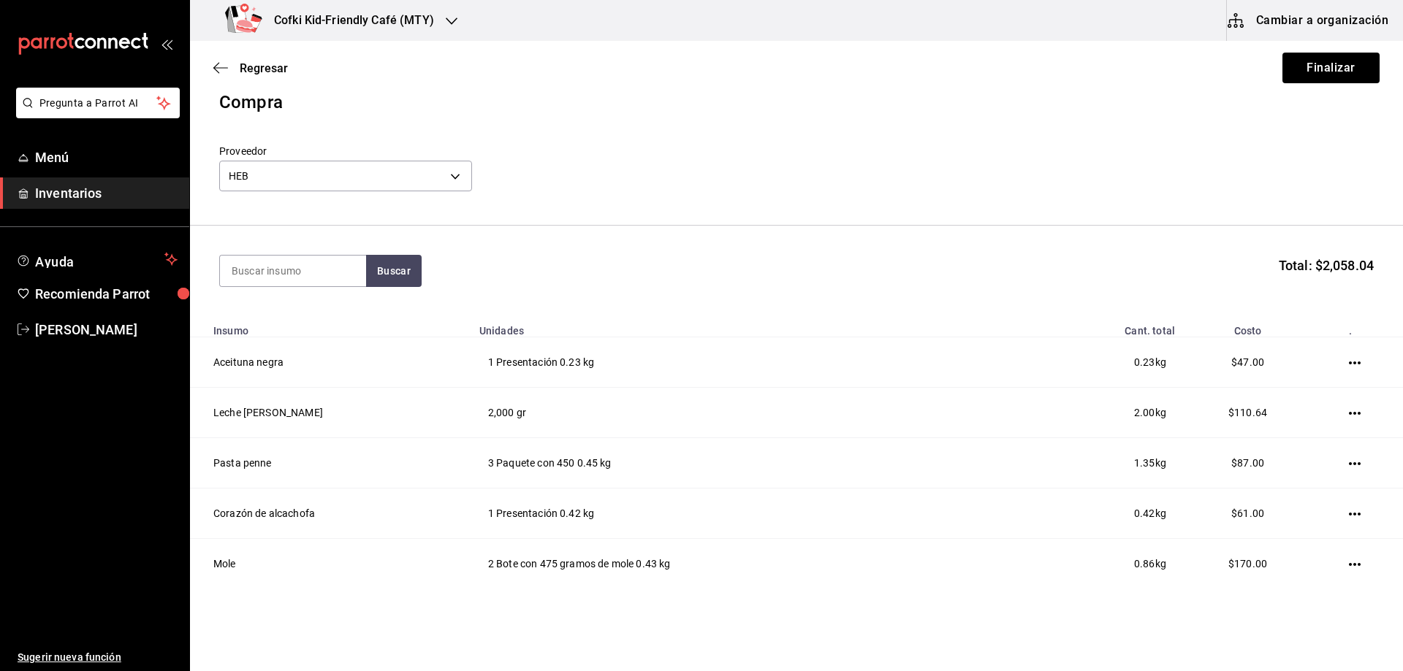
scroll to position [12, 0]
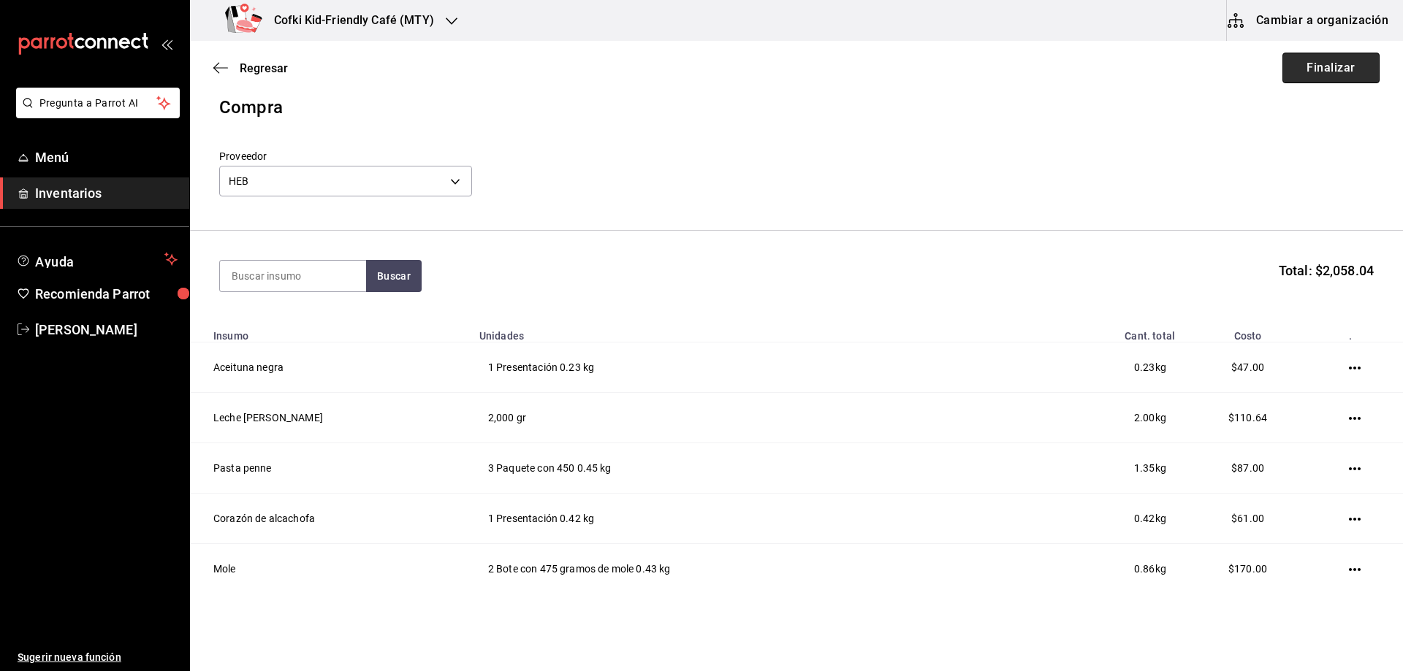
click at [1319, 70] on button "Finalizar" at bounding box center [1330, 68] width 97 height 31
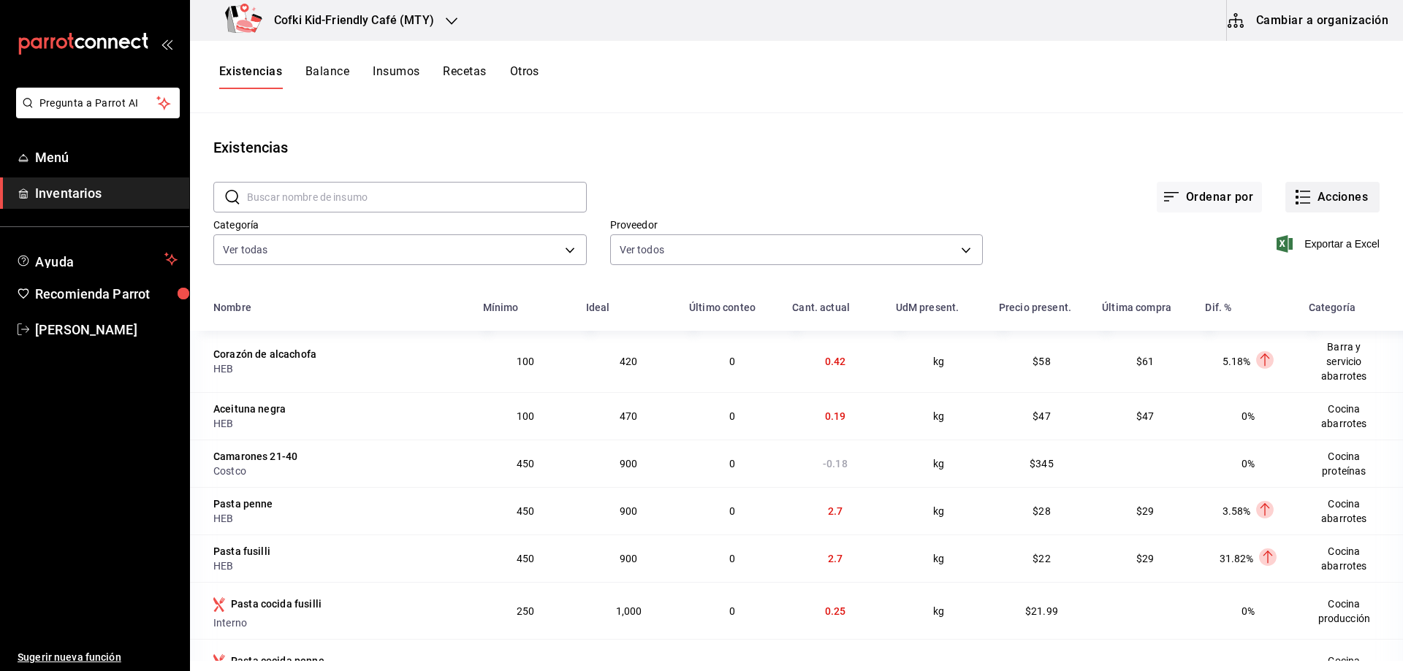
click at [1345, 201] on button "Acciones" at bounding box center [1332, 197] width 94 height 31
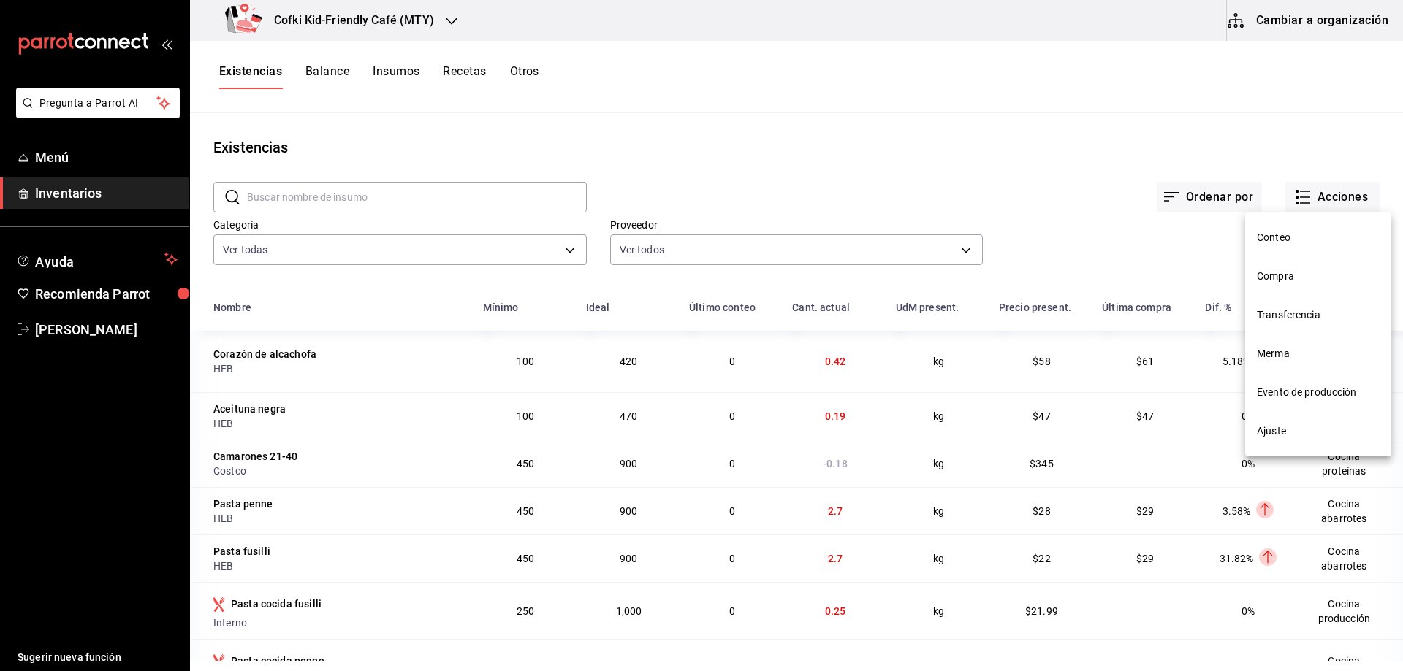
click at [1281, 275] on span "Compra" at bounding box center [1318, 276] width 123 height 15
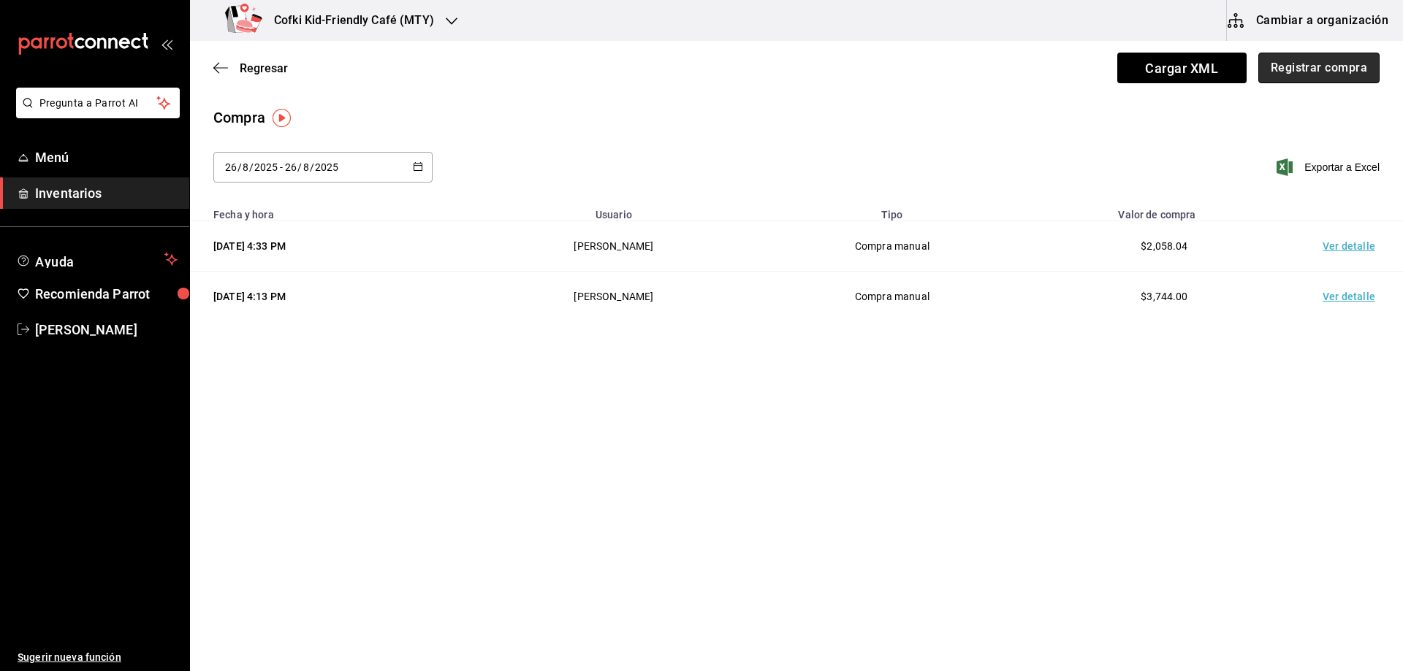
click at [1289, 66] on button "Registrar compra" at bounding box center [1318, 68] width 121 height 31
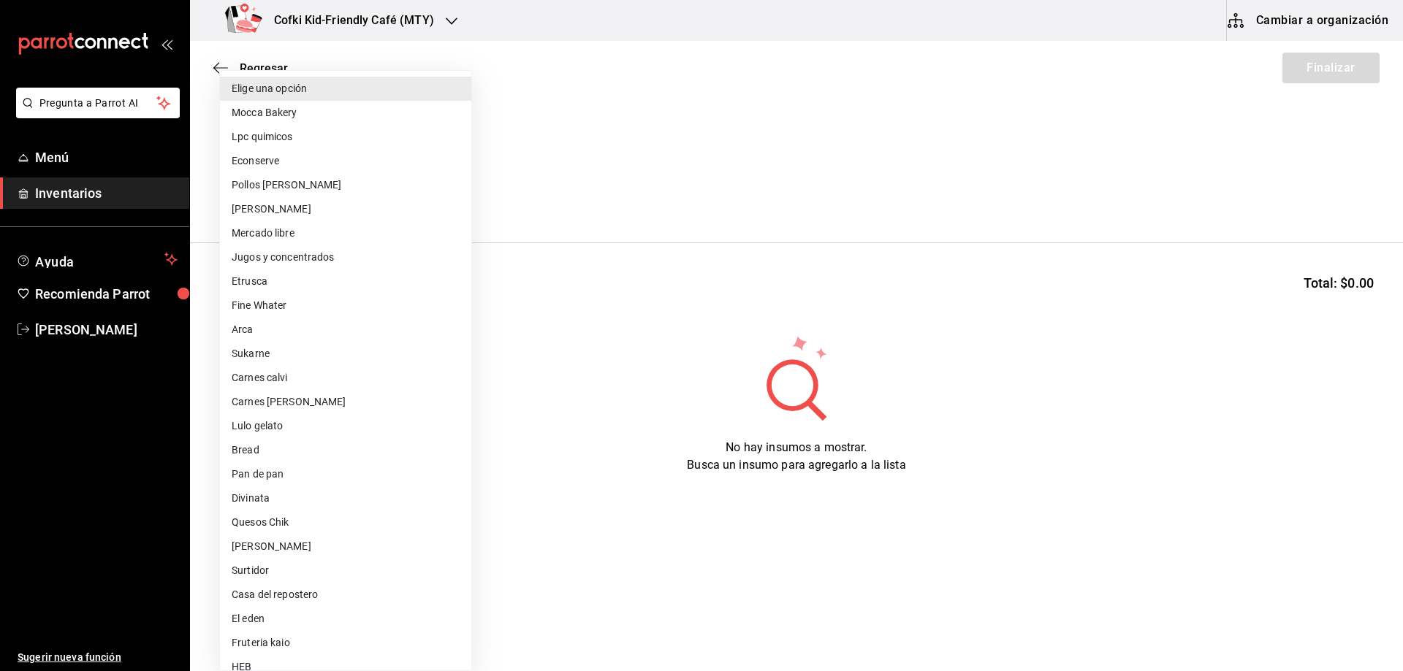
click at [437, 184] on body "Pregunta a Parrot AI Menú Inventarios Ayuda Recomienda Parrot [PERSON_NAME] Sug…" at bounding box center [701, 294] width 1403 height 589
drag, startPoint x: 266, startPoint y: 254, endPoint x: 267, endPoint y: 269, distance: 14.6
click at [267, 254] on li "Jugos y concentrados" at bounding box center [345, 257] width 251 height 24
type input "f428fb33-e53f-4945-bdf0-c91a4767c660"
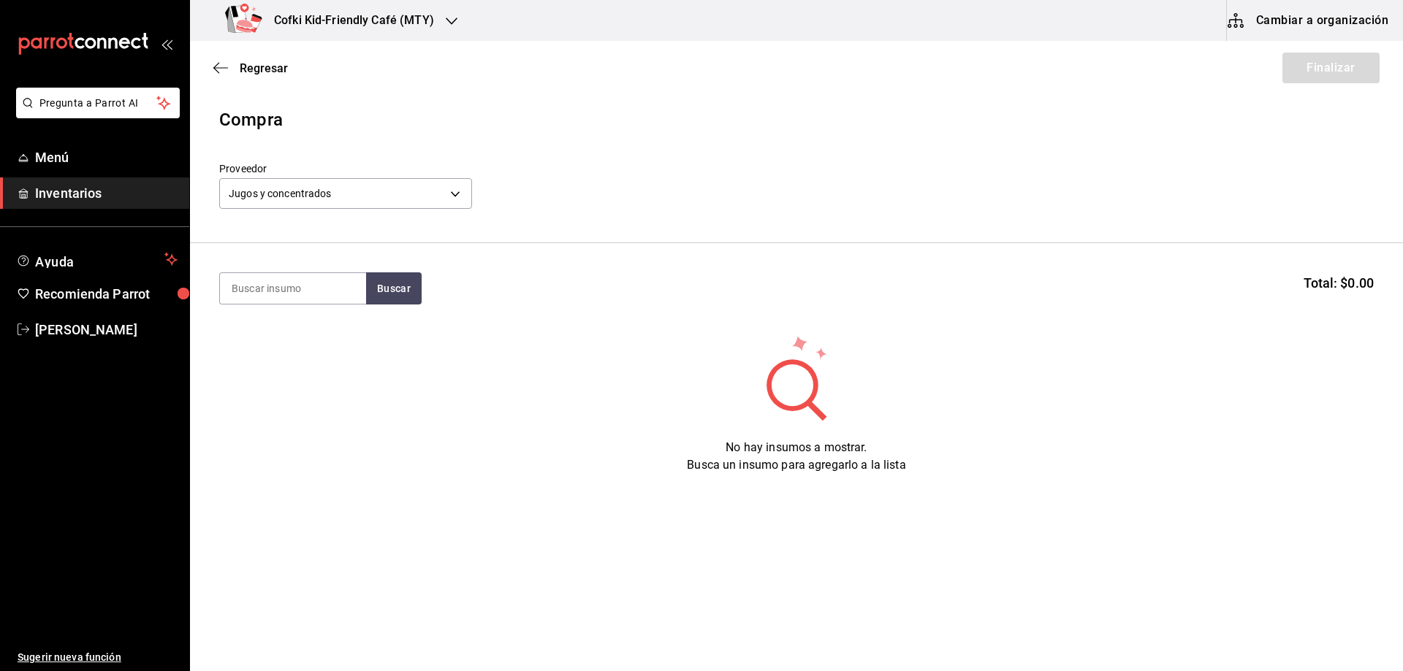
click at [207, 274] on section "Buscar Total: $0.00" at bounding box center [796, 288] width 1213 height 91
click at [260, 298] on input at bounding box center [293, 288] width 146 height 31
type input "limon"
click at [394, 273] on button "Buscar" at bounding box center [394, 289] width 56 height 32
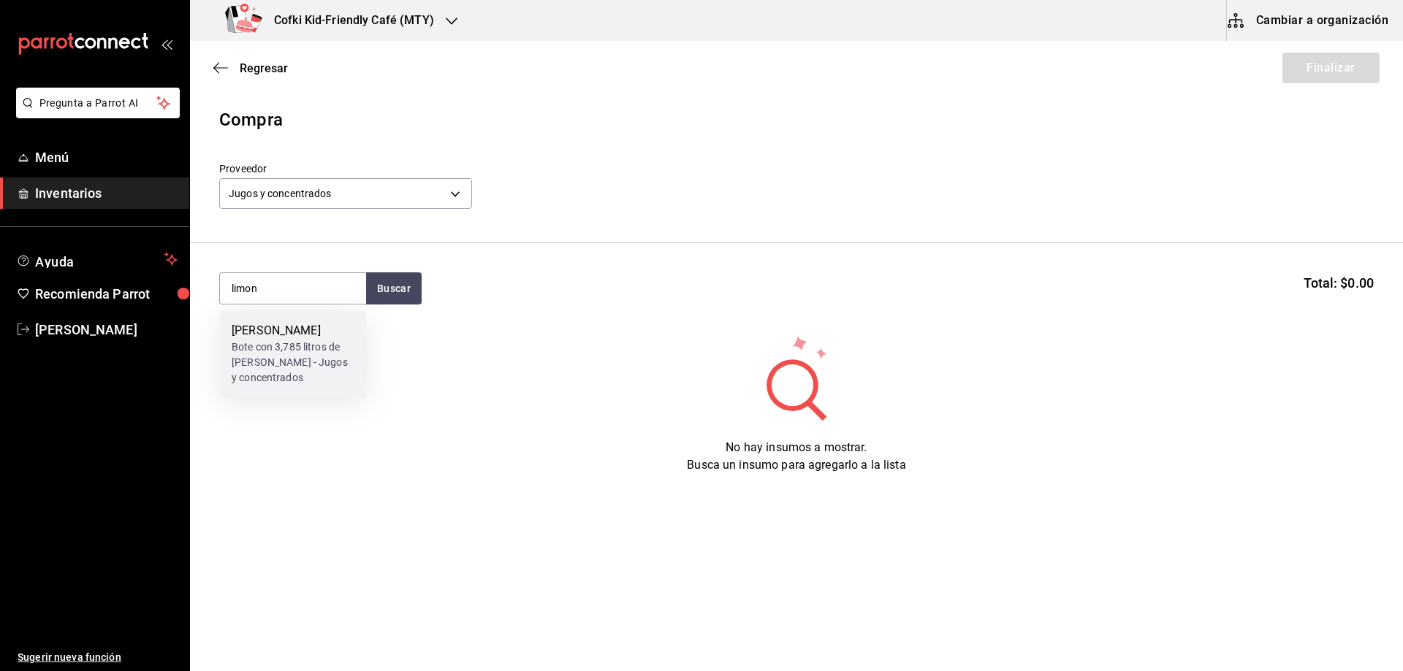
click at [318, 346] on div "Bote con 3,785 litros de [PERSON_NAME] - Jugos y concentrados" at bounding box center [293, 363] width 123 height 46
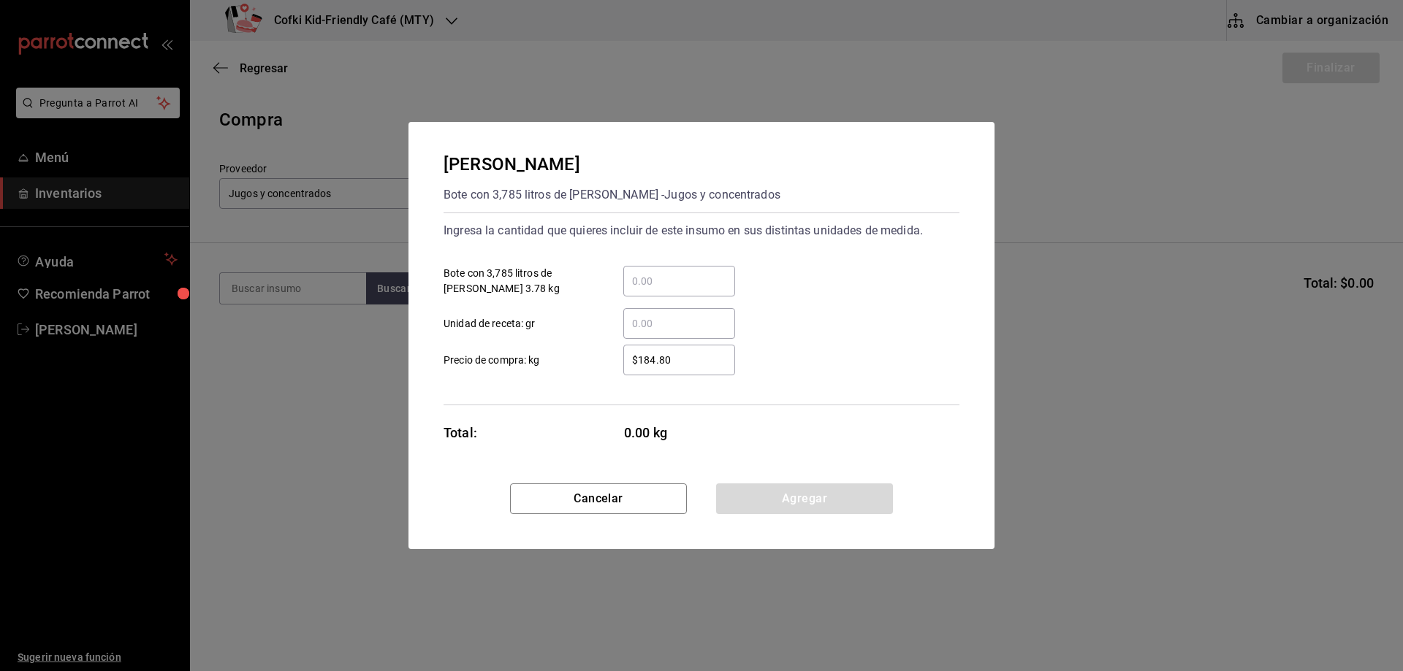
drag, startPoint x: 724, startPoint y: 253, endPoint x: 690, endPoint y: 275, distance: 40.5
click at [723, 253] on div "Ingresa la cantidad que quieres incluir de este insumo en sus distintas unidade…" at bounding box center [701, 279] width 516 height 120
click at [690, 276] on input "​ Bote con 3,785 litros de [PERSON_NAME] 3.78 kg" at bounding box center [679, 282] width 112 height 18
type input "1"
click at [600, 332] on div "​" at bounding box center [667, 323] width 135 height 31
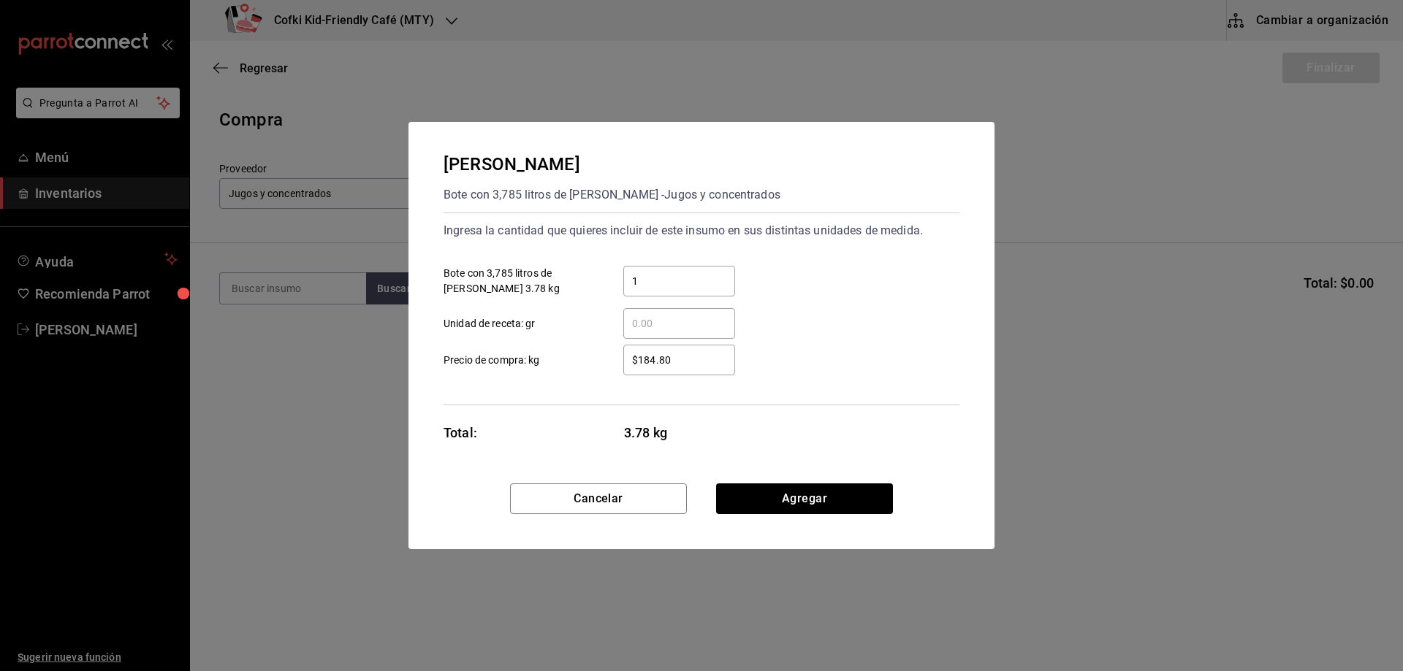
click at [623, 332] on input "​ Unidad de receta: gr" at bounding box center [679, 324] width 112 height 18
drag, startPoint x: 690, startPoint y: 359, endPoint x: 622, endPoint y: 362, distance: 68.0
click at [622, 362] on div "$184.80 ​" at bounding box center [667, 360] width 135 height 31
type input "$190"
click at [815, 498] on button "Agregar" at bounding box center [804, 499] width 177 height 31
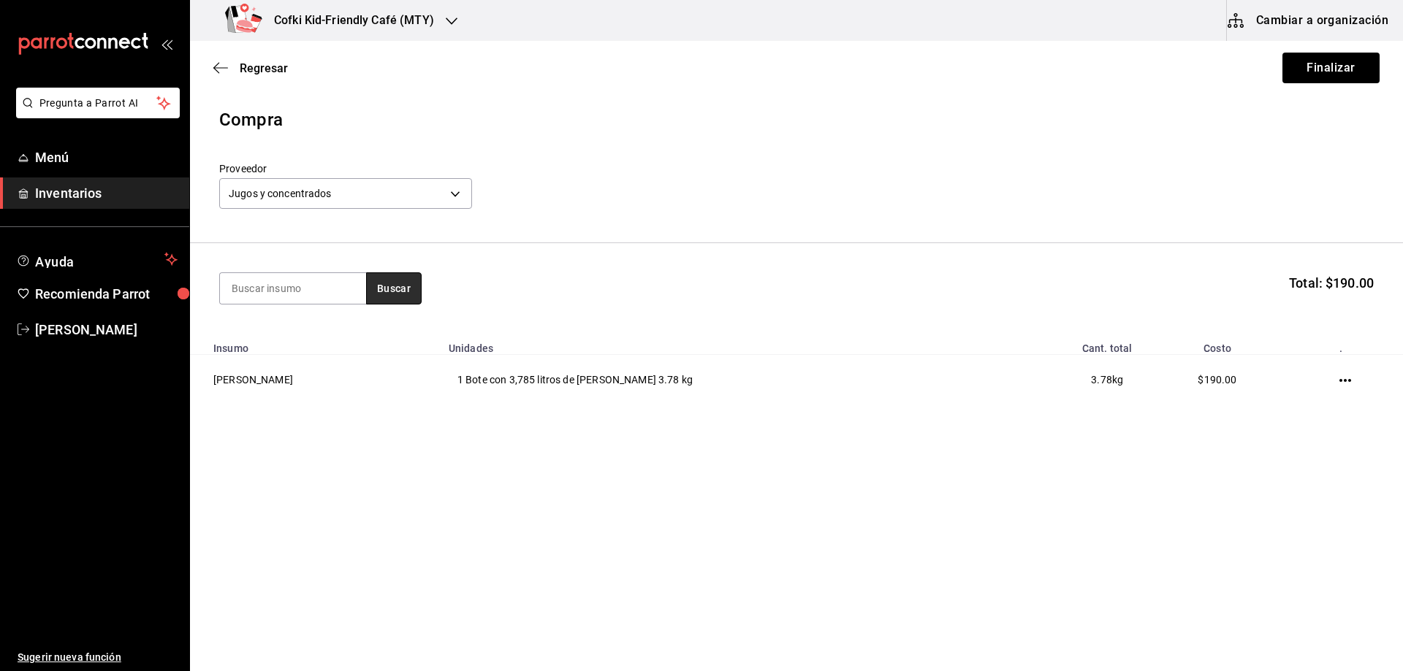
click at [394, 289] on button "Buscar" at bounding box center [394, 289] width 56 height 32
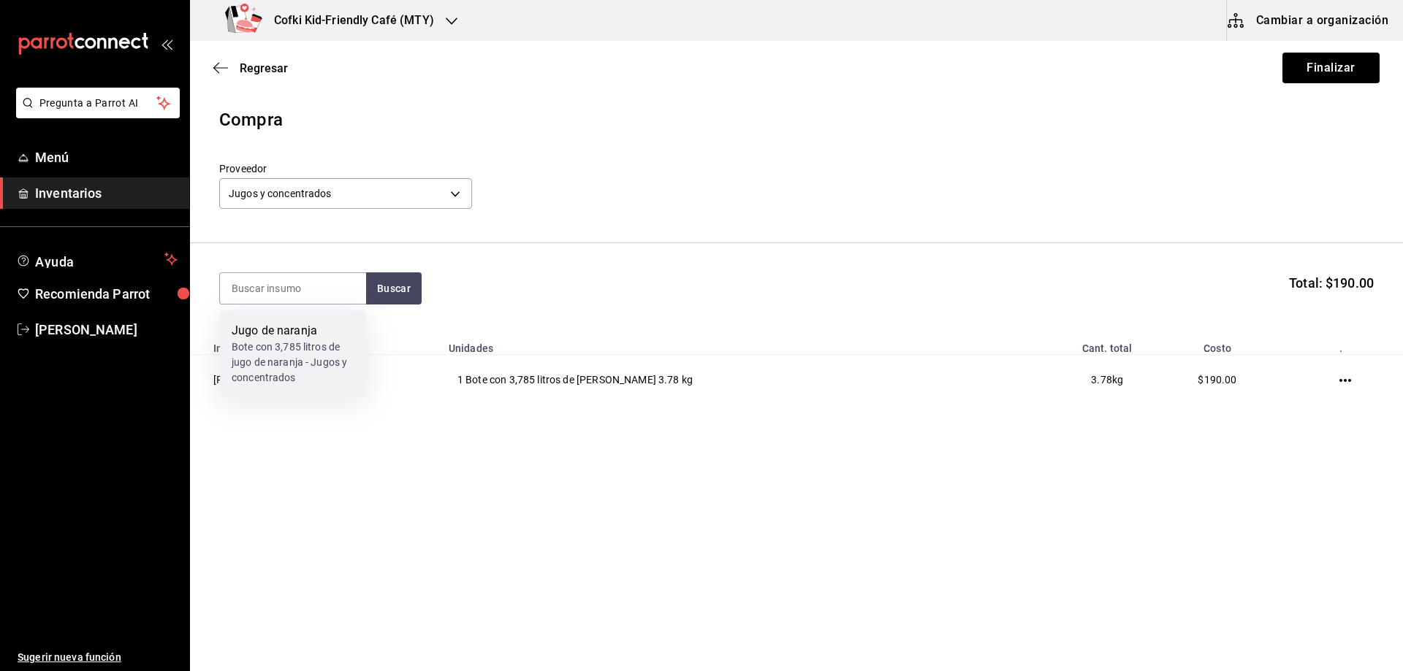
click at [308, 341] on div "Bote con 3,785 litros de jugo de naranja - Jugos y concentrados" at bounding box center [293, 363] width 123 height 46
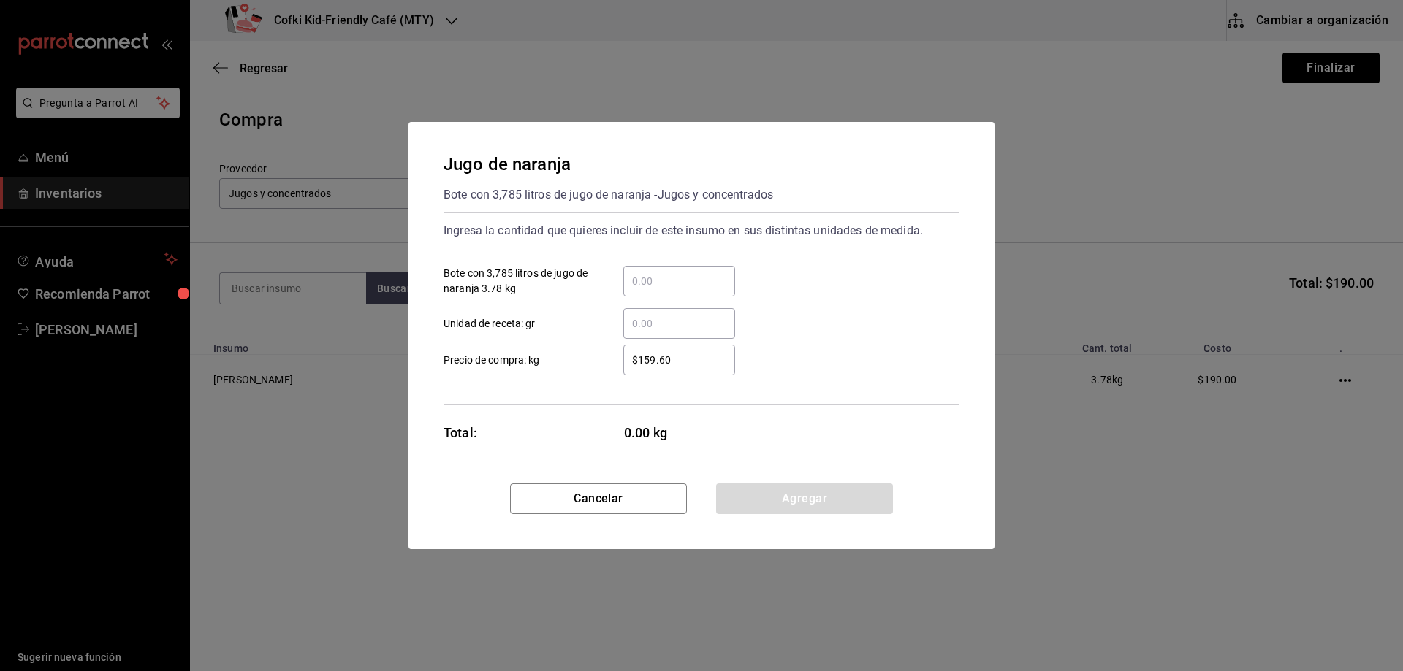
click at [644, 284] on input "​ Bote con 3,785 litros de jugo de naranja 3.78 kg" at bounding box center [679, 282] width 112 height 18
type input "1"
type input "3"
click at [640, 366] on input "$159.60" at bounding box center [679, 360] width 112 height 18
drag, startPoint x: 685, startPoint y: 359, endPoint x: 441, endPoint y: 344, distance: 244.4
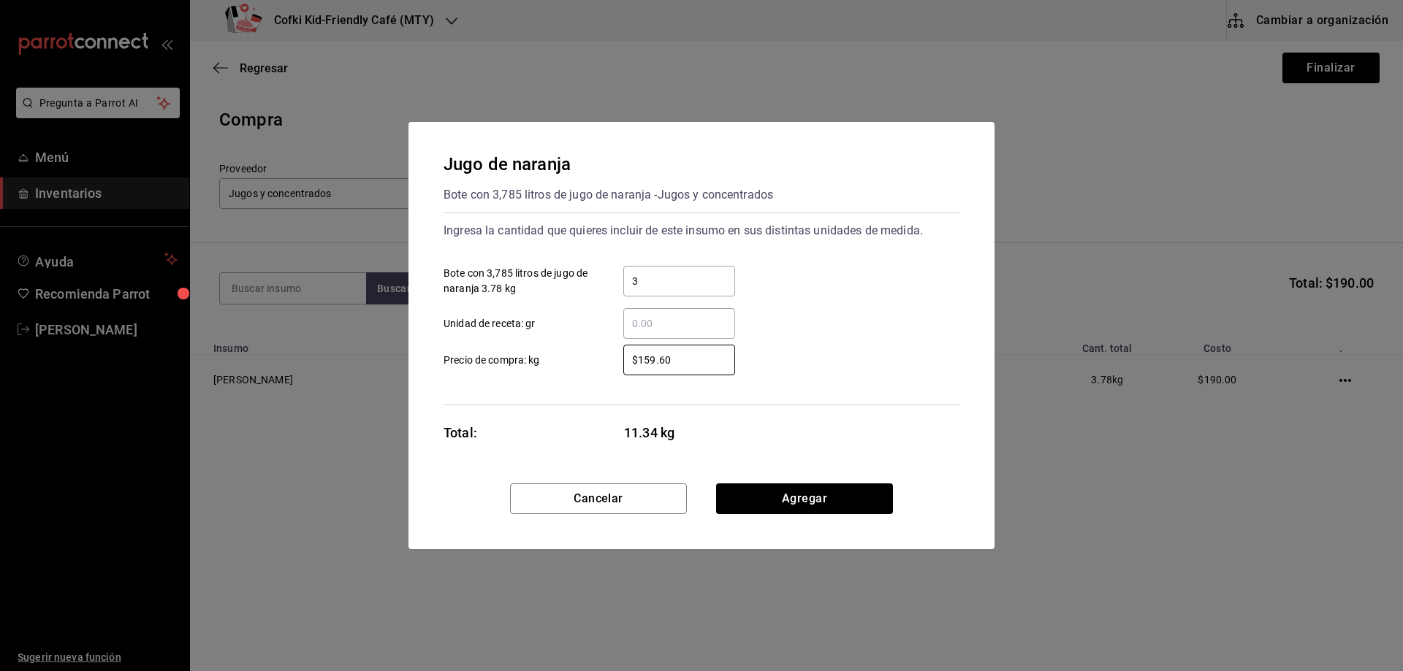
click at [554, 353] on label "$159.60 ​ Precio de compra: kg" at bounding box center [588, 360] width 291 height 31
type input "$190"
click at [772, 496] on button "Agregar" at bounding box center [804, 499] width 177 height 31
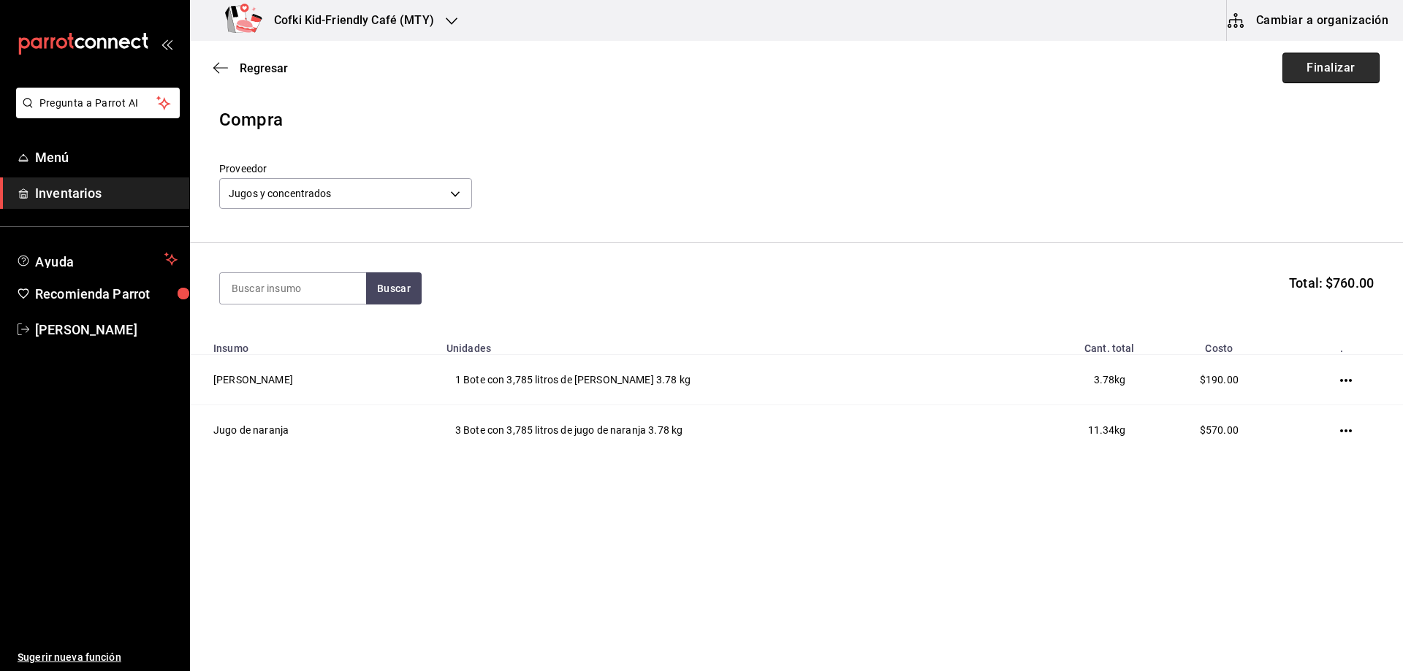
click at [1341, 53] on button "Finalizar" at bounding box center [1330, 68] width 97 height 31
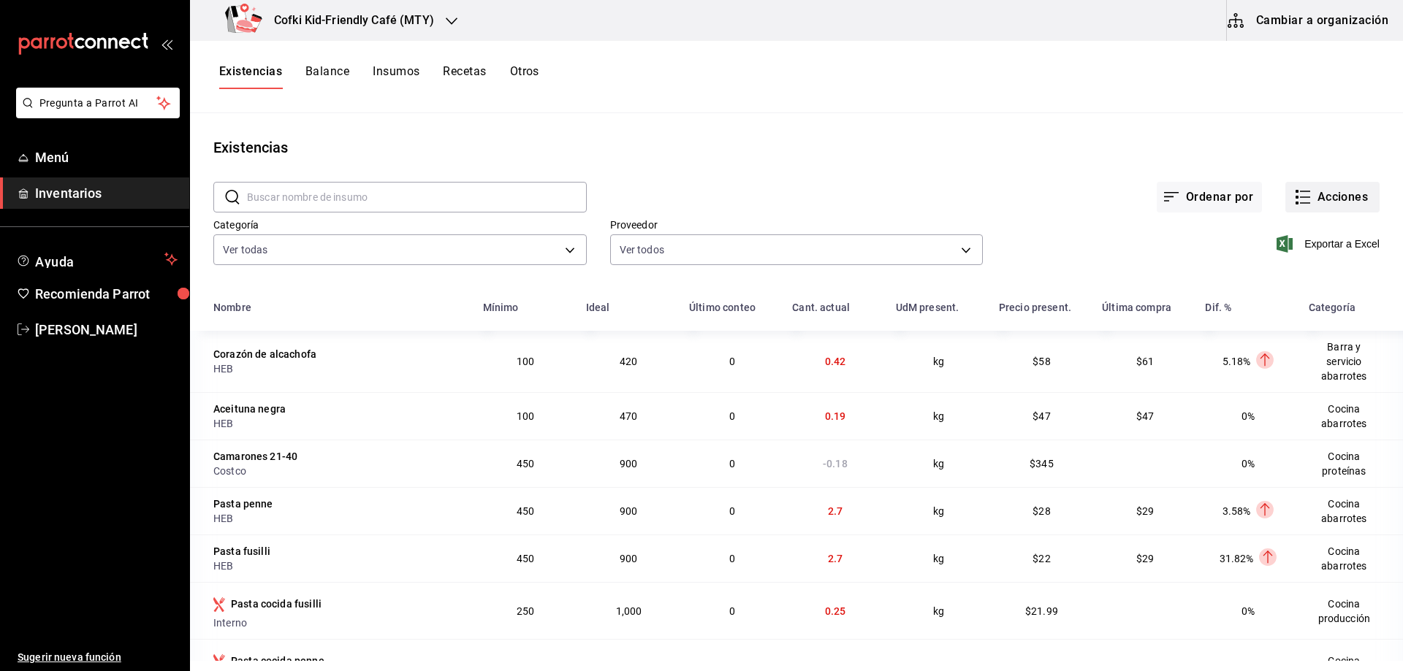
click at [1314, 188] on button "Acciones" at bounding box center [1332, 197] width 94 height 31
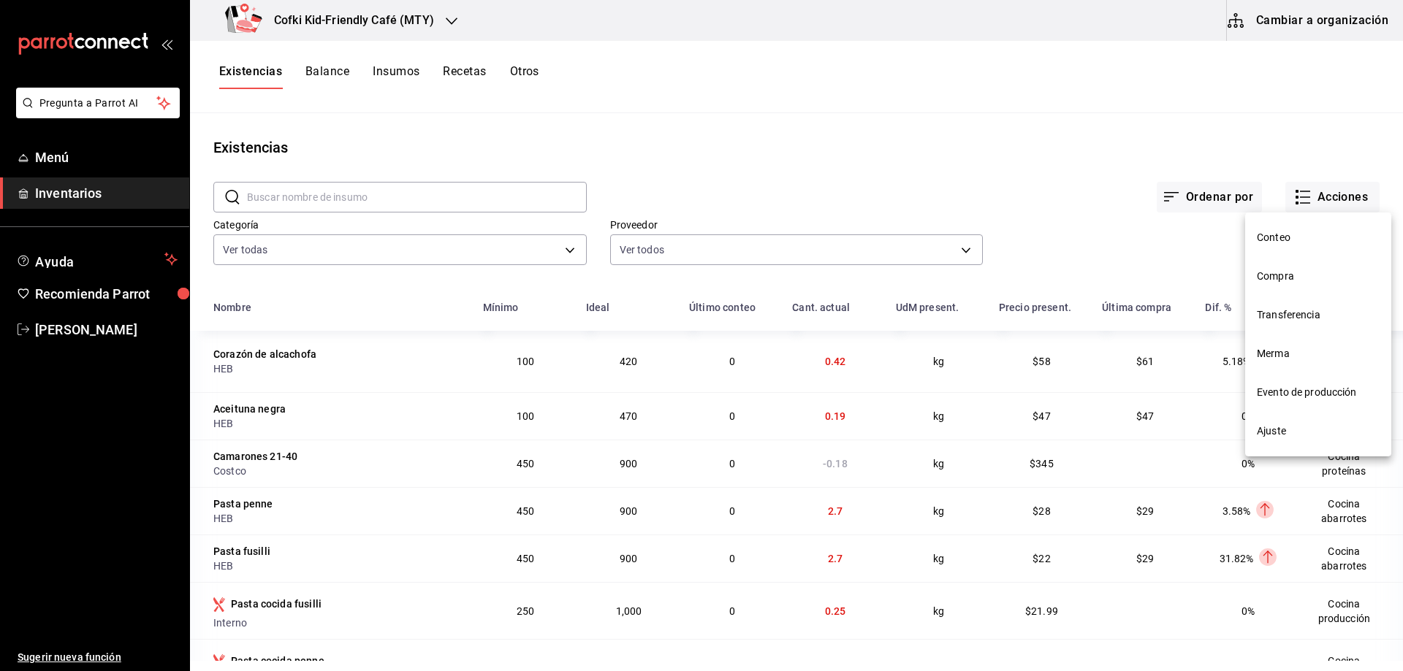
click at [1285, 268] on li "Compra" at bounding box center [1318, 276] width 146 height 39
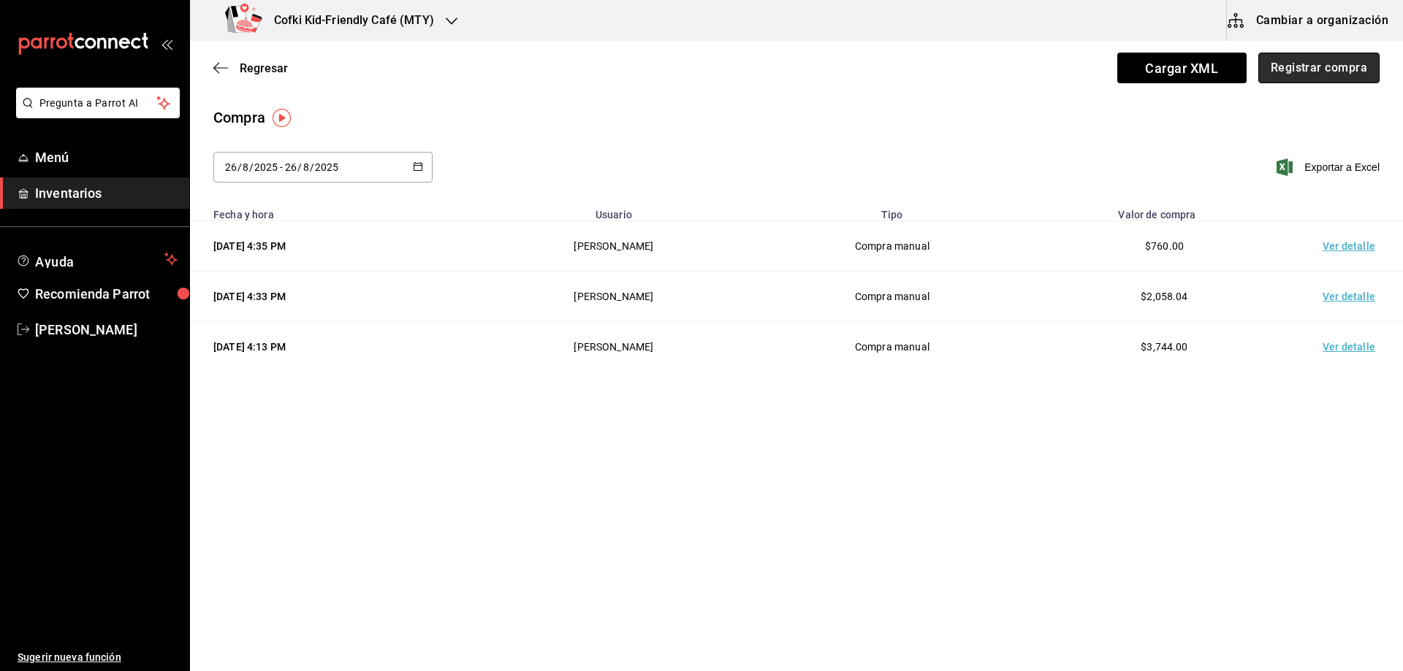
click at [1357, 56] on button "Registrar compra" at bounding box center [1318, 68] width 121 height 31
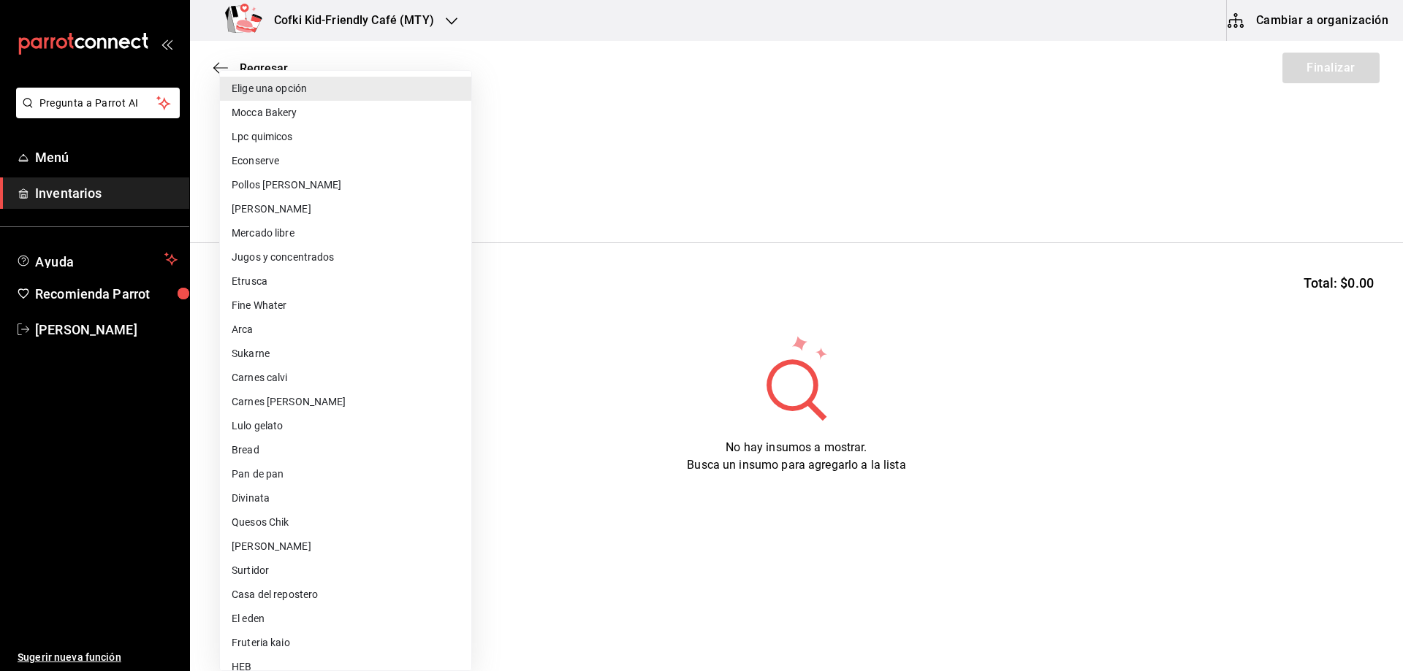
click at [353, 195] on body "Pregunta a Parrot AI Menú Inventarios Ayuda Recomienda Parrot [PERSON_NAME] Sug…" at bounding box center [701, 294] width 1403 height 589
click at [254, 333] on li "Arca" at bounding box center [345, 330] width 251 height 24
type input "22fa42fb-fdc8-48ba-8e81-68699bfcbc70"
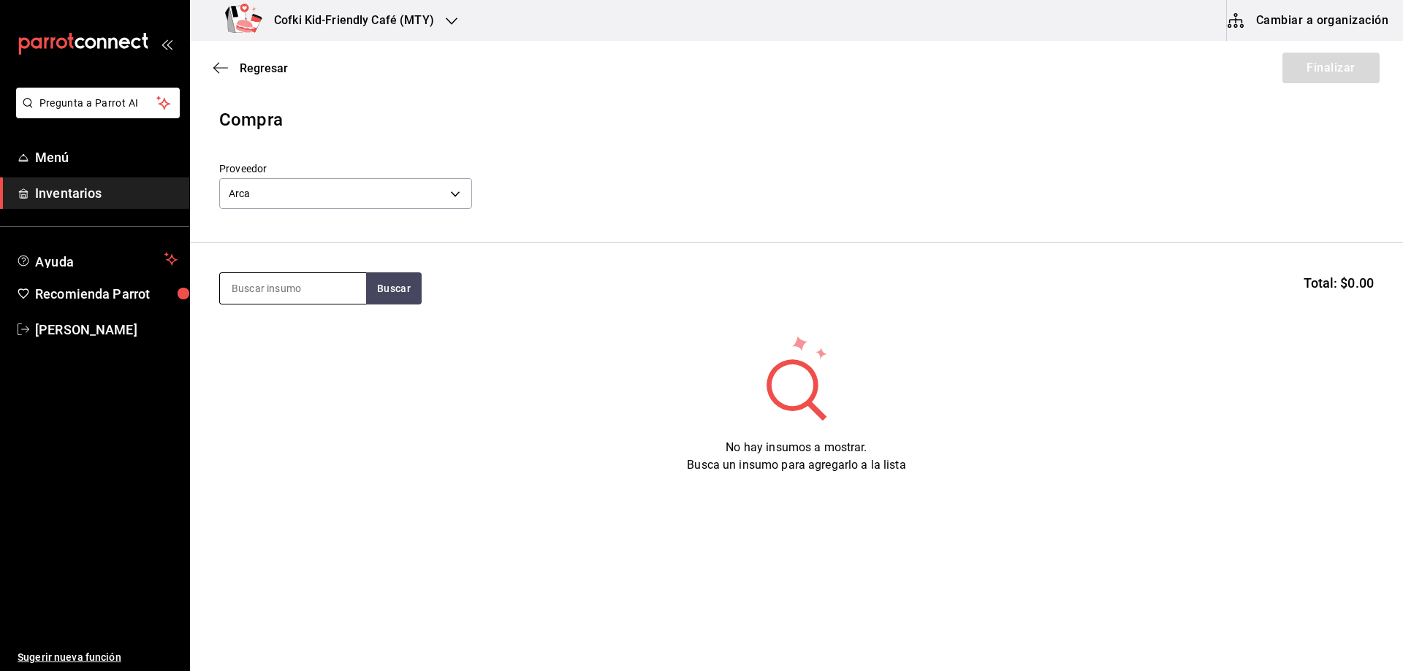
click at [275, 277] on input at bounding box center [293, 288] width 146 height 31
click at [276, 279] on input at bounding box center [293, 288] width 146 height 31
click at [392, 287] on button "Buscar" at bounding box center [394, 289] width 56 height 32
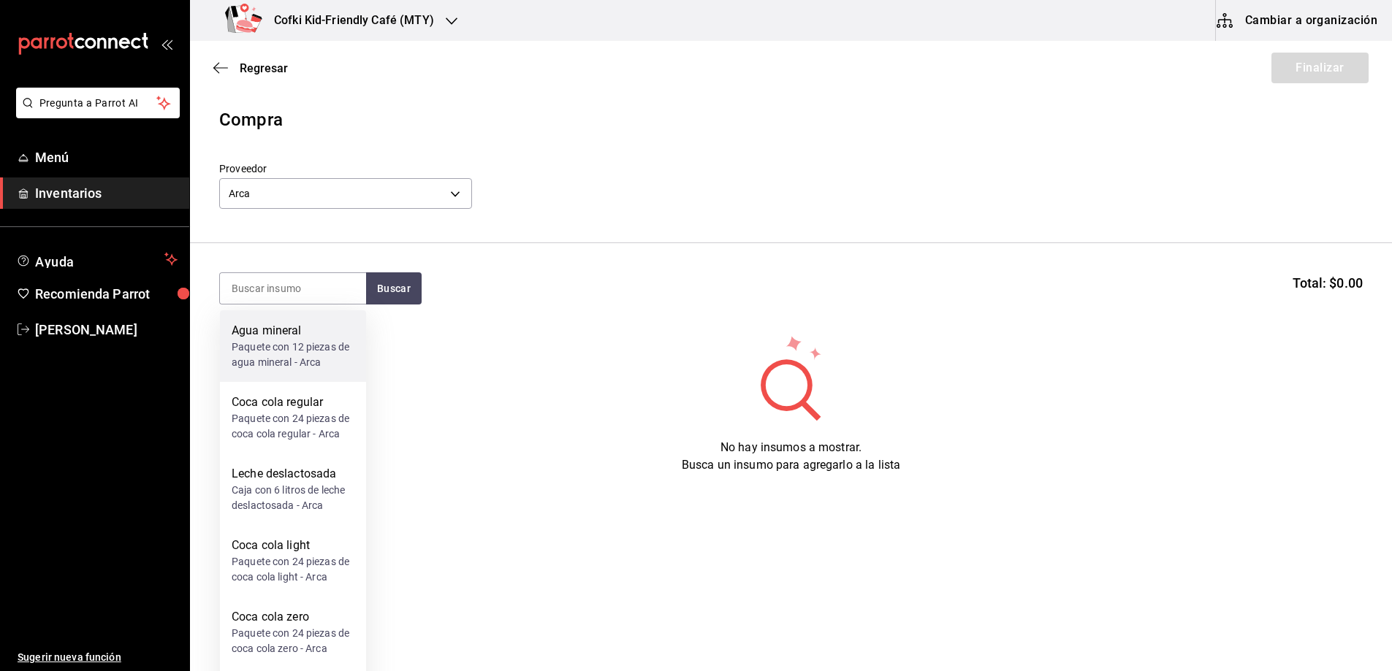
click at [314, 367] on div "Paquete con 12 piezas de agua mineral - Arca" at bounding box center [293, 355] width 123 height 31
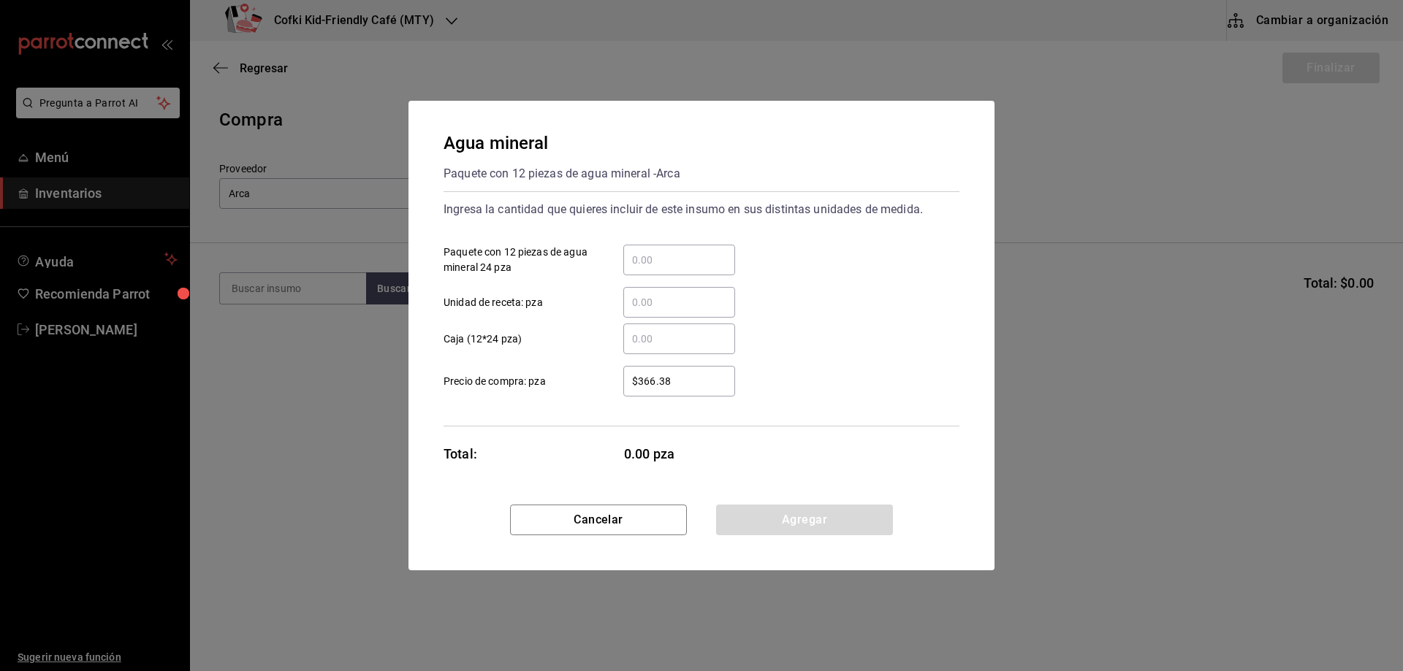
click at [646, 266] on input "​ Paquete con 12 piezas de agua mineral 24 pza" at bounding box center [679, 260] width 112 height 18
click at [635, 376] on input "$366.38" at bounding box center [679, 382] width 112 height 18
drag, startPoint x: 668, startPoint y: 377, endPoint x: 584, endPoint y: 377, distance: 84.0
click at [584, 377] on label "$366.38 ​ Precio de compra: pza" at bounding box center [588, 381] width 291 height 31
type input "$192.24"
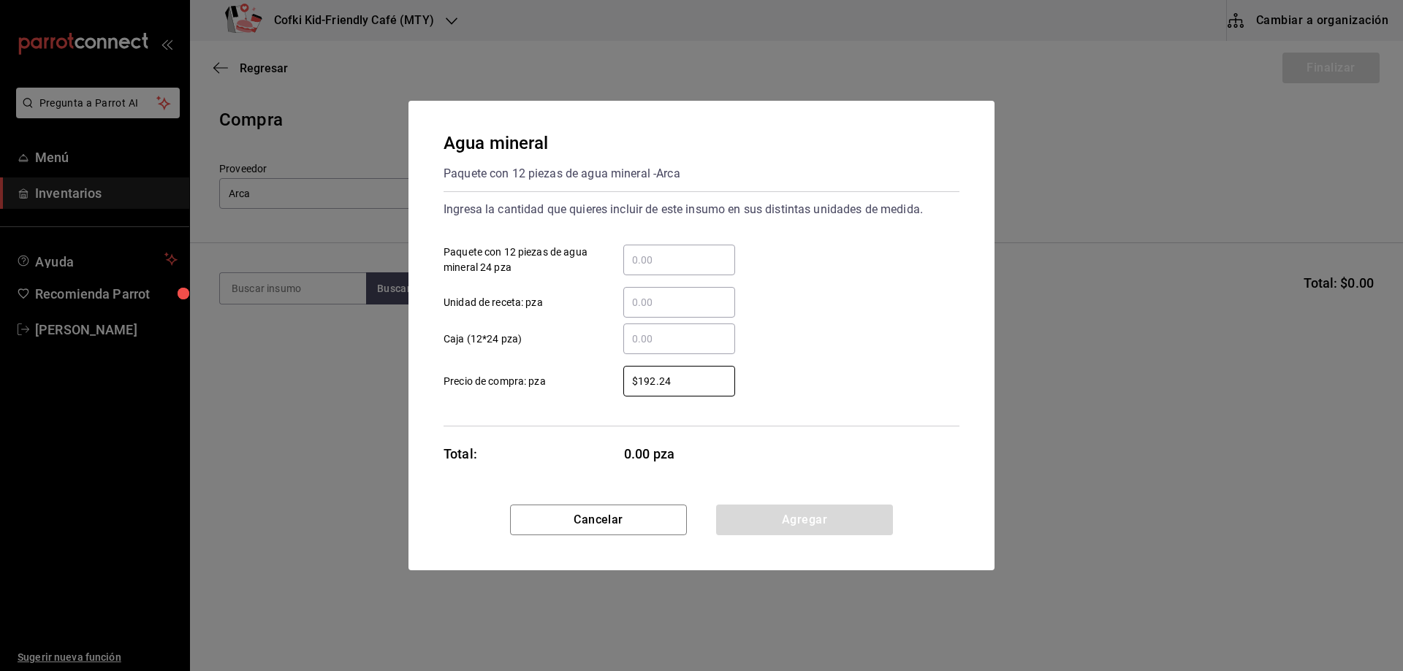
click at [685, 256] on input "​ Paquete con 12 piezas de agua mineral 24 pza" at bounding box center [679, 260] width 112 height 18
type input "2"
click at [823, 518] on button "Agregar" at bounding box center [804, 520] width 177 height 31
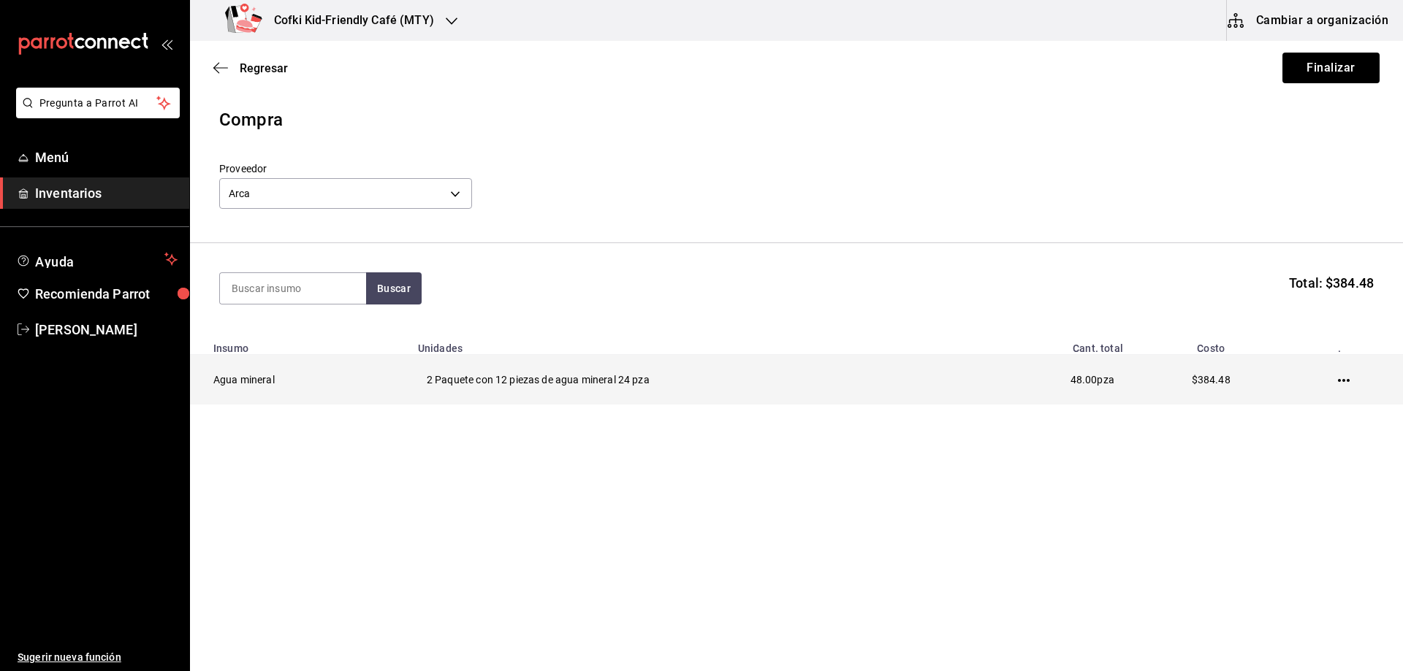
click at [1348, 379] on icon "button" at bounding box center [1344, 381] width 12 height 12
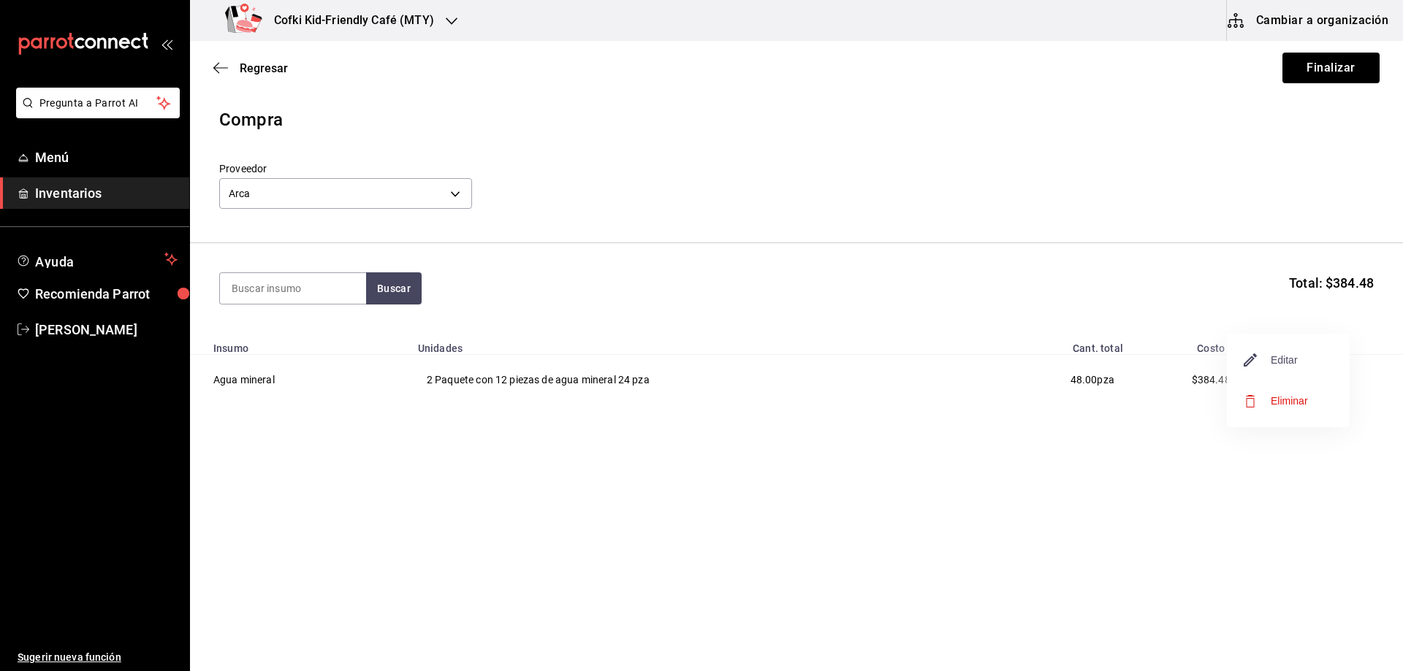
click at [1289, 356] on span "Editar" at bounding box center [1270, 360] width 53 height 18
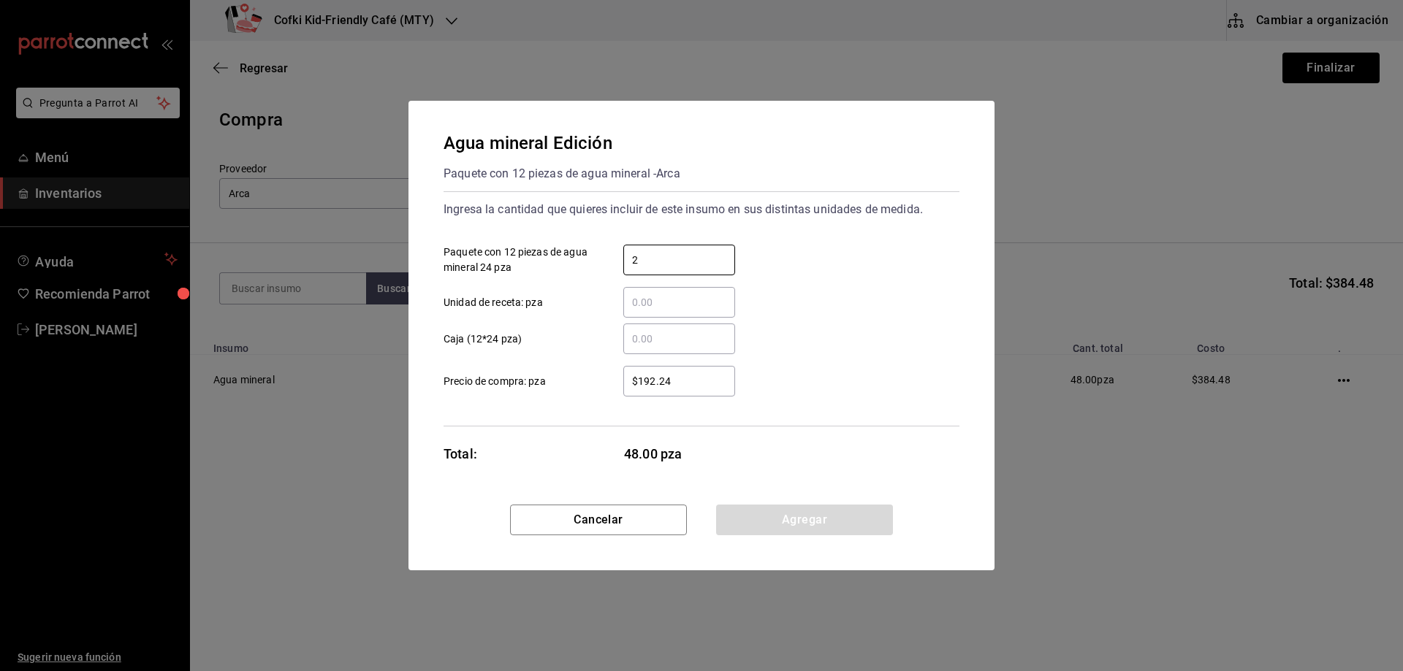
drag, startPoint x: 685, startPoint y: 257, endPoint x: 479, endPoint y: 252, distance: 206.1
click at [583, 254] on label "2 ​ Paquete con 12 piezas de agua mineral 24 pza" at bounding box center [588, 260] width 291 height 31
click at [652, 335] on input "​ Caja (12*24 pza)" at bounding box center [679, 339] width 112 height 18
type input "2"
click at [831, 514] on button "Agregar" at bounding box center [804, 520] width 177 height 31
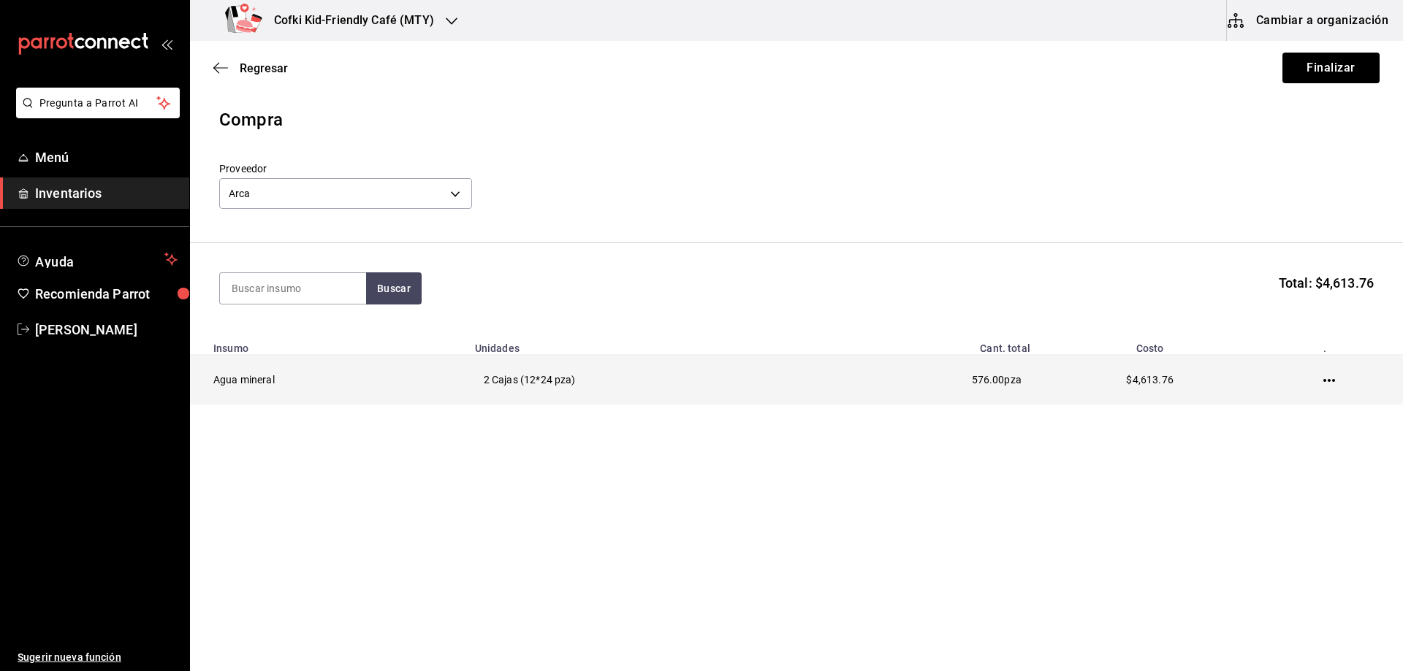
click at [1330, 378] on icon "button" at bounding box center [1329, 381] width 12 height 12
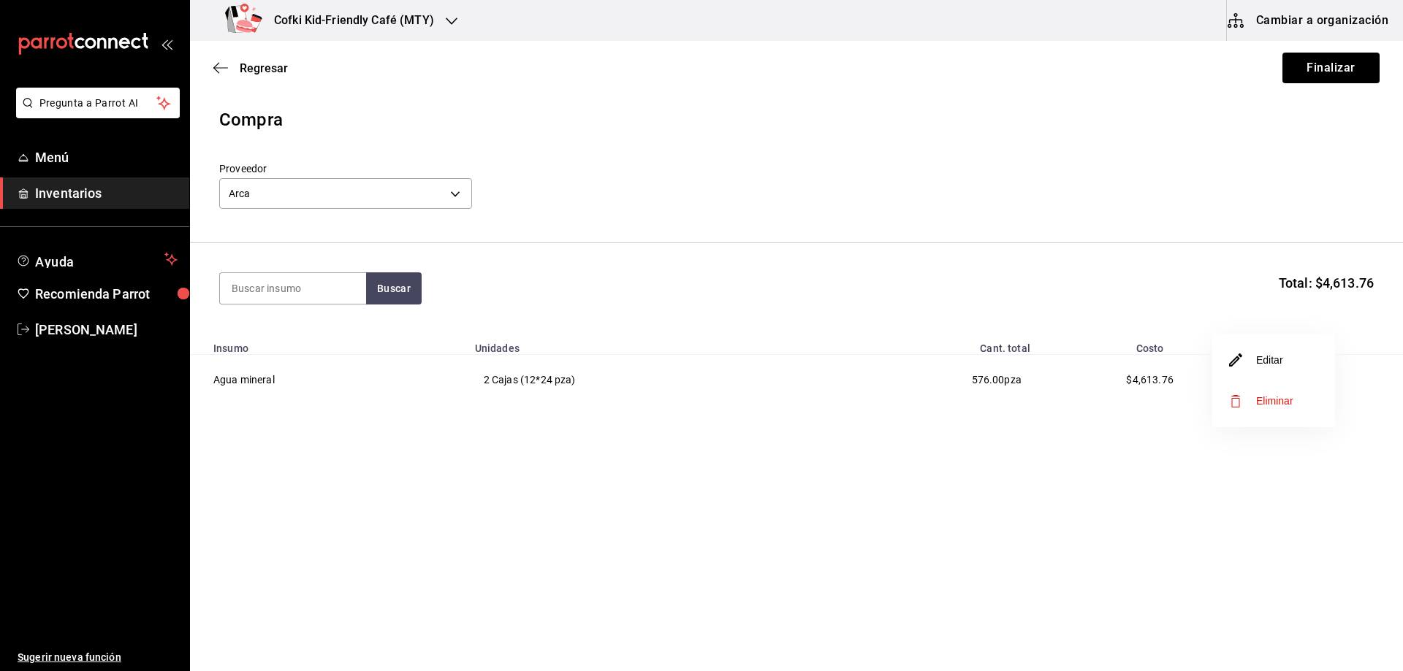
click at [1246, 373] on li "Editar" at bounding box center [1273, 360] width 123 height 41
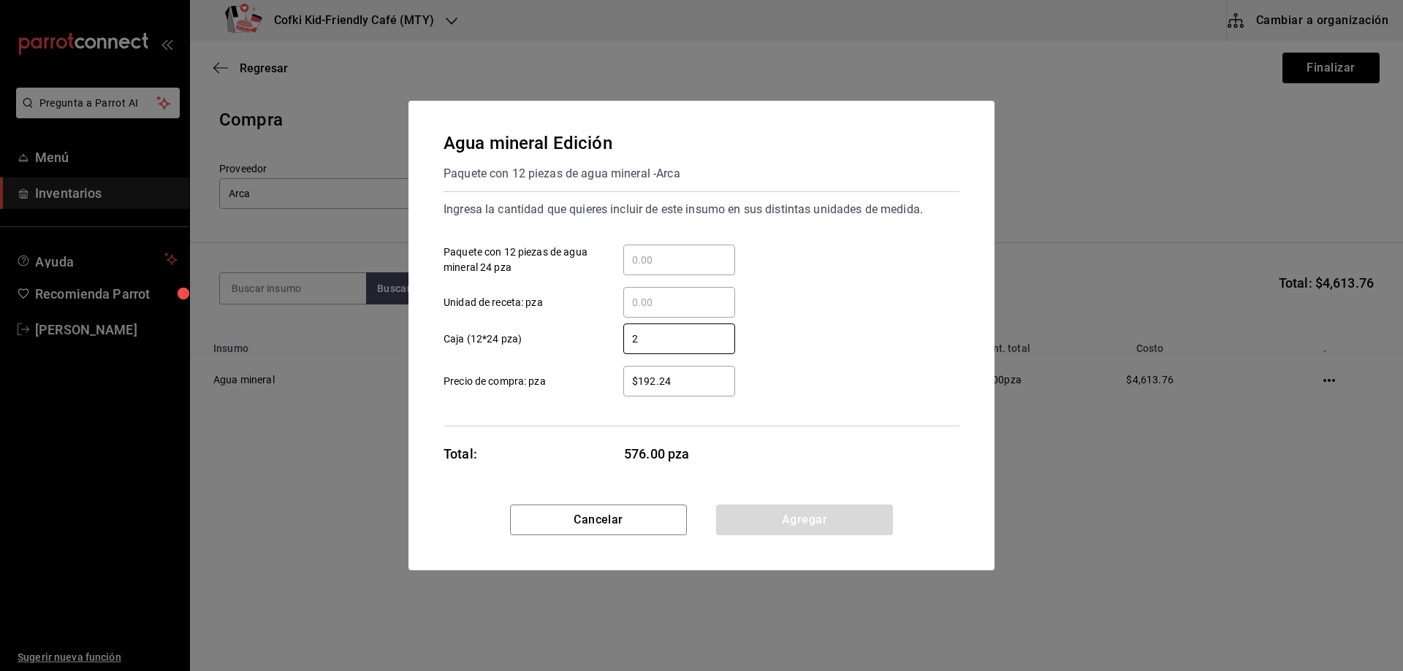
drag, startPoint x: 649, startPoint y: 341, endPoint x: 542, endPoint y: 327, distance: 108.4
click at [553, 330] on label "2 ​ Caja (12*24 pza)" at bounding box center [588, 339] width 291 height 31
click at [667, 263] on input "​ Paquete con 12 piezas de agua mineral 24 pza" at bounding box center [679, 260] width 112 height 18
click at [645, 257] on input "​ Paquete con 12 piezas de agua mineral 24 pza" at bounding box center [679, 260] width 112 height 18
click at [644, 348] on div "​" at bounding box center [679, 339] width 112 height 31
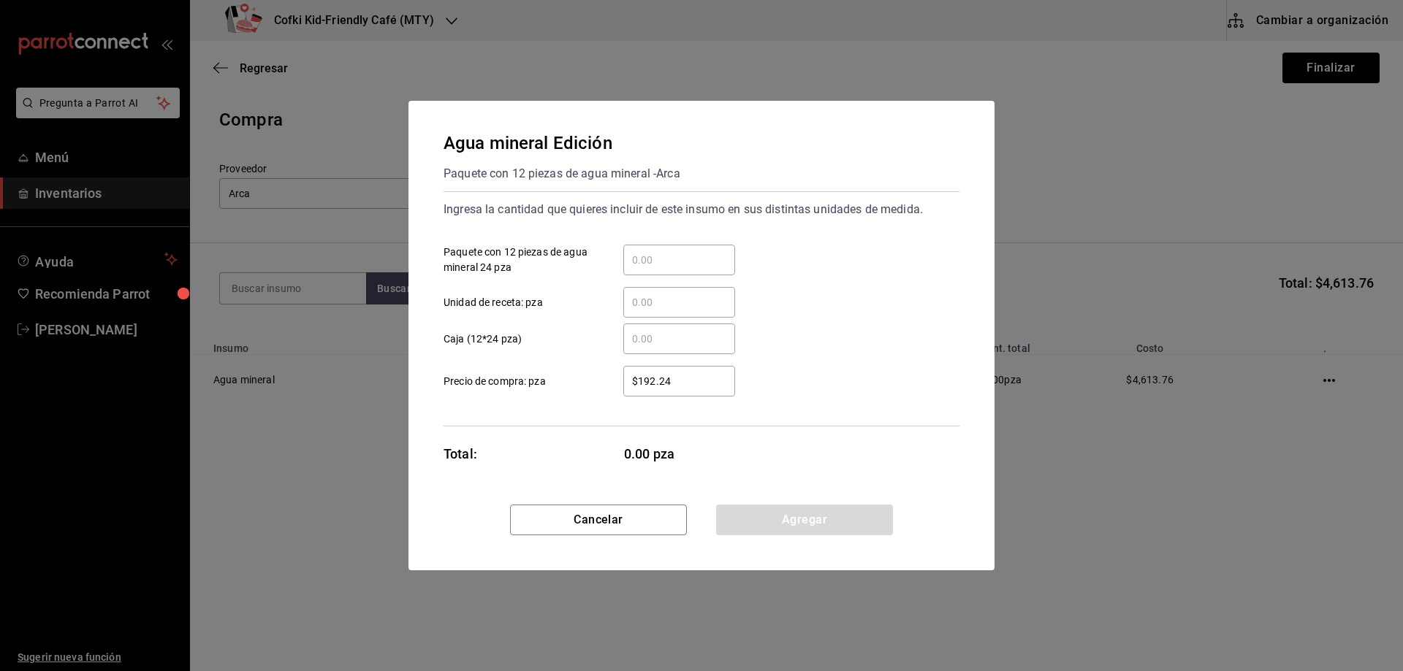
click at [644, 348] on input "​ Caja (12*24 pza)" at bounding box center [679, 339] width 112 height 18
type input "2"
click at [780, 522] on button "Agregar" at bounding box center [804, 520] width 177 height 31
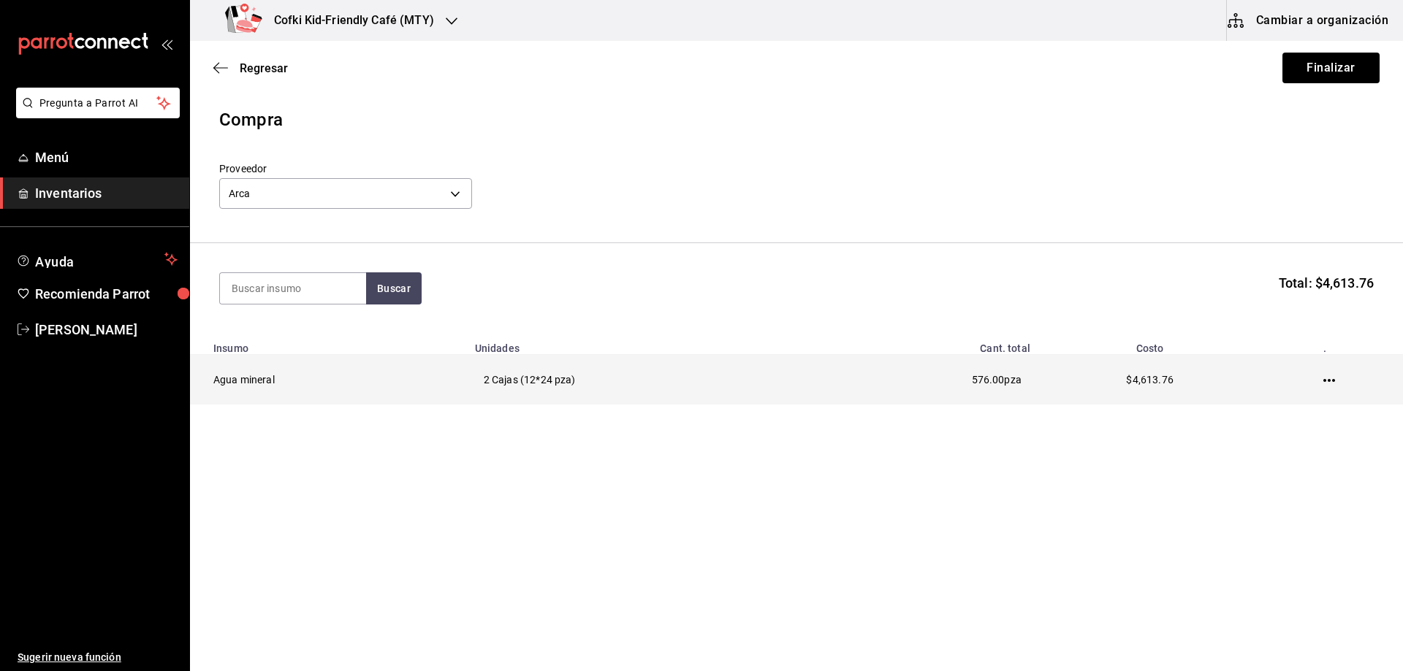
click at [1324, 377] on icon "button" at bounding box center [1329, 381] width 12 height 12
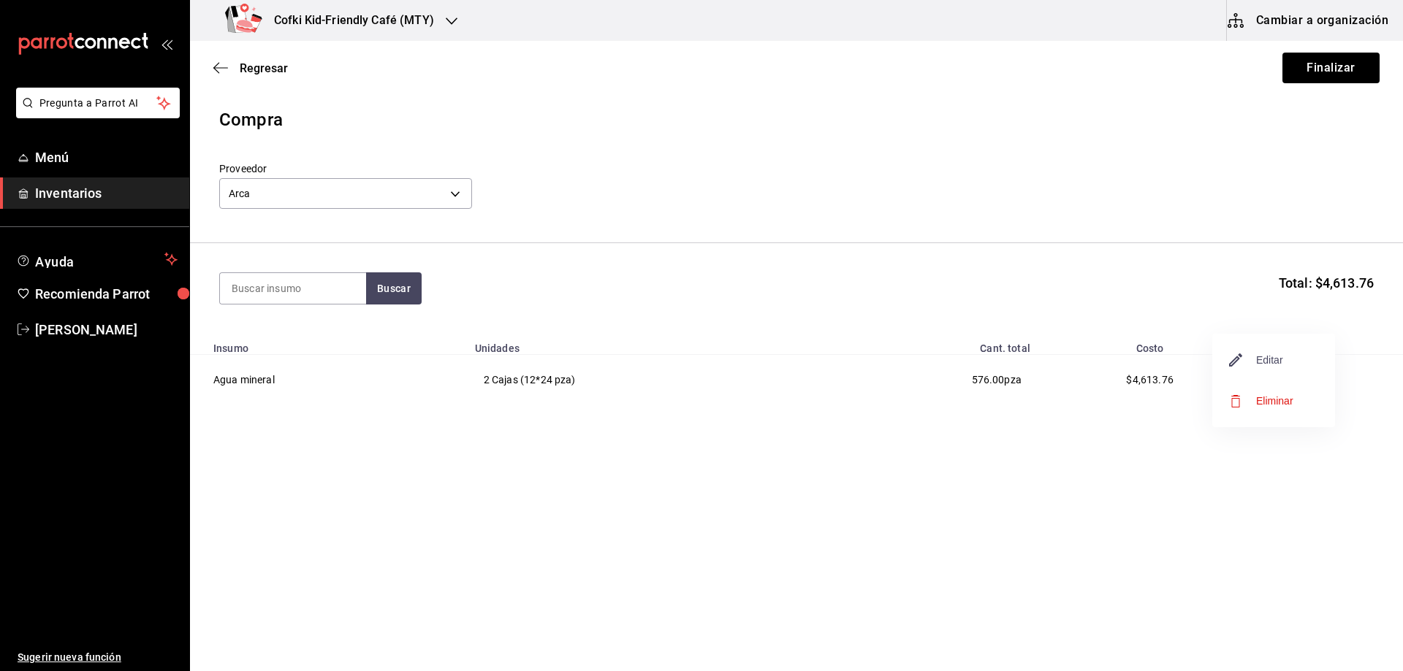
click at [1250, 363] on span "Editar" at bounding box center [1256, 360] width 53 height 18
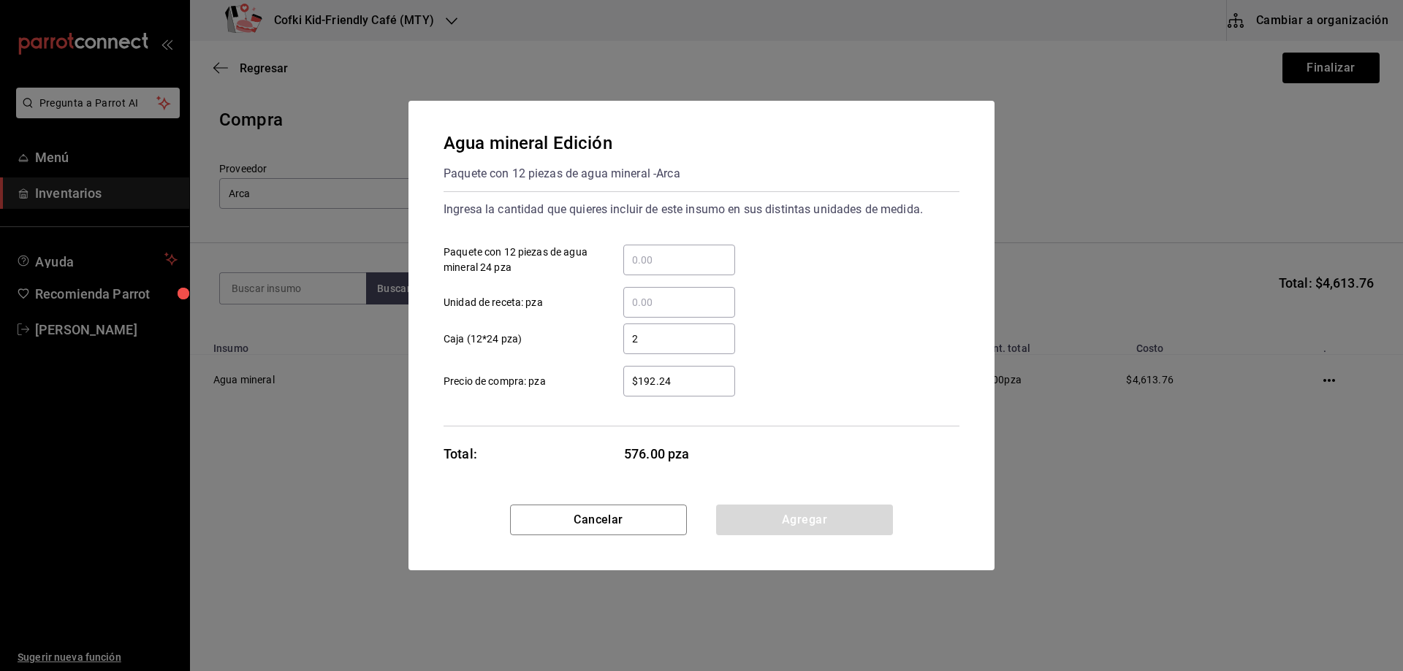
click at [674, 325] on div "2 ​" at bounding box center [679, 339] width 112 height 31
click at [674, 330] on input "2" at bounding box center [679, 339] width 112 height 18
drag, startPoint x: 671, startPoint y: 338, endPoint x: 611, endPoint y: 338, distance: 59.9
click at [611, 338] on div "2 ​" at bounding box center [667, 339] width 135 height 31
click at [641, 315] on div "​" at bounding box center [679, 302] width 112 height 31
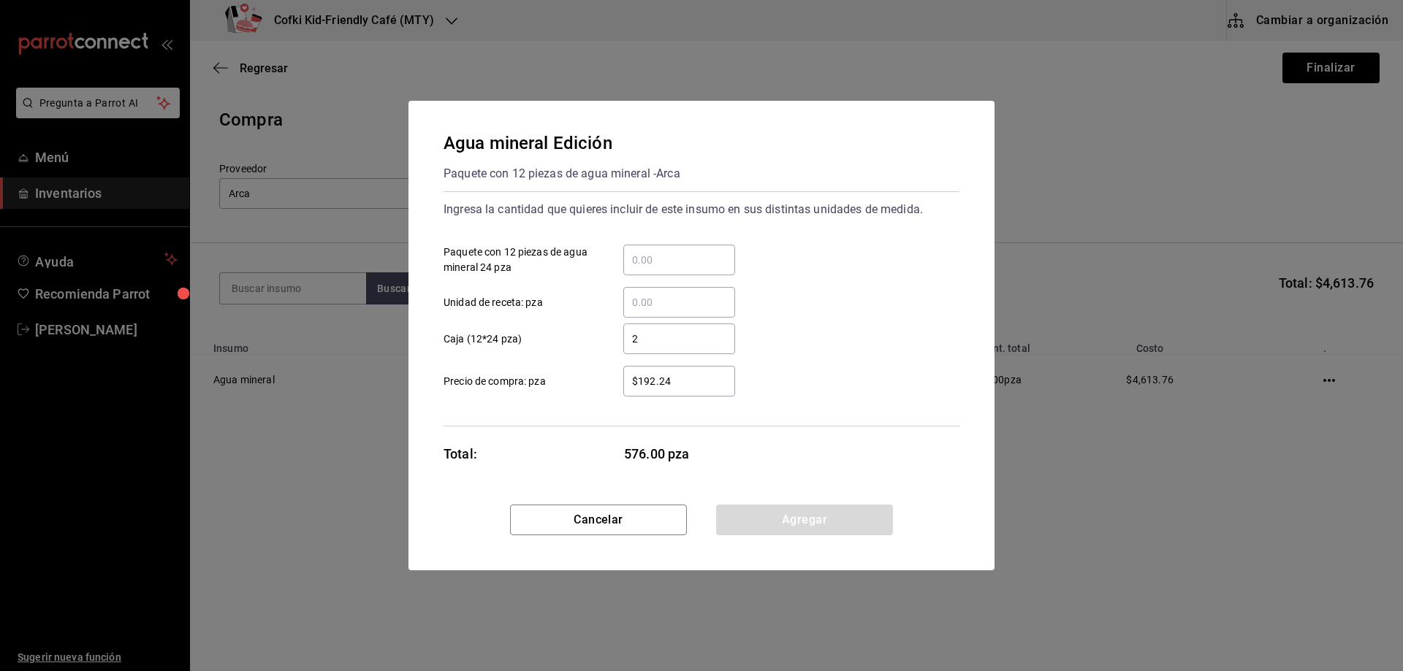
click at [641, 311] on input "​ Unidad de receta: pza" at bounding box center [679, 303] width 112 height 18
type input "24"
click at [639, 319] on div "Ingresa la cantidad que quieres incluir de este insumo en sus distintas unidade…" at bounding box center [701, 308] width 516 height 235
click at [649, 339] on input "2" at bounding box center [679, 339] width 112 height 18
click at [818, 519] on button "Agregar" at bounding box center [804, 520] width 177 height 31
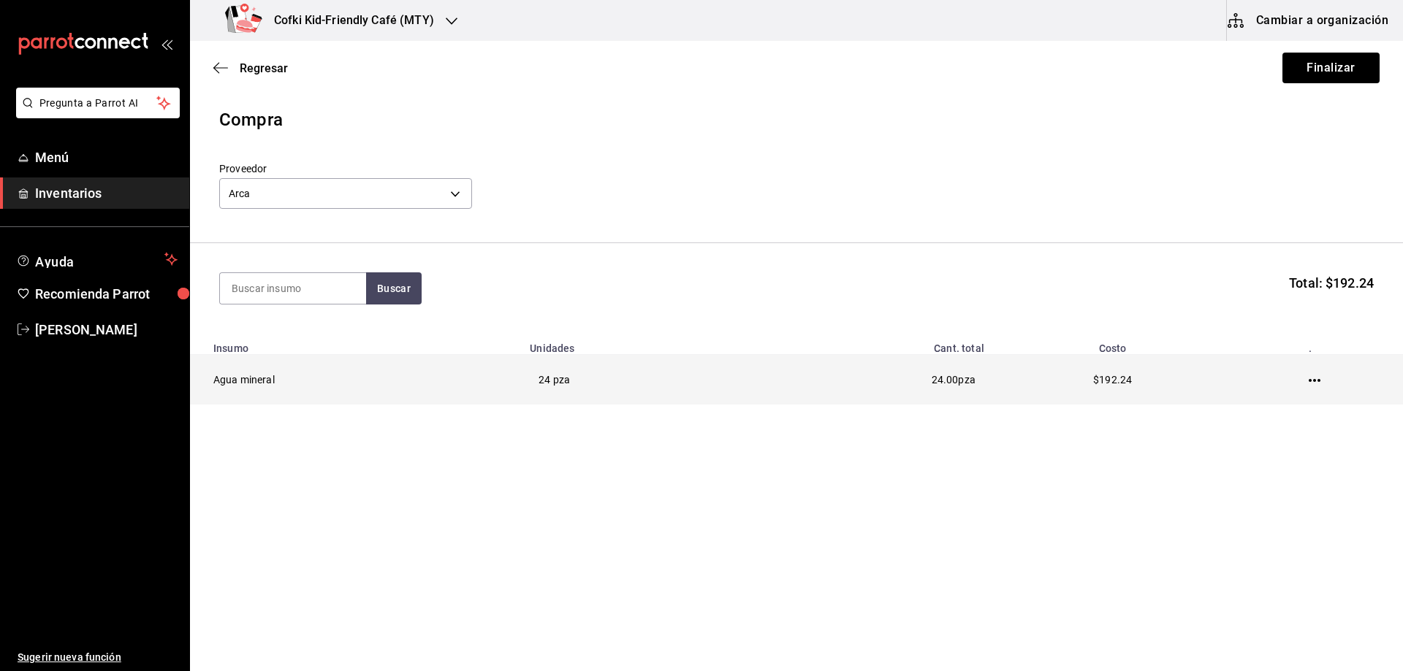
click at [1311, 379] on icon "button" at bounding box center [1314, 381] width 12 height 12
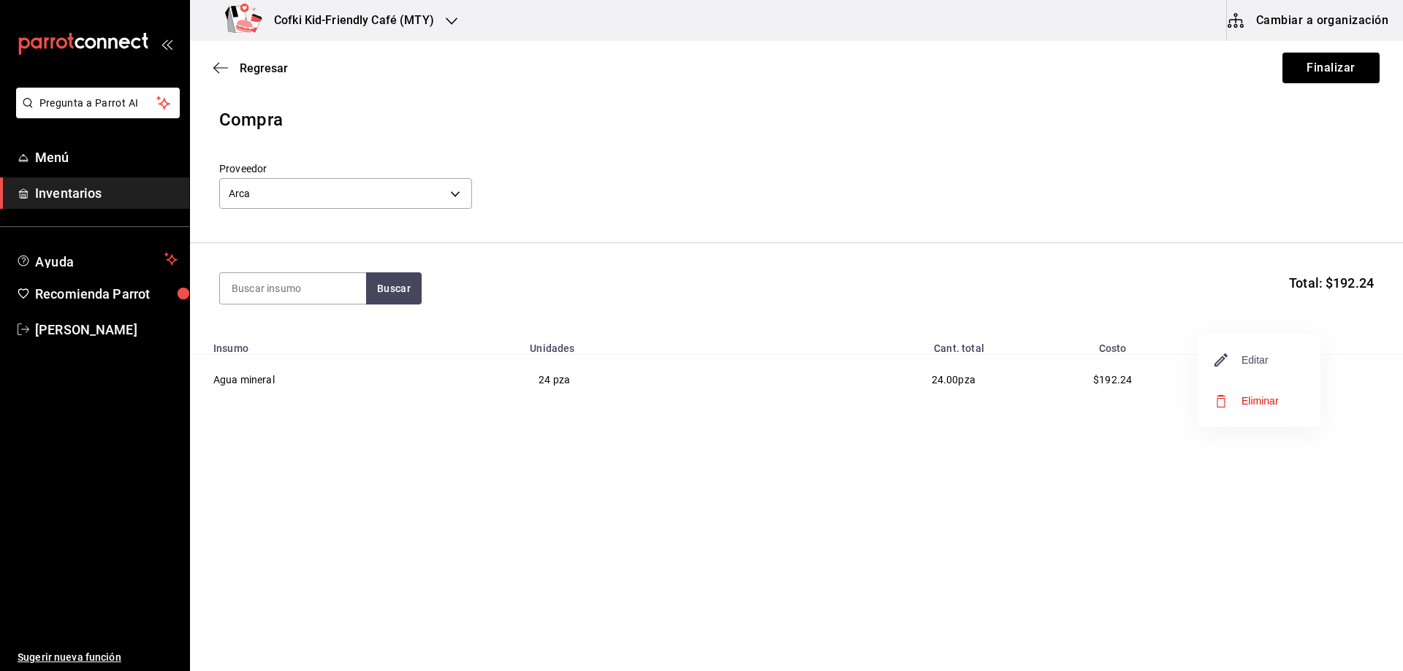
click at [1245, 366] on span "Editar" at bounding box center [1241, 360] width 53 height 18
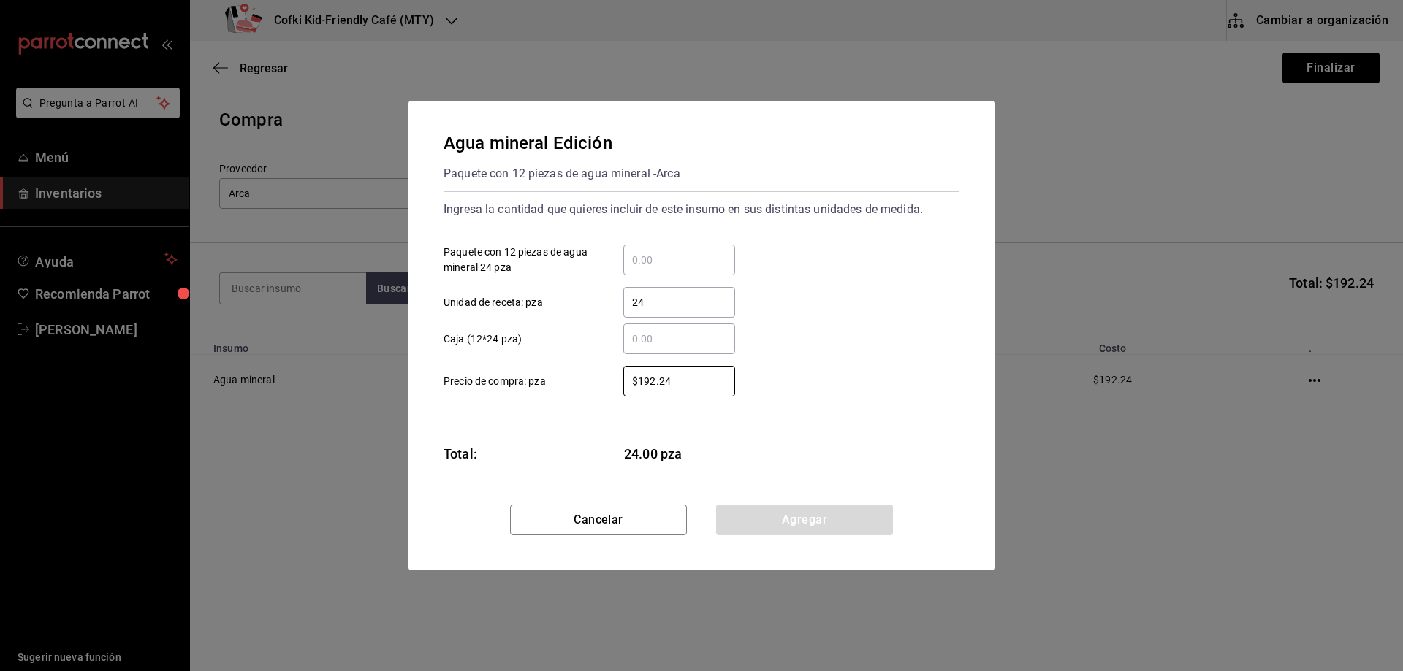
drag, startPoint x: 689, startPoint y: 379, endPoint x: 553, endPoint y: 371, distance: 136.1
click at [589, 374] on label "$192.24 ​ Precio de compra: pza" at bounding box center [588, 381] width 291 height 31
type input "$348.48"
click at [819, 504] on div "Agua mineral Edición Paquete con 12 piezas de agua mineral - Arca Ingresa la ca…" at bounding box center [701, 303] width 586 height 404
click at [818, 496] on div "Agua mineral Edición Paquete con 12 piezas de agua mineral - Arca Ingresa la ca…" at bounding box center [701, 303] width 586 height 404
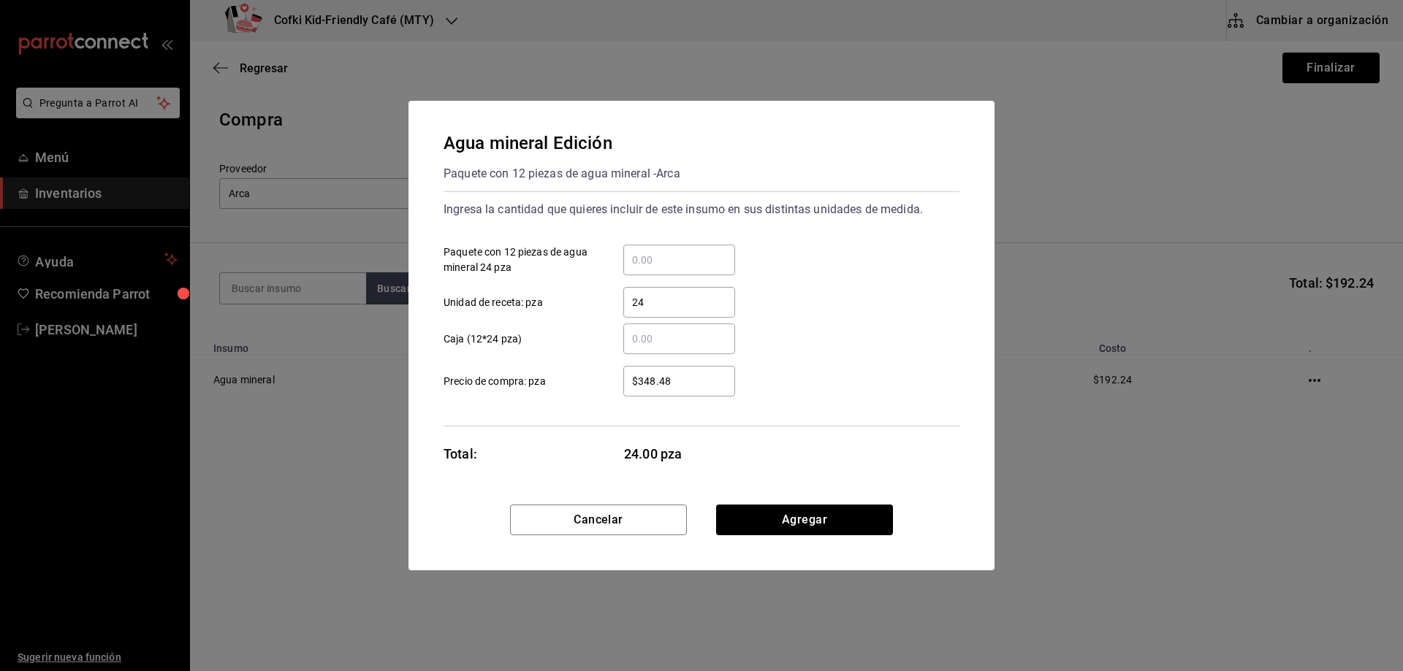
click at [820, 503] on div "Agua mineral Edición Paquete con 12 piezas de agua mineral - Arca Ingresa la ca…" at bounding box center [701, 303] width 586 height 404
click at [827, 516] on button "Agregar" at bounding box center [804, 520] width 177 height 31
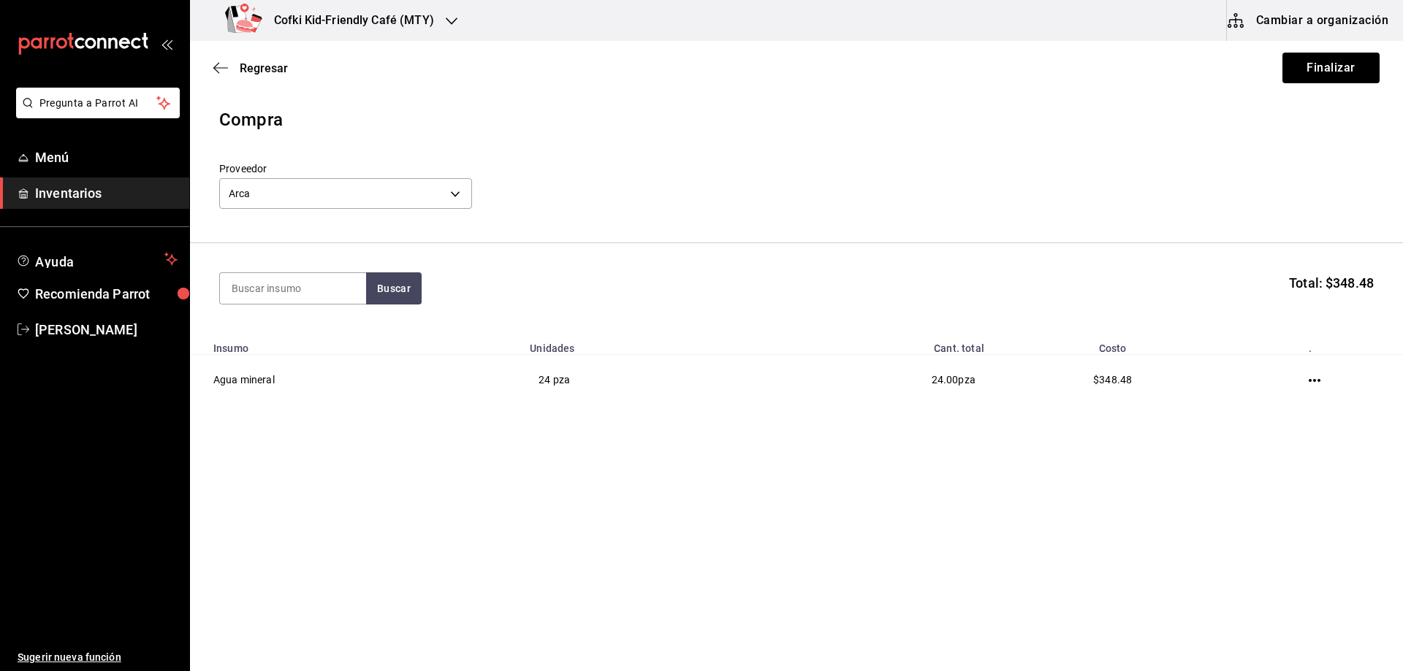
click at [281, 268] on section "Buscar Total: $348.48" at bounding box center [796, 288] width 1213 height 91
drag, startPoint x: 281, startPoint y: 278, endPoint x: 348, endPoint y: 276, distance: 67.2
click at [281, 280] on input at bounding box center [293, 288] width 146 height 31
click at [378, 275] on button "Buscar" at bounding box center [394, 289] width 56 height 32
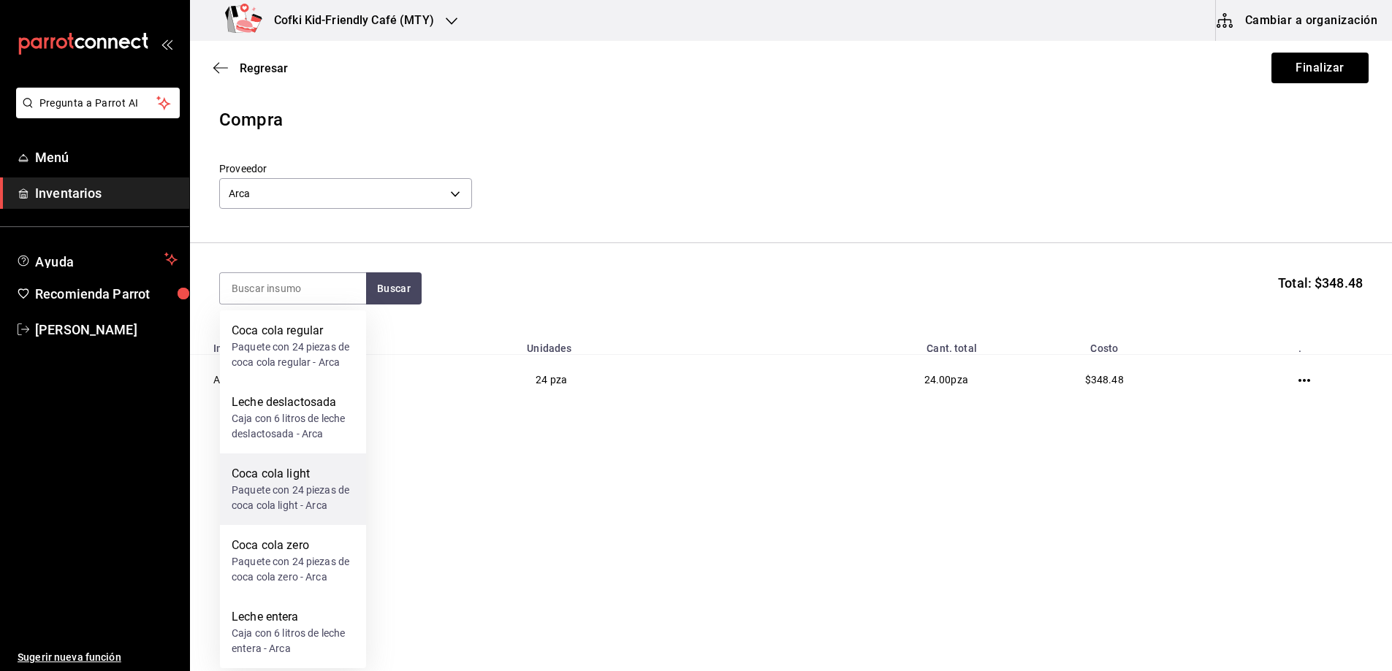
click at [286, 499] on div "Paquete con 24 piezas de coca cola light - Arca" at bounding box center [293, 498] width 123 height 31
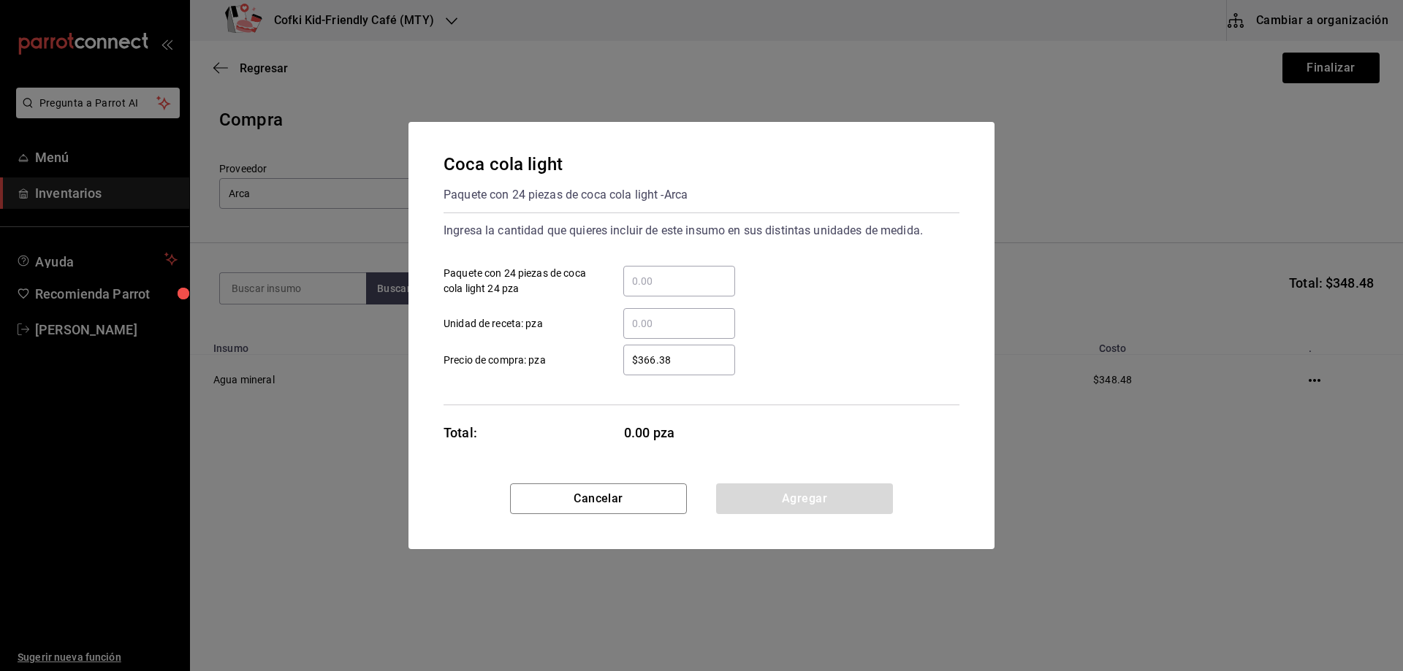
click at [657, 282] on input "​ Paquete con 24 piezas de coca cola light 24 pza" at bounding box center [679, 282] width 112 height 18
type input "1"
click at [620, 373] on div "$366.38 ​" at bounding box center [667, 360] width 135 height 31
click at [623, 369] on input "$366.38" at bounding box center [679, 360] width 112 height 18
drag, startPoint x: 685, startPoint y: 359, endPoint x: 573, endPoint y: 346, distance: 111.9
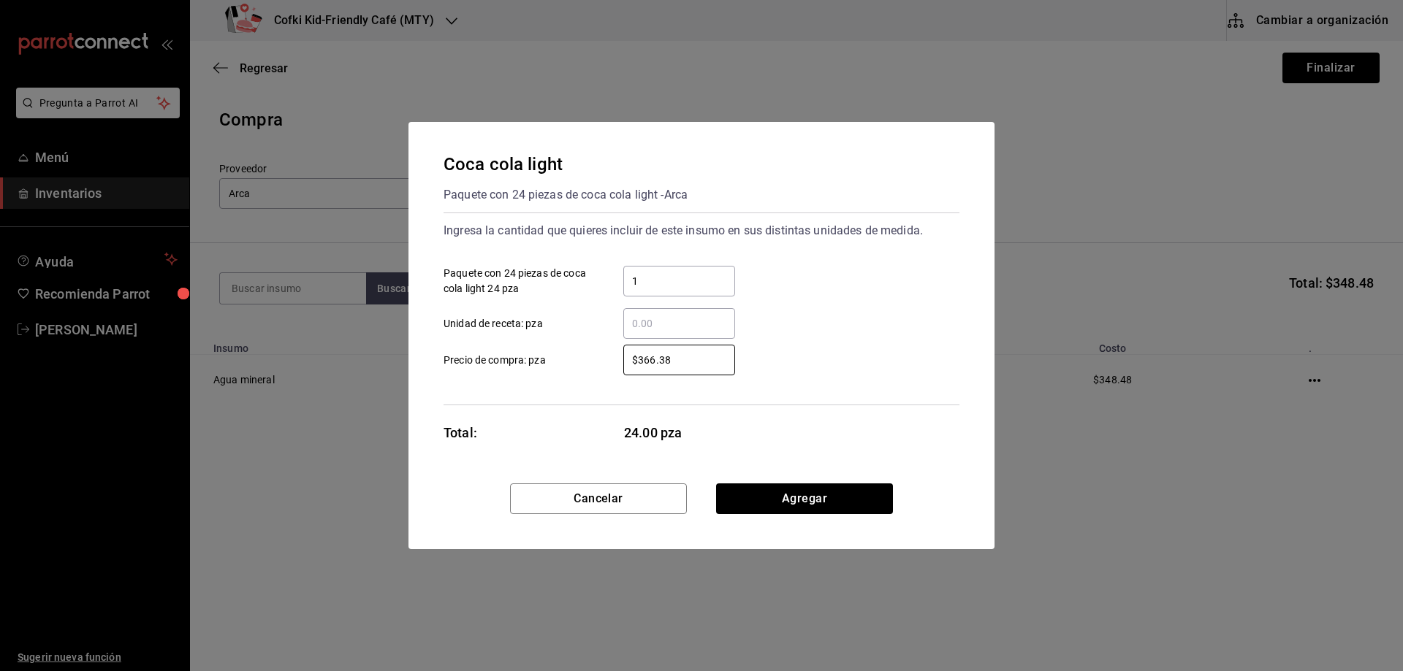
click at [601, 352] on div "$366.38 ​" at bounding box center [667, 360] width 135 height 31
type input "$384.48"
click at [783, 491] on button "Agregar" at bounding box center [804, 499] width 177 height 31
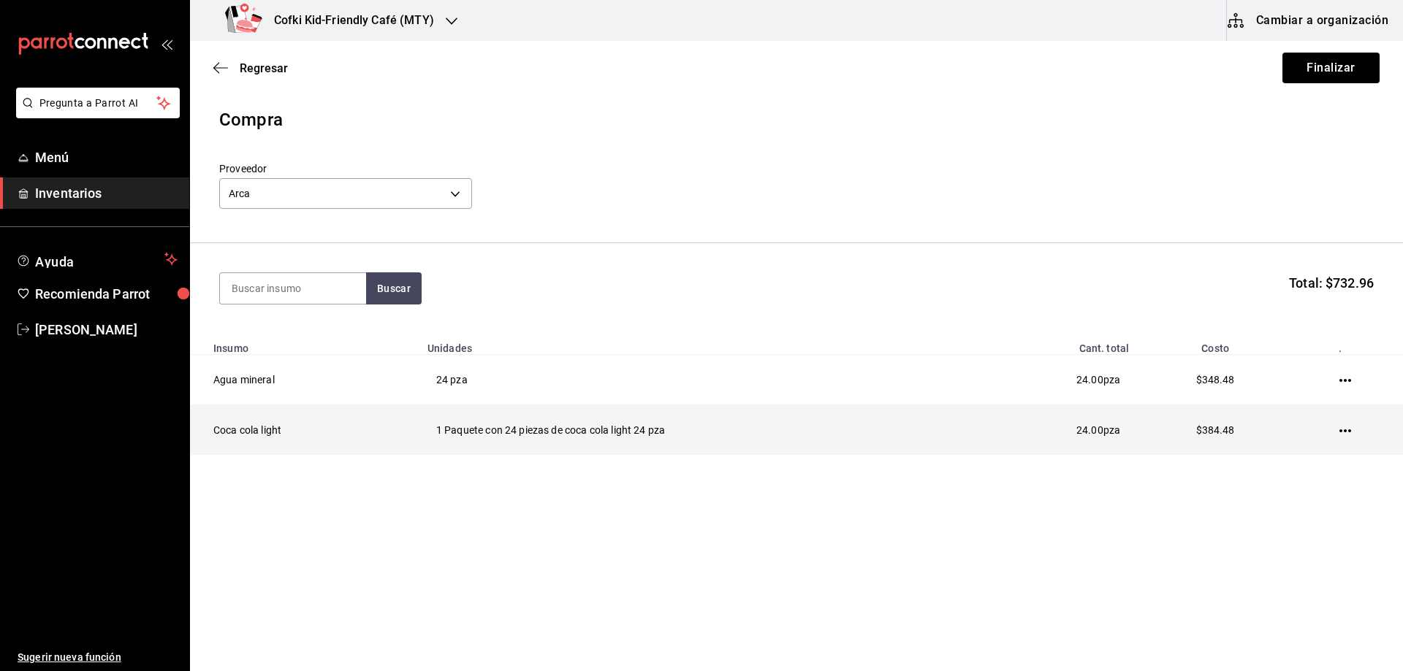
click at [1338, 425] on td at bounding box center [1347, 430] width 110 height 50
click at [1343, 429] on icon "button" at bounding box center [1345, 431] width 12 height 12
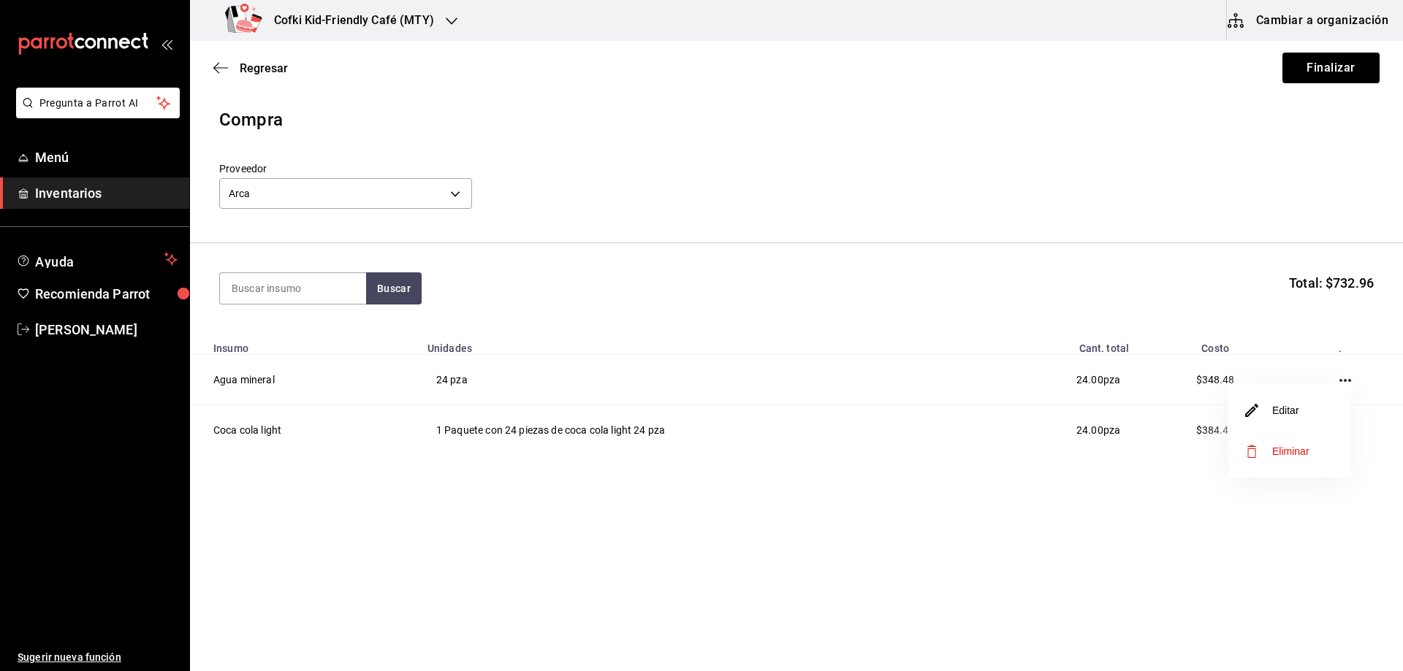
click at [1306, 405] on li "Editar" at bounding box center [1289, 410] width 123 height 41
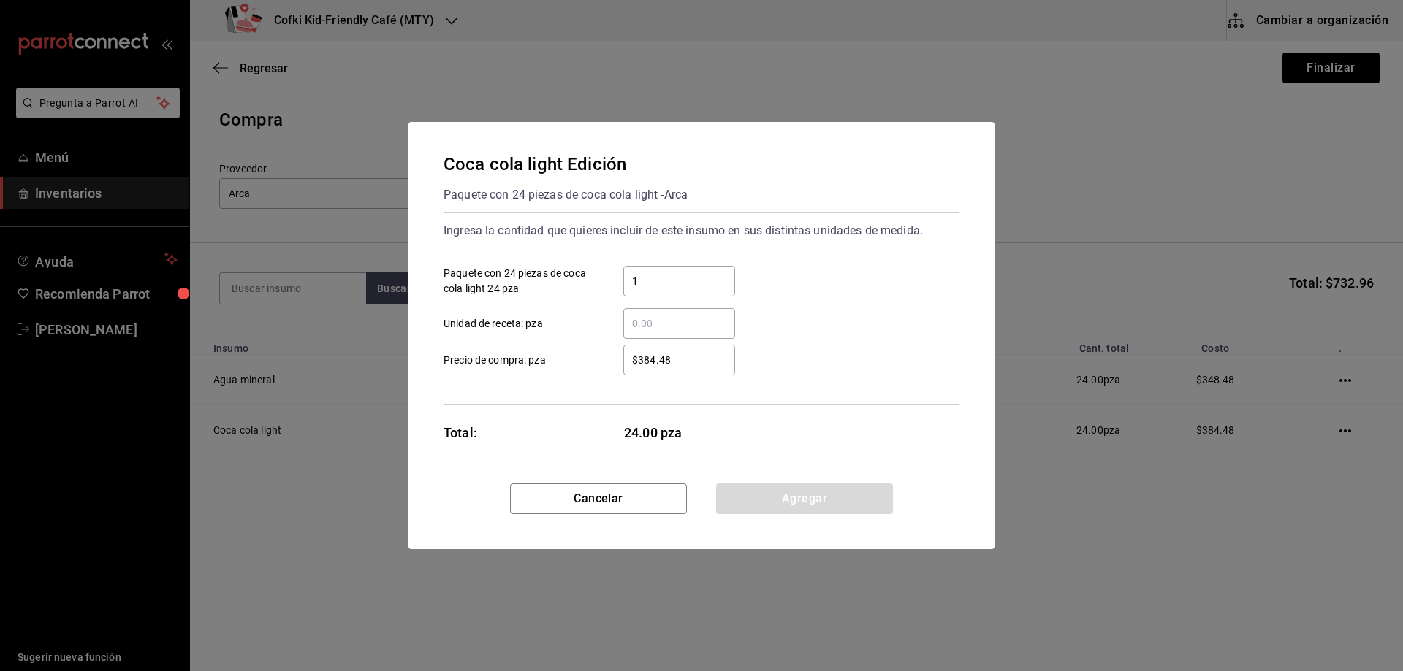
click at [694, 283] on input "1" at bounding box center [679, 282] width 112 height 18
click at [641, 329] on input "​ Unidad de receta: pza" at bounding box center [679, 324] width 112 height 18
type input "24"
click at [700, 278] on input "1" at bounding box center [679, 282] width 112 height 18
click at [749, 473] on div "Coca cola light Edición Paquete con 24 piezas de coca cola light - Arca Ingresa…" at bounding box center [701, 303] width 586 height 362
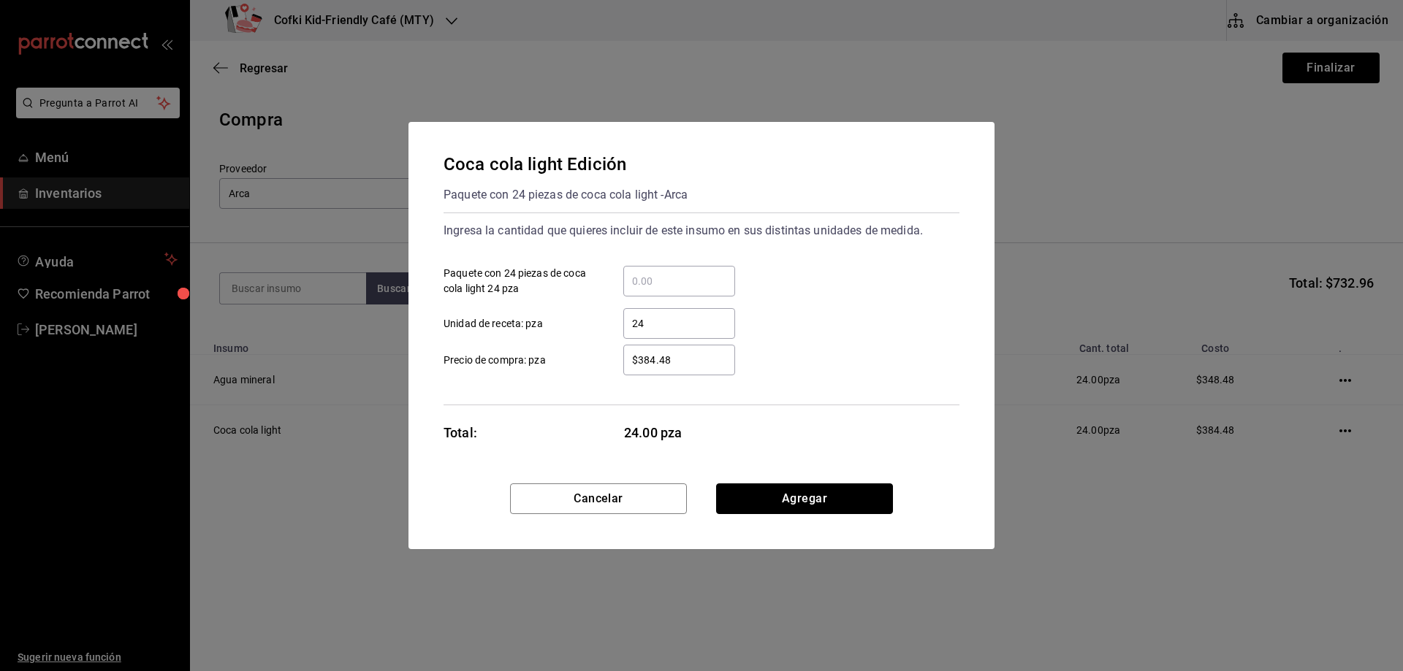
click at [765, 494] on button "Agregar" at bounding box center [804, 499] width 177 height 31
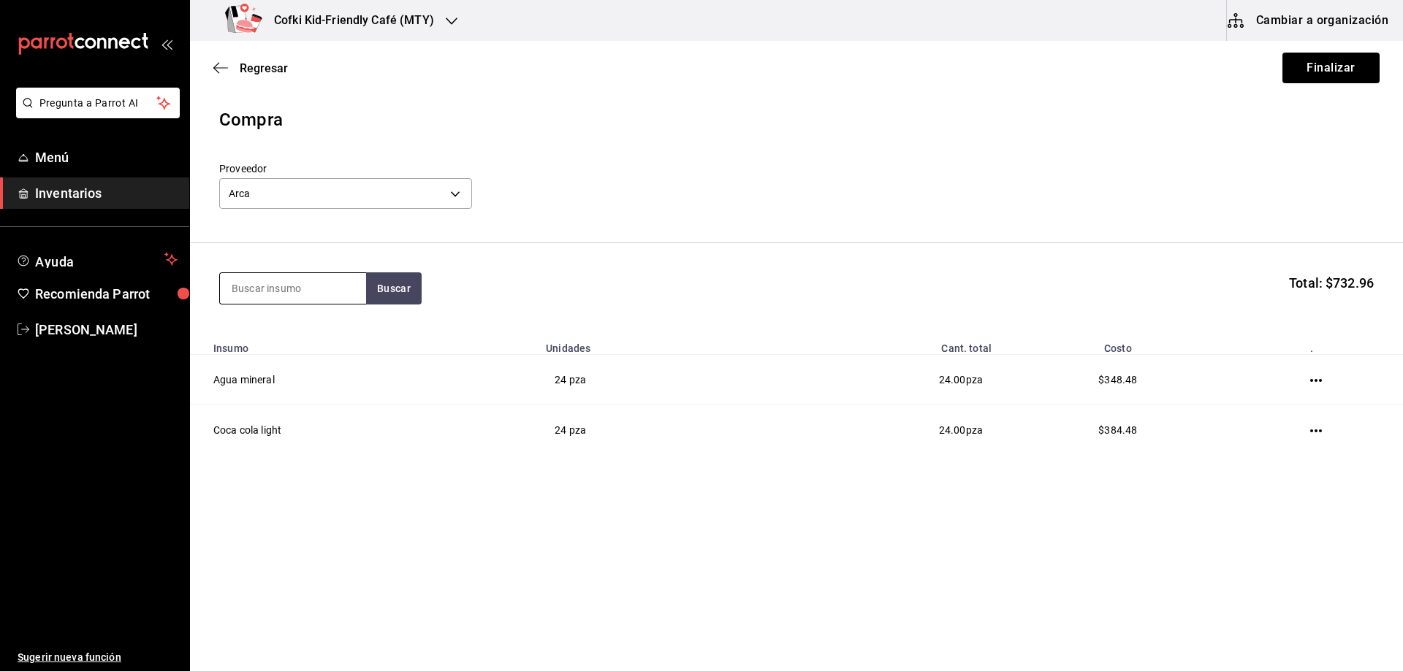
drag, startPoint x: 302, startPoint y: 285, endPoint x: 307, endPoint y: 295, distance: 11.4
click at [302, 285] on input at bounding box center [293, 288] width 146 height 31
click at [385, 284] on button "Buscar" at bounding box center [394, 289] width 56 height 32
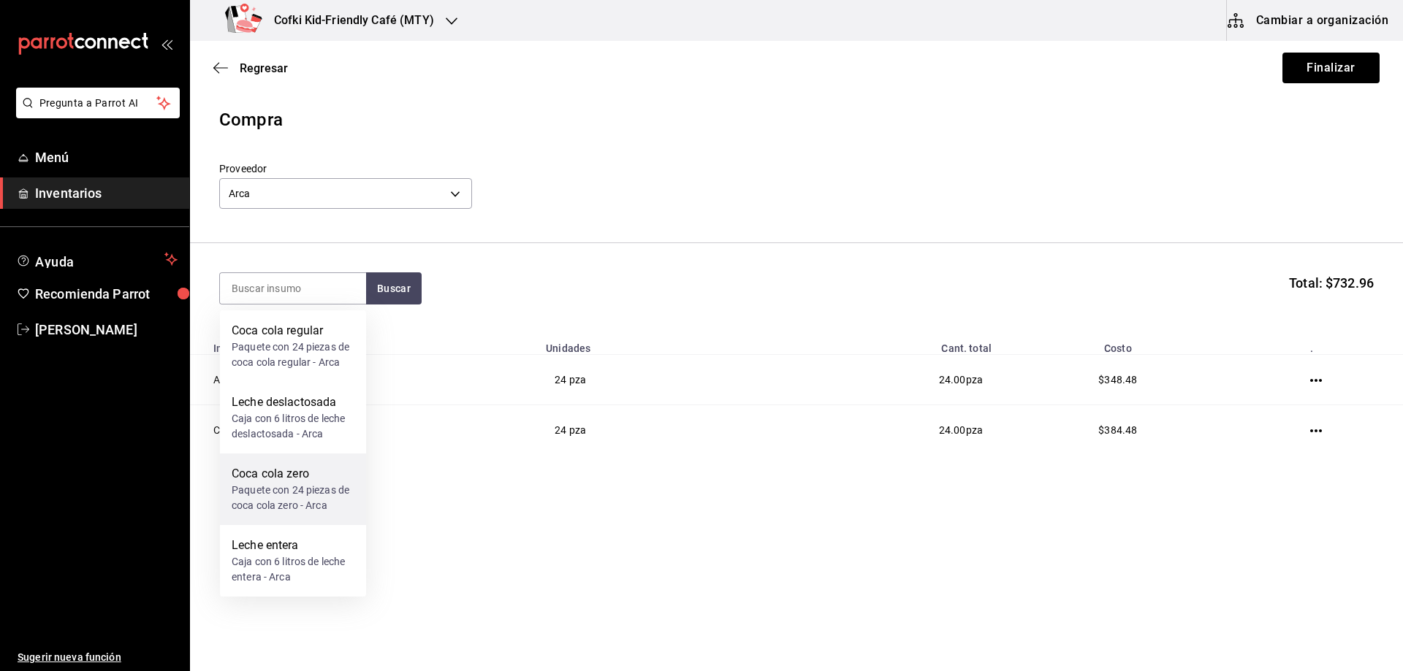
click at [319, 484] on div "Paquete con 24 piezas de coca cola zero - Arca" at bounding box center [293, 498] width 123 height 31
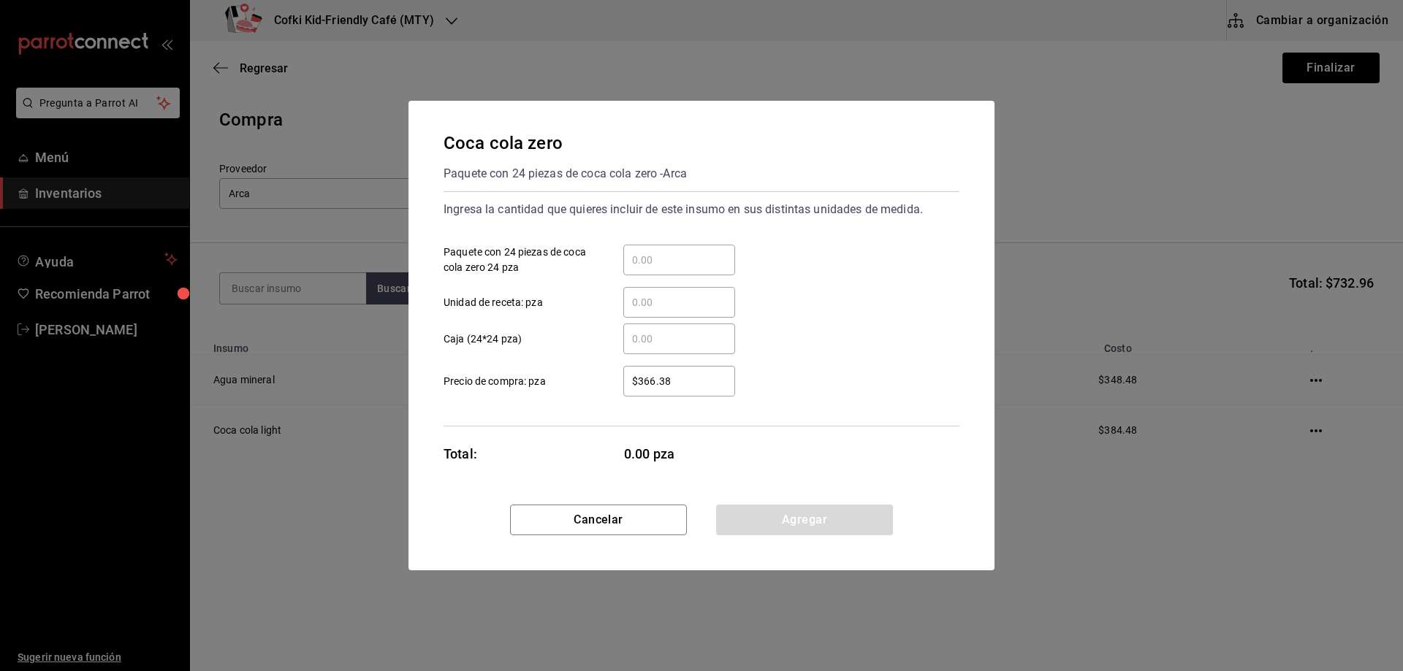
click at [664, 301] on input "​ Unidad de receta: pza" at bounding box center [679, 303] width 112 height 18
type input "48"
drag, startPoint x: 692, startPoint y: 376, endPoint x: 550, endPoint y: 370, distance: 141.9
click at [559, 370] on label "$366.38 ​ Precio de compra: pza" at bounding box center [588, 381] width 291 height 31
type input "$768.97"
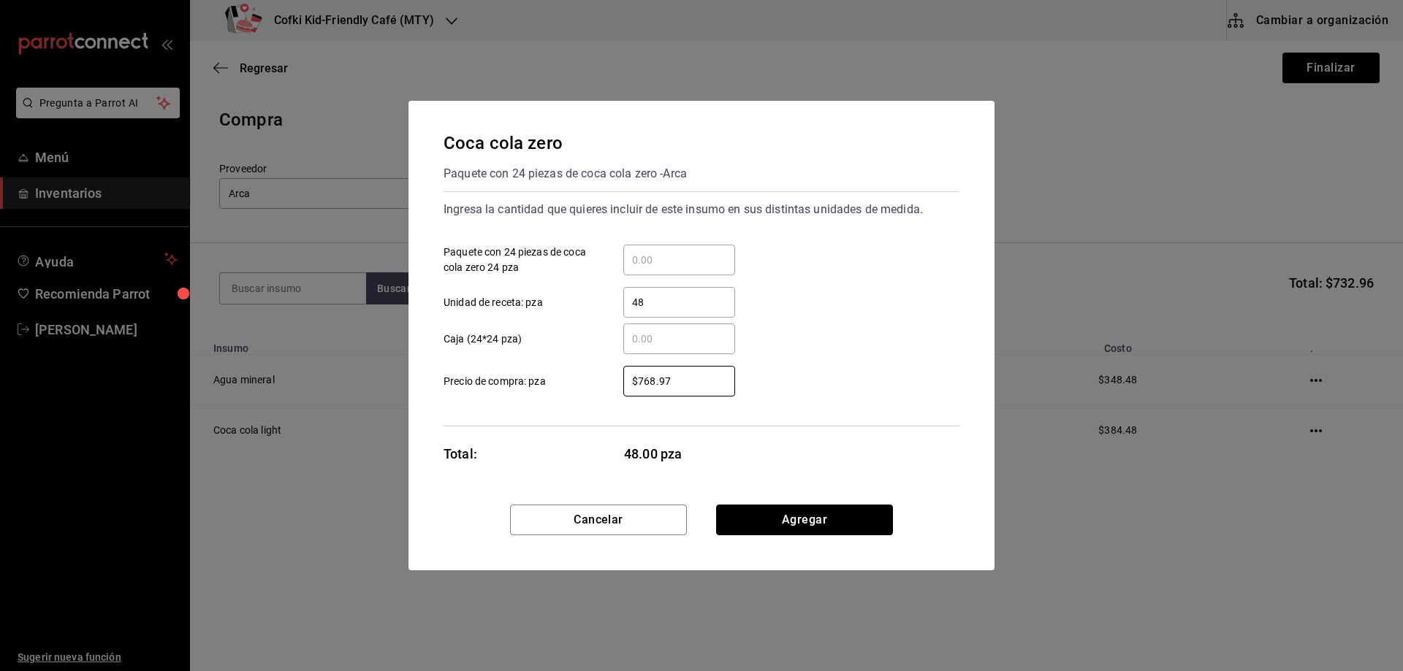
click at [762, 530] on button "Agregar" at bounding box center [804, 520] width 177 height 31
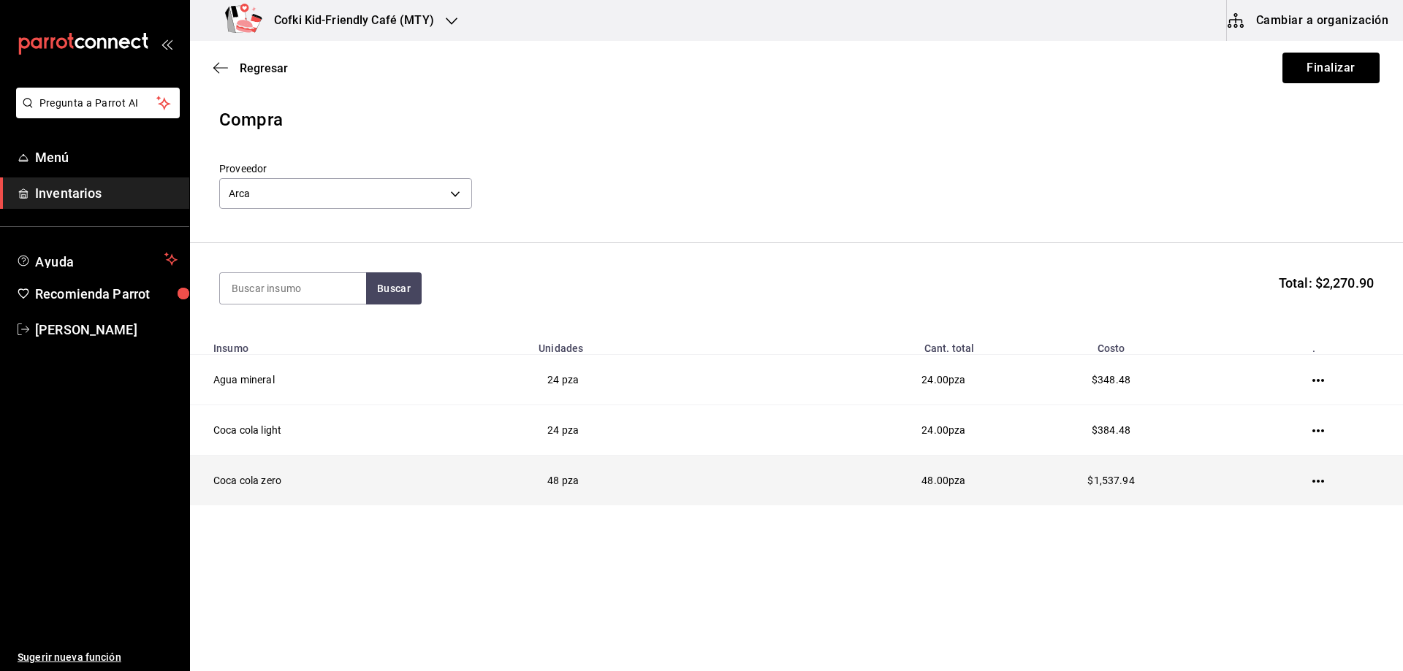
click at [1316, 483] on icon "button" at bounding box center [1318, 482] width 12 height 12
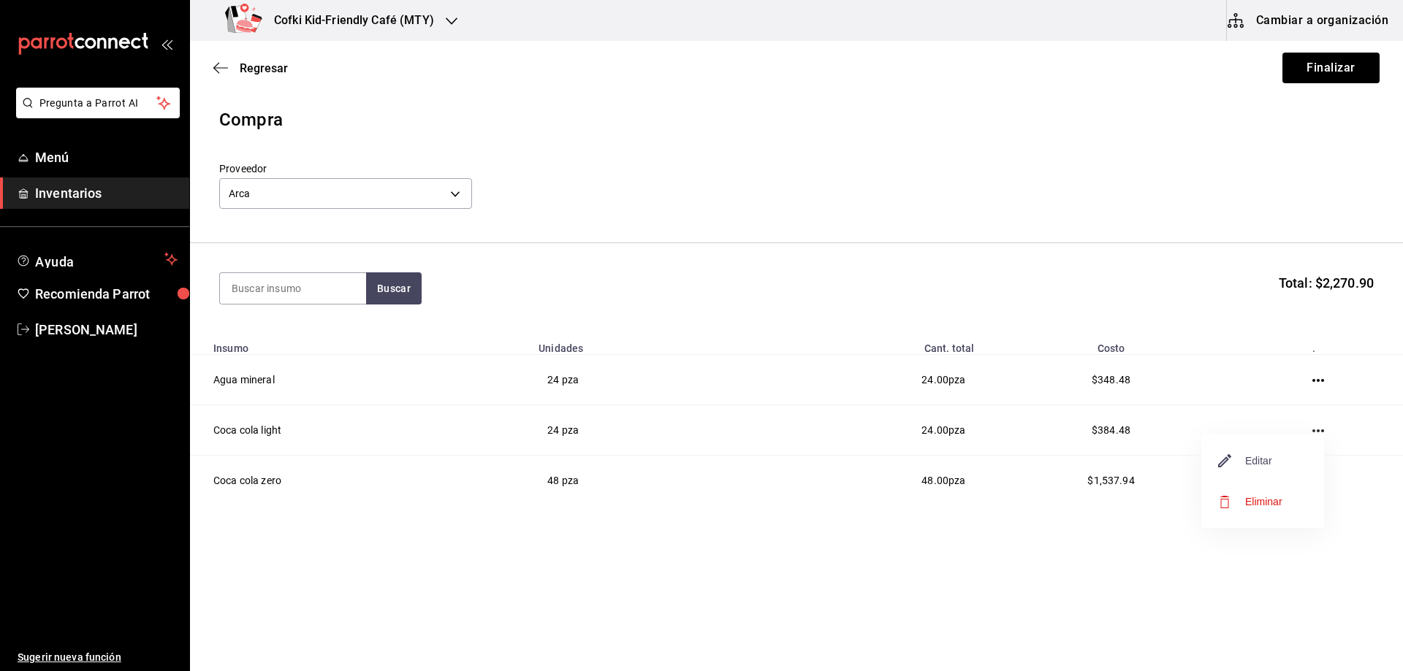
click at [1262, 465] on span "Editar" at bounding box center [1245, 461] width 53 height 18
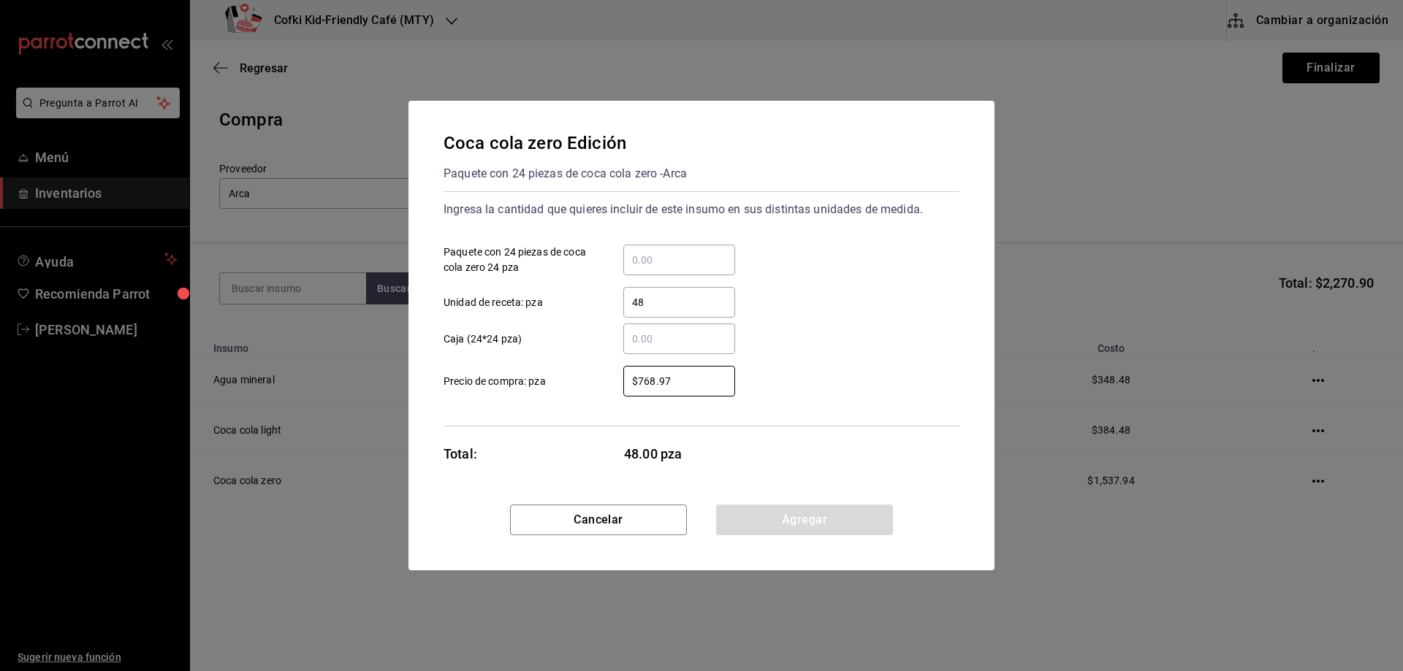
drag, startPoint x: 706, startPoint y: 386, endPoint x: 406, endPoint y: 345, distance: 303.1
click at [567, 379] on label "$768.97 ​ Precio de compra: pza" at bounding box center [588, 381] width 291 height 31
type input "$384.49"
click at [802, 520] on button "Agregar" at bounding box center [804, 520] width 177 height 31
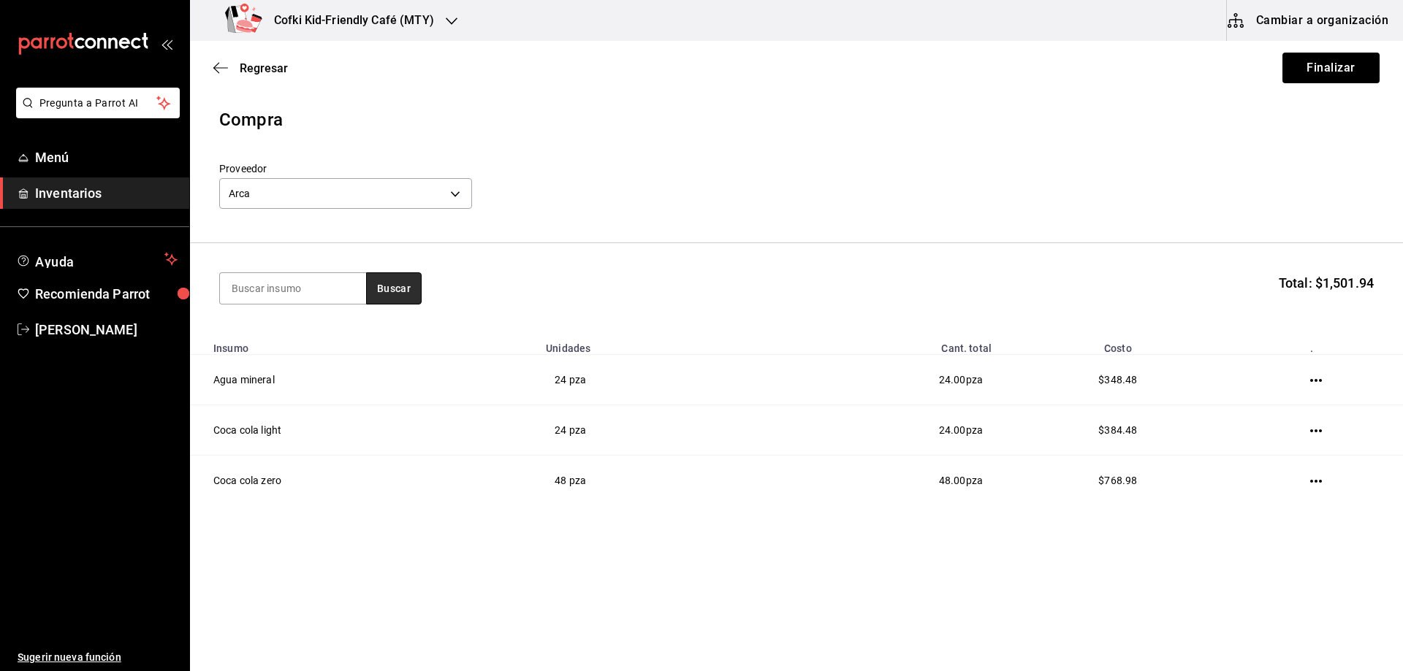
click at [394, 295] on button "Buscar" at bounding box center [394, 289] width 56 height 32
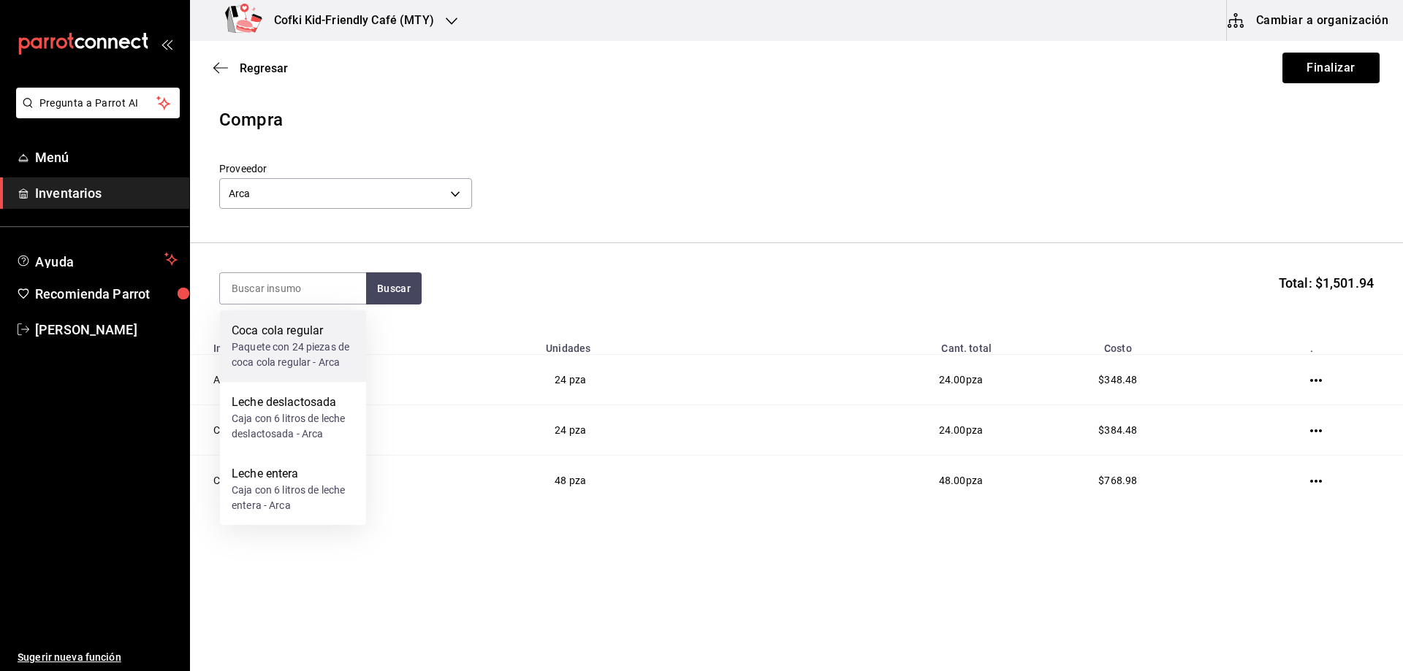
click at [312, 343] on div "Paquete con 24 piezas de coca cola regular - Arca" at bounding box center [293, 355] width 123 height 31
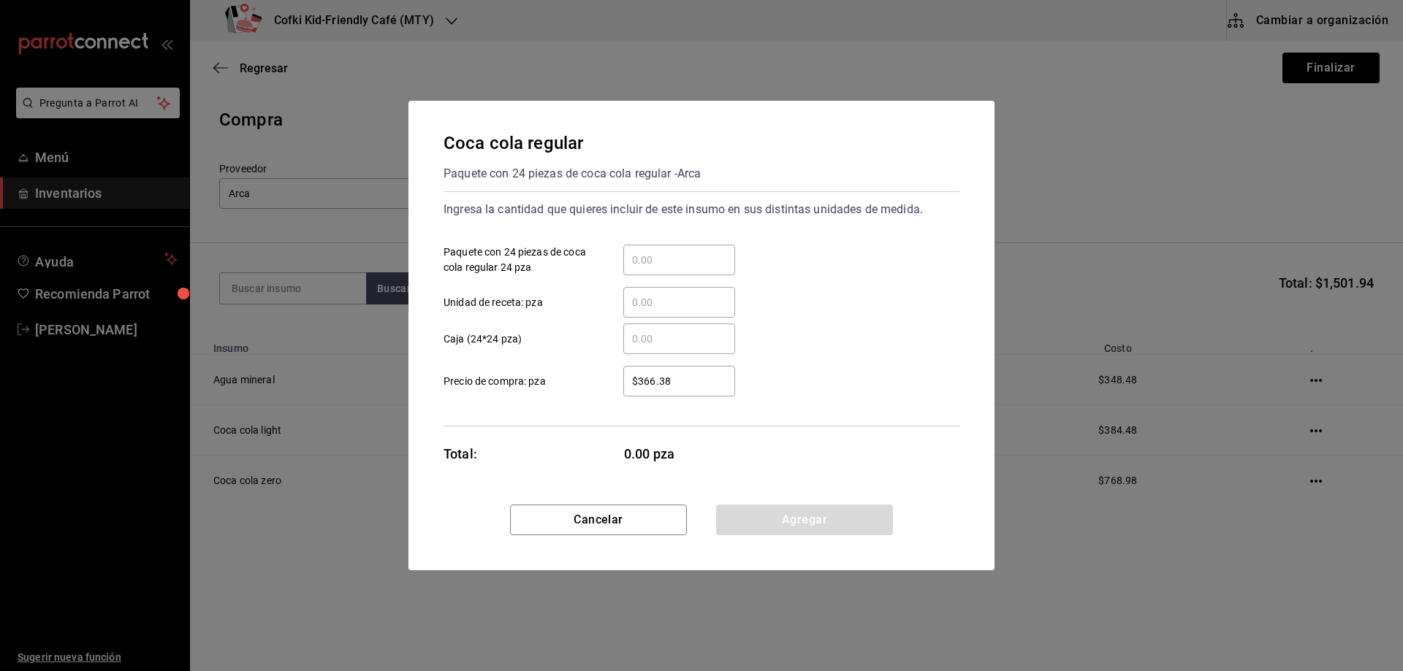
drag, startPoint x: 698, startPoint y: 238, endPoint x: 690, endPoint y: 254, distance: 17.3
click at [696, 245] on div "​ Paquete con 24 piezas de coca cola regular 24 pza" at bounding box center [695, 254] width 527 height 42
click at [690, 254] on input "​ Paquete con 24 piezas de coca cola regular 24 pza" at bounding box center [679, 260] width 112 height 18
click at [647, 300] on input "​ Unidad de receta: pza" at bounding box center [679, 303] width 112 height 18
type input "48"
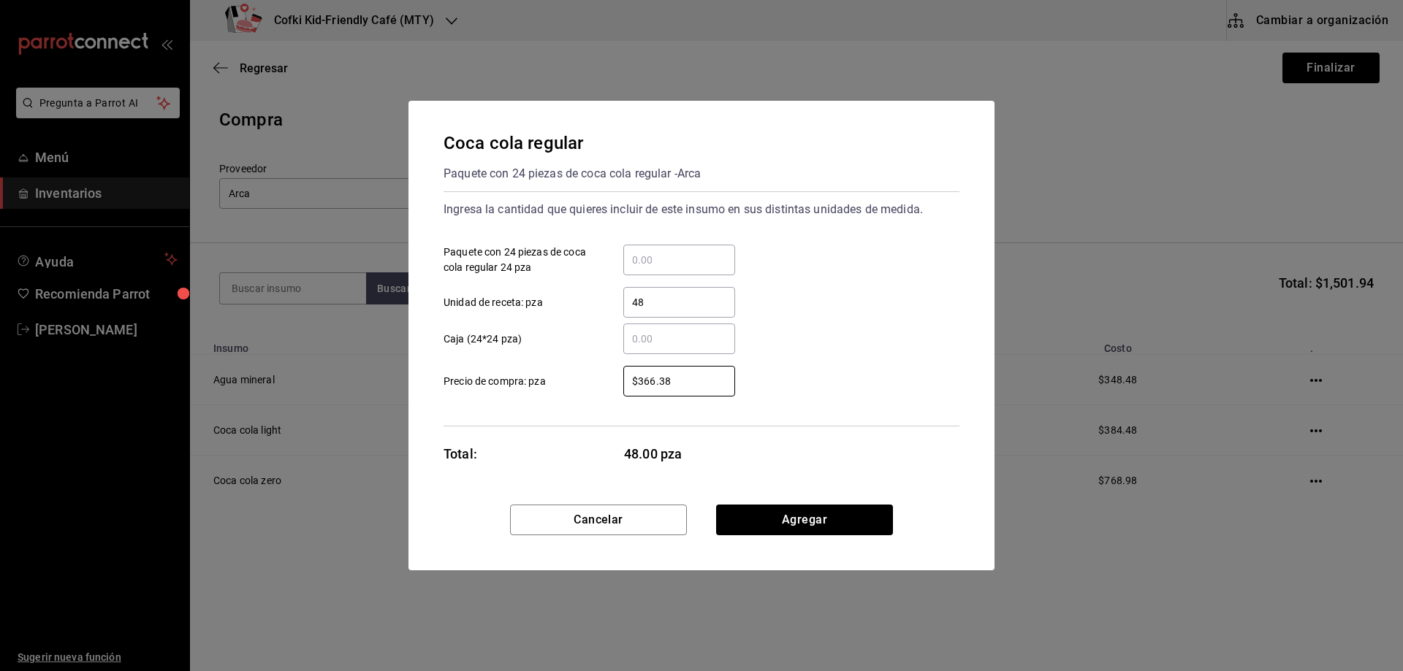
drag, startPoint x: 701, startPoint y: 386, endPoint x: 531, endPoint y: 375, distance: 170.6
click at [558, 381] on label "$366.38 ​ Precio de compra: pza" at bounding box center [588, 381] width 291 height 31
type input "$384.48"
click at [836, 518] on button "Agregar" at bounding box center [804, 520] width 177 height 31
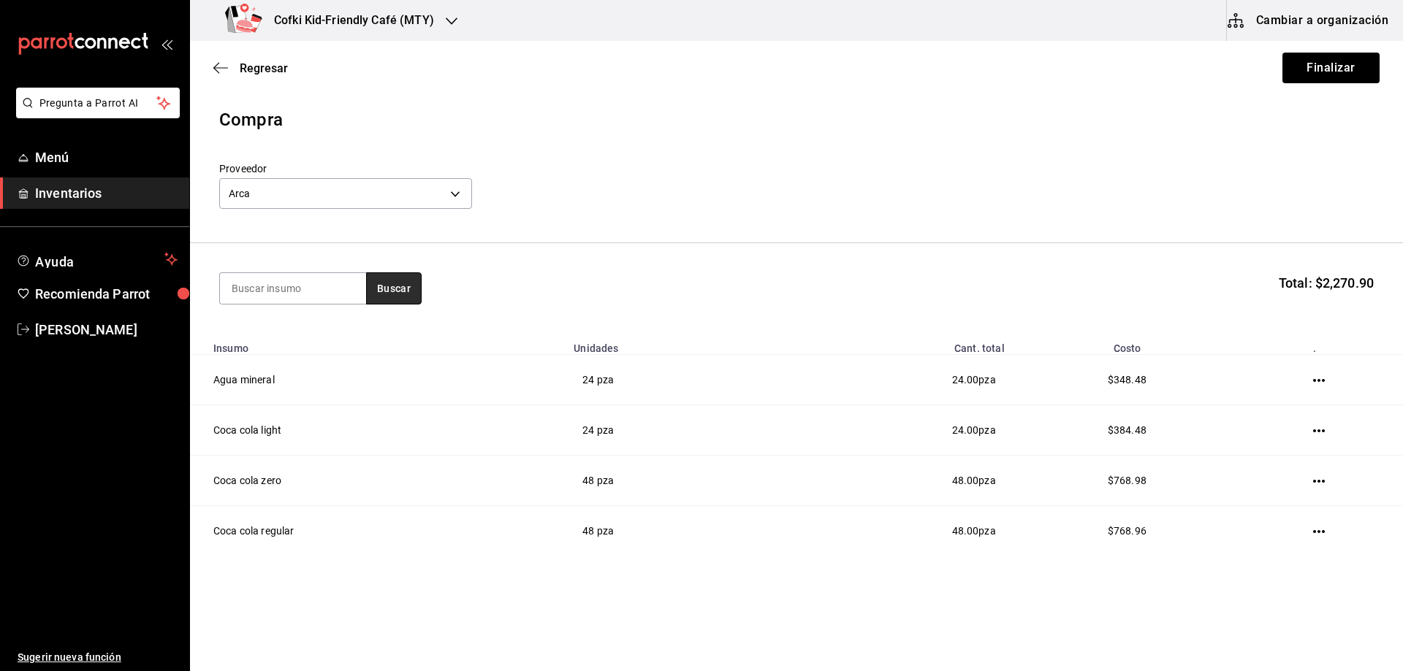
click at [386, 273] on button "Buscar" at bounding box center [394, 289] width 56 height 32
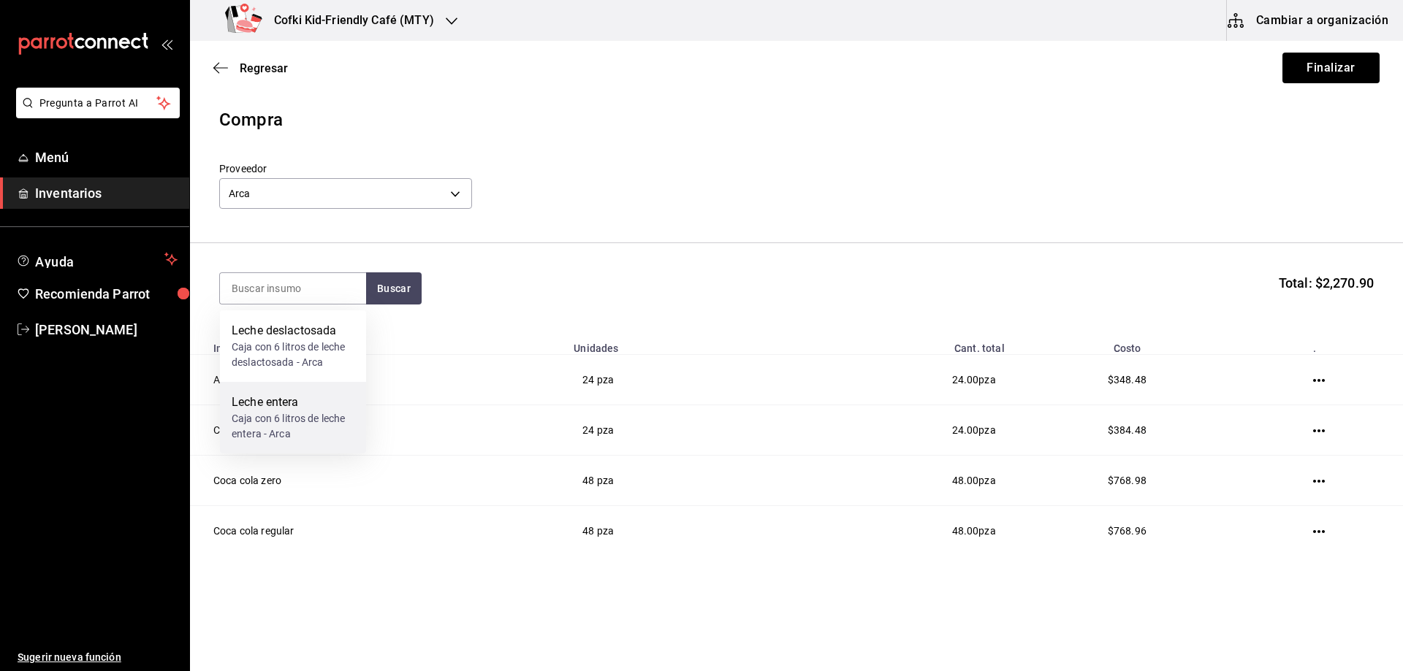
click at [288, 413] on div "Caja con 6 litros de leche entera - Arca" at bounding box center [293, 426] width 123 height 31
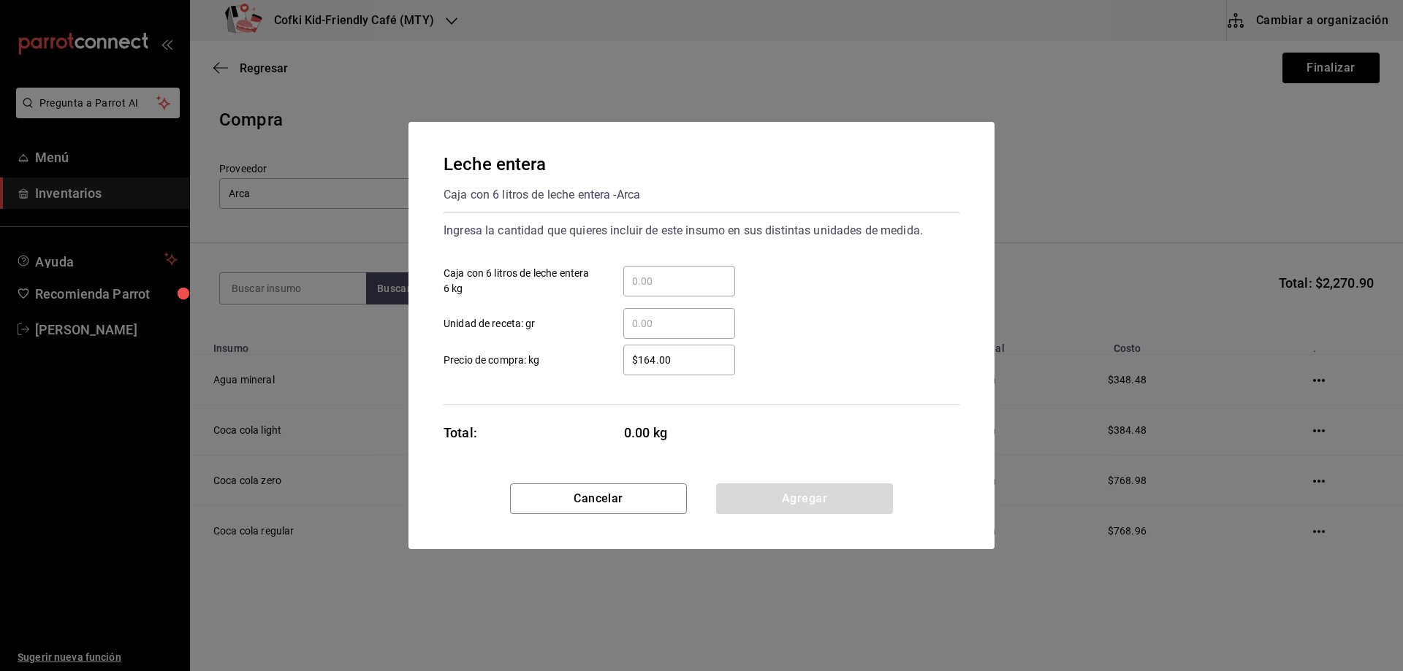
click at [664, 282] on input "​ Caja con 6 litros de leche entera 6 kg" at bounding box center [679, 282] width 112 height 18
click at [649, 281] on input "​ Caja con 6 litros de leche entera 6 kg" at bounding box center [679, 282] width 112 height 18
type input "3"
click at [620, 357] on div "$164.00 ​" at bounding box center [667, 360] width 135 height 31
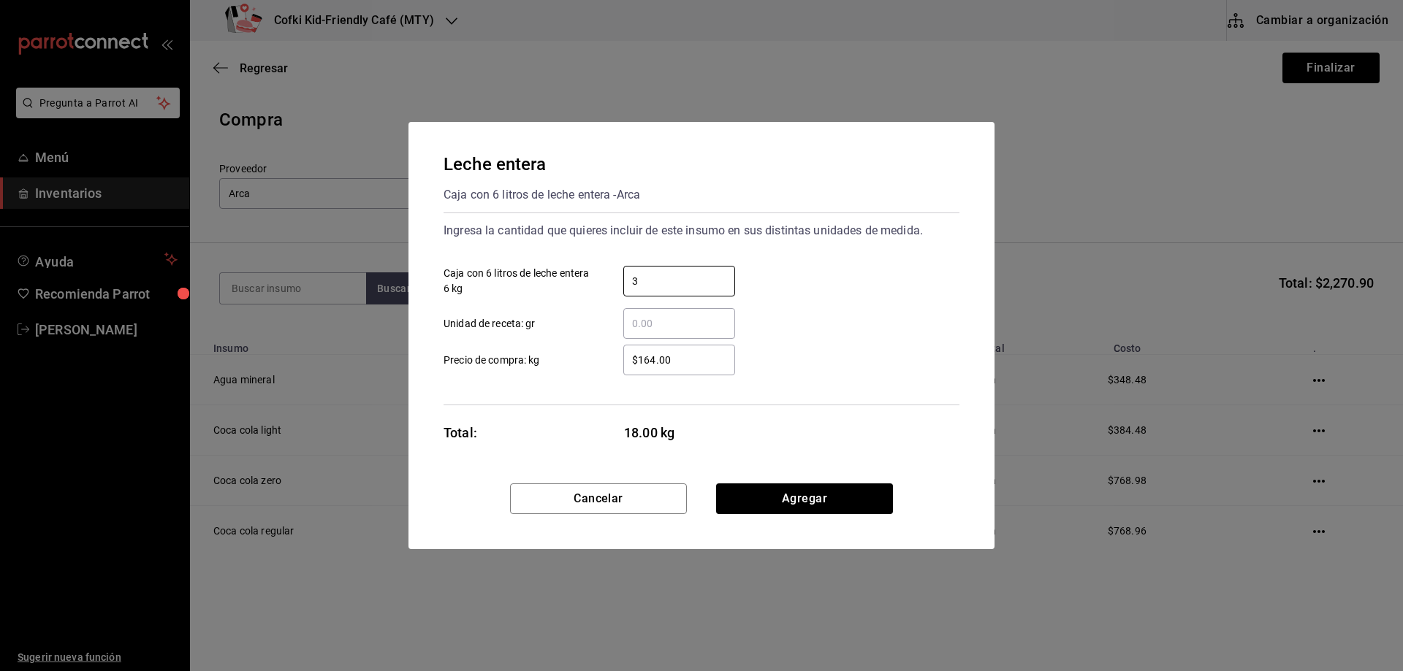
click at [623, 357] on input "$164.00" at bounding box center [679, 360] width 112 height 18
drag, startPoint x: 684, startPoint y: 356, endPoint x: 519, endPoint y: 341, distance: 165.0
click at [519, 341] on div "$164.00 ​ Precio de compra: kg" at bounding box center [695, 354] width 527 height 42
type input "$492"
drag, startPoint x: 785, startPoint y: 495, endPoint x: 774, endPoint y: 484, distance: 15.5
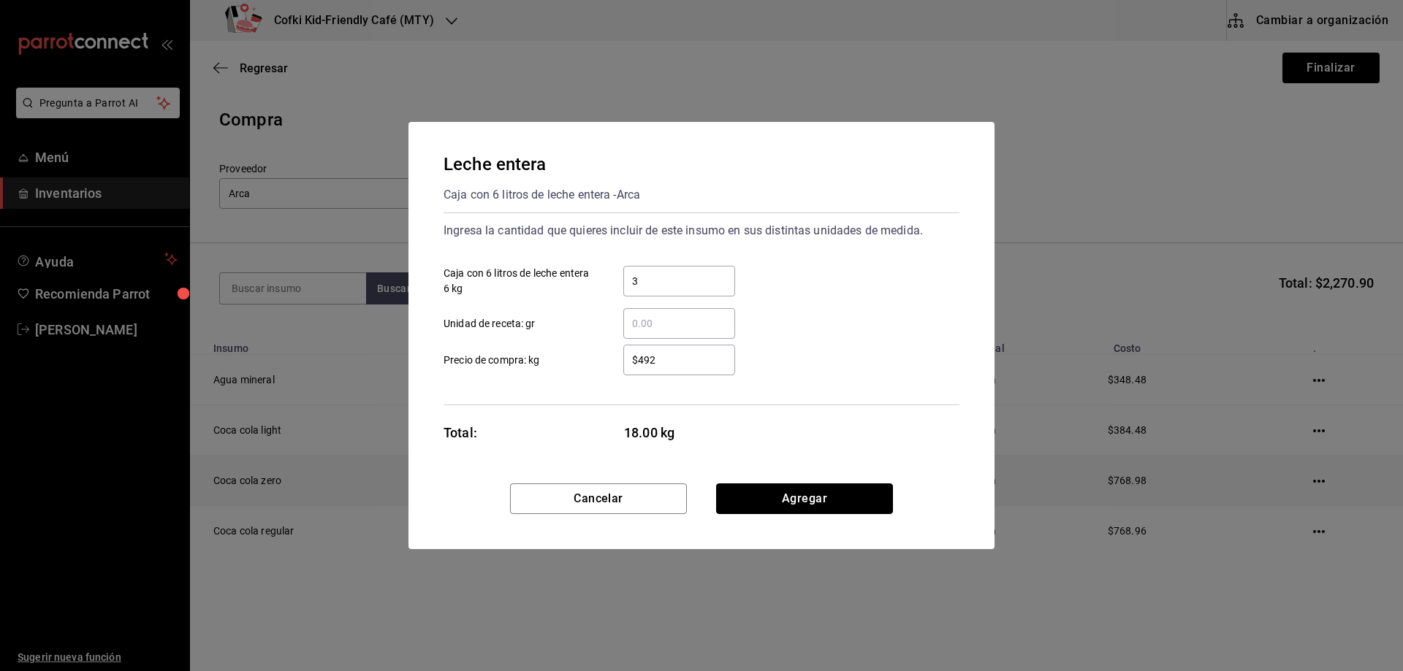
click at [782, 493] on button "Agregar" at bounding box center [804, 499] width 177 height 31
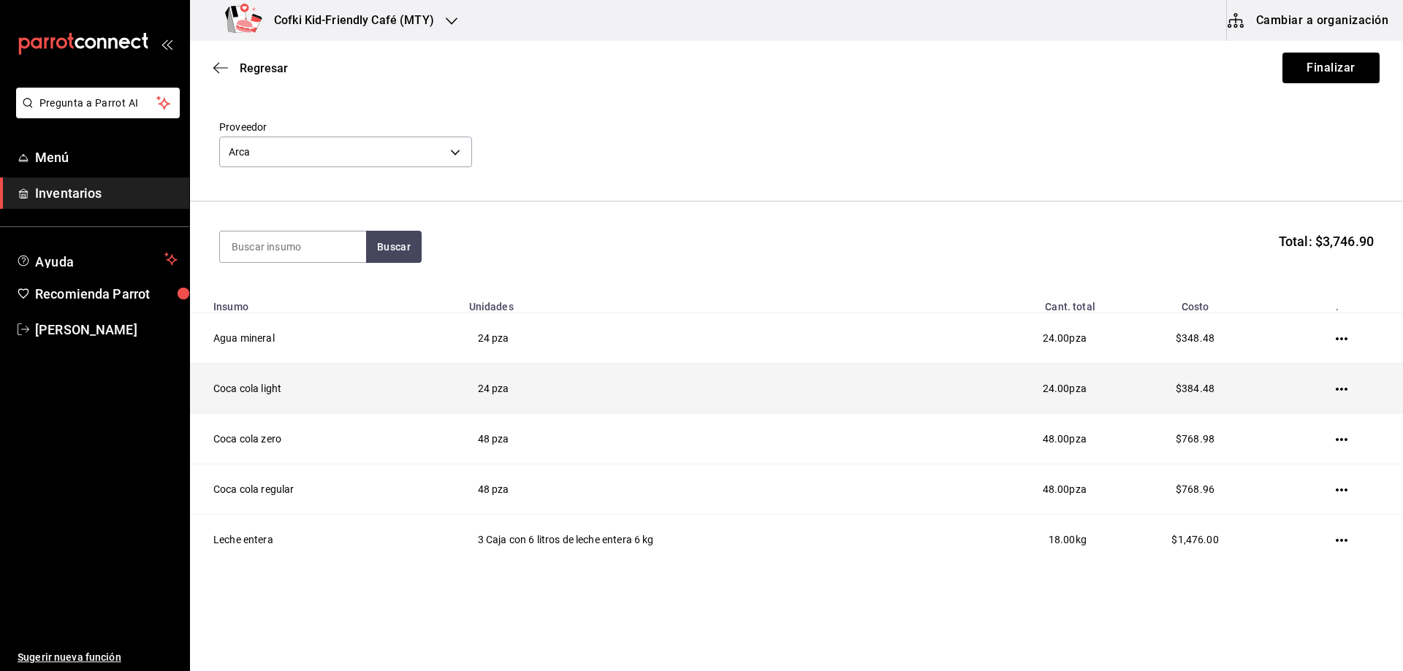
scroll to position [65, 0]
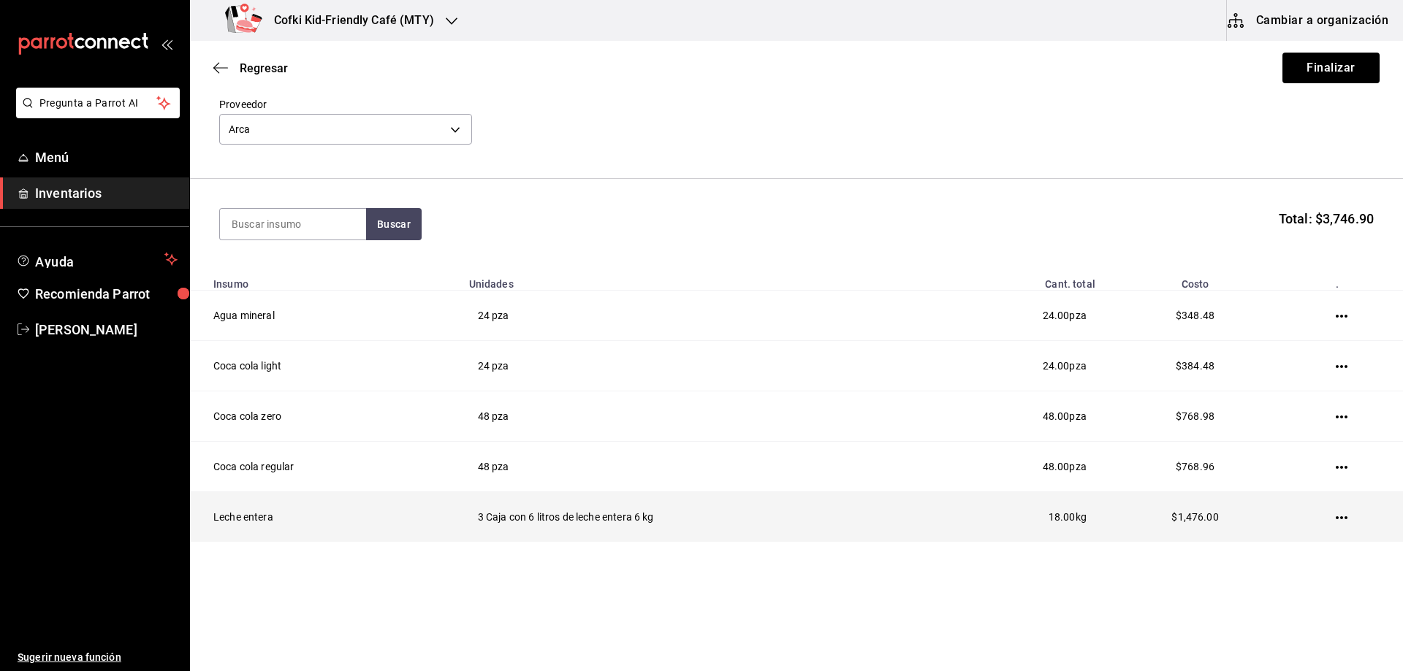
click at [1341, 512] on td at bounding box center [1344, 517] width 117 height 50
click at [1338, 515] on td at bounding box center [1344, 517] width 117 height 50
click at [1335, 517] on icon "button" at bounding box center [1341, 518] width 12 height 12
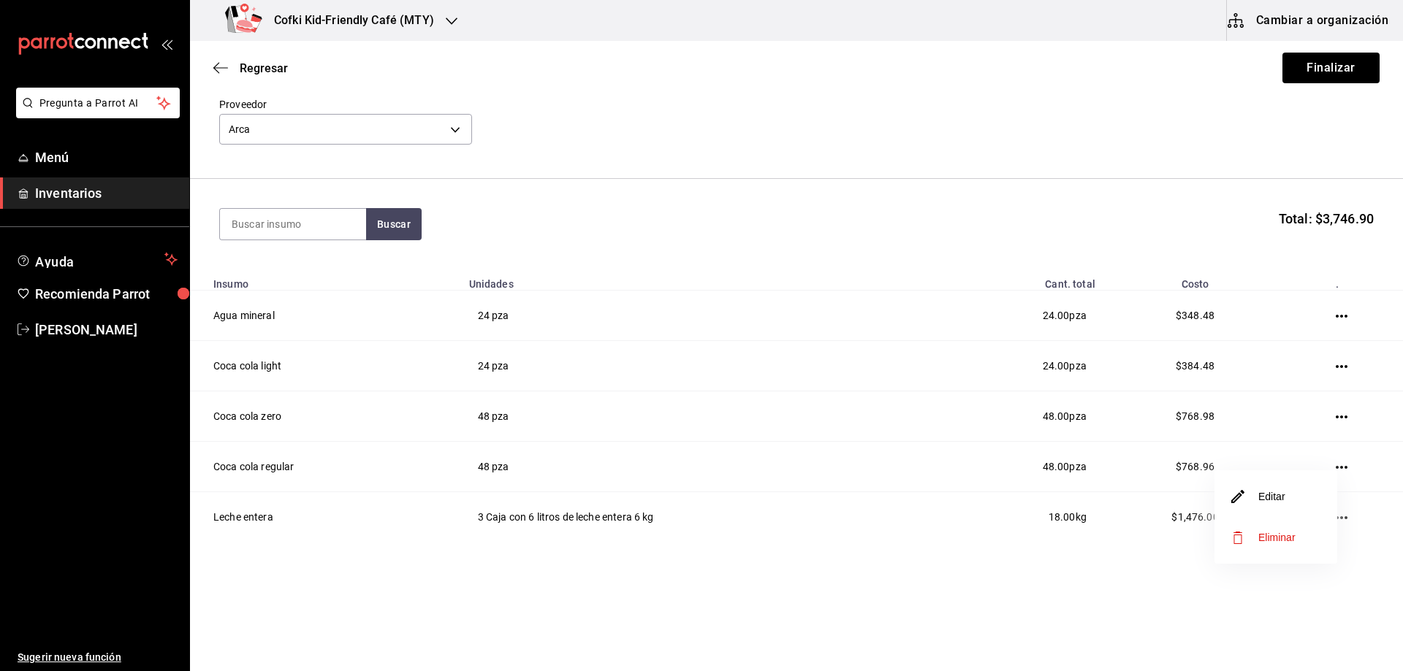
click at [1281, 485] on li "Editar" at bounding box center [1275, 496] width 123 height 41
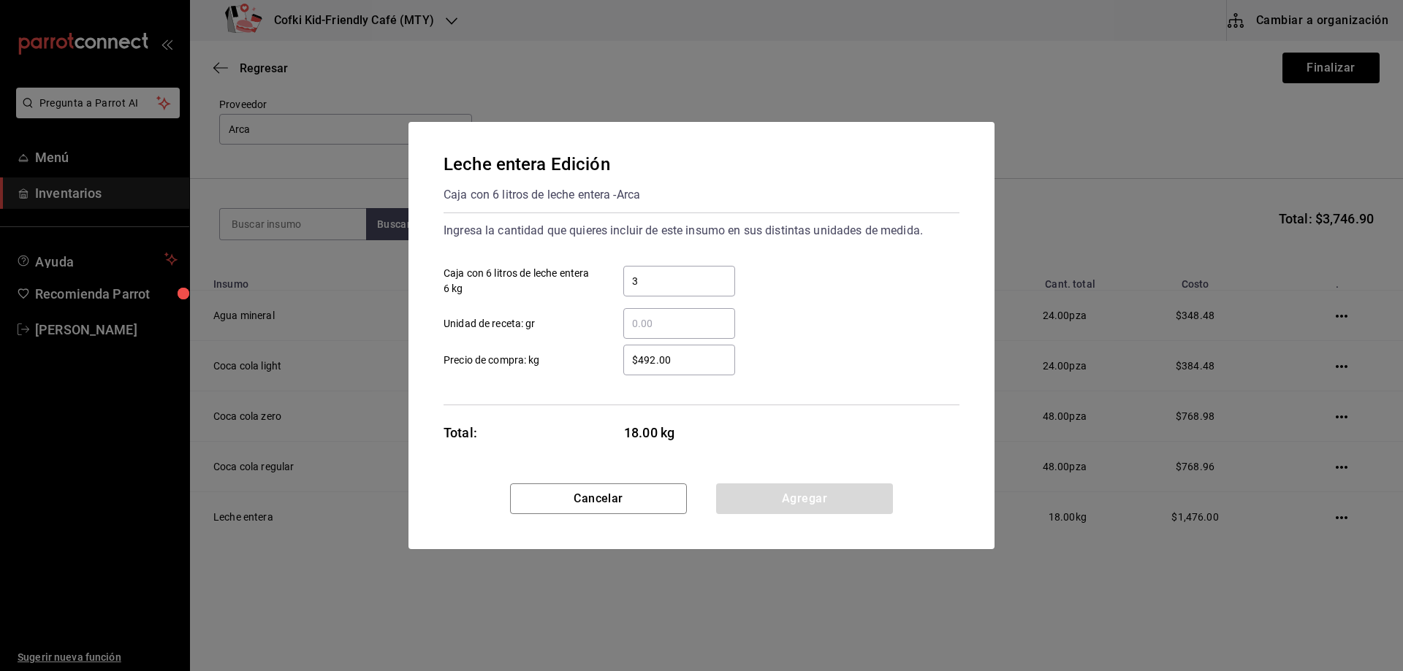
drag, startPoint x: 715, startPoint y: 365, endPoint x: 427, endPoint y: 324, distance: 291.5
click at [616, 357] on div "$492.00 ​" at bounding box center [667, 360] width 135 height 31
type input "$164"
click at [814, 512] on button "Agregar" at bounding box center [804, 499] width 177 height 31
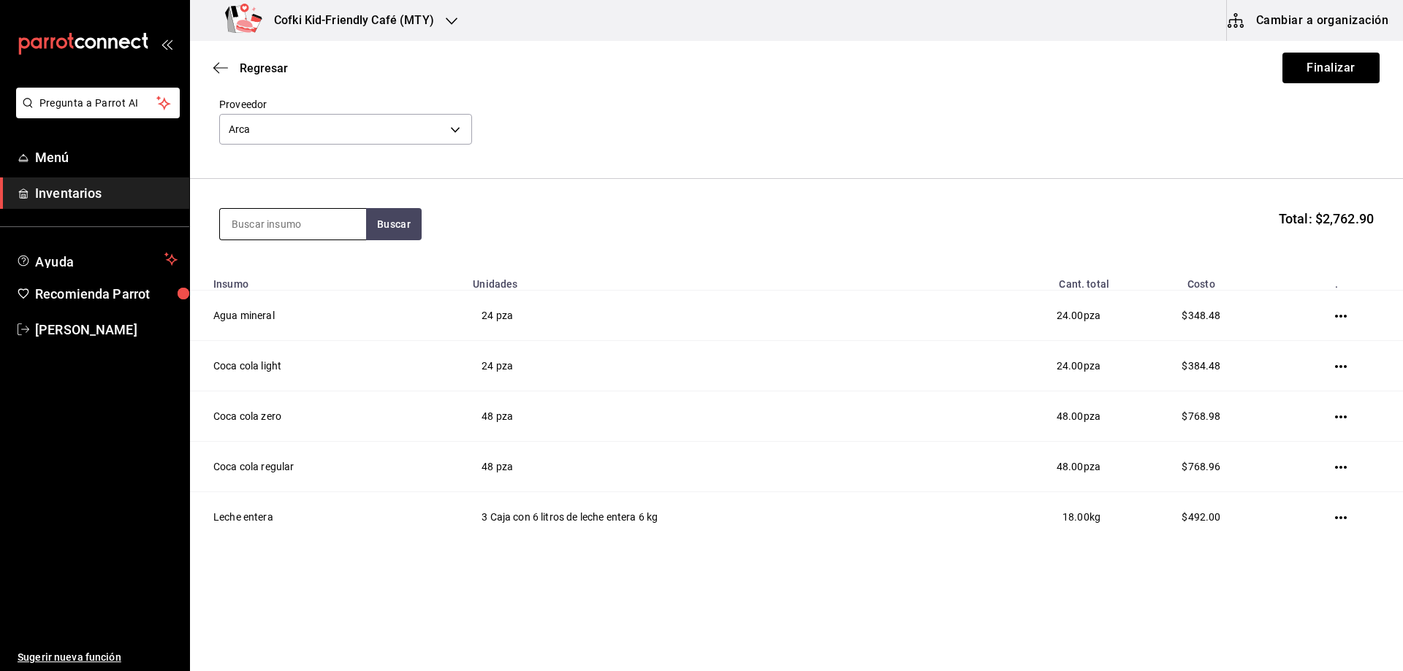
drag, startPoint x: 264, startPoint y: 223, endPoint x: 347, endPoint y: 242, distance: 85.4
click at [265, 224] on input at bounding box center [293, 224] width 146 height 31
click at [365, 225] on input at bounding box center [293, 224] width 146 height 31
click at [373, 223] on button "Buscar" at bounding box center [394, 224] width 56 height 32
click at [307, 283] on div "Caja con 6 litros de leche deslactosada - Arca" at bounding box center [293, 290] width 123 height 31
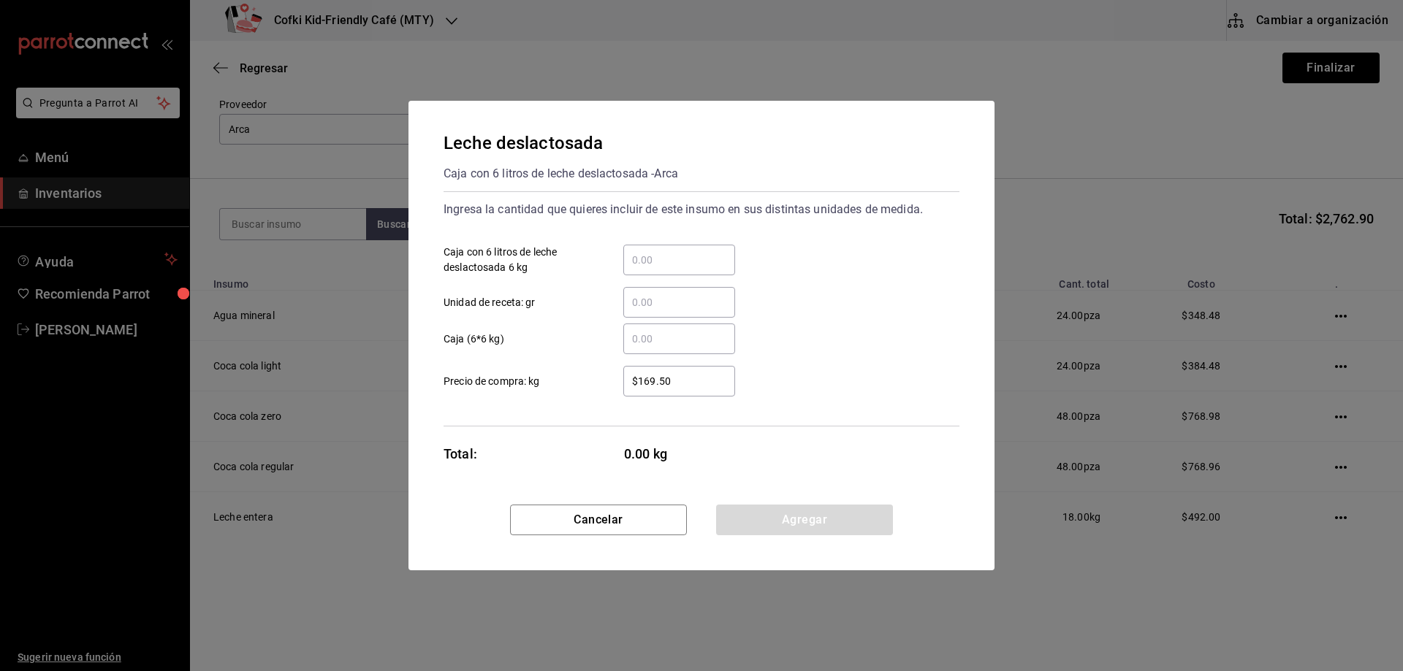
click at [651, 267] on input "​ Caja con 6 litros de leche deslactosada 6 kg" at bounding box center [679, 260] width 112 height 18
type input "7"
click at [543, 373] on label "$169.50 ​ Precio de compra: kg" at bounding box center [588, 381] width 291 height 31
click at [623, 373] on input "$169.50" at bounding box center [679, 382] width 112 height 18
drag, startPoint x: 706, startPoint y: 380, endPoint x: 492, endPoint y: 357, distance: 215.3
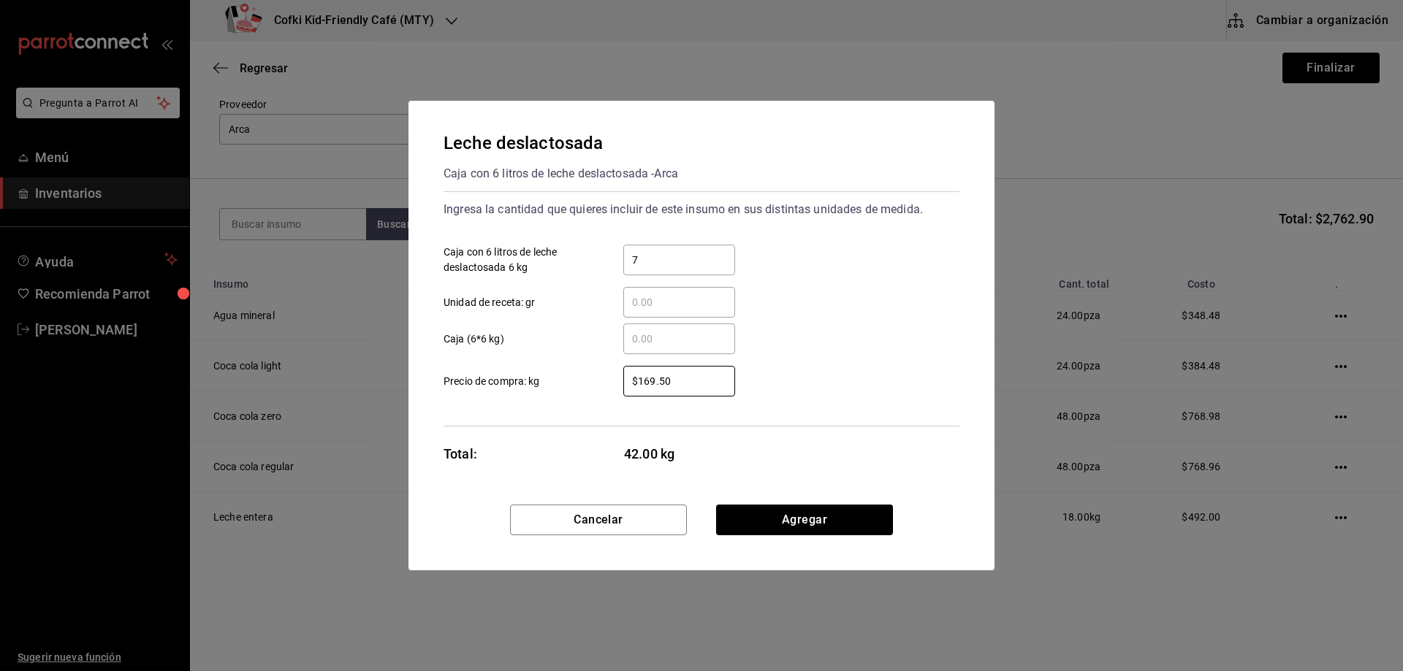
click at [566, 375] on label "$169.50 ​ Precio de compra: kg" at bounding box center [588, 381] width 291 height 31
type input "$169.50"
click at [833, 527] on button "Agregar" at bounding box center [804, 520] width 177 height 31
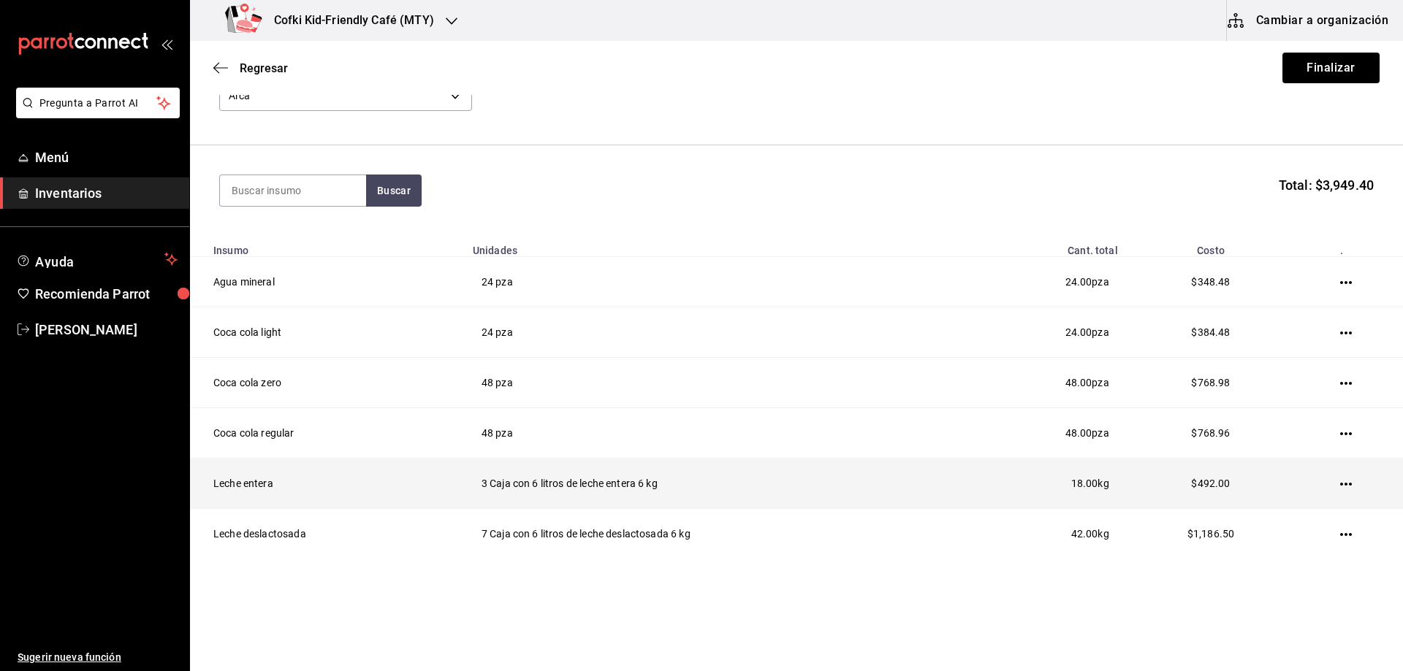
scroll to position [115, 0]
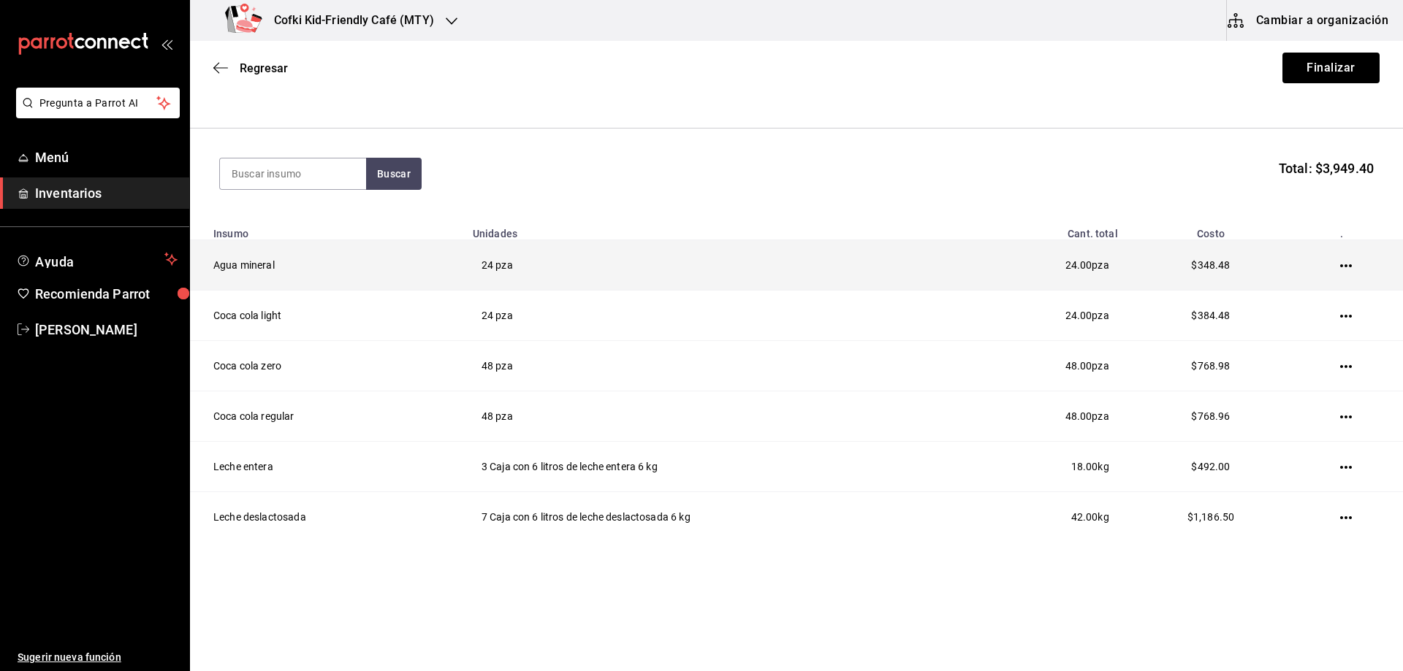
click at [1327, 266] on td at bounding box center [1349, 265] width 108 height 50
click at [1340, 264] on icon "button" at bounding box center [1346, 266] width 12 height 12
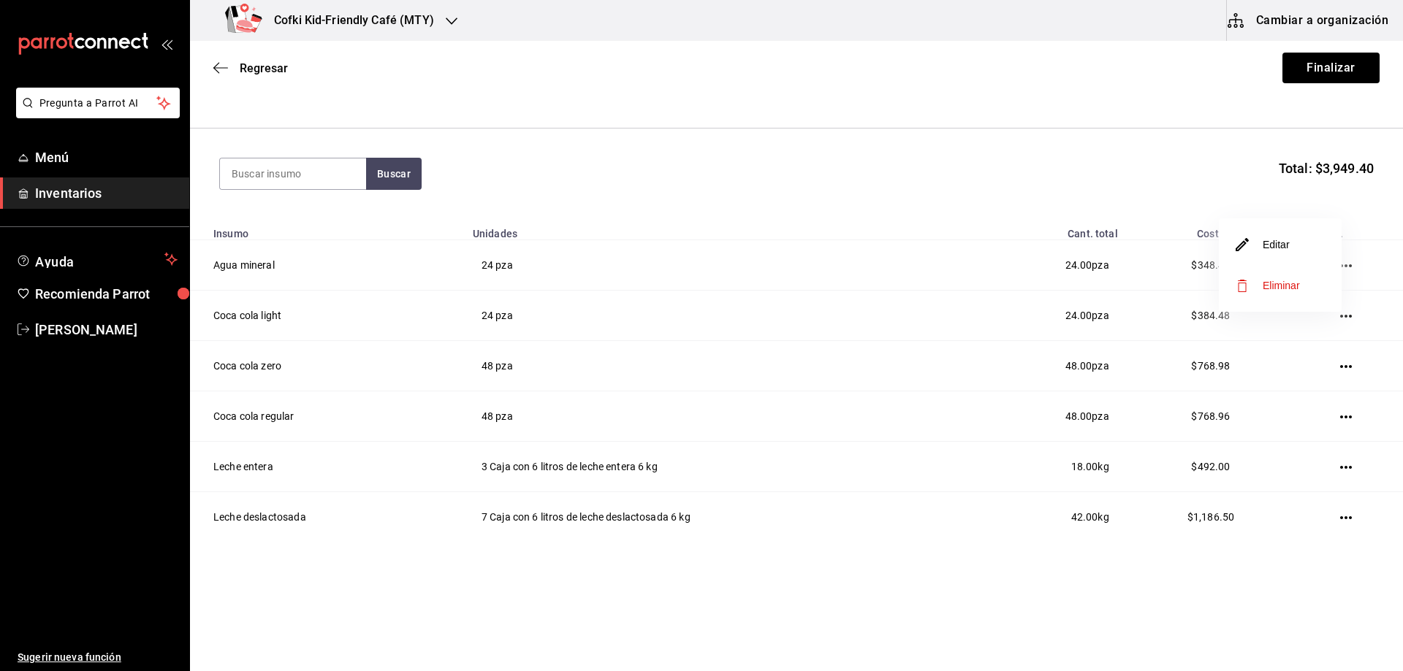
click at [1266, 254] on li "Editar" at bounding box center [1280, 244] width 123 height 41
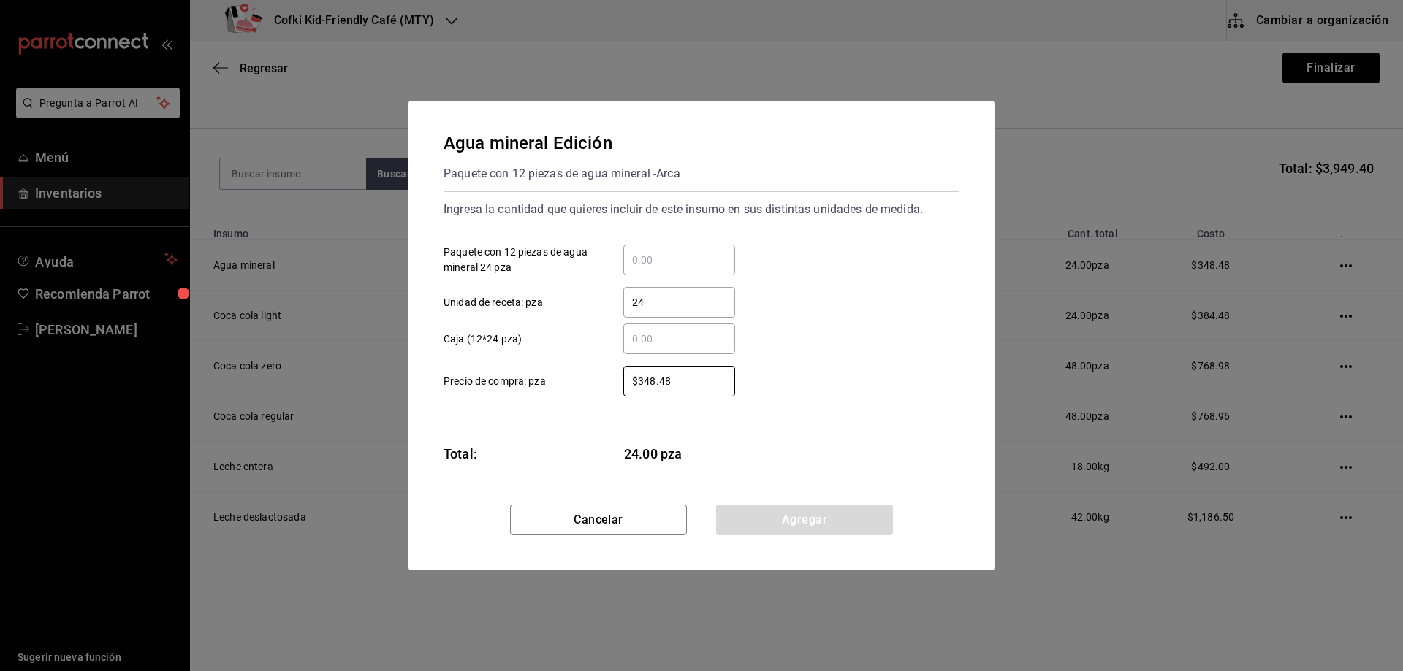
drag, startPoint x: 673, startPoint y: 381, endPoint x: 364, endPoint y: 341, distance: 311.6
click at [465, 384] on label "$348.48 ​ Precio de compra: pza" at bounding box center [588, 381] width 291 height 31
type input "$384.48"
click at [799, 525] on button "Agregar" at bounding box center [804, 520] width 177 height 31
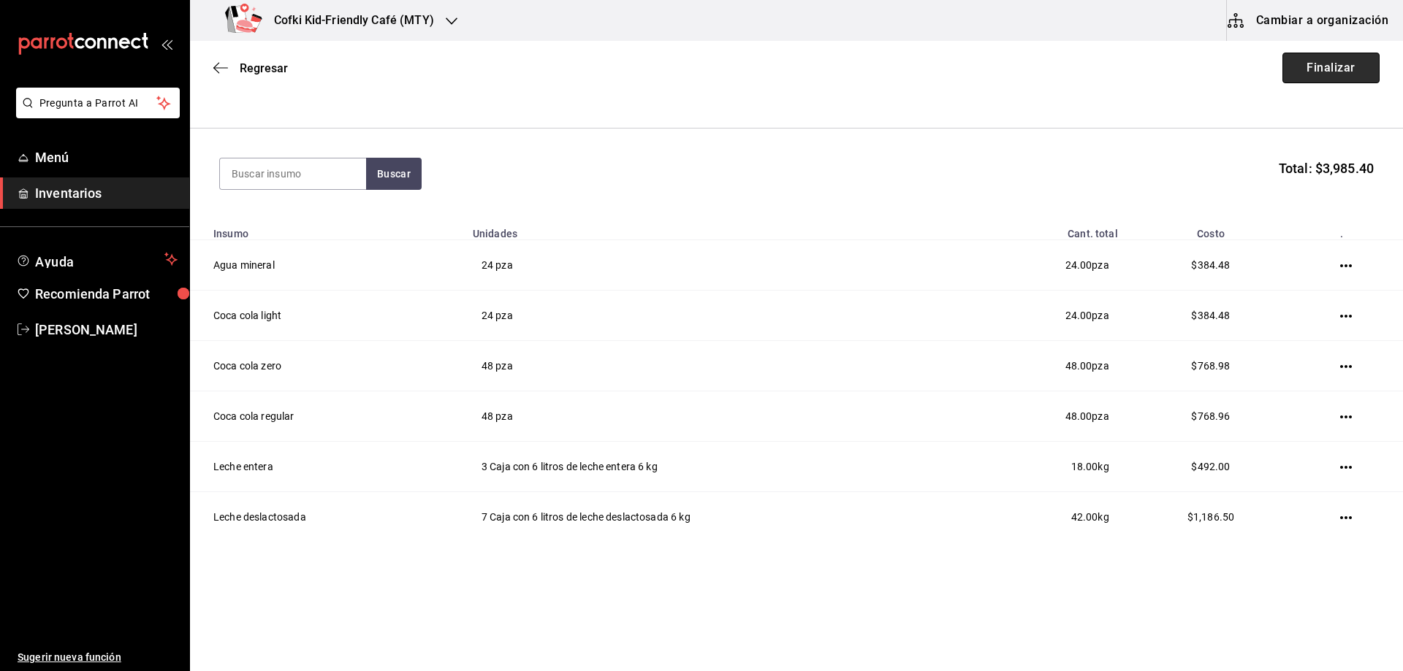
click at [1334, 74] on button "Finalizar" at bounding box center [1330, 68] width 97 height 31
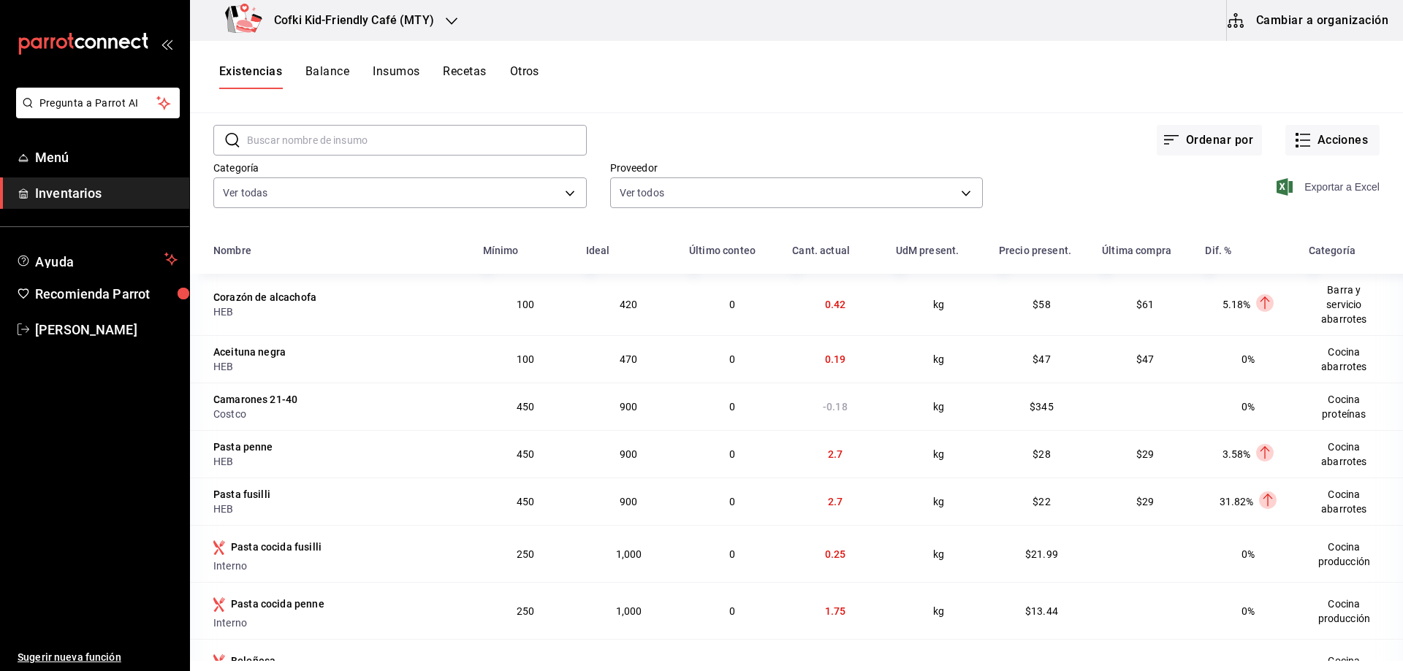
scroll to position [73, 0]
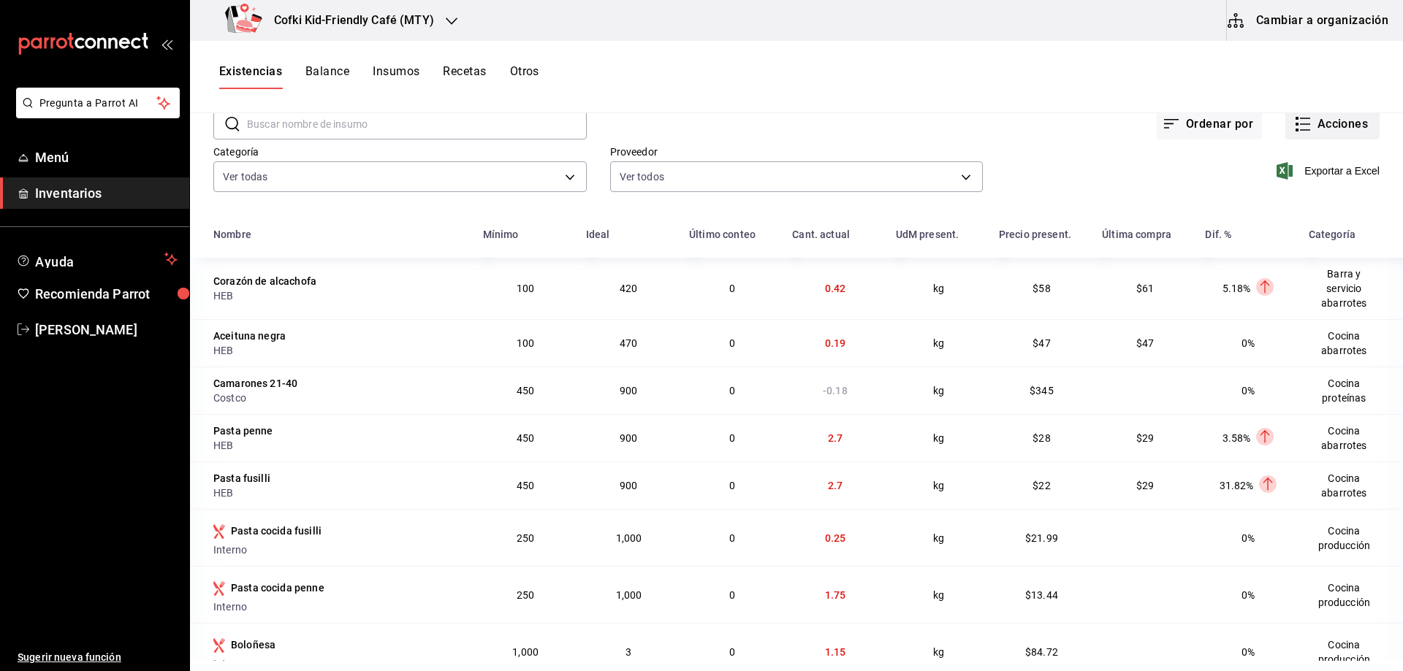
click at [1328, 129] on button "Acciones" at bounding box center [1332, 124] width 94 height 31
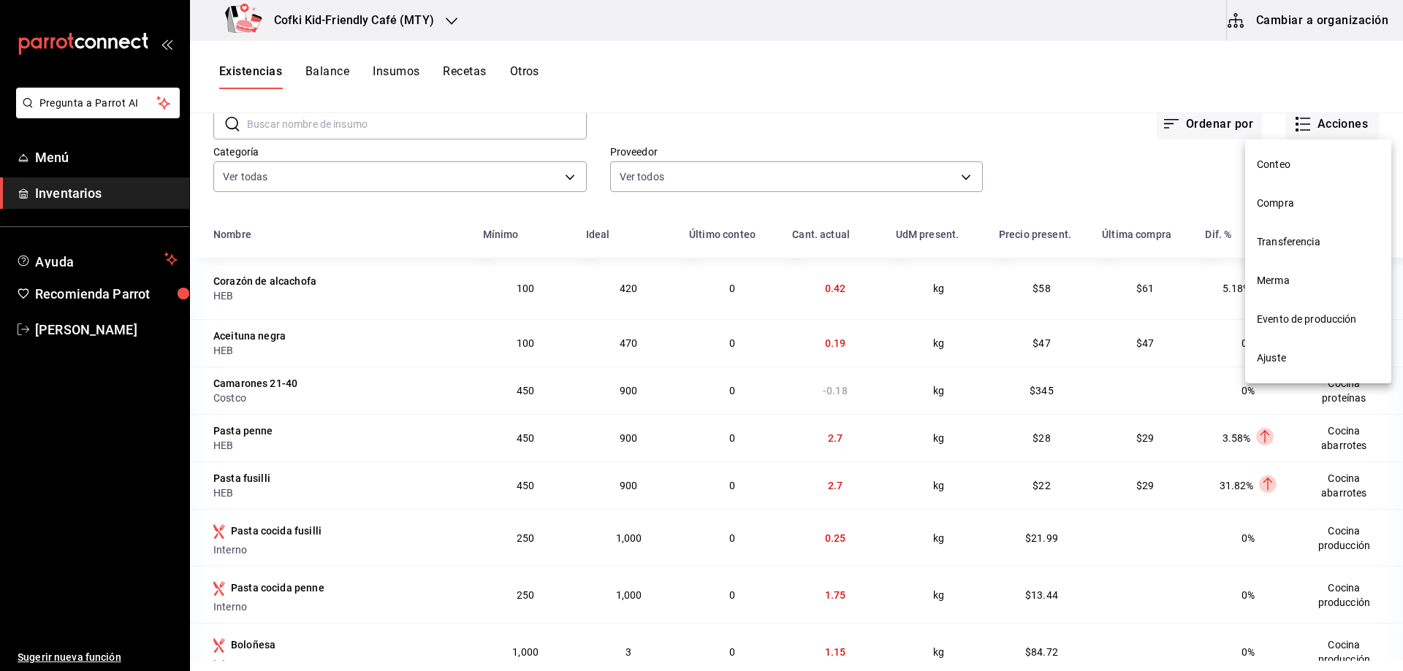
click at [1305, 201] on span "Compra" at bounding box center [1318, 203] width 123 height 15
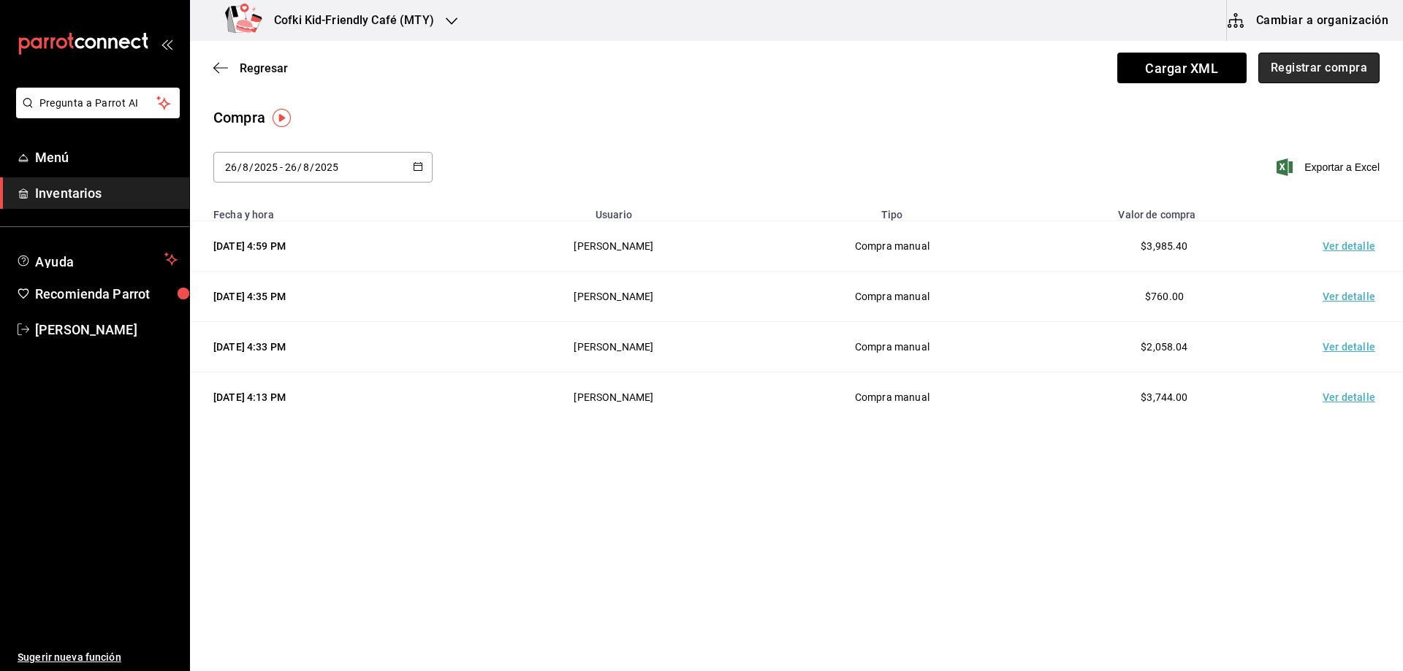
click at [1290, 58] on button "Registrar compra" at bounding box center [1318, 68] width 121 height 31
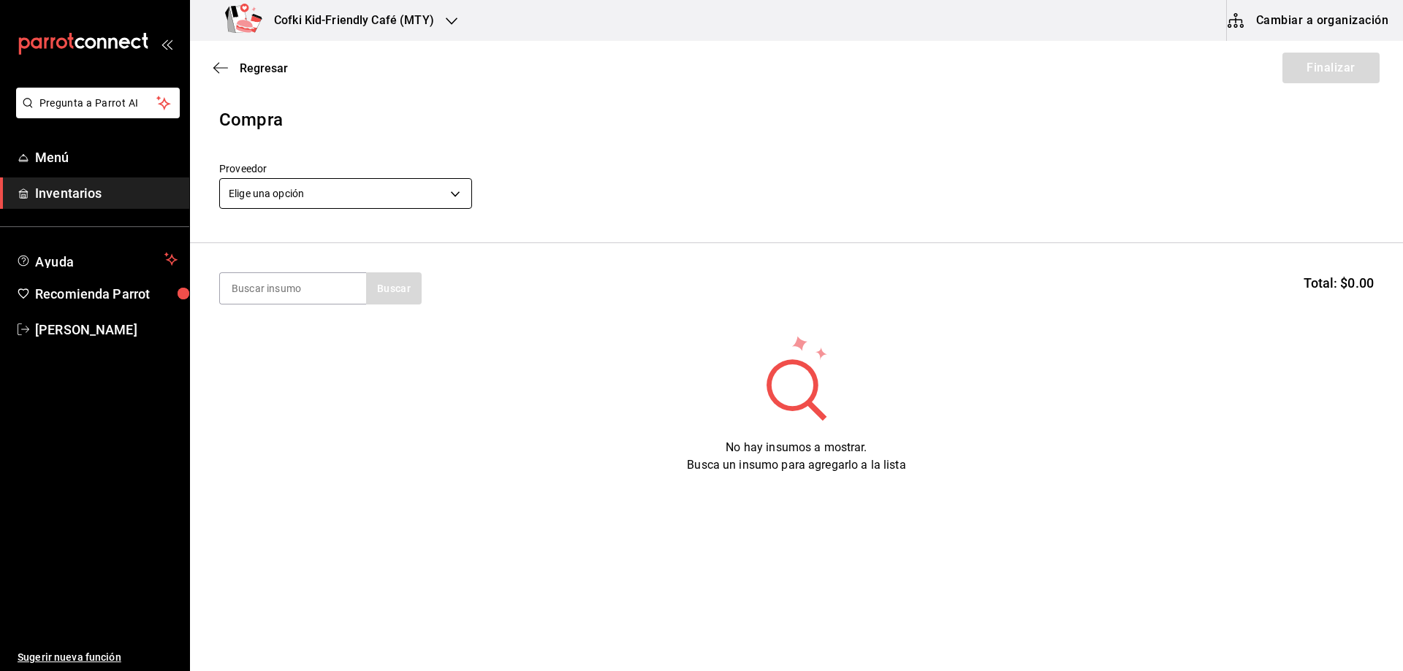
click at [326, 194] on body "Pregunta a Parrot AI Menú Inventarios Ayuda Recomienda Parrot [PERSON_NAME] Sug…" at bounding box center [701, 294] width 1403 height 589
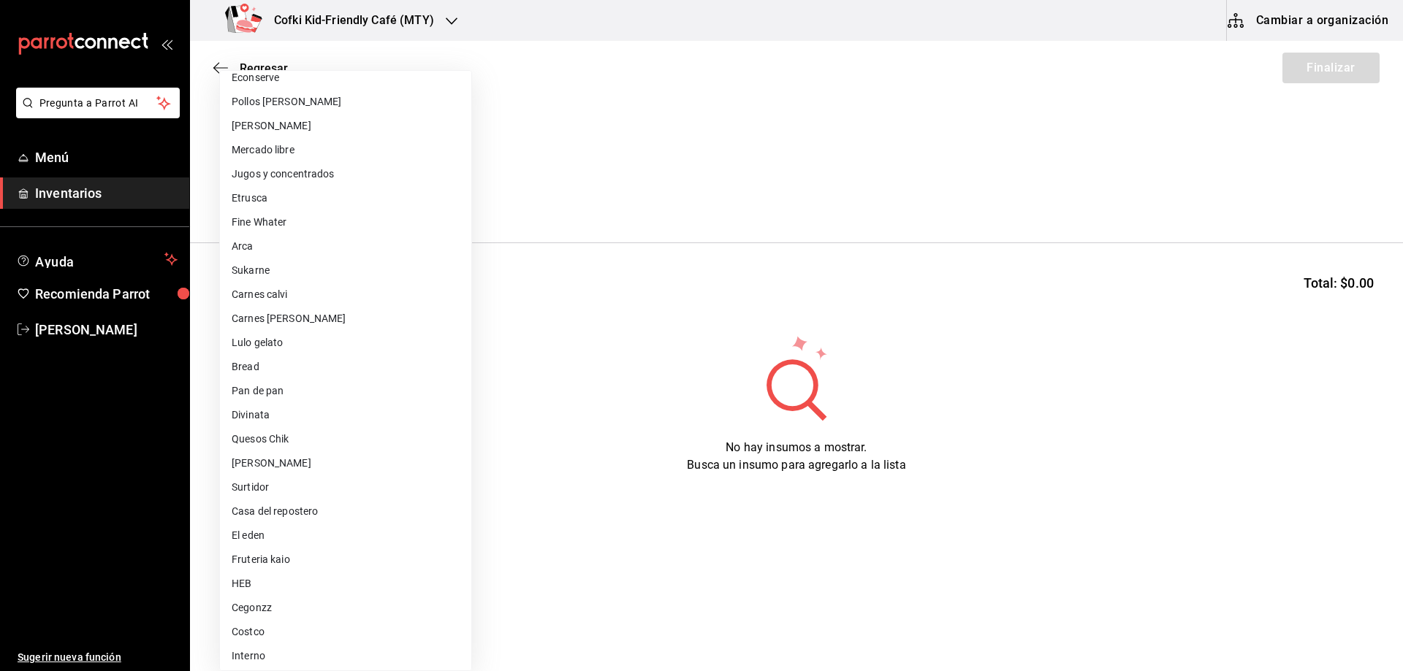
scroll to position [87, 0]
click at [824, 175] on div at bounding box center [701, 335] width 1403 height 671
